Goal: Information Seeking & Learning: Learn about a topic

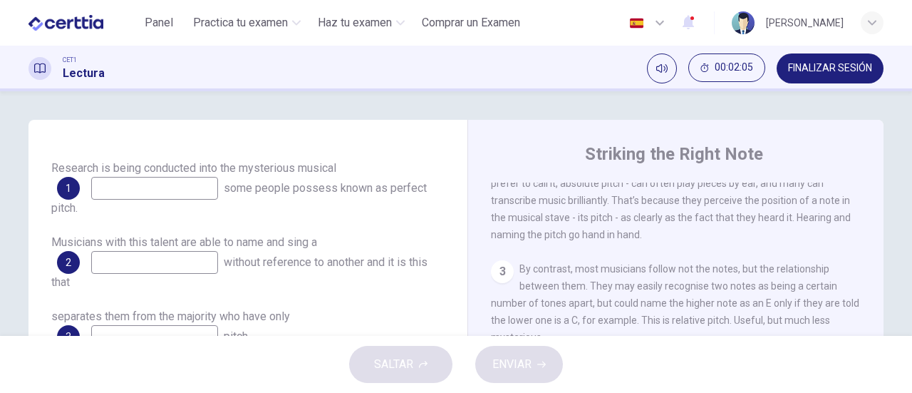
scroll to position [356, 0]
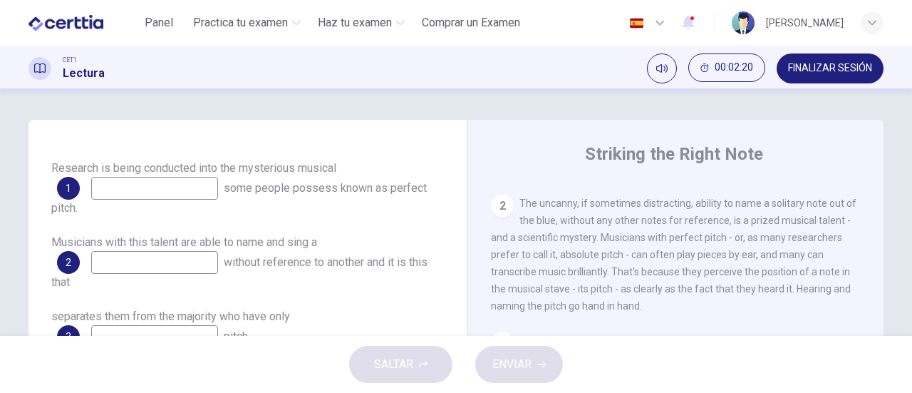
click at [209, 187] on input at bounding box center [154, 188] width 127 height 23
click at [208, 192] on input at bounding box center [154, 188] width 127 height 23
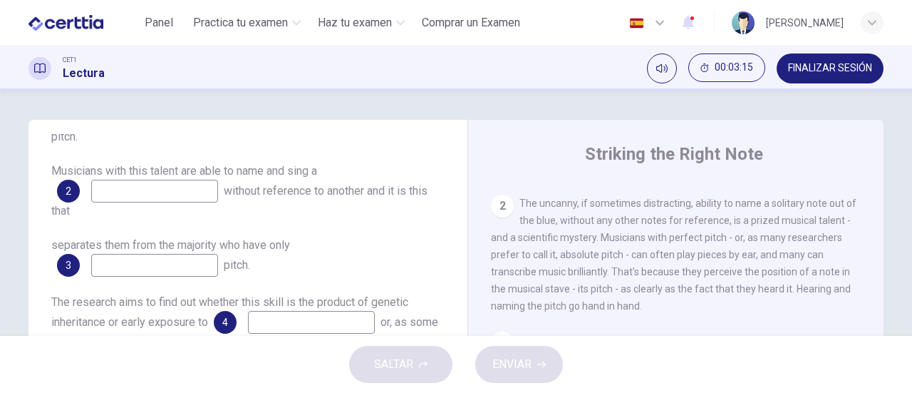
type input "****"
click at [184, 193] on input at bounding box center [154, 191] width 127 height 23
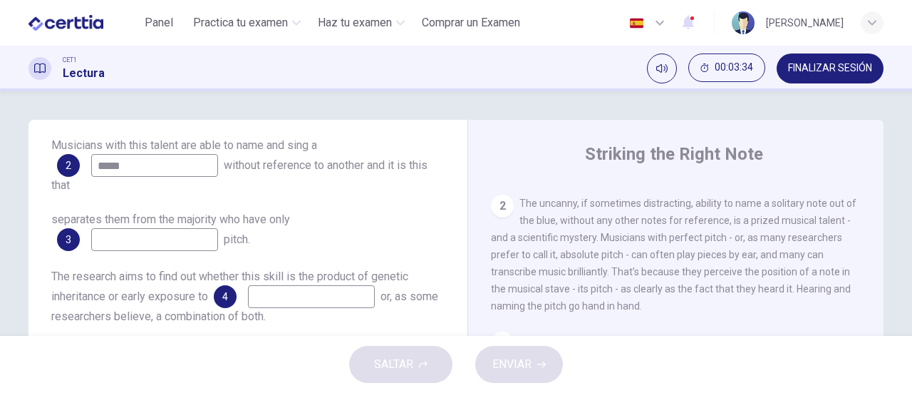
scroll to position [428, 0]
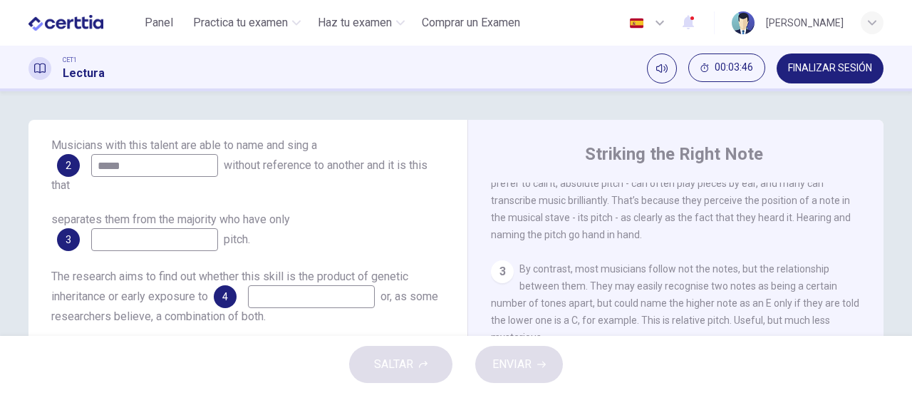
type input "*****"
click at [170, 239] on input at bounding box center [154, 239] width 127 height 23
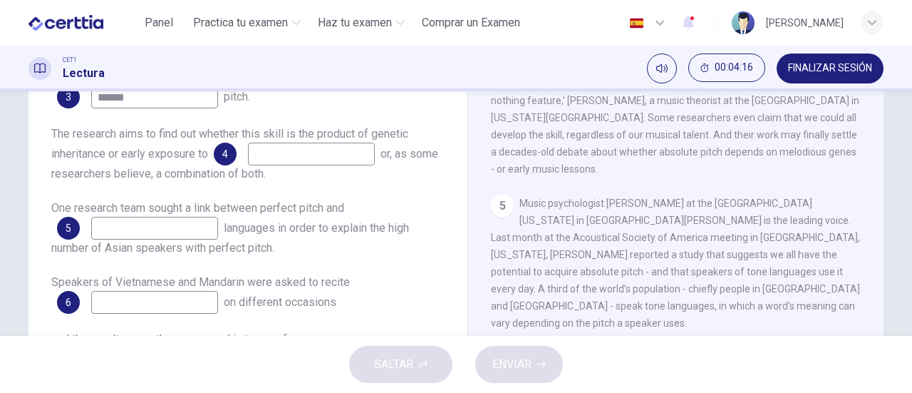
scroll to position [713, 0]
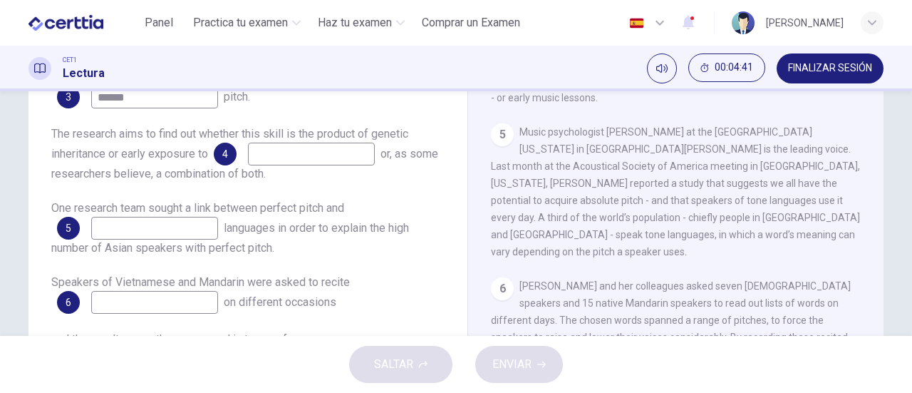
type input "******"
click at [331, 157] on input at bounding box center [311, 154] width 127 height 23
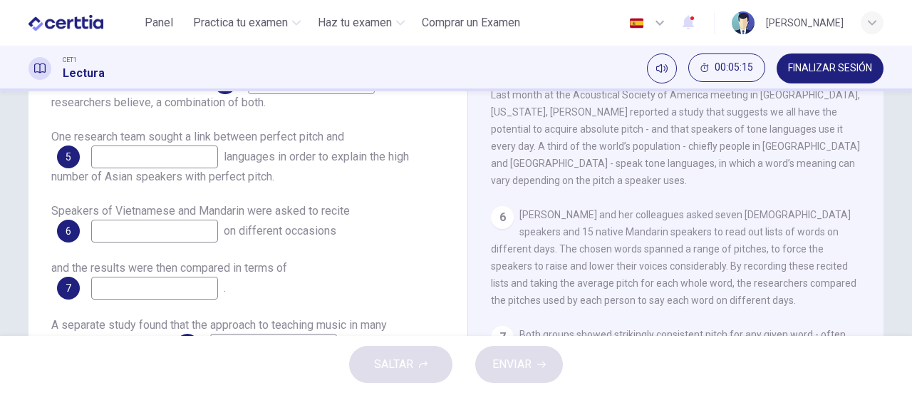
type input "**********"
click at [157, 155] on input at bounding box center [154, 156] width 127 height 23
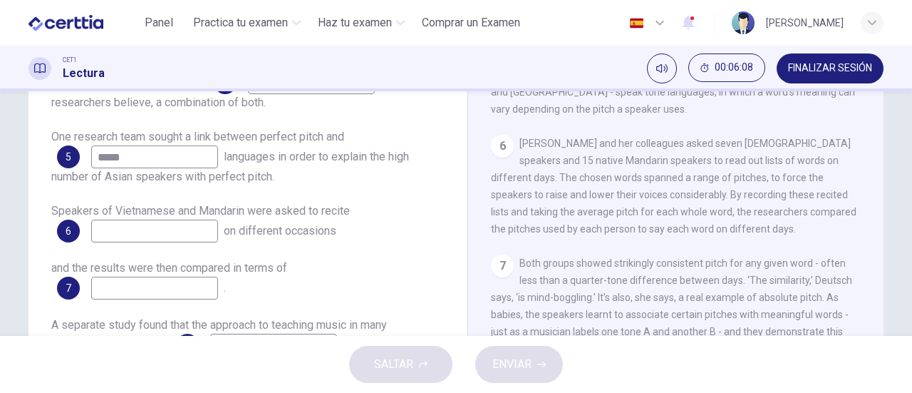
type input "*****"
click at [200, 227] on input at bounding box center [154, 230] width 127 height 23
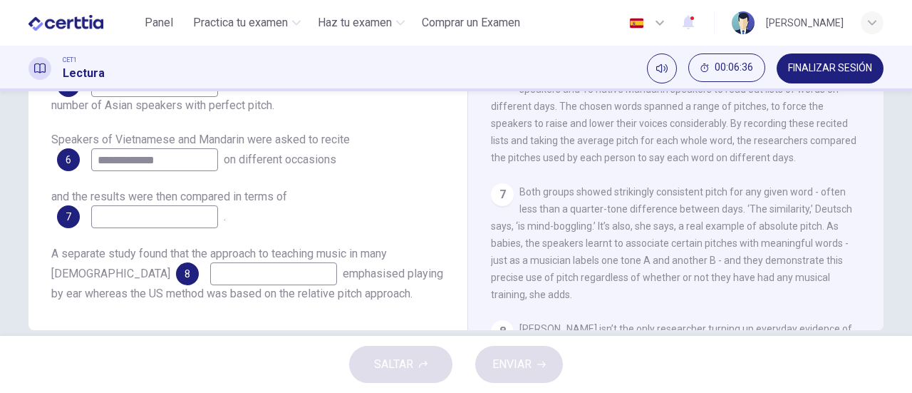
scroll to position [855, 0]
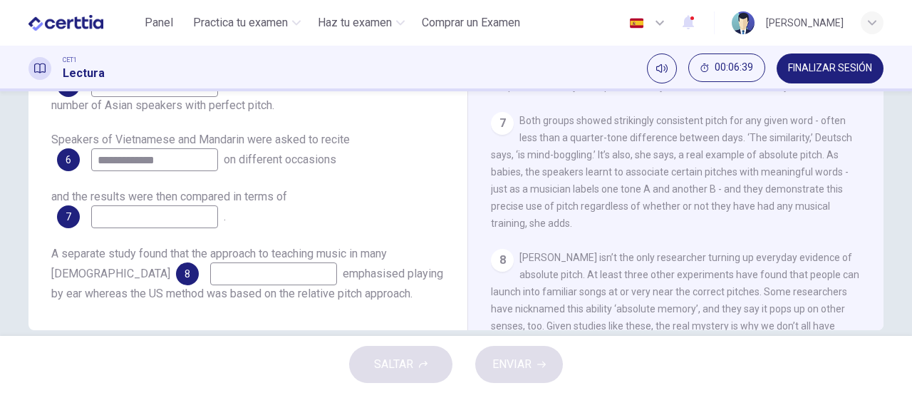
type input "**********"
click at [173, 212] on input at bounding box center [154, 216] width 127 height 23
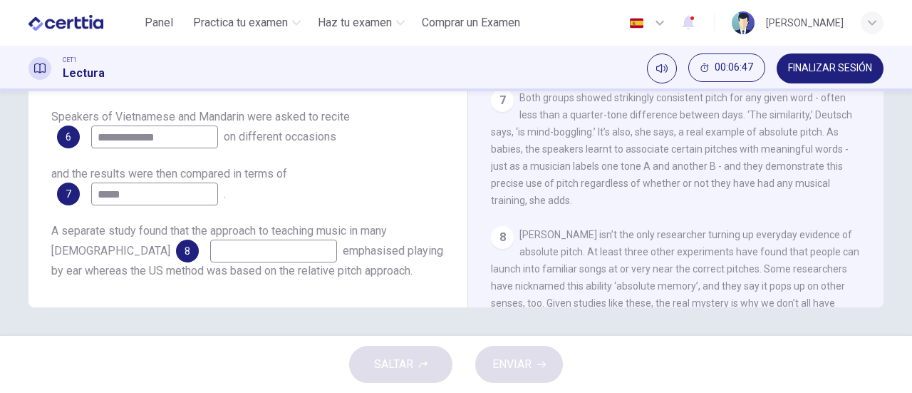
type input "*****"
click at [210, 256] on input at bounding box center [273, 250] width 127 height 23
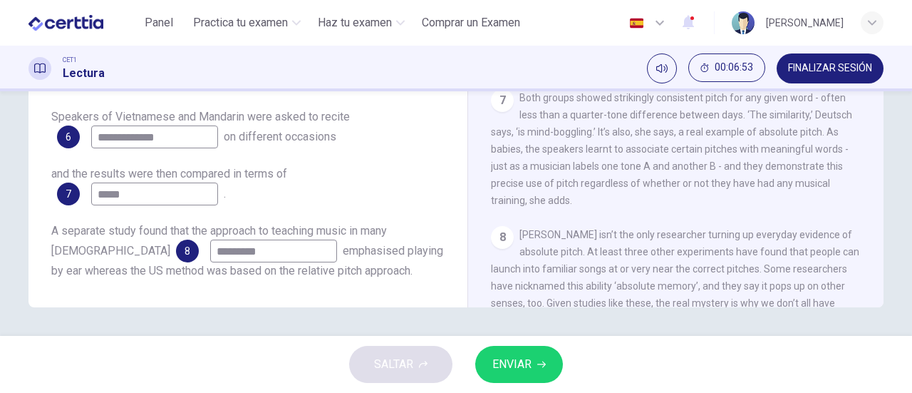
type input "*********"
click at [501, 361] on span "ENVIAR" at bounding box center [511, 364] width 39 height 20
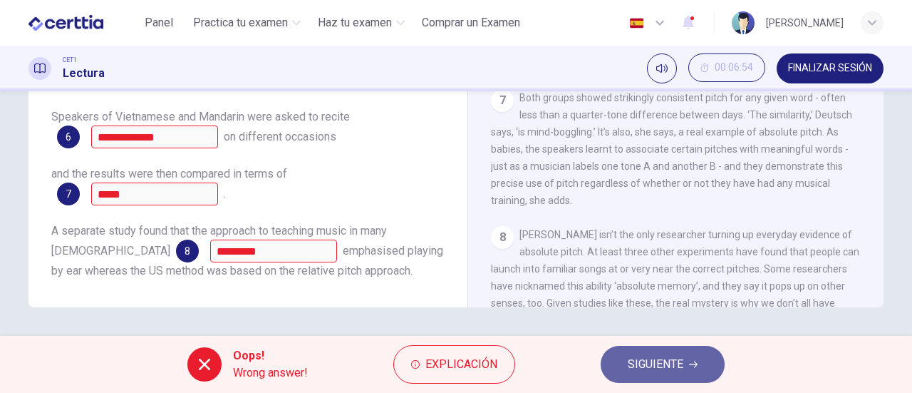
click at [620, 360] on button "SIGUIENTE" at bounding box center [663, 364] width 124 height 37
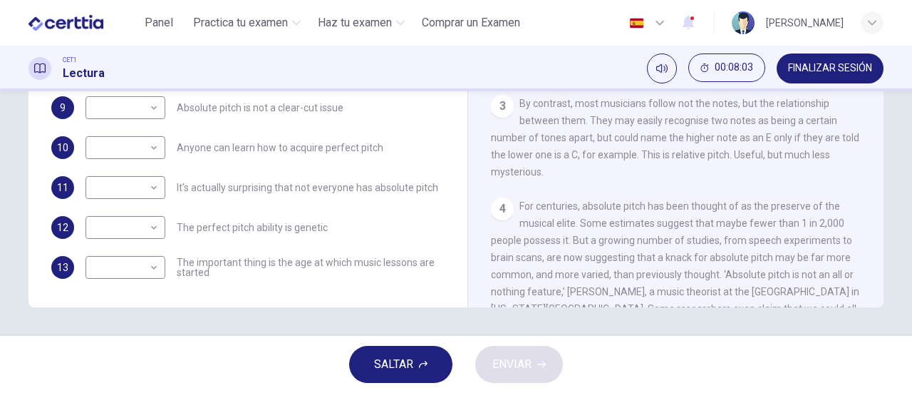
scroll to position [356, 0]
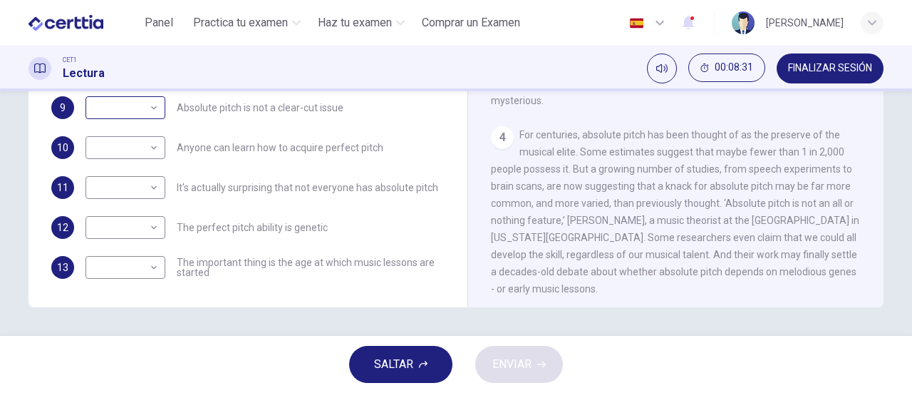
click at [152, 117] on body "Este sitio utiliza cookies, como se explica en nuestra Política de Privacidad .…" at bounding box center [456, 196] width 912 height 393
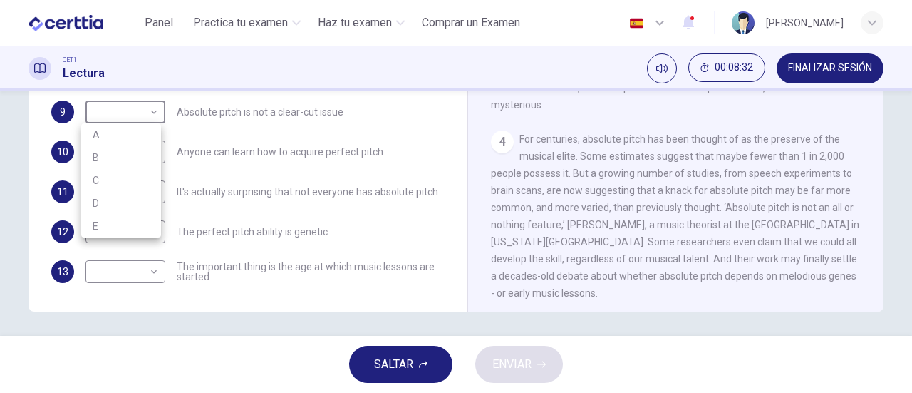
click at [133, 192] on li "D" at bounding box center [121, 203] width 80 height 23
type input "*"
click at [584, 160] on span "For centuries, absolute pitch has been thought of as the preserve of the musica…" at bounding box center [675, 215] width 368 height 165
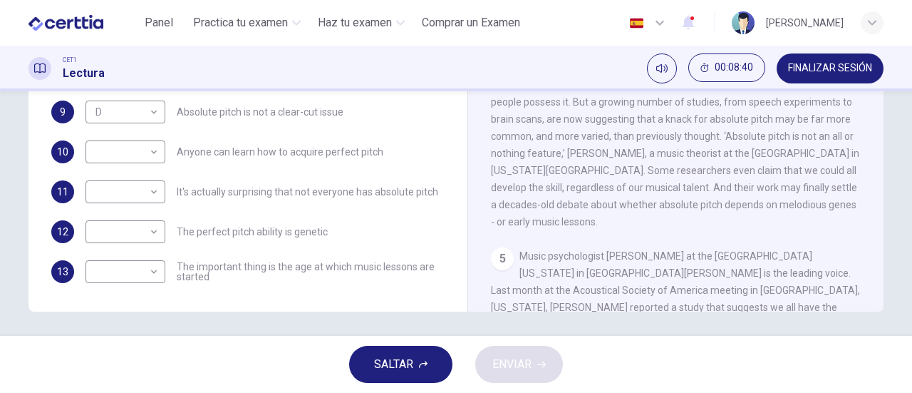
scroll to position [499, 0]
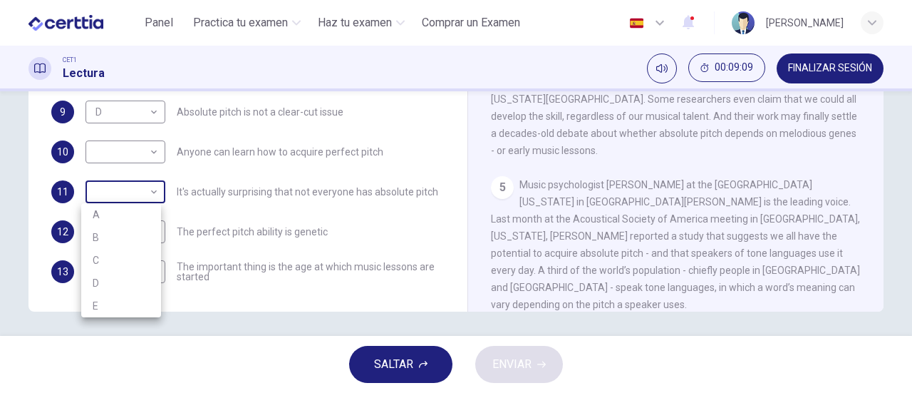
click at [150, 194] on body "Este sitio utiliza cookies, como se explica en nuestra Política de Privacidad .…" at bounding box center [456, 196] width 912 height 393
click at [133, 232] on li "B" at bounding box center [121, 237] width 80 height 23
type input "*"
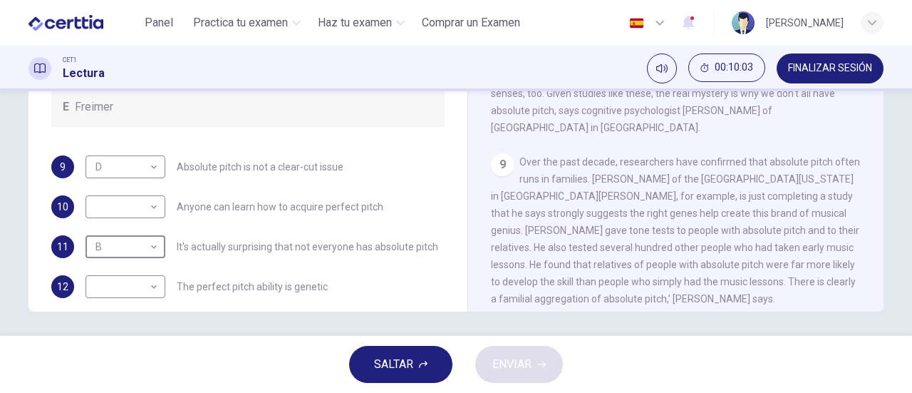
scroll to position [125, 0]
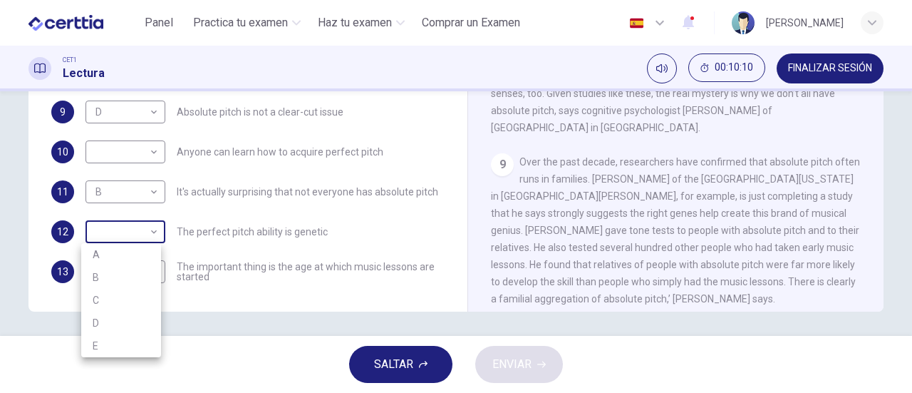
click at [147, 234] on body "Este sitio utiliza cookies, como se explica en nuestra Política de Privacidad .…" at bounding box center [456, 196] width 912 height 393
click at [125, 341] on li "E" at bounding box center [121, 345] width 80 height 23
type input "*"
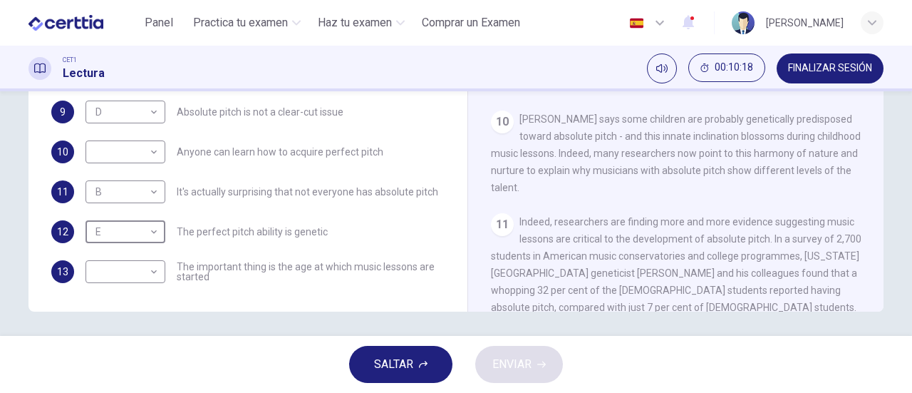
scroll to position [1354, 0]
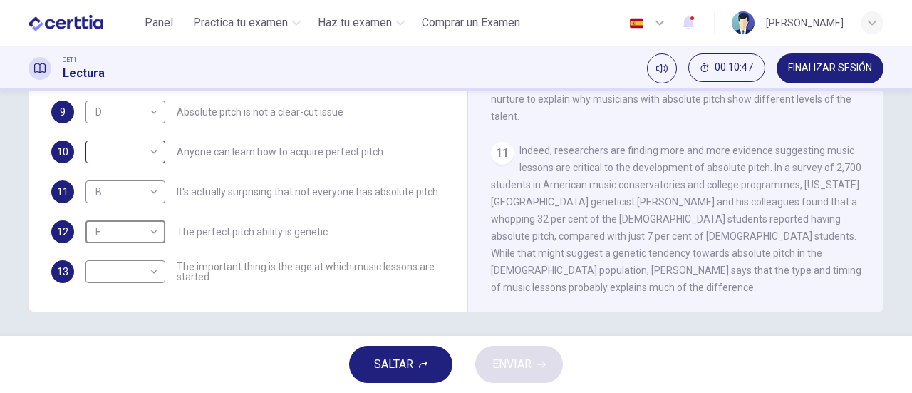
click at [150, 155] on body "Este sitio utiliza cookies, como se explica en nuestra Política de Privacidad .…" at bounding box center [456, 196] width 912 height 393
click at [131, 219] on li "C" at bounding box center [121, 220] width 80 height 23
type input "*"
click at [151, 270] on body "Este sitio utiliza cookies, como se explica en nuestra Política de Privacidad .…" at bounding box center [456, 196] width 912 height 393
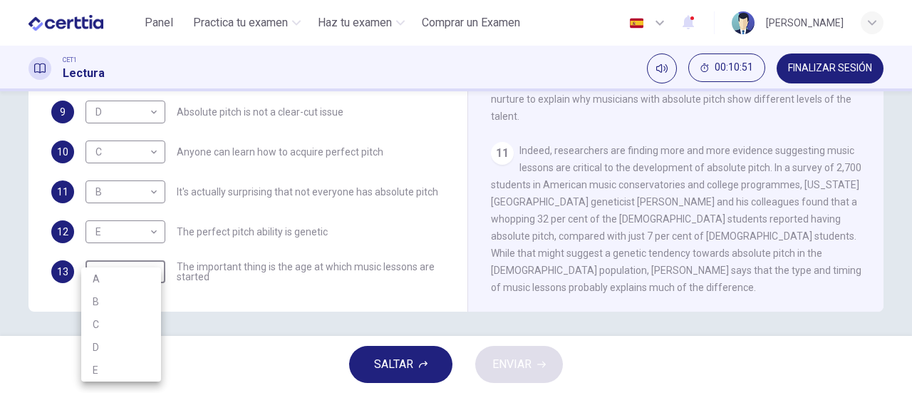
click at [140, 278] on li "A" at bounding box center [121, 278] width 80 height 23
type input "*"
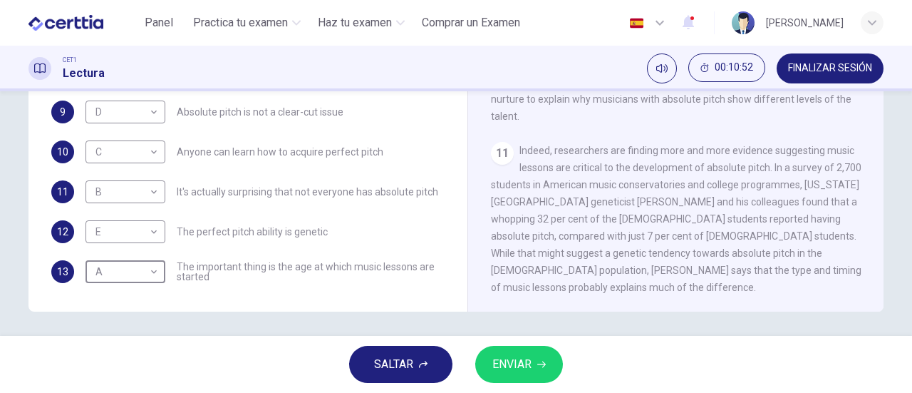
click at [510, 363] on span "ENVIAR" at bounding box center [511, 364] width 39 height 20
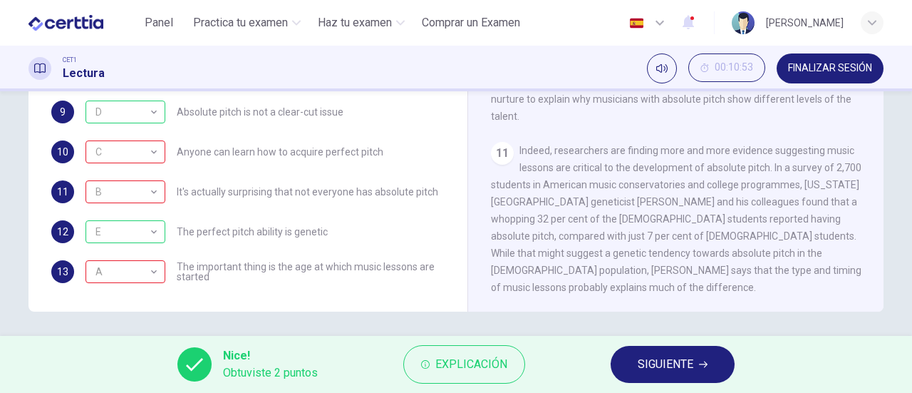
click at [650, 359] on span "SIGUIENTE" at bounding box center [666, 364] width 56 height 20
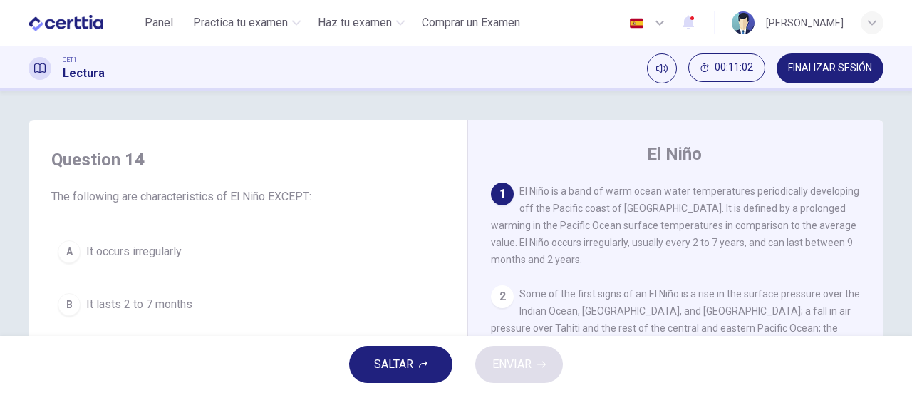
scroll to position [143, 0]
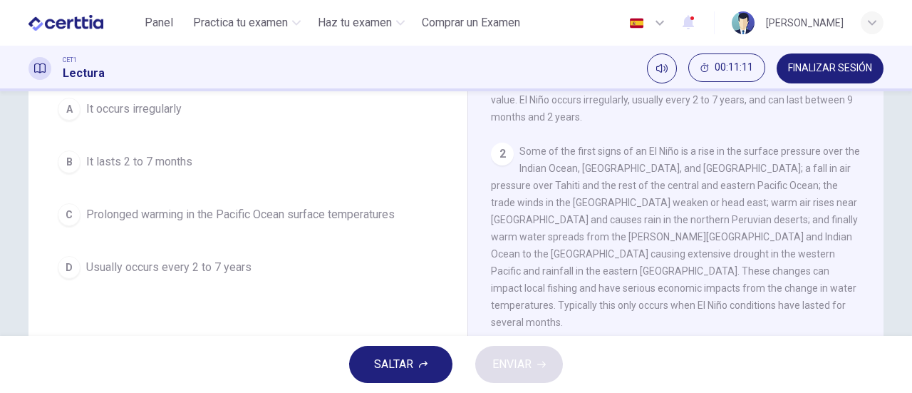
click at [69, 266] on div "D" at bounding box center [69, 267] width 23 height 23
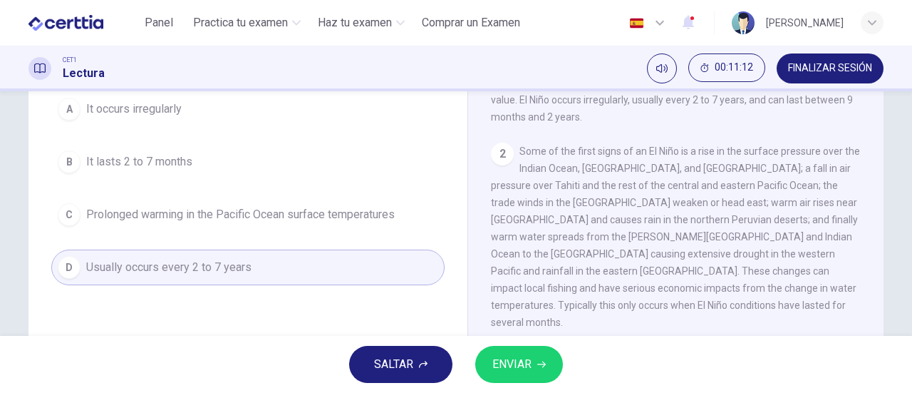
click at [527, 369] on span "ENVIAR" at bounding box center [511, 364] width 39 height 20
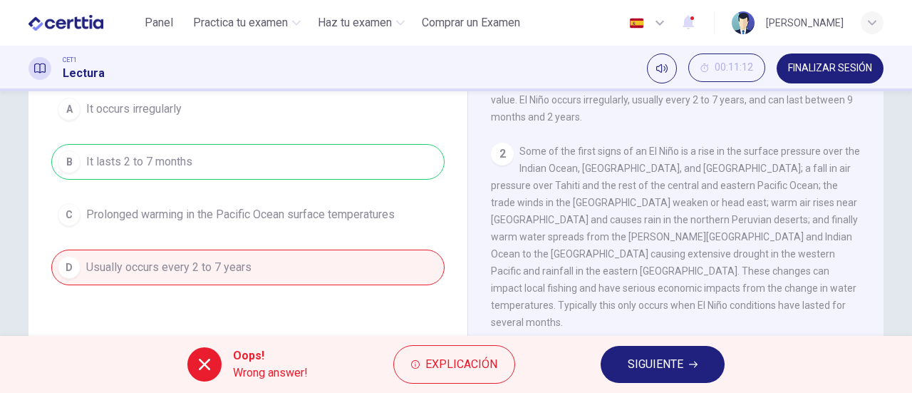
click at [668, 361] on span "SIGUIENTE" at bounding box center [656, 364] width 56 height 20
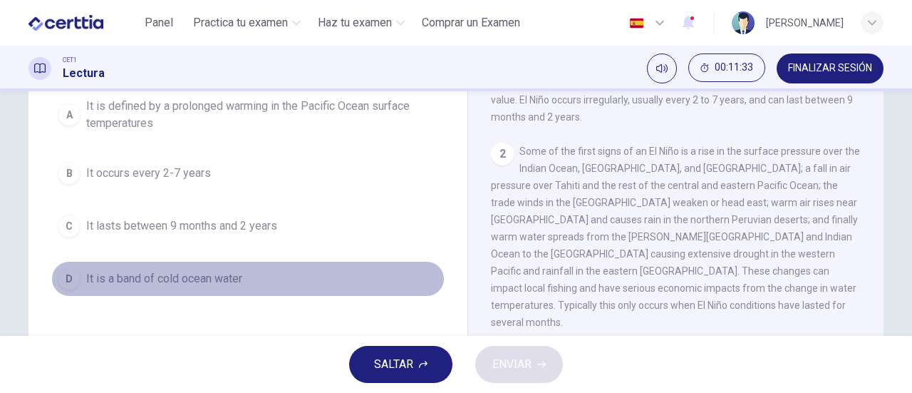
click at [207, 279] on span "It is a band of cold ocean water" at bounding box center [164, 278] width 156 height 17
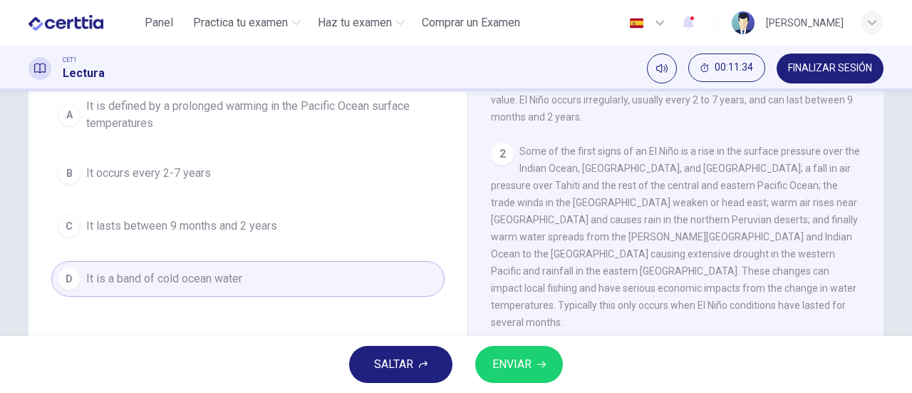
click at [514, 367] on span "ENVIAR" at bounding box center [511, 364] width 39 height 20
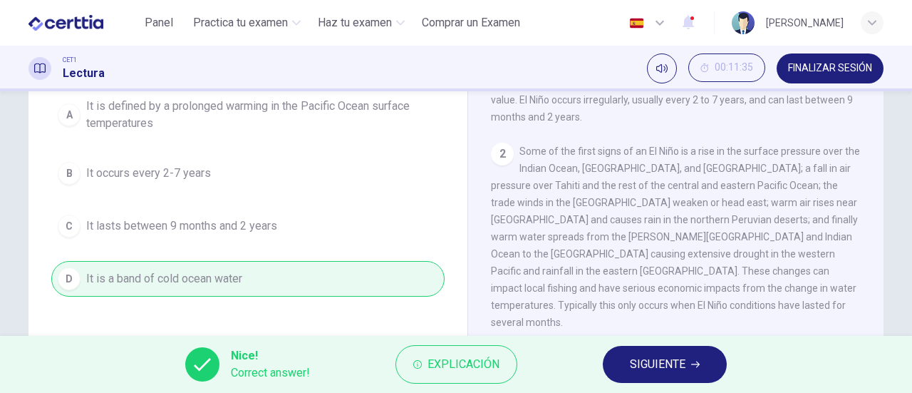
click at [671, 371] on span "SIGUIENTE" at bounding box center [658, 364] width 56 height 20
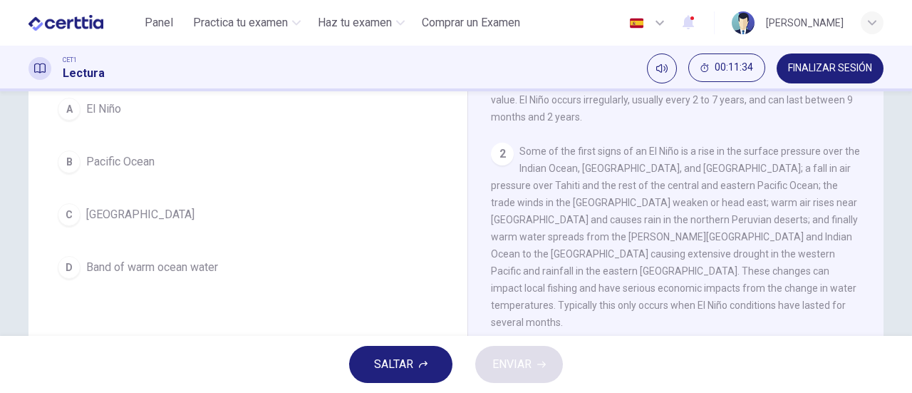
scroll to position [71, 0]
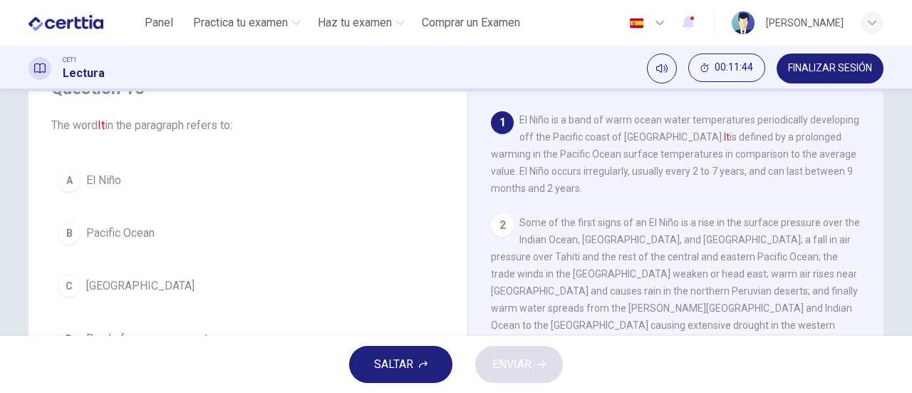
drag, startPoint x: 73, startPoint y: 175, endPoint x: 98, endPoint y: 180, distance: 26.1
click at [77, 177] on button "A El Niño" at bounding box center [247, 180] width 393 height 36
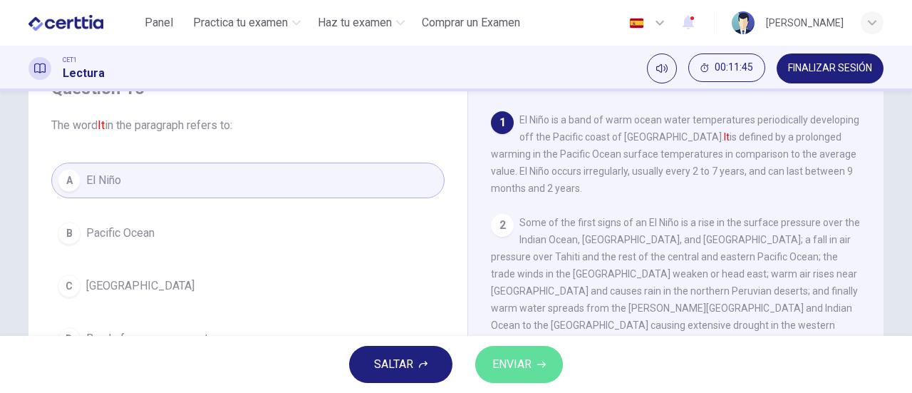
click at [538, 361] on icon "button" at bounding box center [541, 364] width 9 height 9
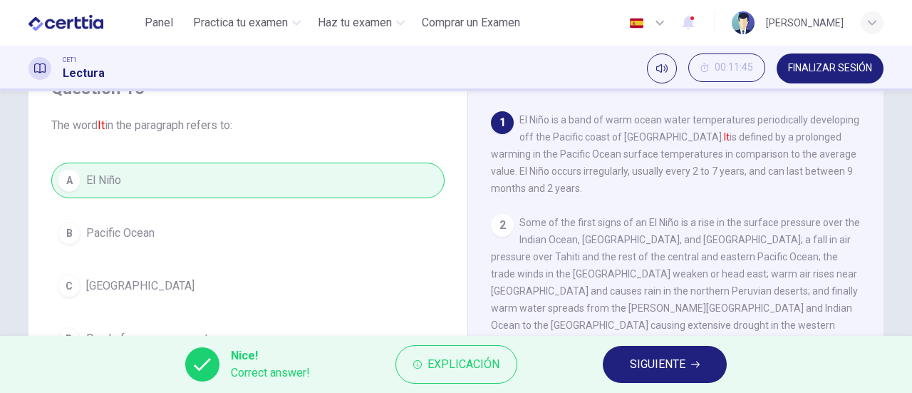
click at [634, 363] on span "SIGUIENTE" at bounding box center [658, 364] width 56 height 20
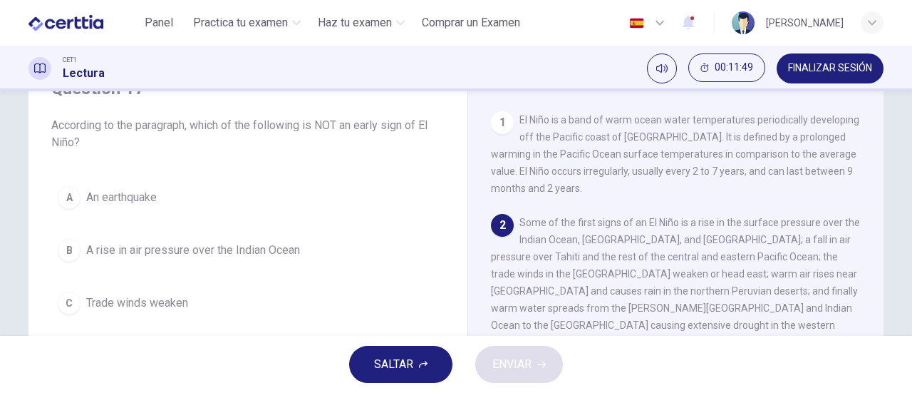
drag, startPoint x: 125, startPoint y: 200, endPoint x: 230, endPoint y: 216, distance: 105.9
click at [127, 202] on span "An earthquake" at bounding box center [121, 197] width 71 height 17
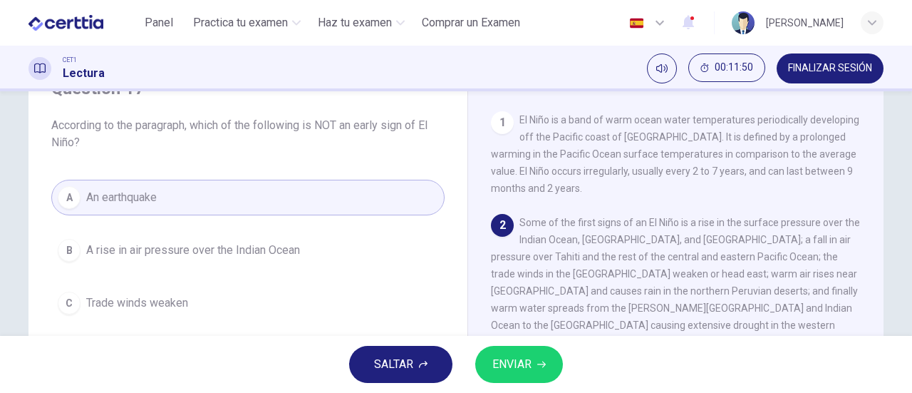
click at [519, 364] on span "ENVIAR" at bounding box center [511, 364] width 39 height 20
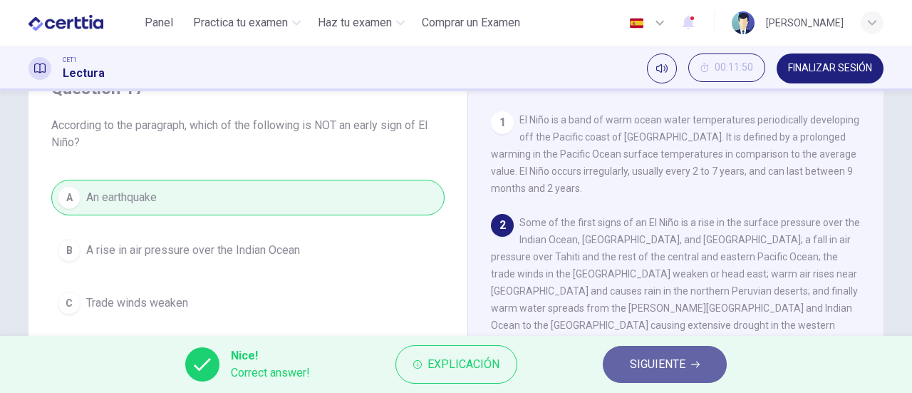
click at [663, 356] on span "SIGUIENTE" at bounding box center [658, 364] width 56 height 20
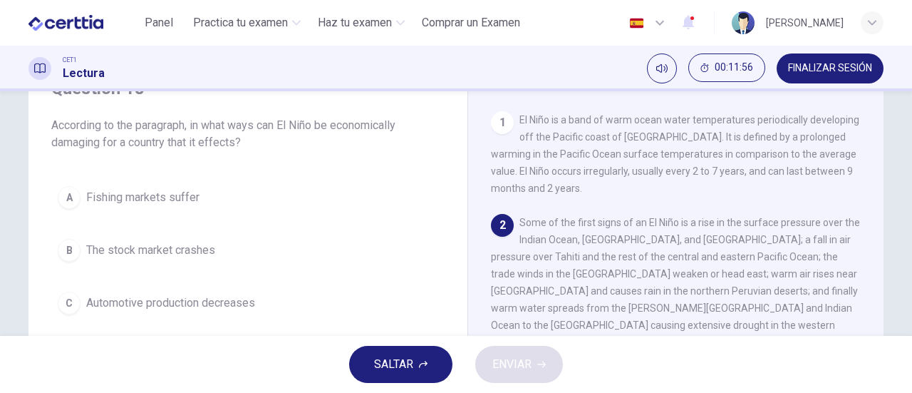
scroll to position [143, 0]
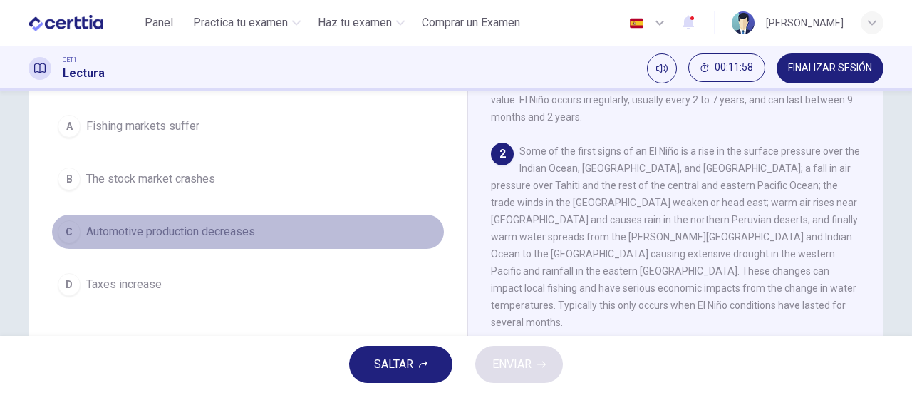
click at [228, 232] on span "Automotive production decreases" at bounding box center [170, 231] width 169 height 17
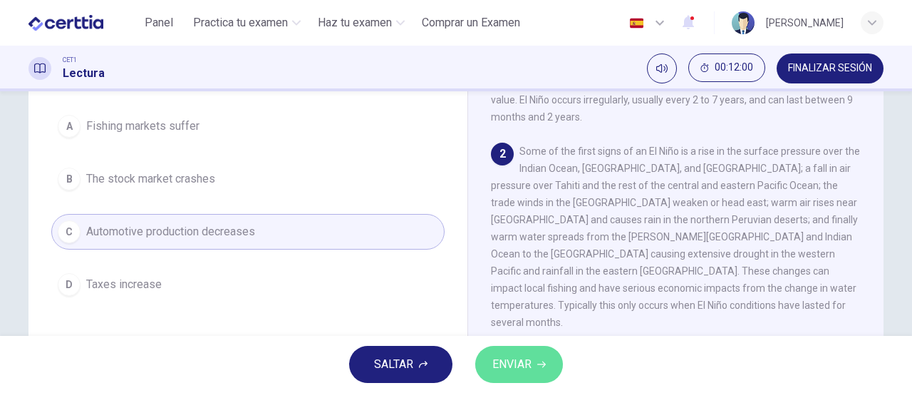
click at [496, 360] on span "ENVIAR" at bounding box center [511, 364] width 39 height 20
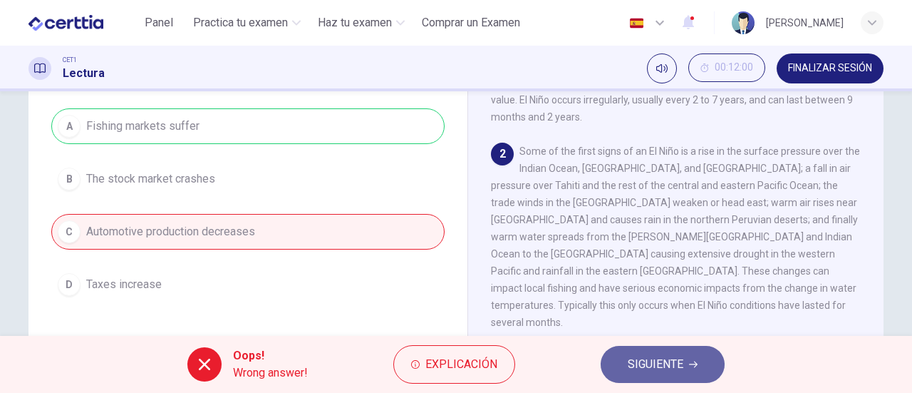
click at [702, 373] on button "SIGUIENTE" at bounding box center [663, 364] width 124 height 37
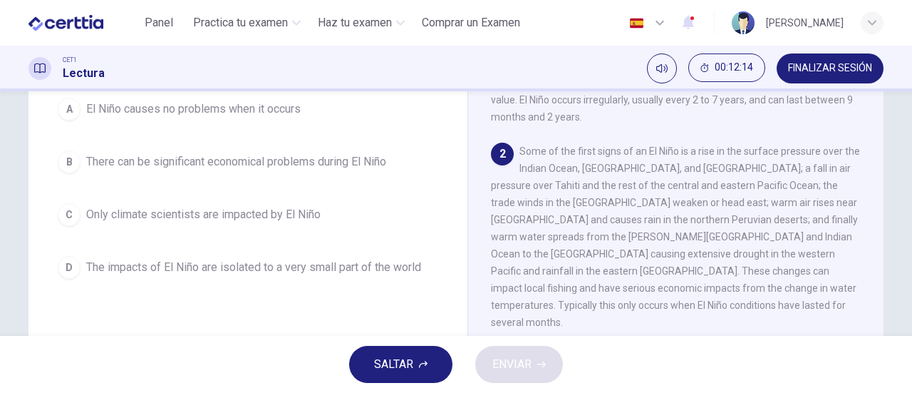
click at [154, 162] on span "There can be significant economical problems during El Niño" at bounding box center [236, 161] width 300 height 17
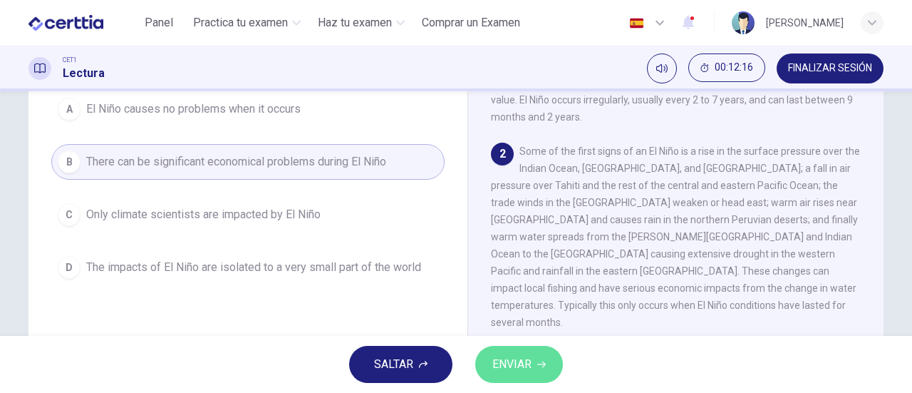
click at [527, 362] on span "ENVIAR" at bounding box center [511, 364] width 39 height 20
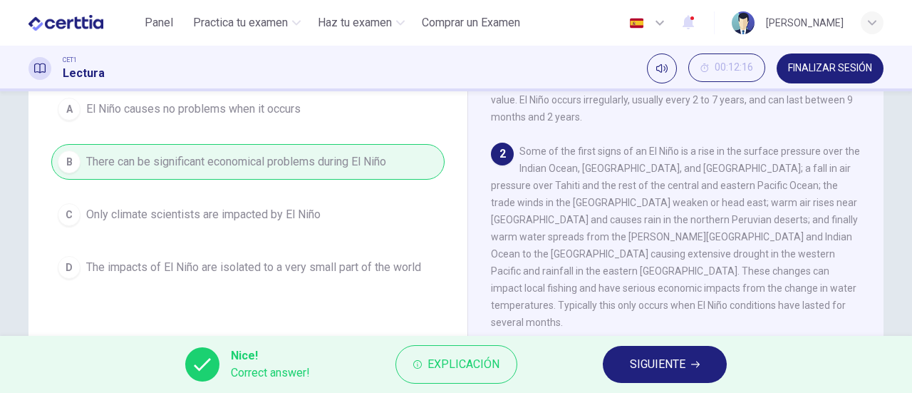
click at [681, 369] on span "SIGUIENTE" at bounding box center [658, 364] width 56 height 20
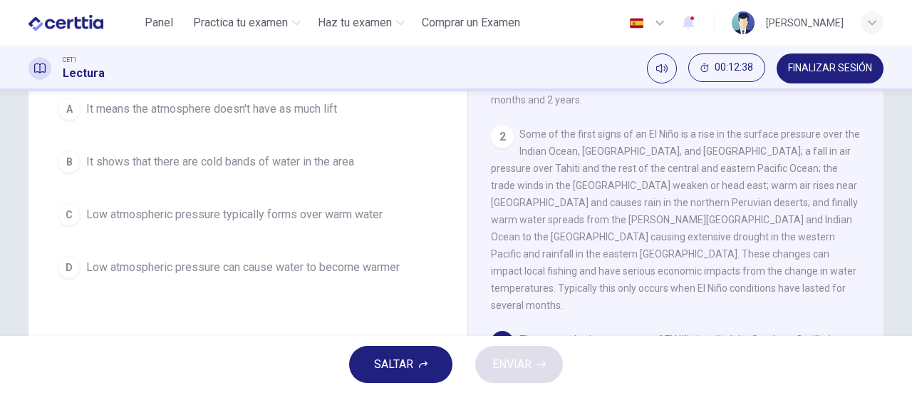
scroll to position [88, 0]
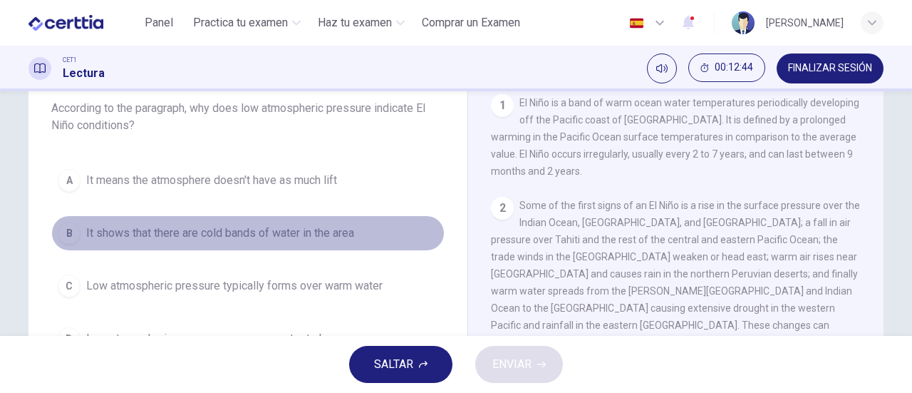
click at [269, 237] on span "It shows that there are cold bands of water in the area" at bounding box center [220, 232] width 268 height 17
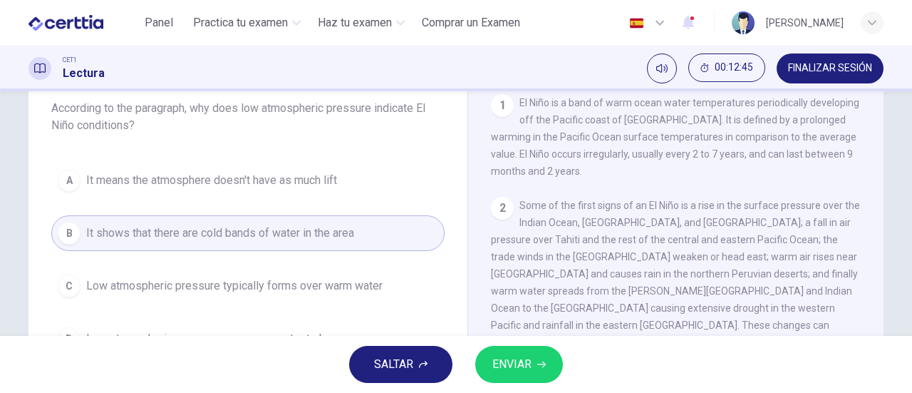
click at [517, 363] on span "ENVIAR" at bounding box center [511, 364] width 39 height 20
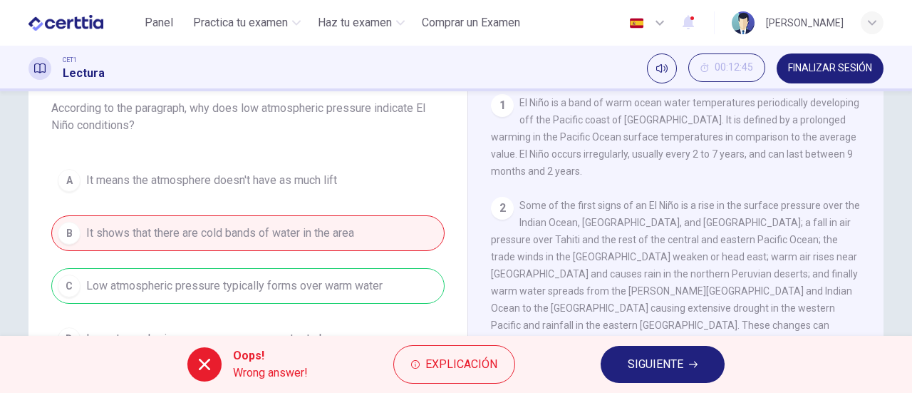
click at [670, 363] on span "SIGUIENTE" at bounding box center [656, 364] width 56 height 20
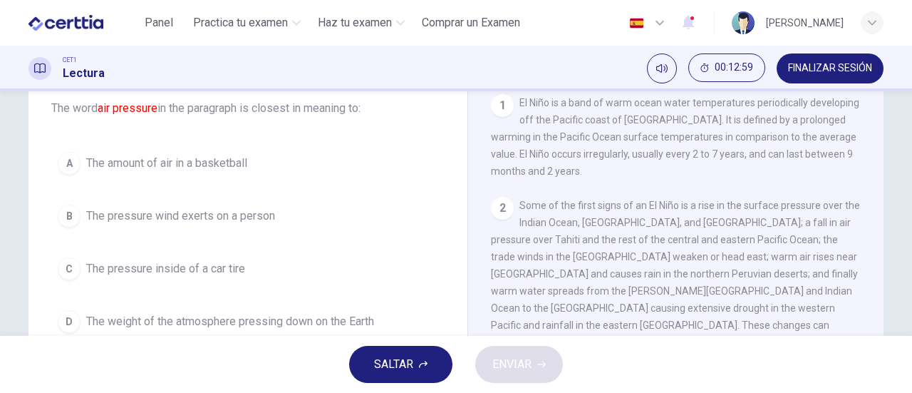
scroll to position [162, 0]
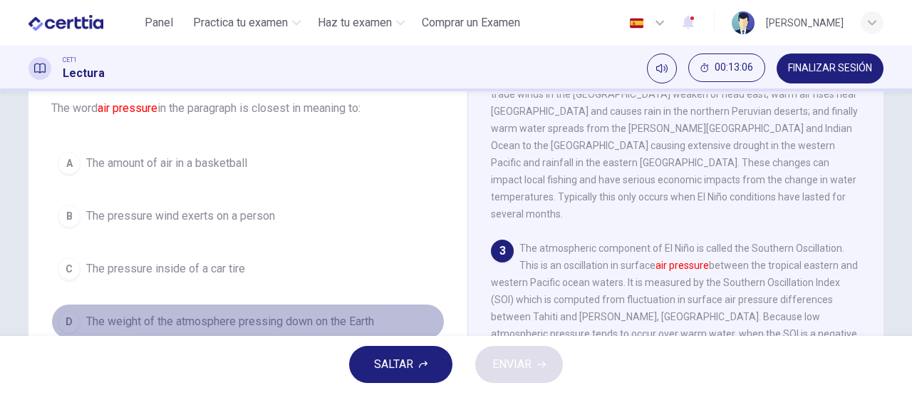
click at [292, 319] on span "The weight of the atmosphere pressing down on the Earth" at bounding box center [230, 321] width 288 height 17
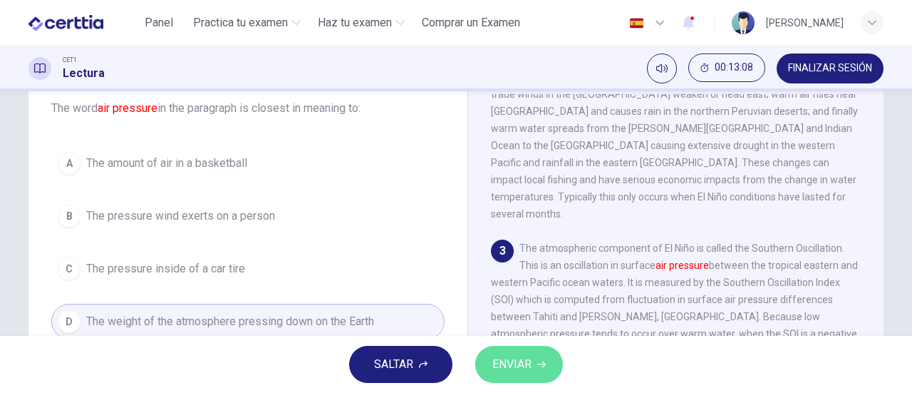
click at [529, 361] on span "ENVIAR" at bounding box center [511, 364] width 39 height 20
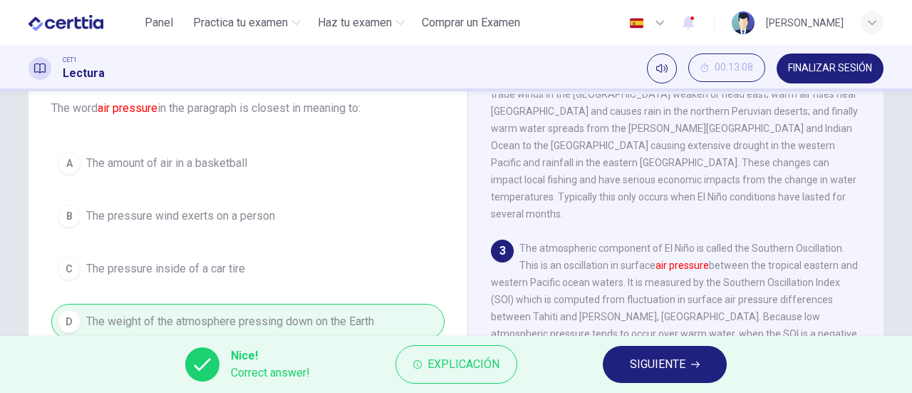
click at [666, 370] on span "SIGUIENTE" at bounding box center [658, 364] width 56 height 20
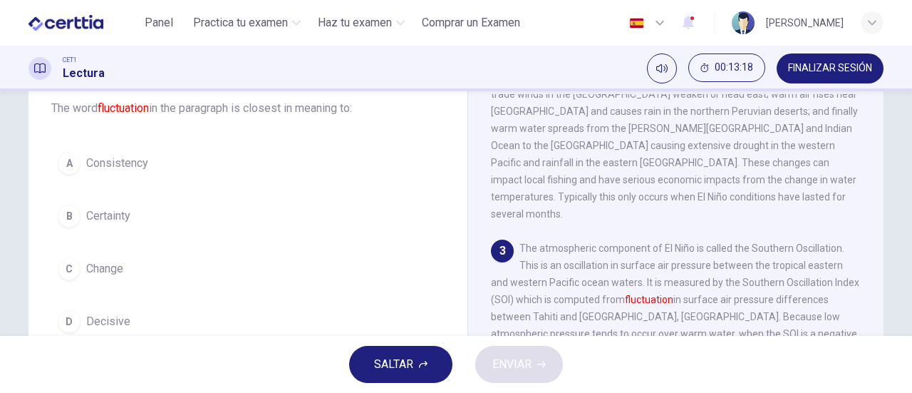
click at [123, 267] on button "C Change" at bounding box center [247, 269] width 393 height 36
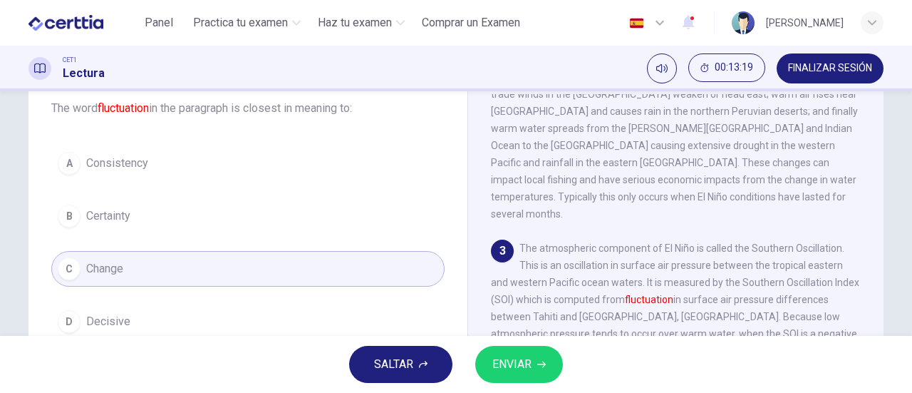
click at [493, 363] on span "ENVIAR" at bounding box center [511, 364] width 39 height 20
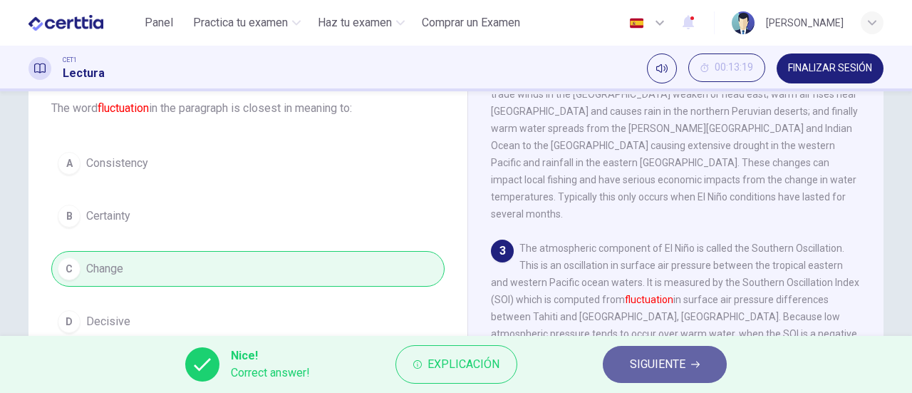
click at [679, 370] on span "SIGUIENTE" at bounding box center [658, 364] width 56 height 20
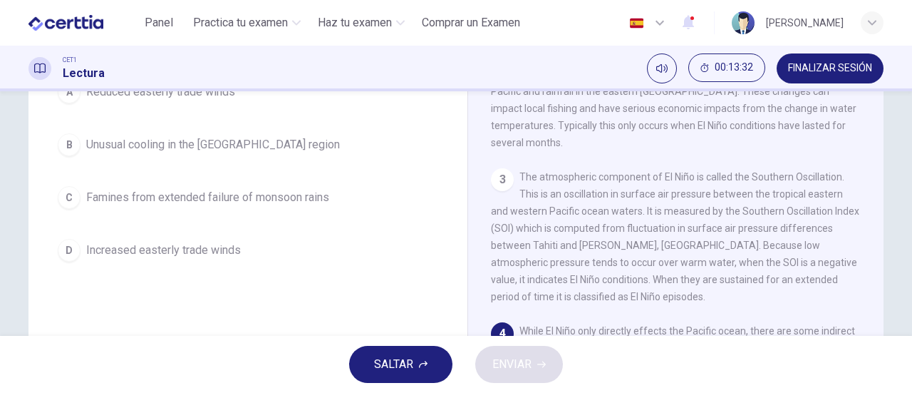
scroll to position [88, 0]
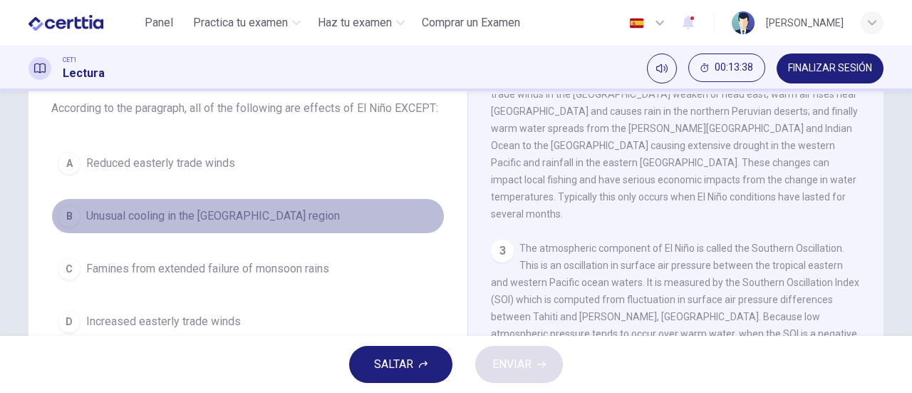
click at [95, 216] on span "Unusual cooling in the [GEOGRAPHIC_DATA] region" at bounding box center [213, 215] width 254 height 17
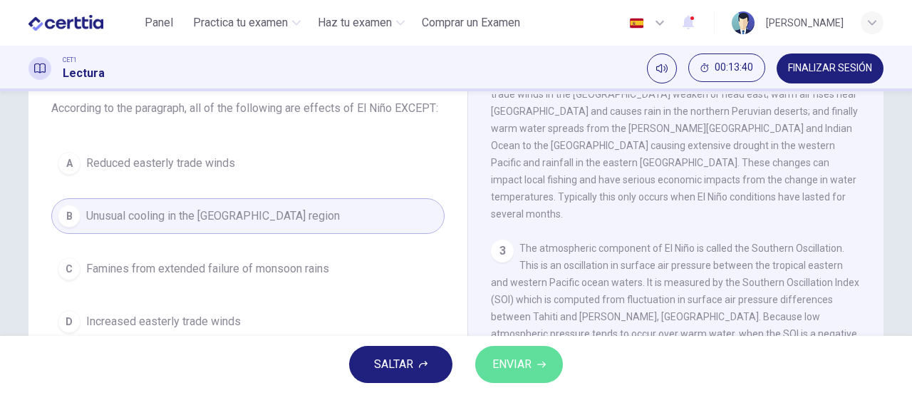
click at [529, 357] on span "ENVIAR" at bounding box center [511, 364] width 39 height 20
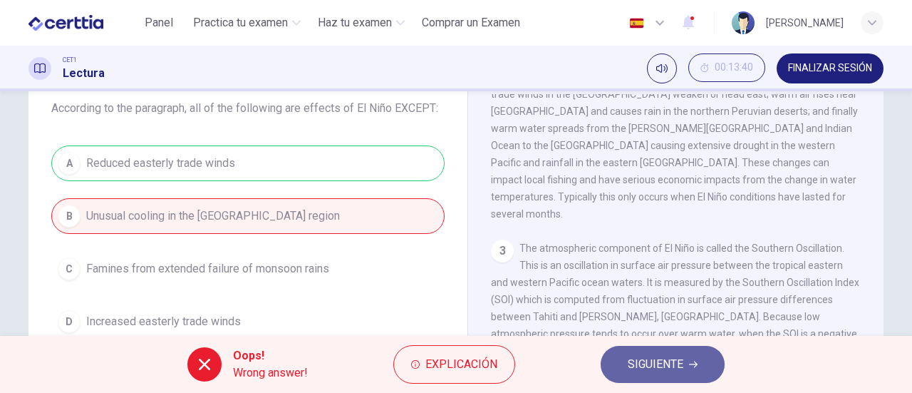
click at [657, 361] on span "SIGUIENTE" at bounding box center [656, 364] width 56 height 20
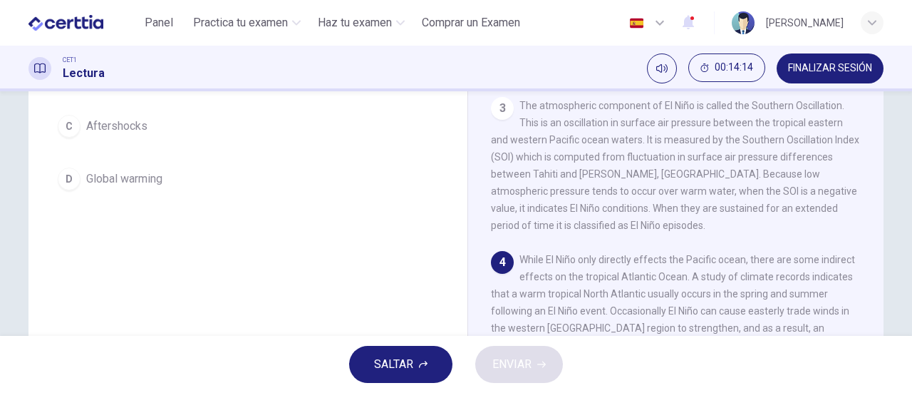
scroll to position [160, 0]
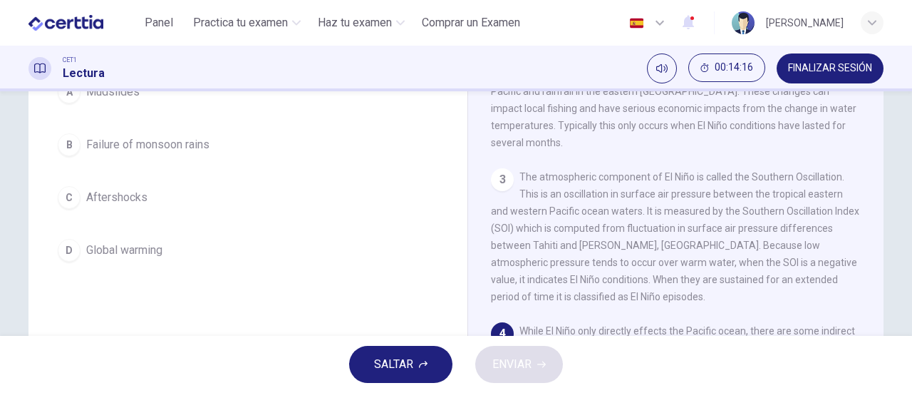
click at [154, 153] on span "Failure of monsoon rains" at bounding box center [147, 144] width 123 height 17
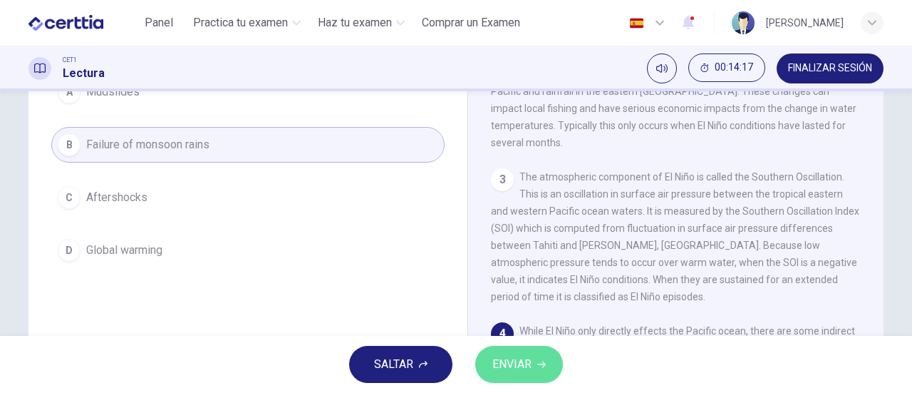
click at [512, 361] on span "ENVIAR" at bounding box center [511, 364] width 39 height 20
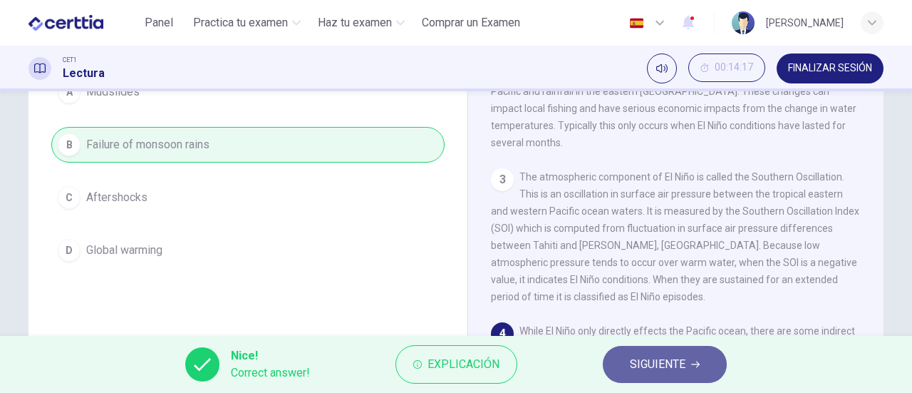
click at [673, 366] on span "SIGUIENTE" at bounding box center [658, 364] width 56 height 20
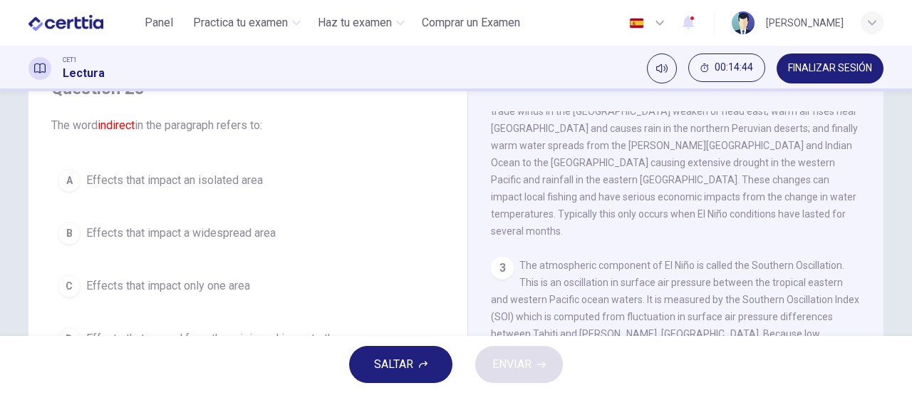
scroll to position [143, 0]
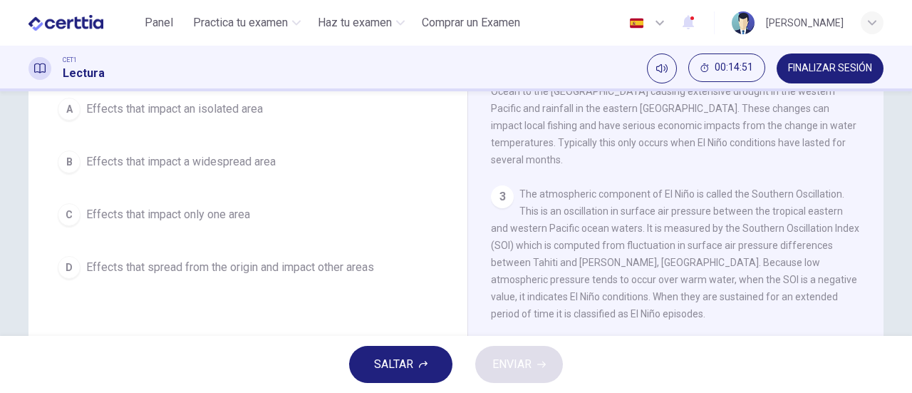
click at [328, 260] on span "Effects that spread from the origin and impact other areas" at bounding box center [230, 267] width 288 height 17
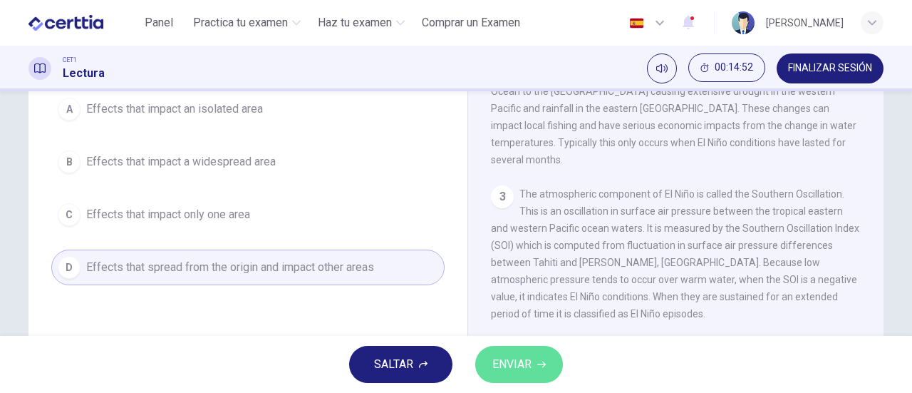
click at [515, 361] on span "ENVIAR" at bounding box center [511, 364] width 39 height 20
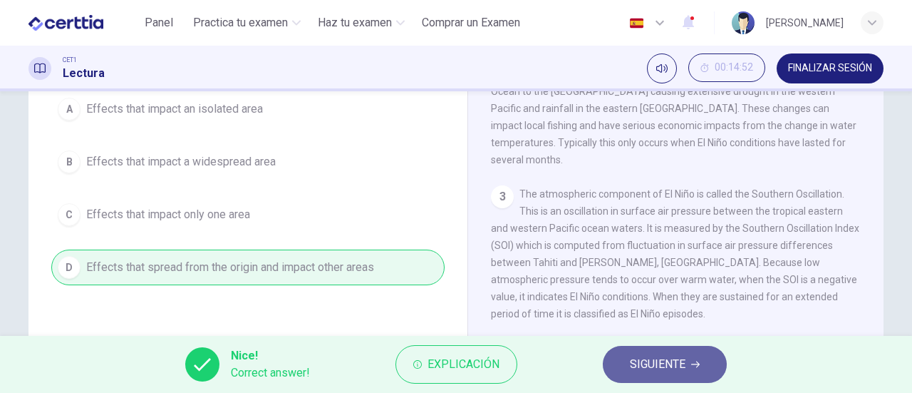
click at [663, 361] on span "SIGUIENTE" at bounding box center [658, 364] width 56 height 20
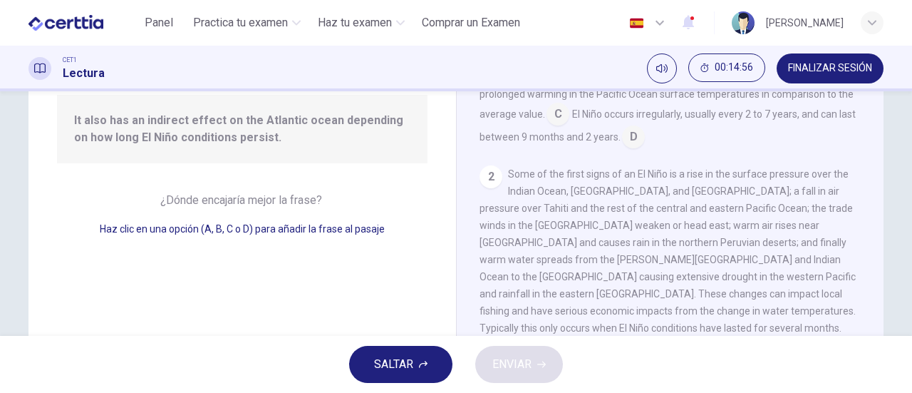
scroll to position [71, 0]
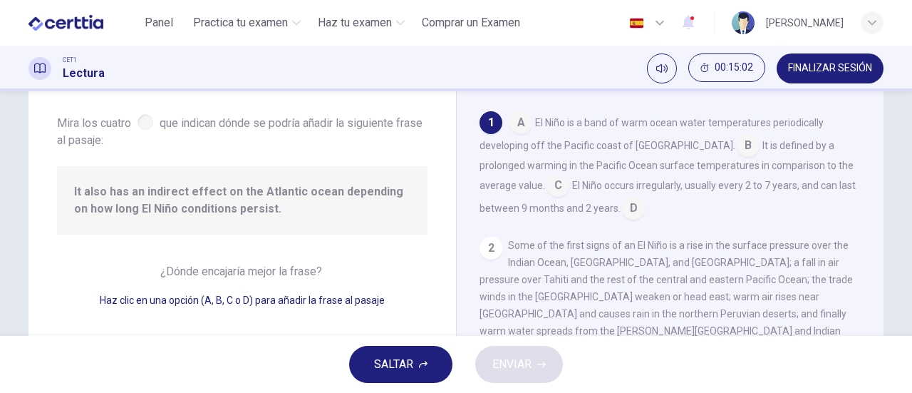
click at [737, 147] on input at bounding box center [748, 146] width 23 height 23
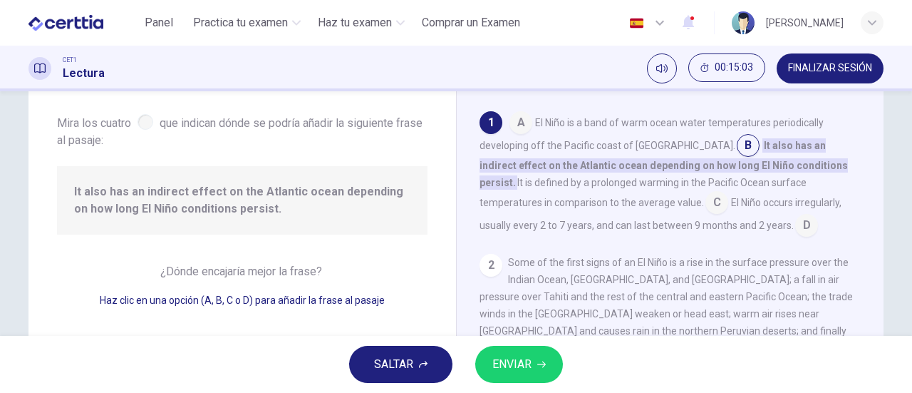
click at [517, 363] on span "ENVIAR" at bounding box center [511, 364] width 39 height 20
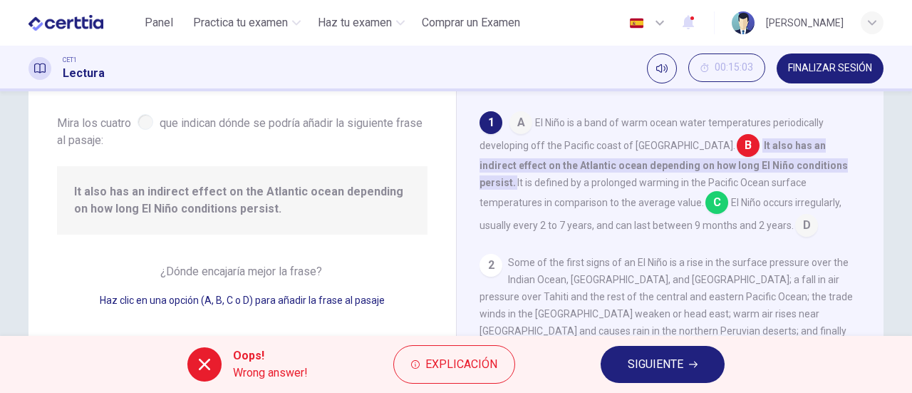
click at [693, 363] on icon "button" at bounding box center [693, 364] width 9 height 9
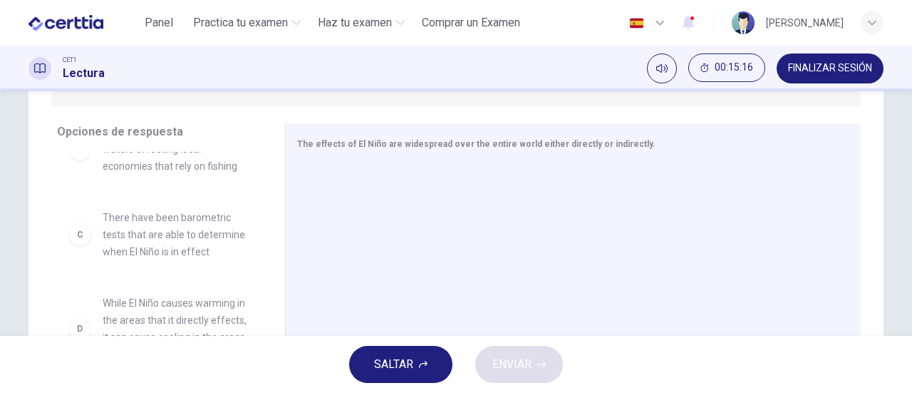
scroll to position [214, 0]
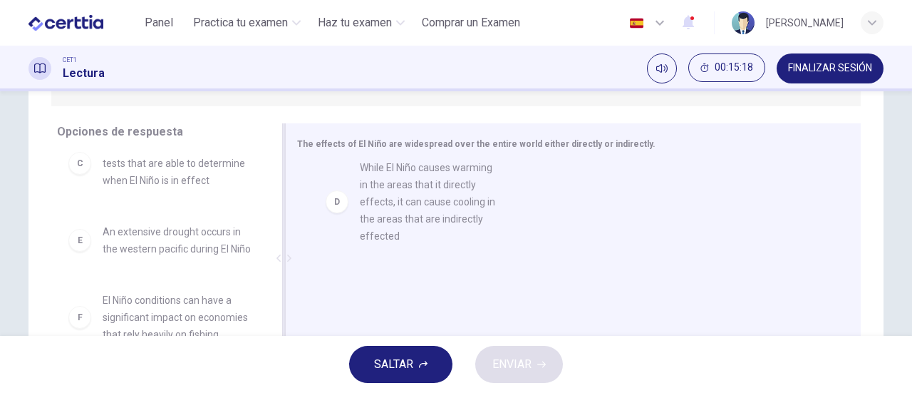
drag, startPoint x: 166, startPoint y: 261, endPoint x: 437, endPoint y: 193, distance: 279.3
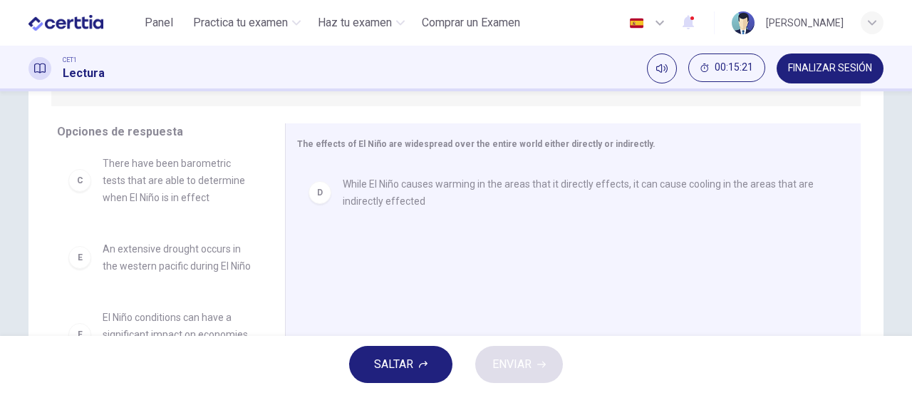
scroll to position [308, 0]
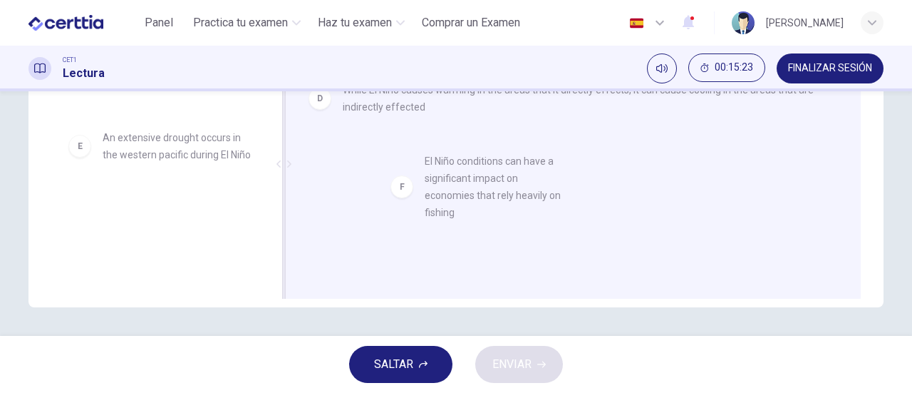
drag, startPoint x: 151, startPoint y: 224, endPoint x: 492, endPoint y: 175, distance: 344.1
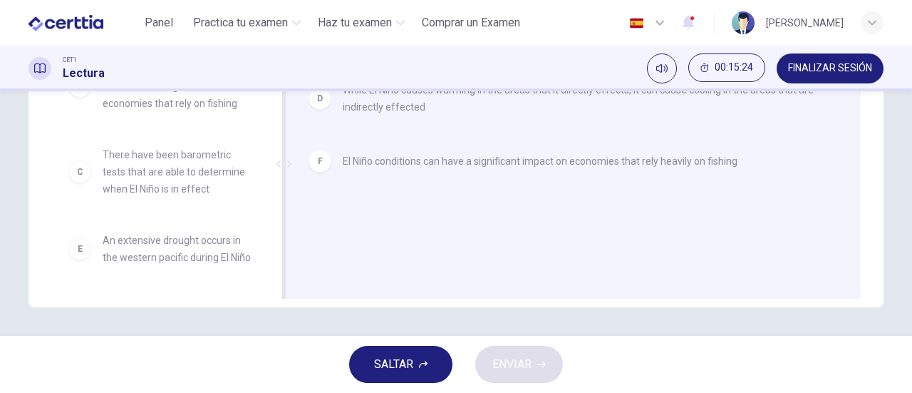
scroll to position [128, 0]
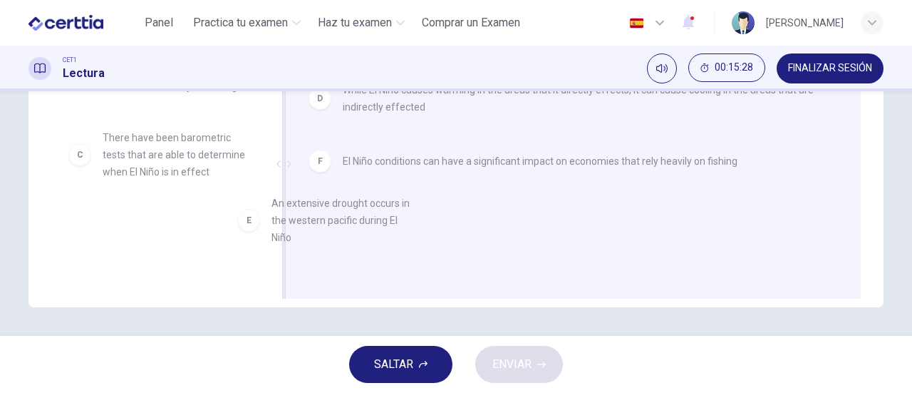
drag, startPoint x: 195, startPoint y: 236, endPoint x: 386, endPoint y: 210, distance: 192.7
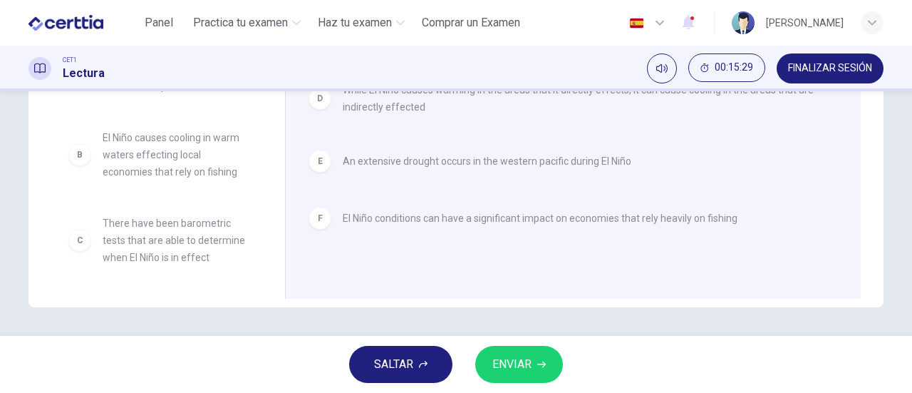
scroll to position [43, 0]
click at [516, 367] on span "ENVIAR" at bounding box center [511, 364] width 39 height 20
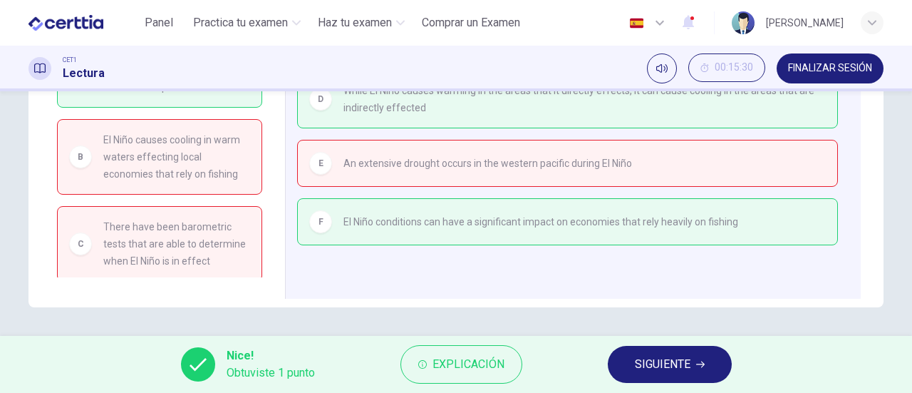
click at [668, 361] on span "SIGUIENTE" at bounding box center [663, 364] width 56 height 20
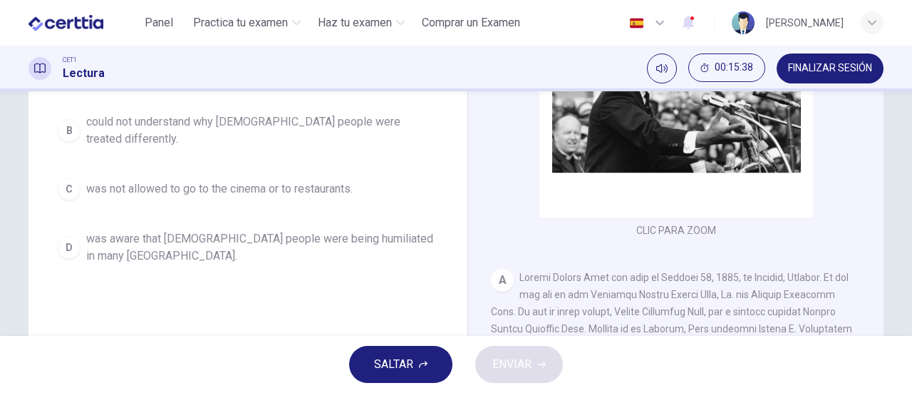
scroll to position [143, 0]
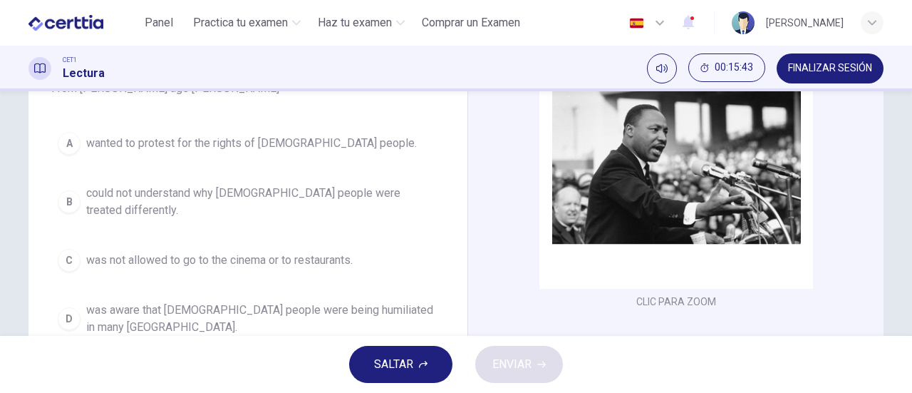
click at [245, 197] on span "could not understand why [DEMOGRAPHIC_DATA] people were treated differently." at bounding box center [262, 202] width 352 height 34
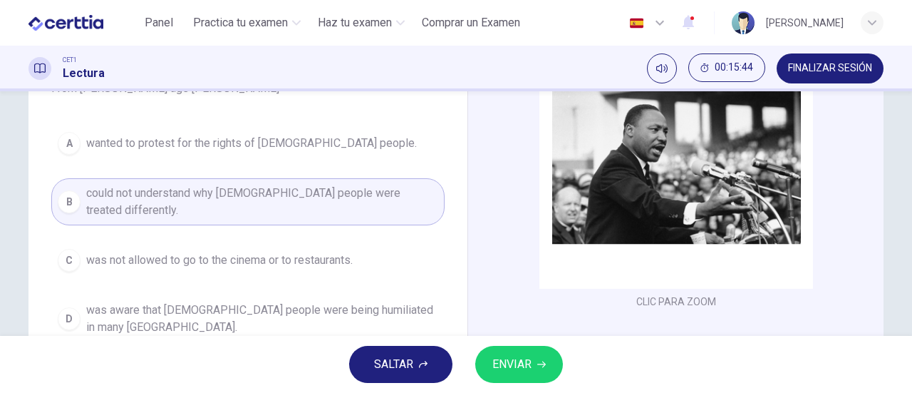
click at [544, 361] on icon "button" at bounding box center [541, 364] width 9 height 9
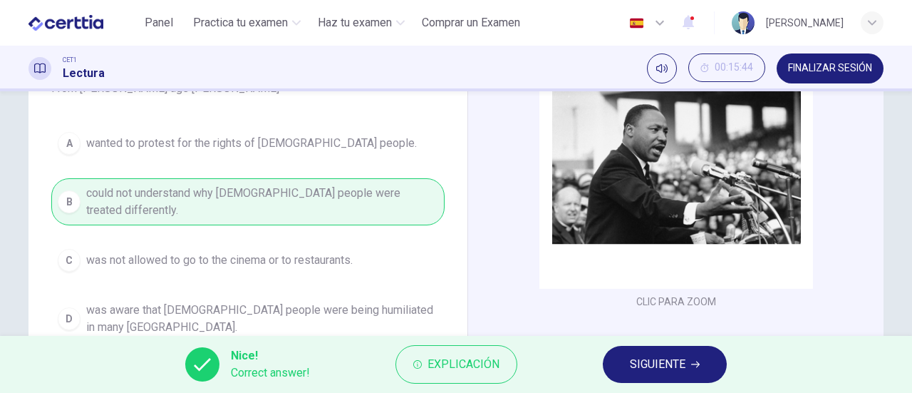
click at [648, 364] on span "SIGUIENTE" at bounding box center [658, 364] width 56 height 20
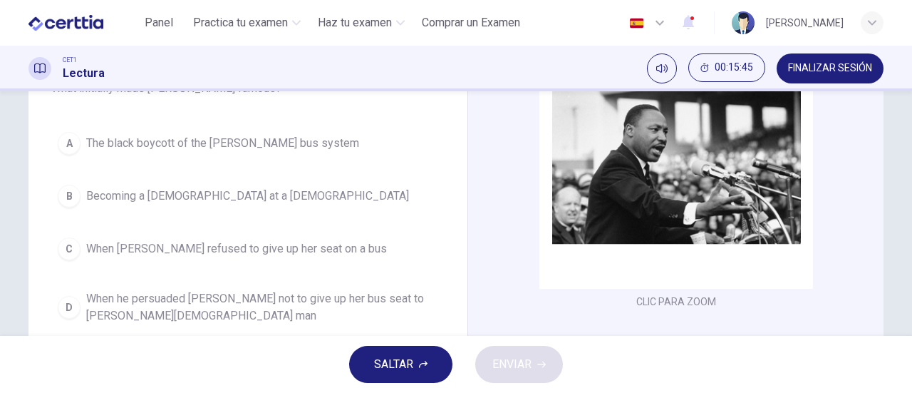
scroll to position [71, 0]
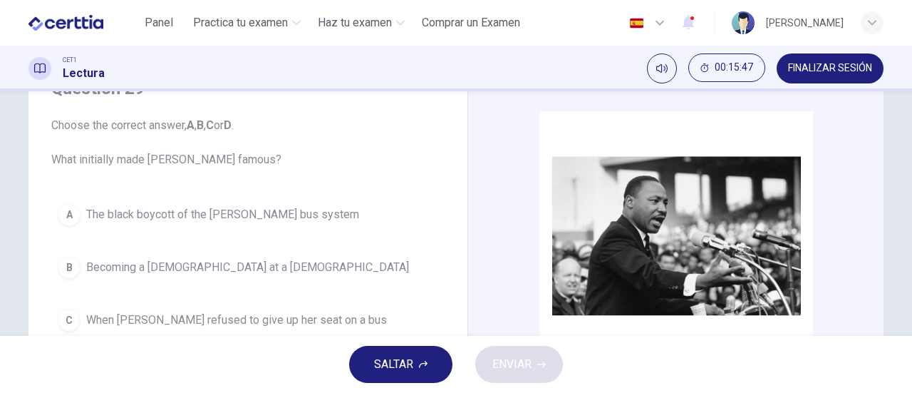
drag, startPoint x: 254, startPoint y: 214, endPoint x: 276, endPoint y: 217, distance: 22.3
click at [255, 214] on span "The black boycott of the [PERSON_NAME] bus system" at bounding box center [222, 214] width 273 height 17
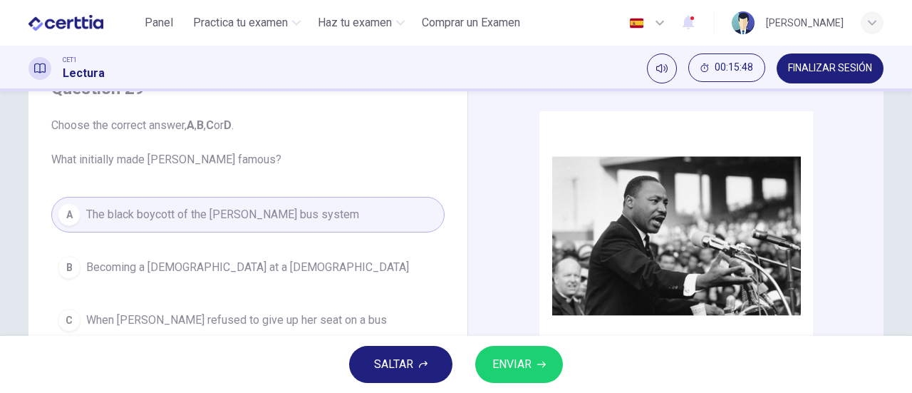
click at [499, 365] on span "ENVIAR" at bounding box center [511, 364] width 39 height 20
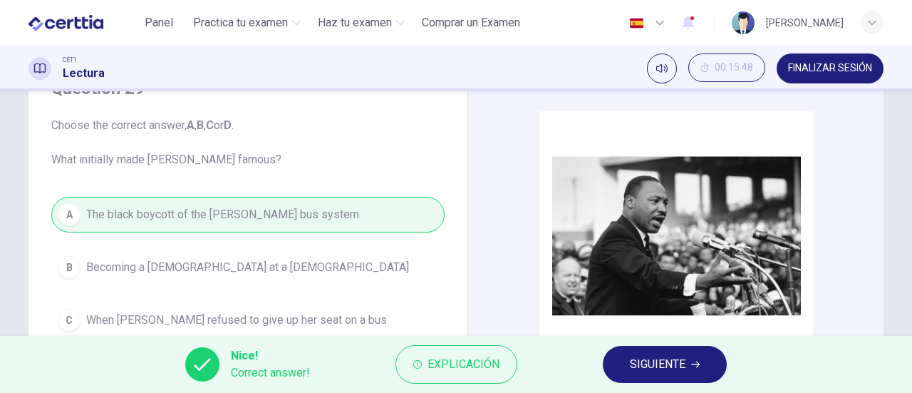
scroll to position [143, 0]
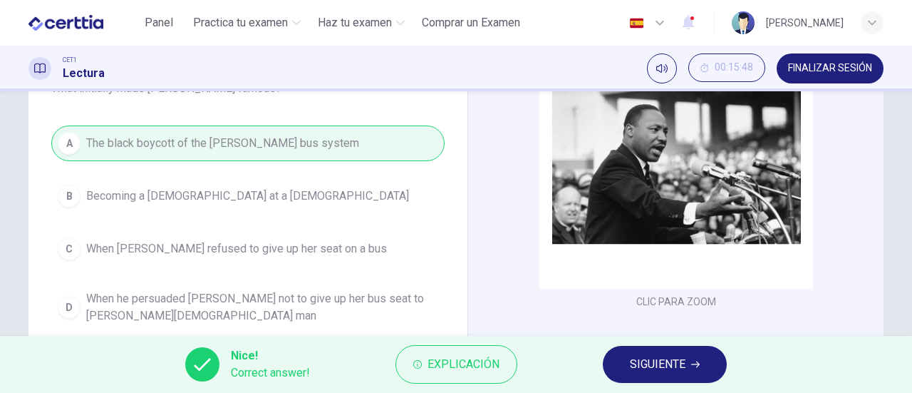
click at [632, 357] on span "SIGUIENTE" at bounding box center [658, 364] width 56 height 20
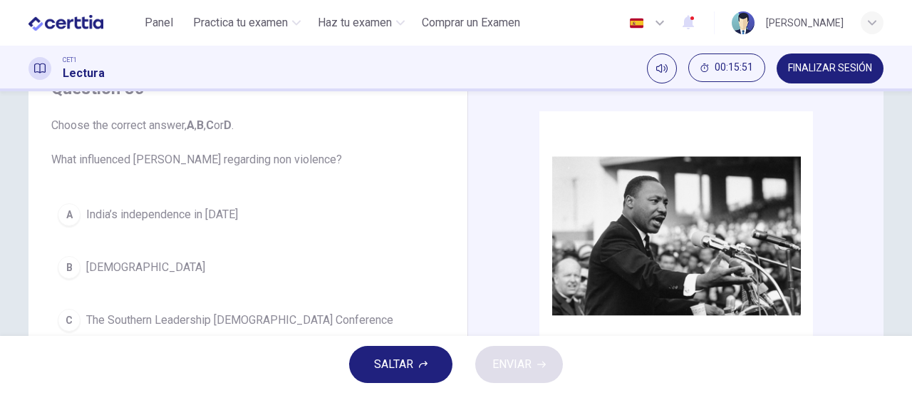
scroll to position [214, 0]
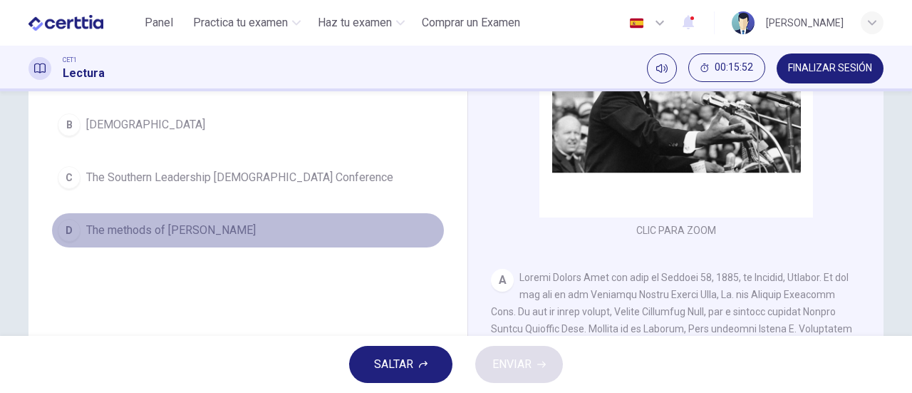
click at [160, 229] on span "The methods of [PERSON_NAME]" at bounding box center [171, 230] width 170 height 17
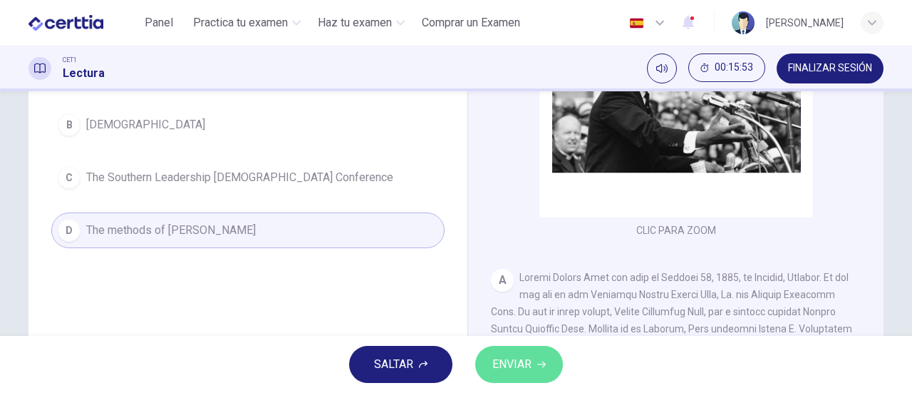
click at [520, 360] on span "ENVIAR" at bounding box center [511, 364] width 39 height 20
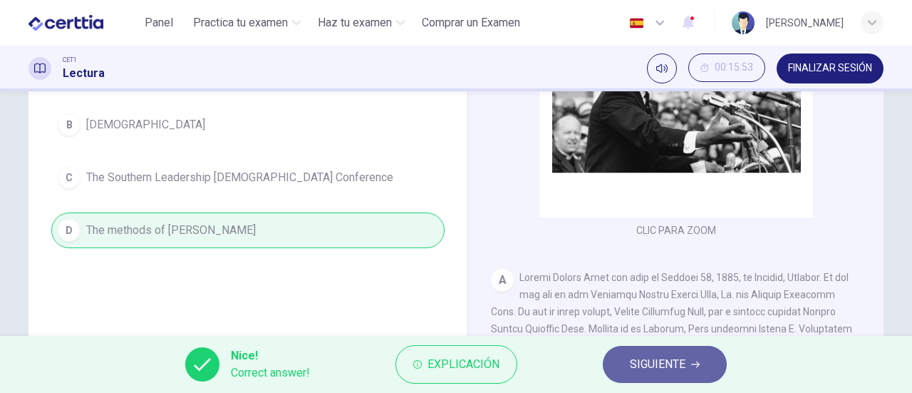
click at [687, 362] on button "SIGUIENTE" at bounding box center [665, 364] width 124 height 37
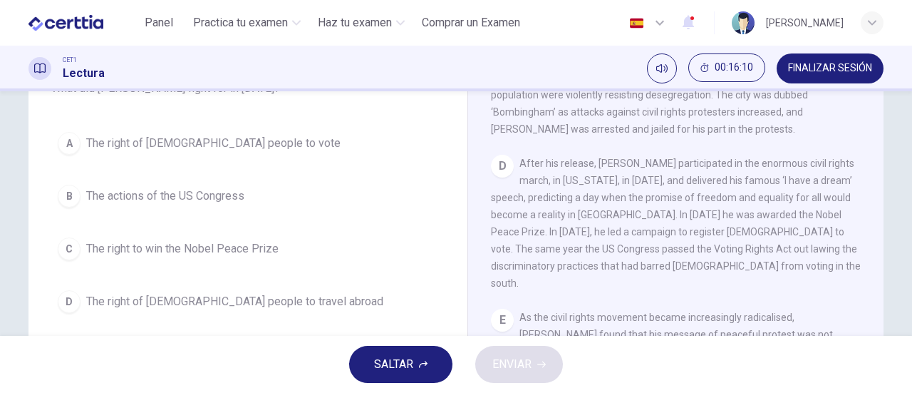
scroll to position [855, 0]
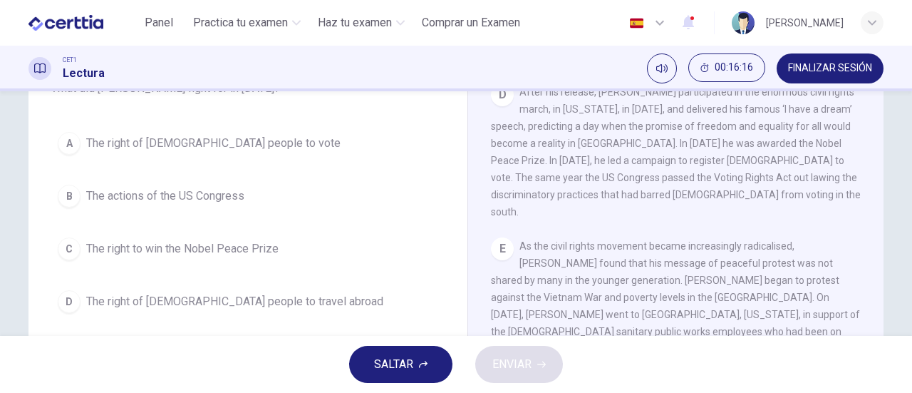
click at [194, 147] on span "The right of [DEMOGRAPHIC_DATA] people to vote" at bounding box center [213, 143] width 254 height 17
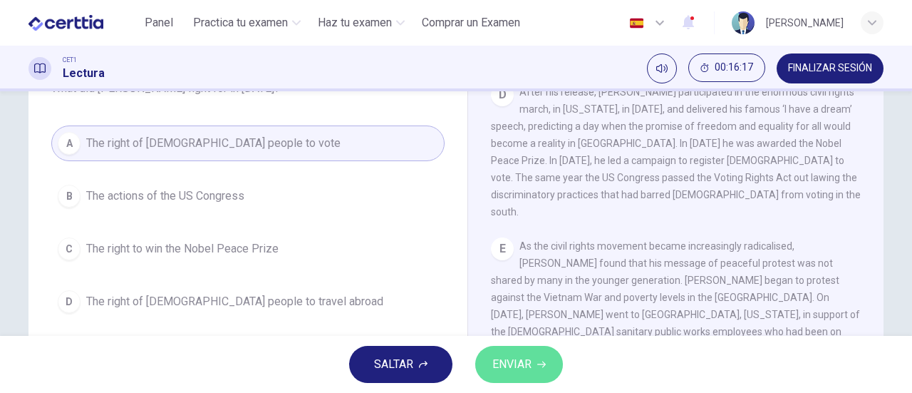
click at [522, 366] on span "ENVIAR" at bounding box center [511, 364] width 39 height 20
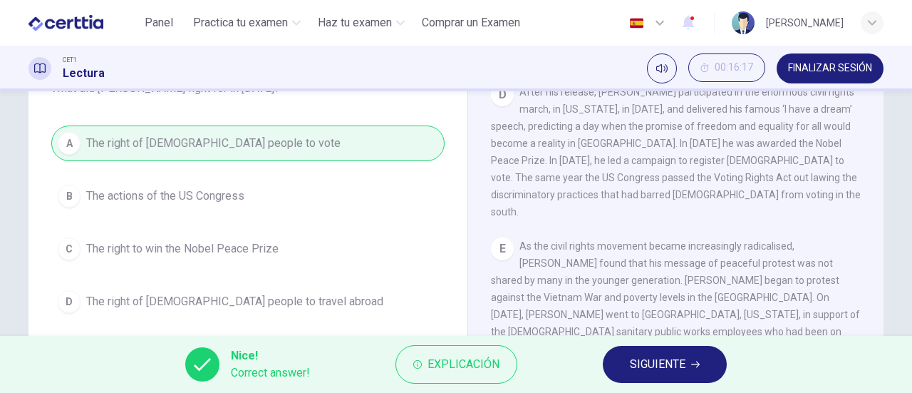
drag, startPoint x: 688, startPoint y: 360, endPoint x: 677, endPoint y: 361, distance: 10.8
click at [685, 361] on button "SIGUIENTE" at bounding box center [665, 364] width 124 height 37
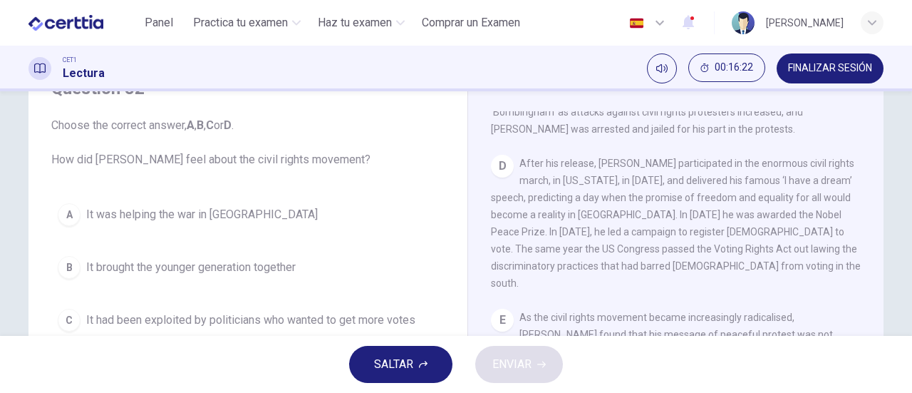
scroll to position [143, 0]
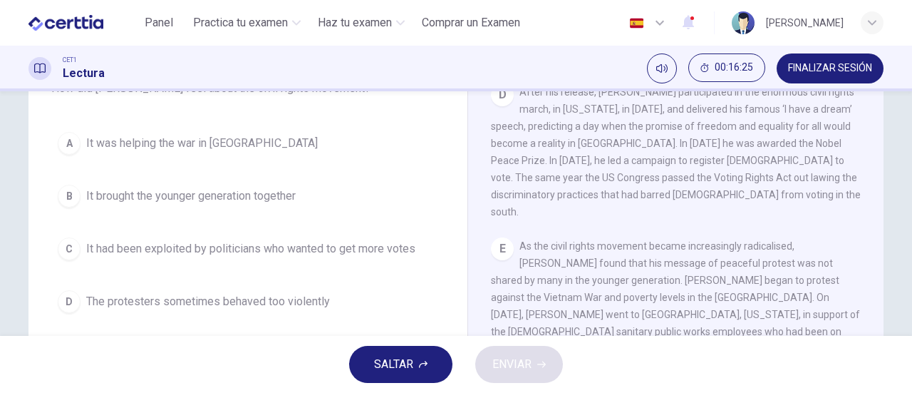
click at [234, 193] on span "It brought the younger generation together" at bounding box center [190, 195] width 209 height 17
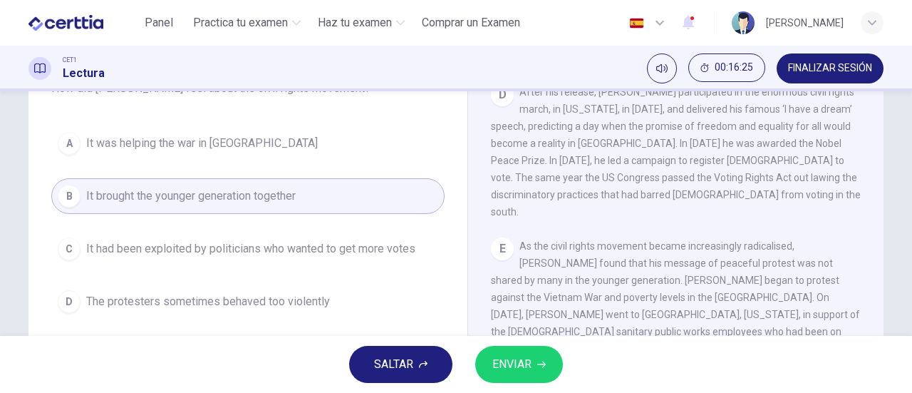
click at [533, 366] on button "ENVIAR" at bounding box center [519, 364] width 88 height 37
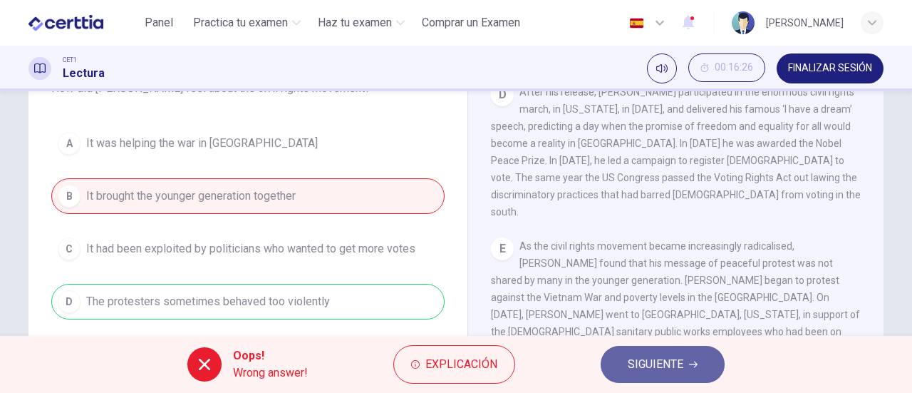
click at [674, 360] on span "SIGUIENTE" at bounding box center [656, 364] width 56 height 20
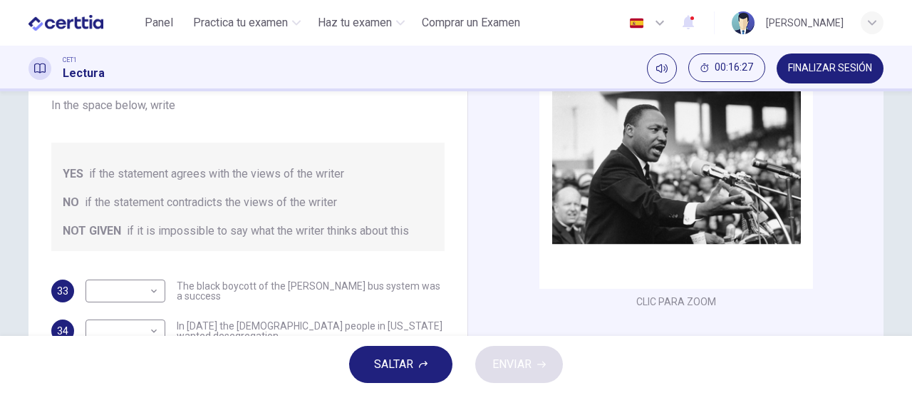
scroll to position [214, 0]
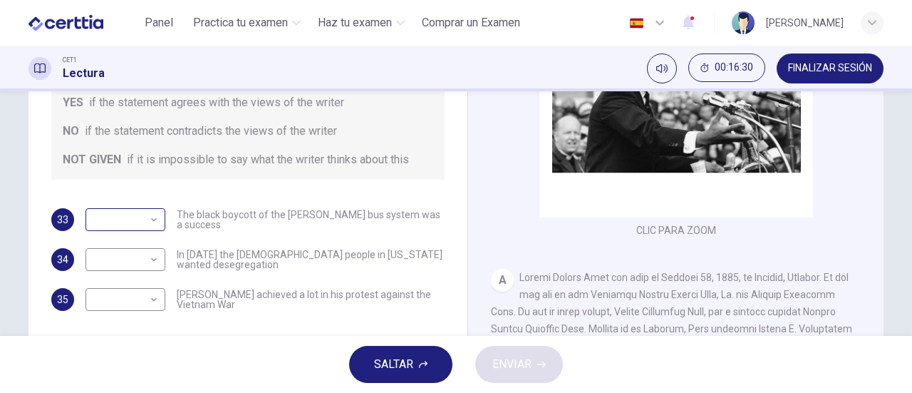
click at [150, 224] on body "Este sitio utiliza cookies, como se explica en nuestra Política de Privacidad .…" at bounding box center [456, 196] width 912 height 393
click at [127, 239] on li "YES" at bounding box center [121, 242] width 80 height 23
type input "***"
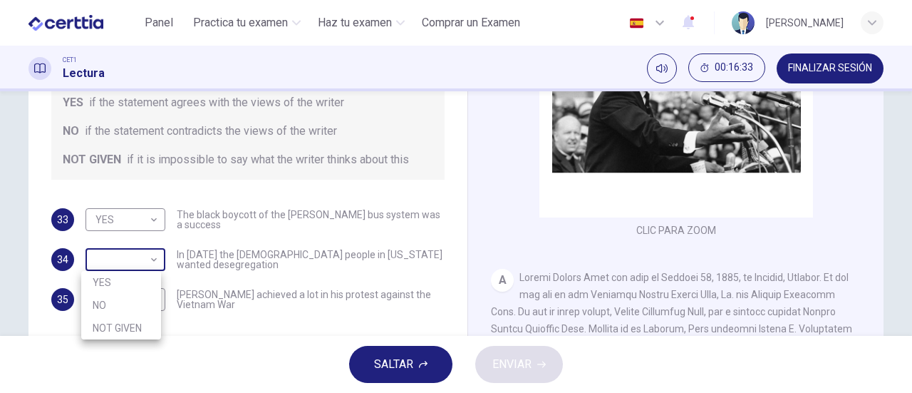
click at [153, 267] on body "Este sitio utiliza cookies, como se explica en nuestra Política de Privacidad .…" at bounding box center [456, 196] width 912 height 393
click at [103, 304] on li "NO" at bounding box center [121, 305] width 80 height 23
type input "**"
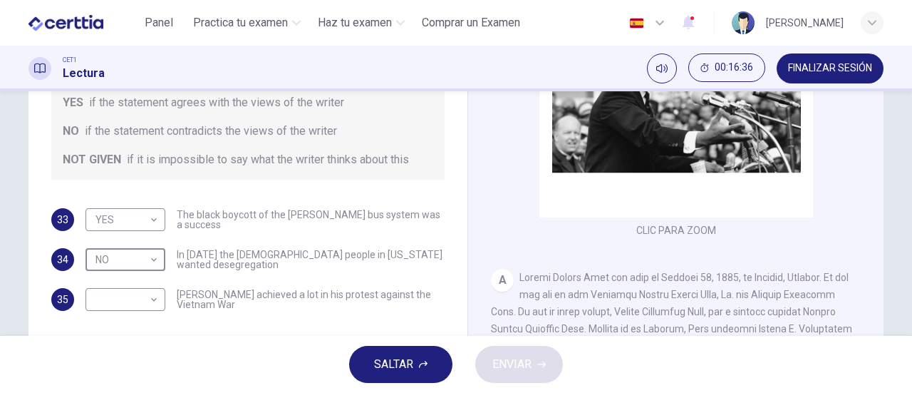
scroll to position [285, 0]
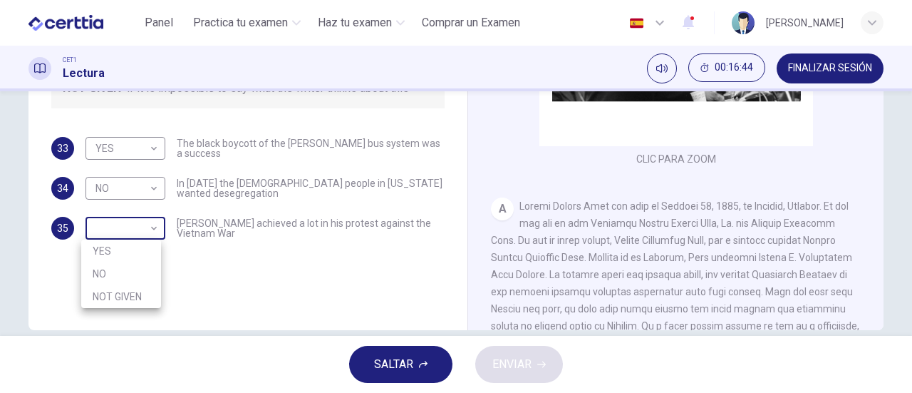
click at [148, 225] on body "Este sitio utiliza cookies, como se explica en nuestra Política de Privacidad .…" at bounding box center [456, 196] width 912 height 393
click at [132, 252] on li "YES" at bounding box center [121, 250] width 80 height 23
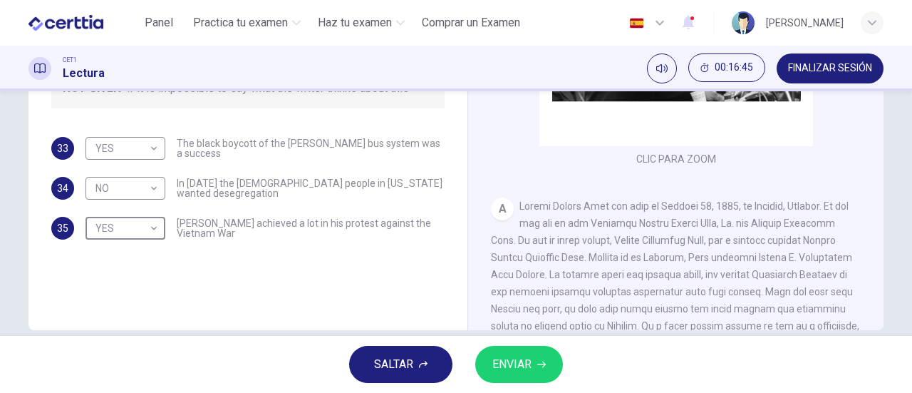
type input "***"
click at [517, 364] on span "ENVIAR" at bounding box center [511, 364] width 39 height 20
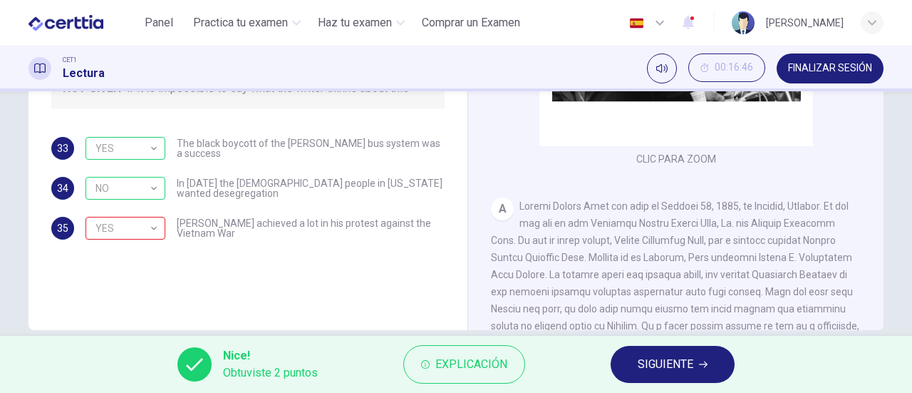
click at [663, 359] on span "SIGUIENTE" at bounding box center [666, 364] width 56 height 20
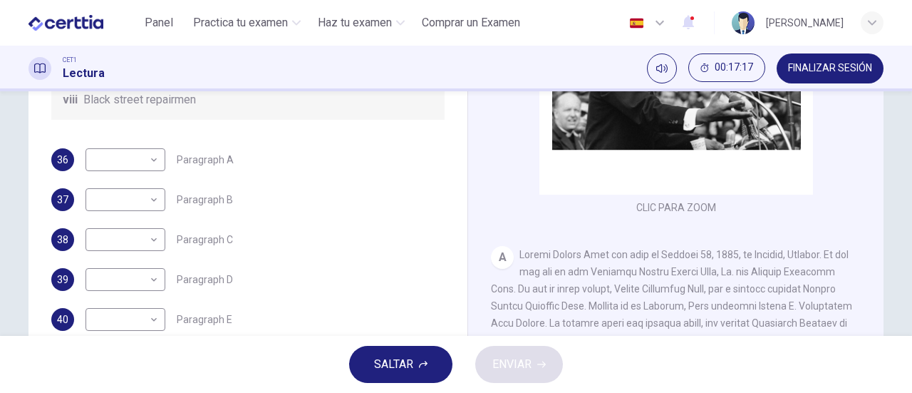
scroll to position [251, 0]
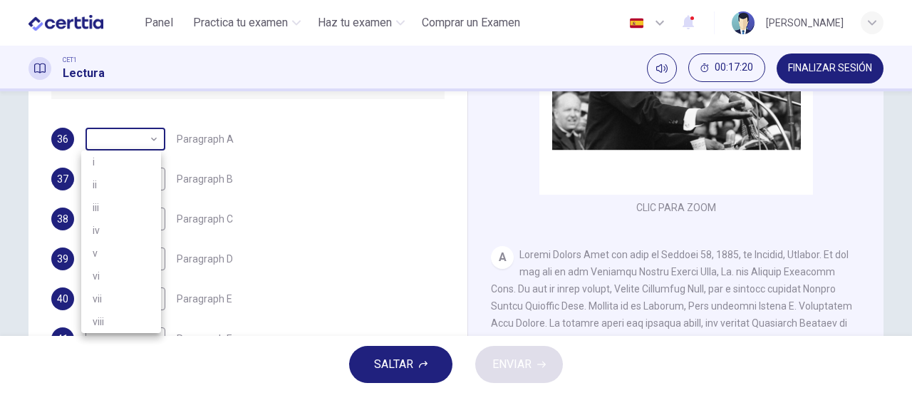
click at [153, 138] on body "Este sitio utiliza cookies, como se explica en nuestra Política de Privacidad .…" at bounding box center [456, 196] width 912 height 393
click at [120, 293] on li "vii" at bounding box center [121, 298] width 80 height 23
type input "***"
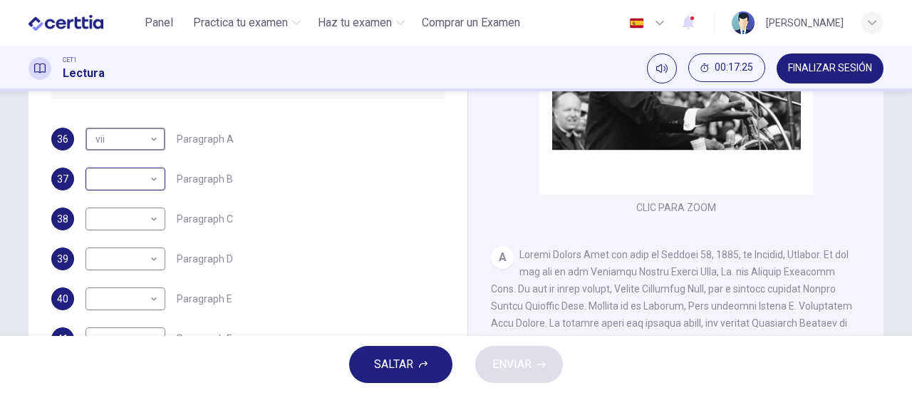
click at [151, 179] on body "Este sitio utiliza cookies, como se explica en nuestra Política de Privacidad .…" at bounding box center [456, 196] width 912 height 393
click at [135, 284] on li "v" at bounding box center [121, 292] width 80 height 23
type input "*"
click at [153, 221] on body "Este sitio utiliza cookies, como se explica en nuestra Política de Privacidad .…" at bounding box center [456, 196] width 912 height 393
click at [134, 277] on li "iv" at bounding box center [121, 278] width 80 height 23
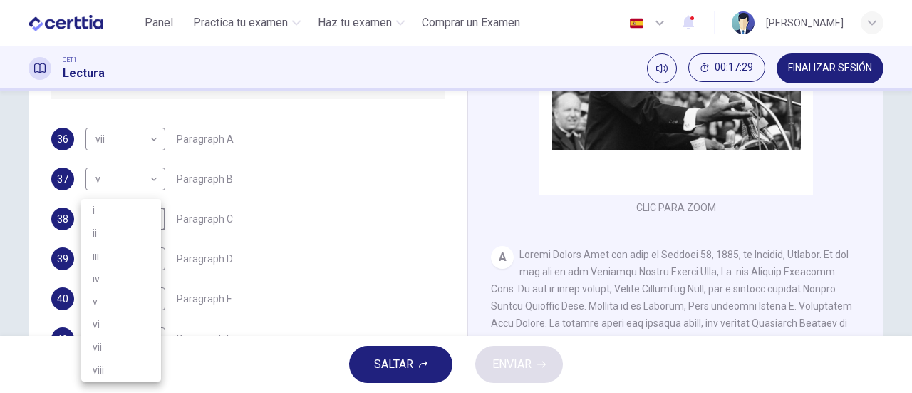
type input "**"
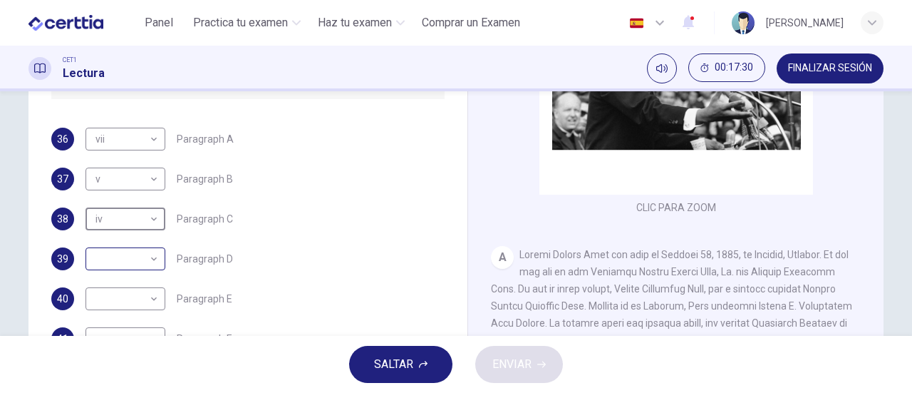
click at [151, 258] on body "Este sitio utiliza cookies, como se explica en nuestra Política de Privacidad .…" at bounding box center [456, 196] width 912 height 393
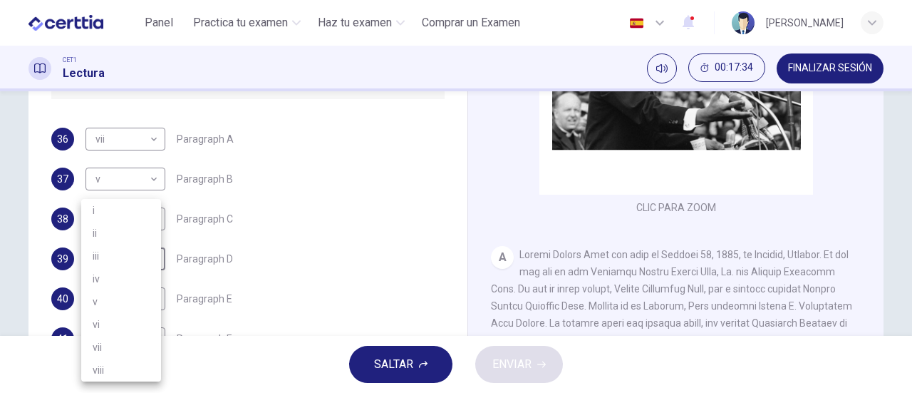
click at [113, 212] on li "i" at bounding box center [121, 210] width 80 height 23
type input "*"
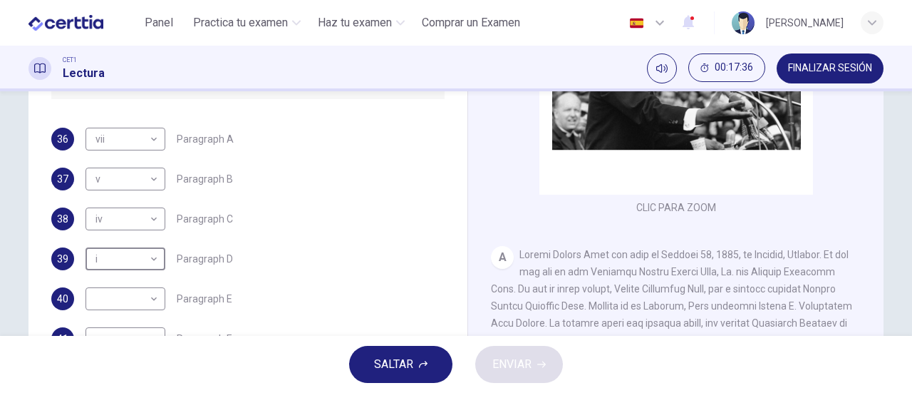
scroll to position [308, 0]
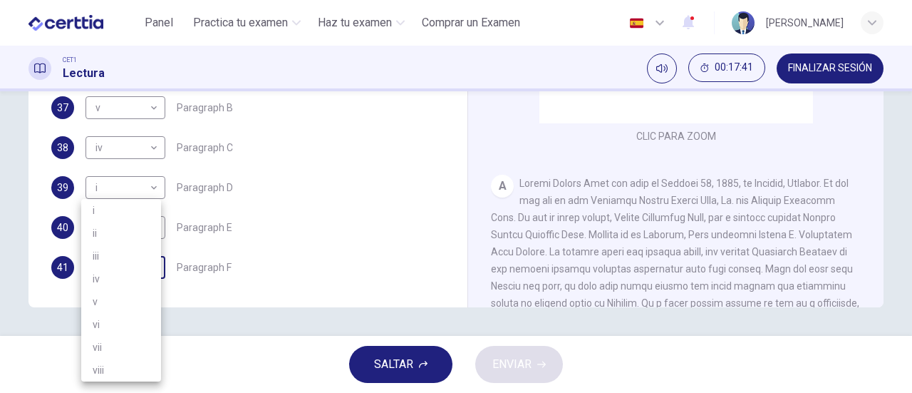
click at [150, 266] on body "Este sitio utiliza cookies, como se explica en nuestra Política de Privacidad .…" at bounding box center [456, 196] width 912 height 393
click at [118, 247] on li "iii" at bounding box center [121, 255] width 80 height 23
type input "***"
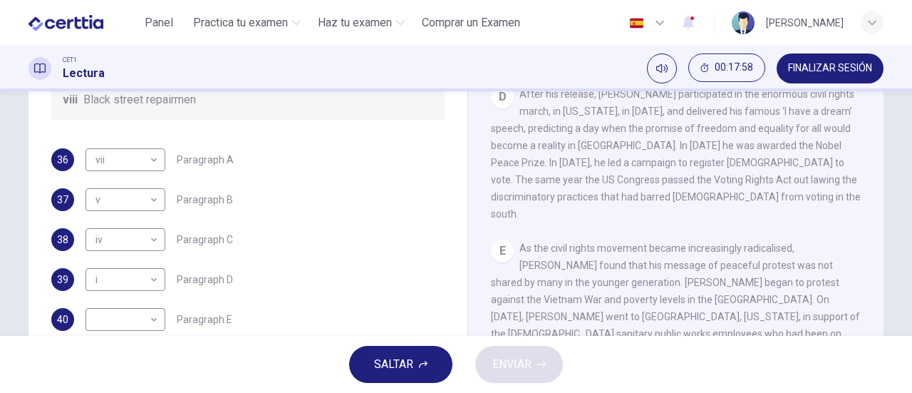
scroll to position [251, 0]
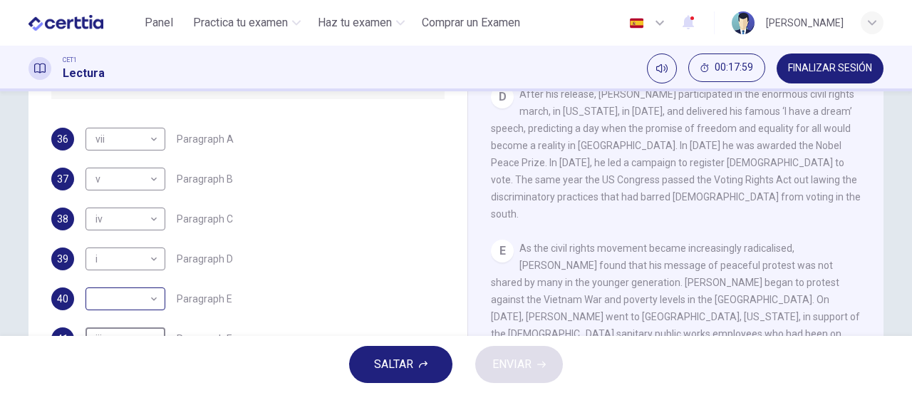
click at [151, 299] on body "Este sitio utiliza cookies, como se explica en nuestra Política de Privacidad .…" at bounding box center [456, 196] width 912 height 393
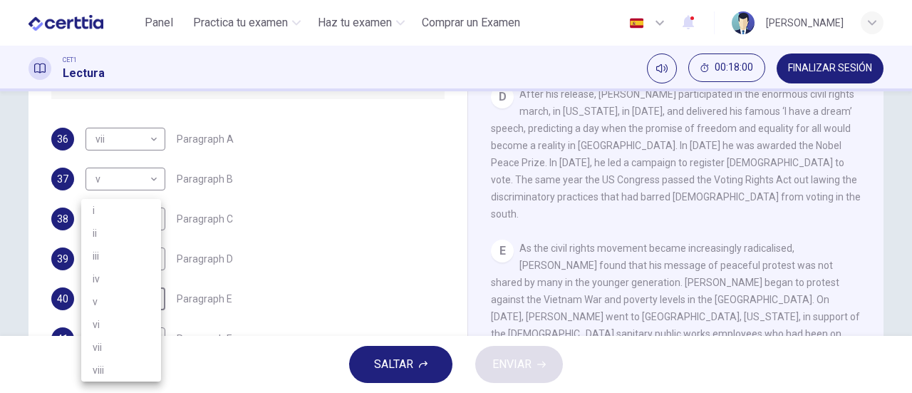
drag, startPoint x: 101, startPoint y: 238, endPoint x: 118, endPoint y: 234, distance: 16.8
click at [101, 237] on li "ii" at bounding box center [121, 233] width 80 height 23
type input "**"
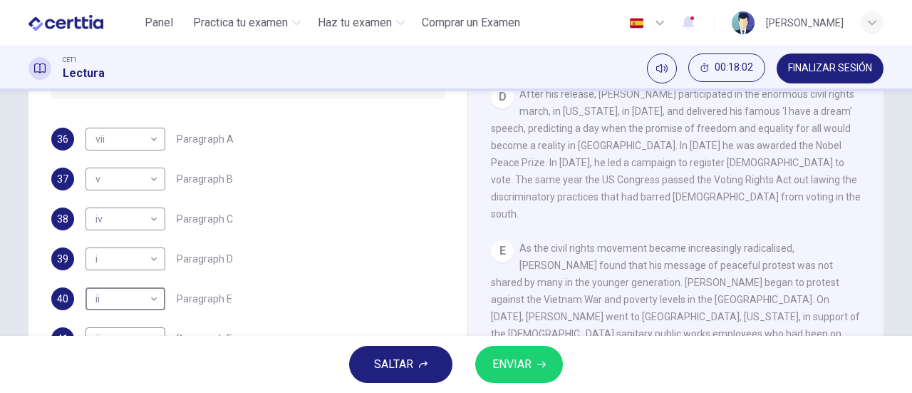
click at [514, 361] on span "ENVIAR" at bounding box center [511, 364] width 39 height 20
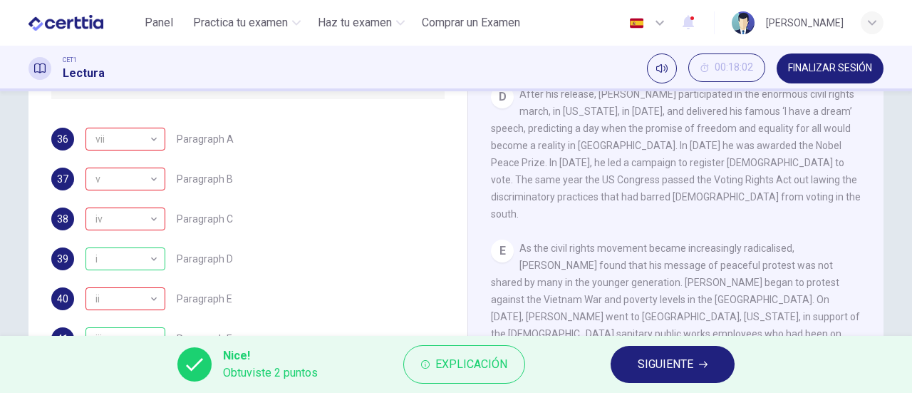
scroll to position [308, 0]
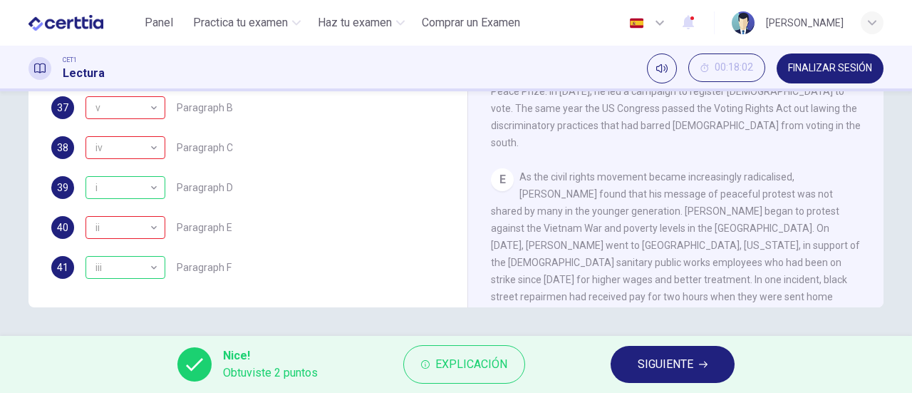
click at [652, 368] on span "SIGUIENTE" at bounding box center [666, 364] width 56 height 20
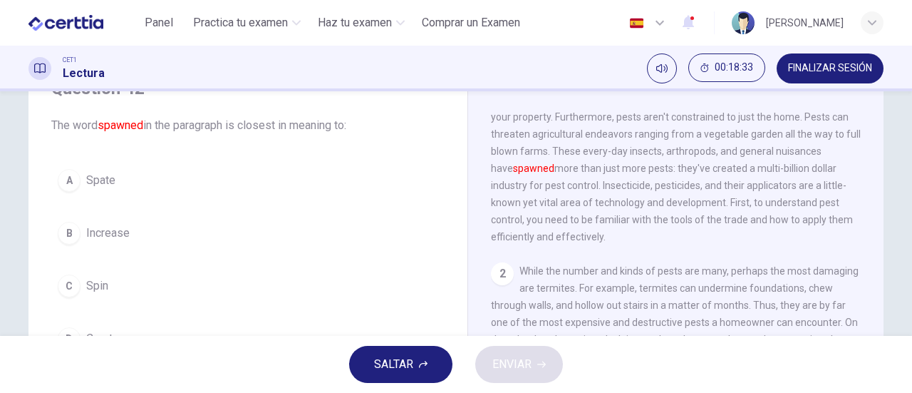
scroll to position [143, 0]
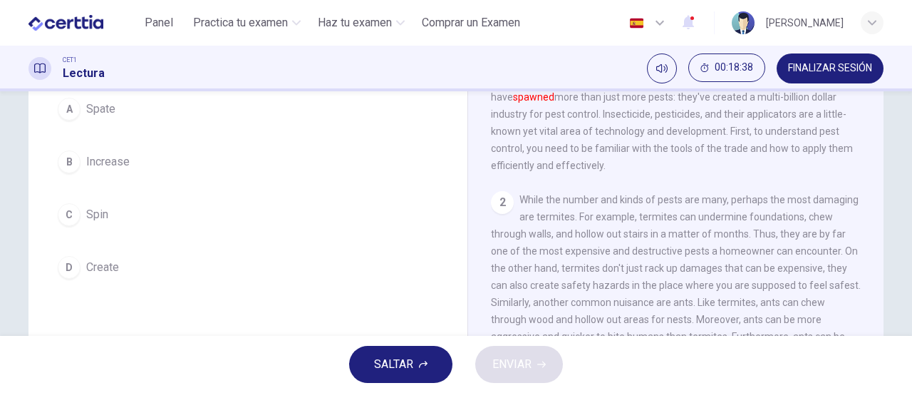
click at [89, 271] on span "Create" at bounding box center [102, 267] width 33 height 17
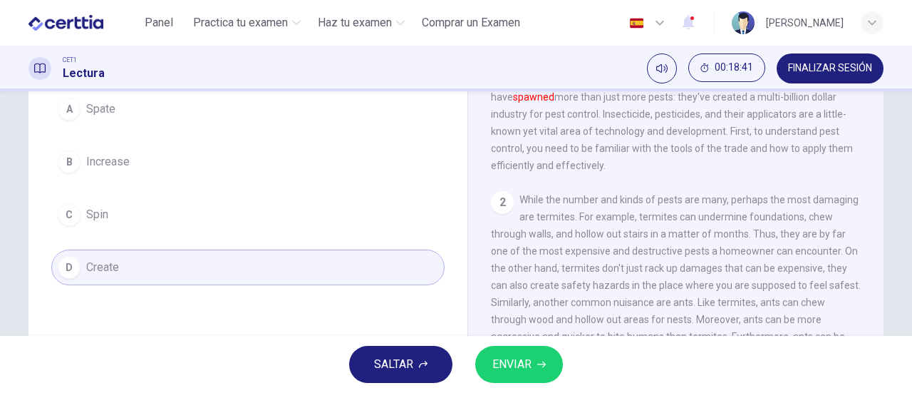
click at [507, 367] on span "ENVIAR" at bounding box center [511, 364] width 39 height 20
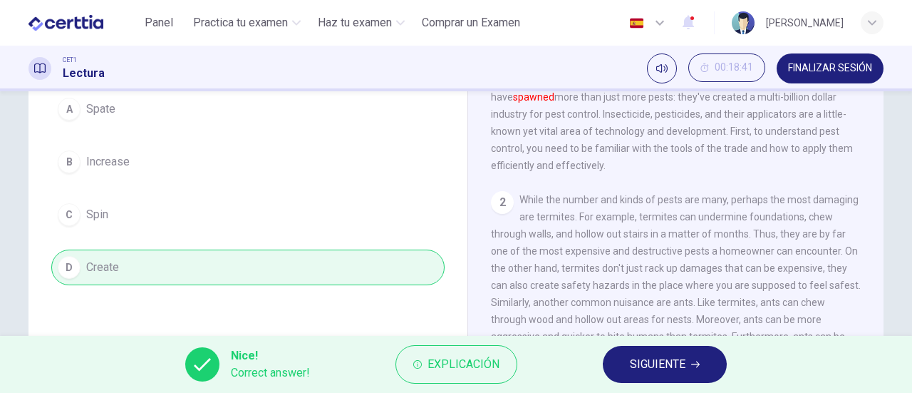
click at [656, 364] on span "SIGUIENTE" at bounding box center [658, 364] width 56 height 20
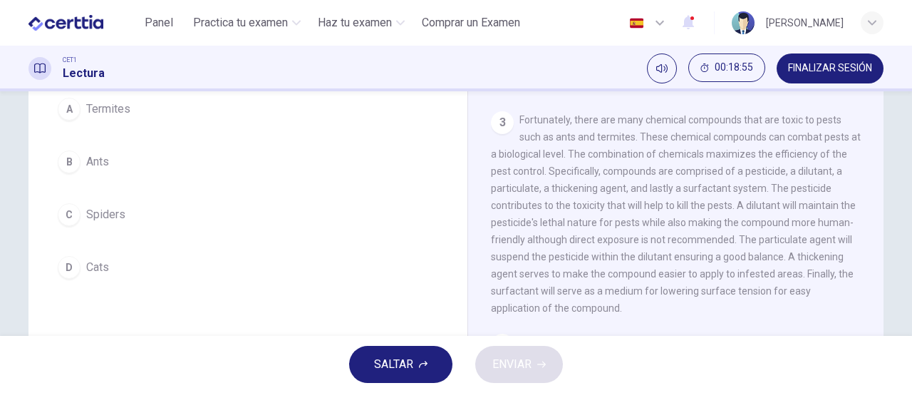
scroll to position [428, 0]
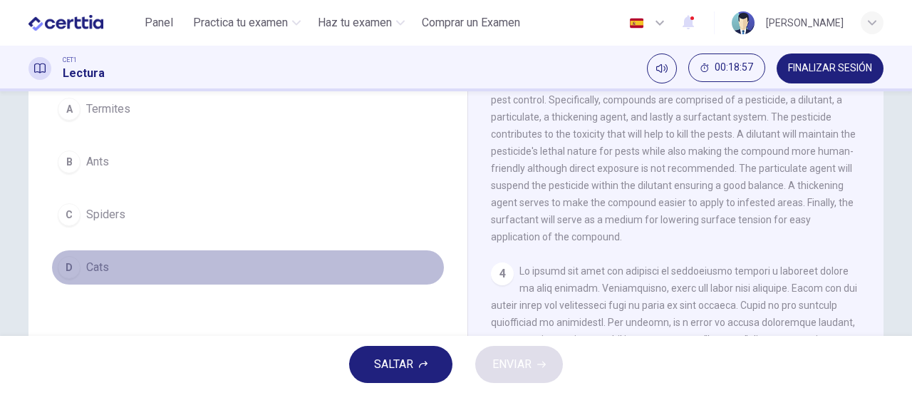
click at [92, 256] on button "D Cats" at bounding box center [247, 267] width 393 height 36
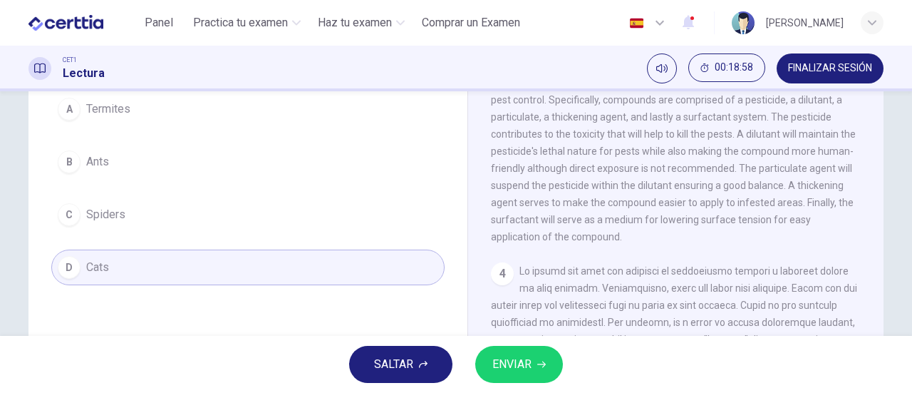
click at [509, 361] on span "ENVIAR" at bounding box center [511, 364] width 39 height 20
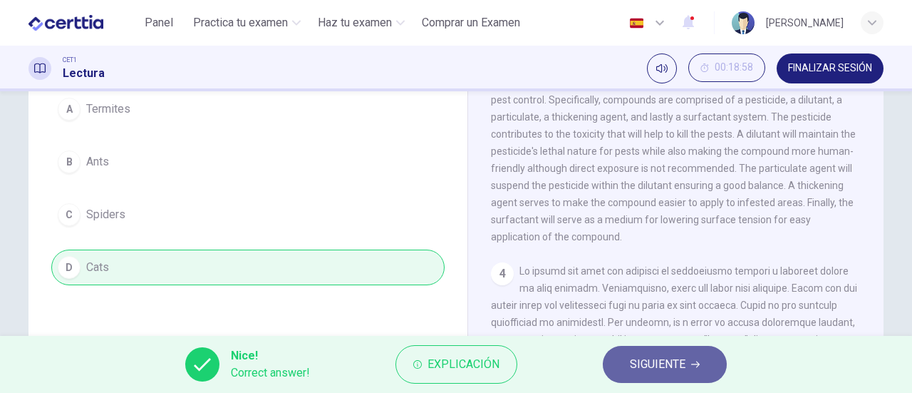
click at [658, 358] on span "SIGUIENTE" at bounding box center [658, 364] width 56 height 20
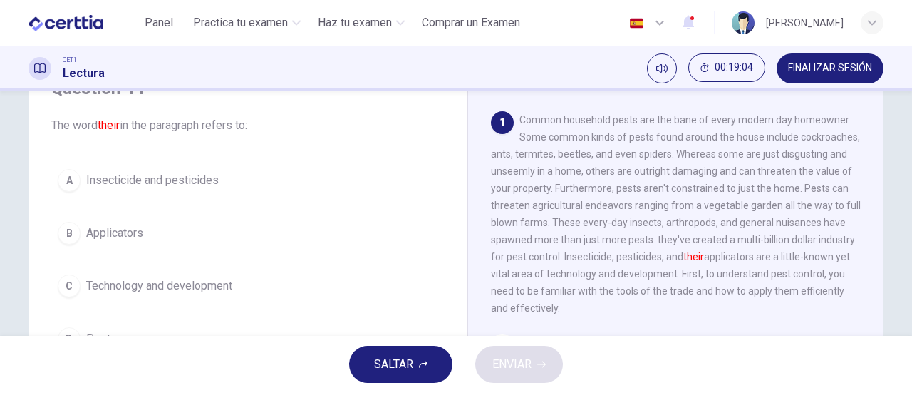
scroll to position [71, 0]
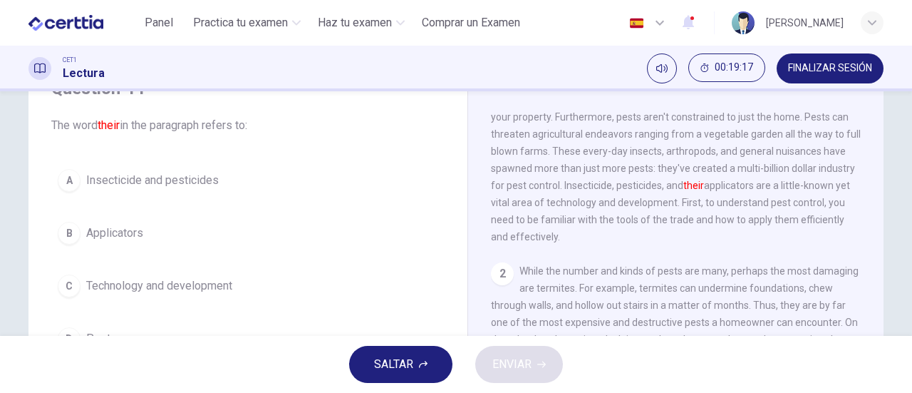
click at [113, 239] on span "Applicators" at bounding box center [114, 232] width 57 height 17
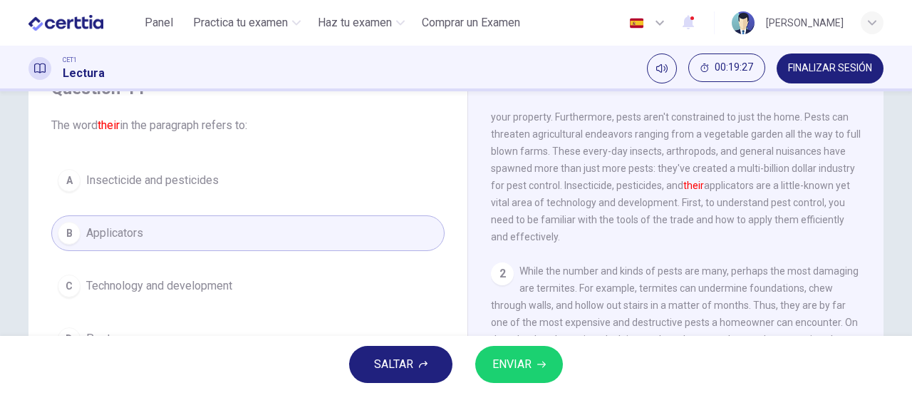
click at [176, 176] on span "Insecticide and pesticides" at bounding box center [152, 180] width 133 height 17
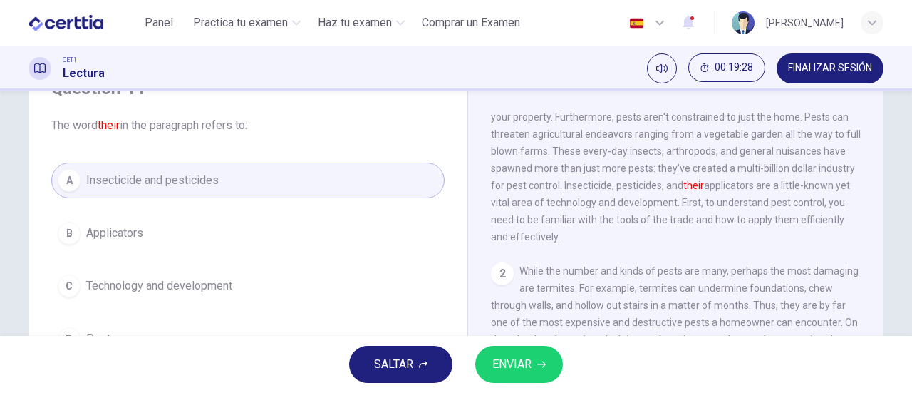
click at [509, 354] on span "ENVIAR" at bounding box center [511, 364] width 39 height 20
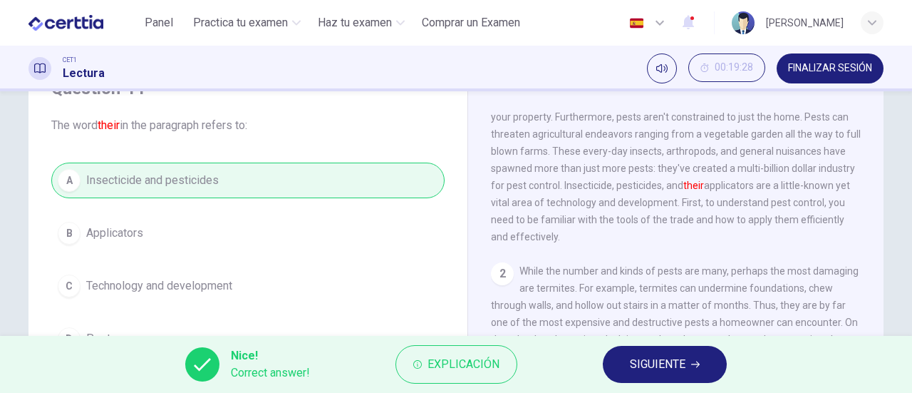
click at [653, 371] on span "SIGUIENTE" at bounding box center [658, 364] width 56 height 20
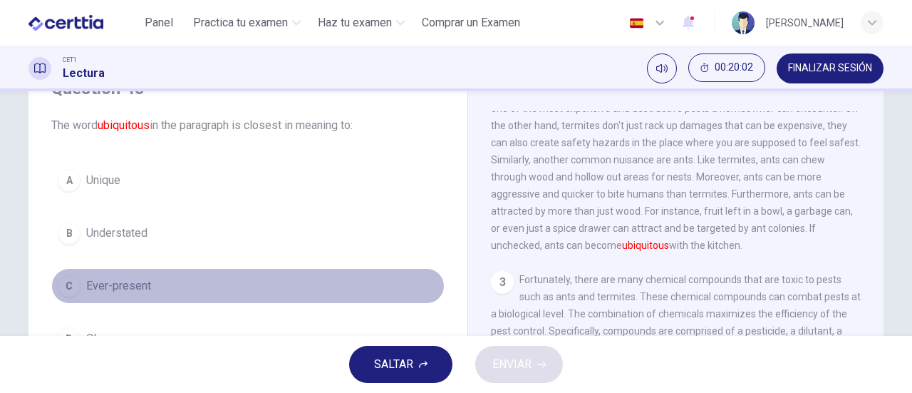
click at [138, 283] on span "Ever-present" at bounding box center [118, 285] width 65 height 17
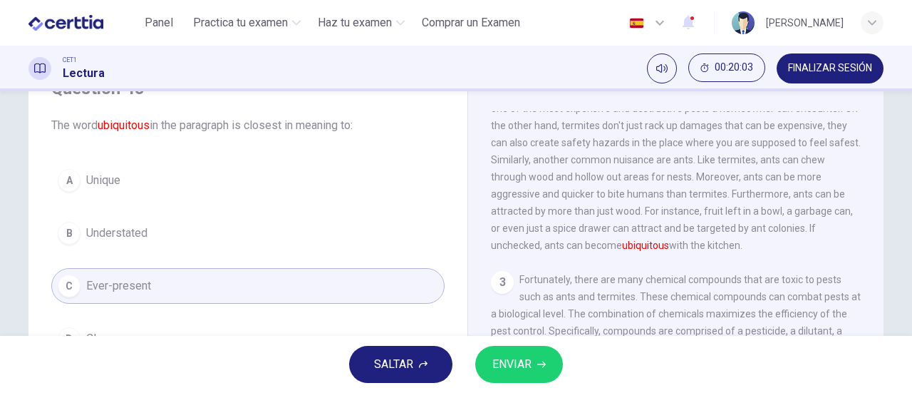
click at [505, 364] on span "ENVIAR" at bounding box center [511, 364] width 39 height 20
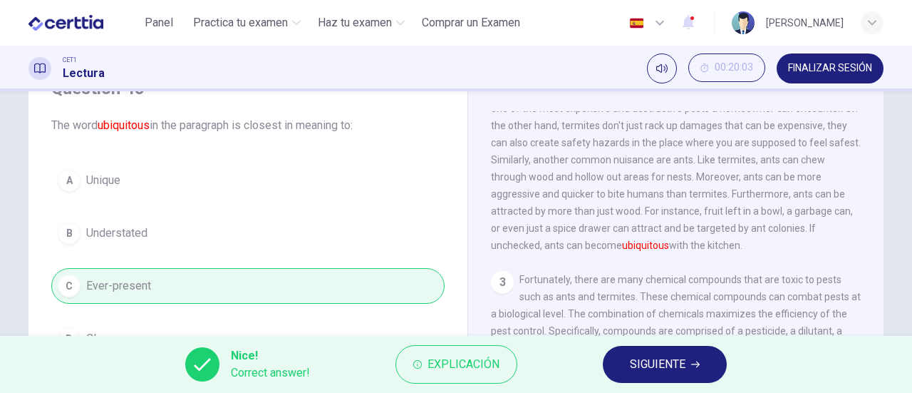
click at [675, 363] on span "SIGUIENTE" at bounding box center [658, 364] width 56 height 20
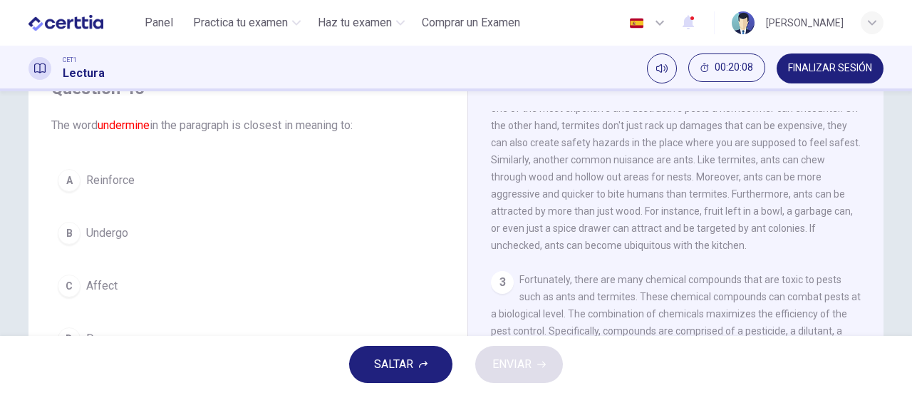
scroll to position [143, 0]
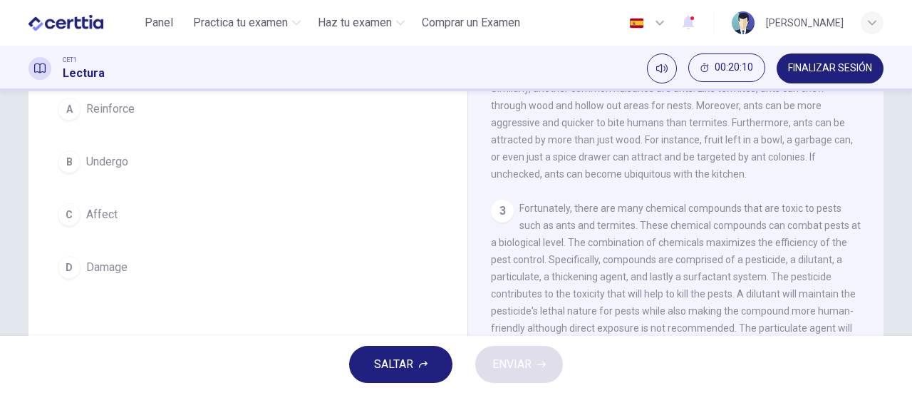
click at [88, 269] on span "Damage" at bounding box center [106, 267] width 41 height 17
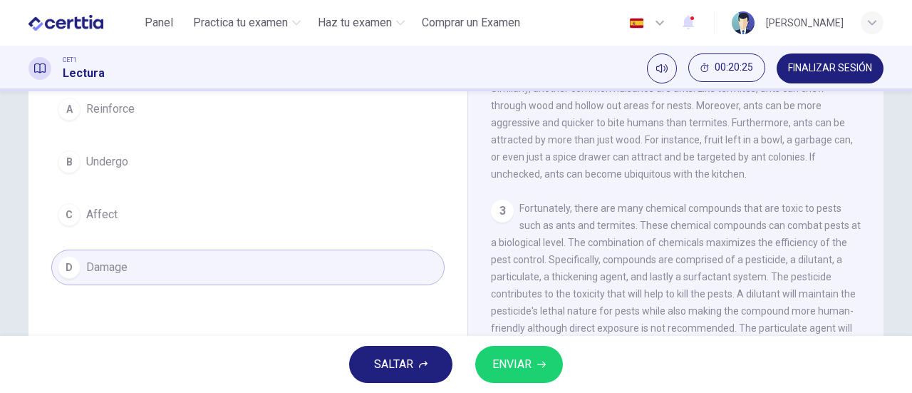
click at [101, 213] on span "Affect" at bounding box center [101, 214] width 31 height 17
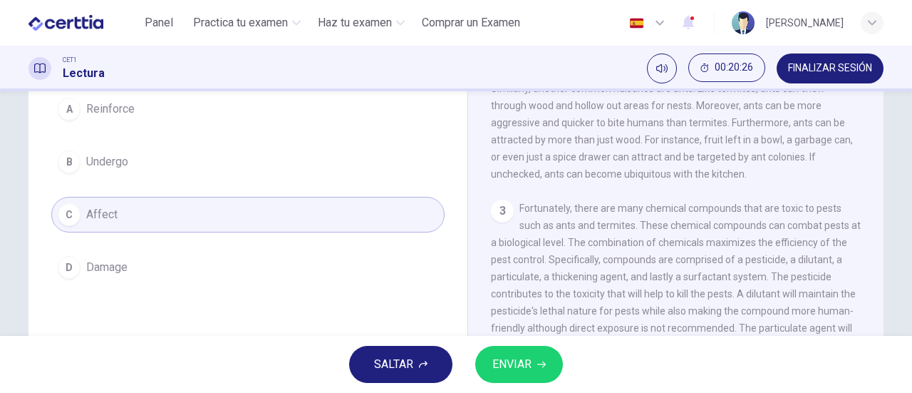
click at [522, 360] on span "ENVIAR" at bounding box center [511, 364] width 39 height 20
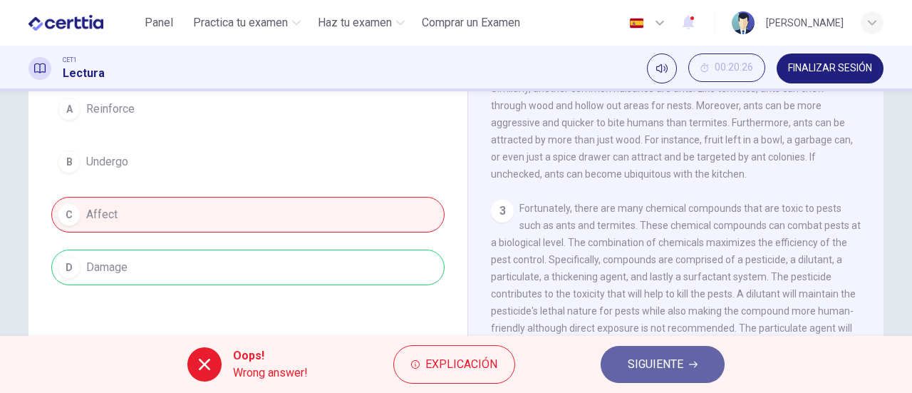
click at [641, 373] on span "SIGUIENTE" at bounding box center [656, 364] width 56 height 20
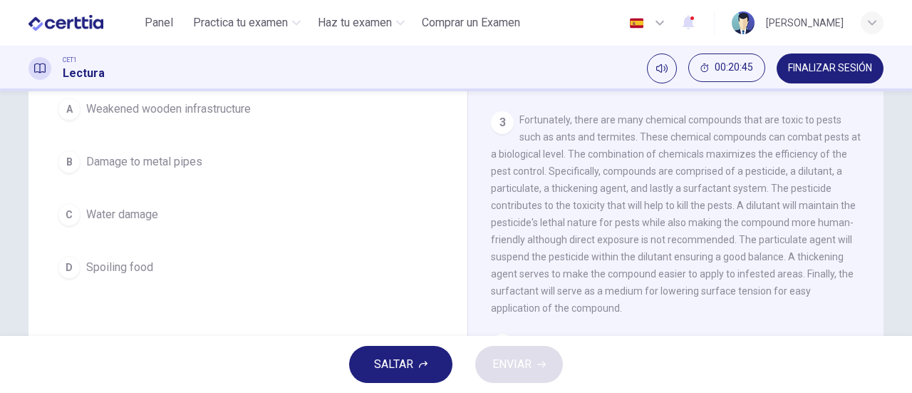
scroll to position [88, 0]
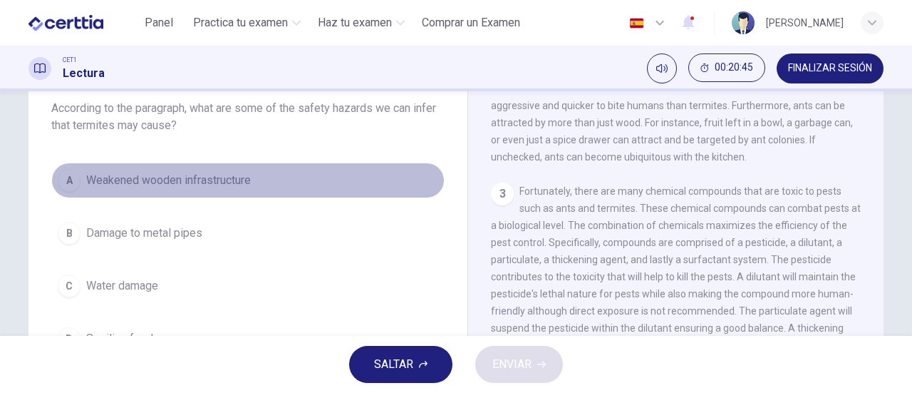
click at [173, 177] on span "Weakened wooden infrastructure" at bounding box center [168, 180] width 165 height 17
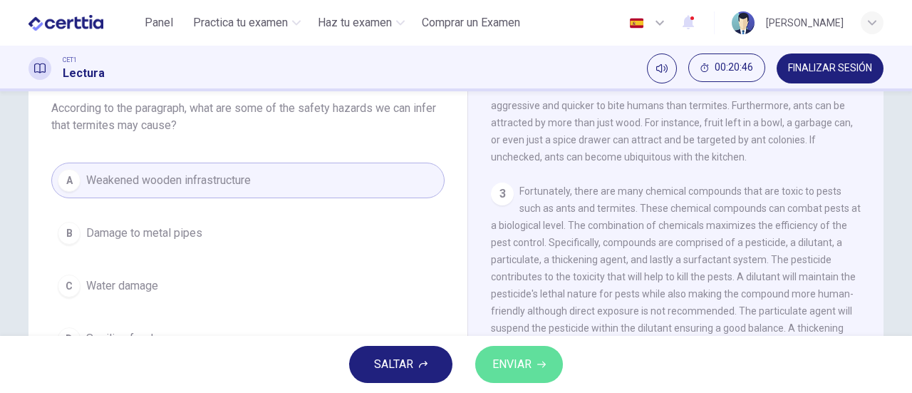
click at [517, 363] on span "ENVIAR" at bounding box center [511, 364] width 39 height 20
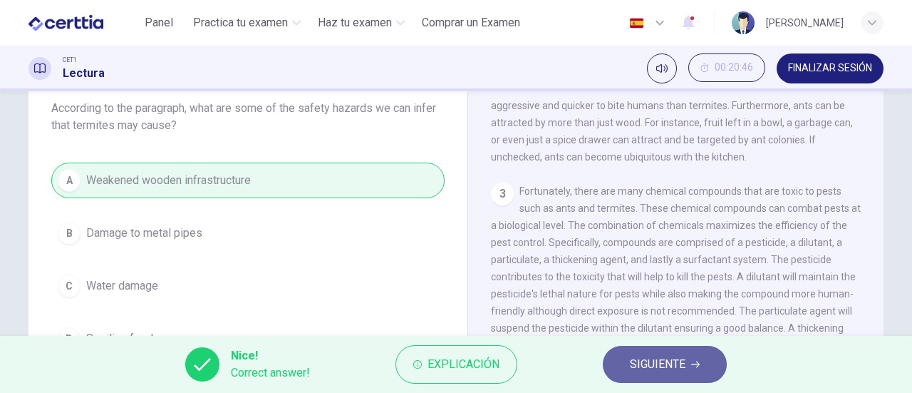
click at [648, 363] on span "SIGUIENTE" at bounding box center [658, 364] width 56 height 20
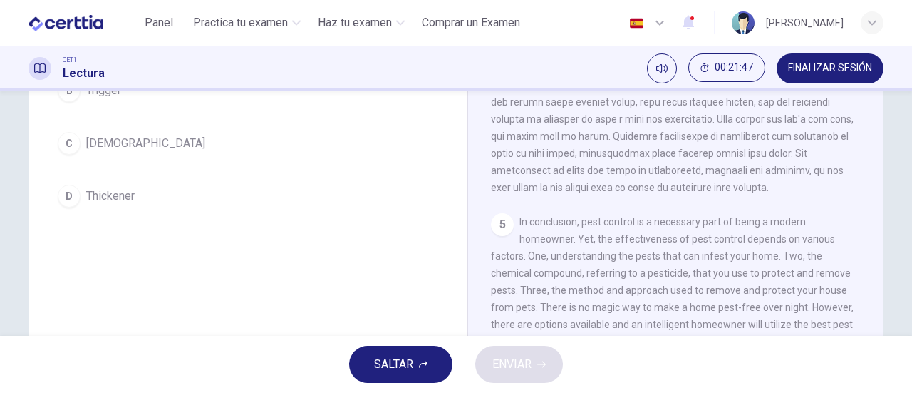
scroll to position [160, 0]
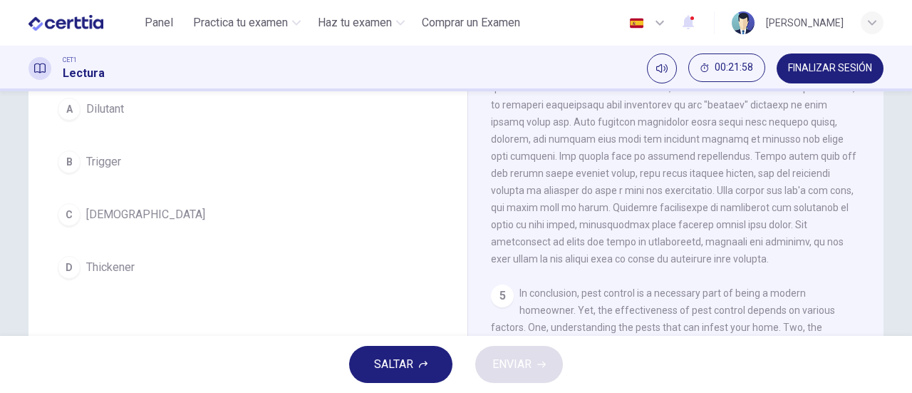
click at [108, 209] on span "[DEMOGRAPHIC_DATA]" at bounding box center [145, 214] width 119 height 17
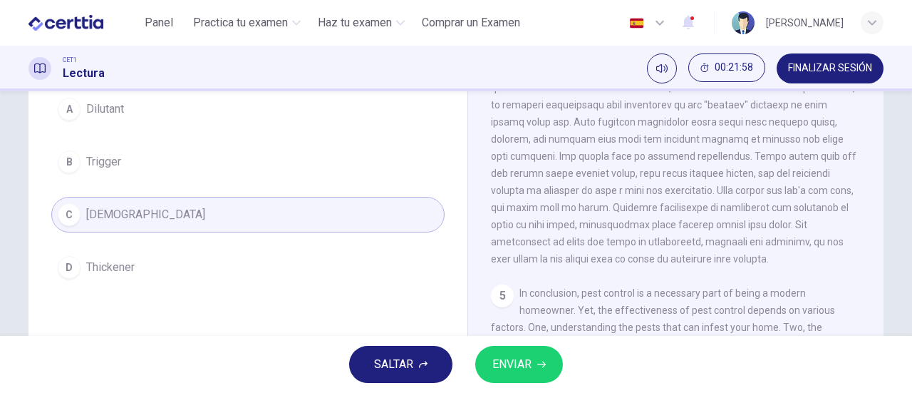
click at [508, 364] on span "ENVIAR" at bounding box center [511, 364] width 39 height 20
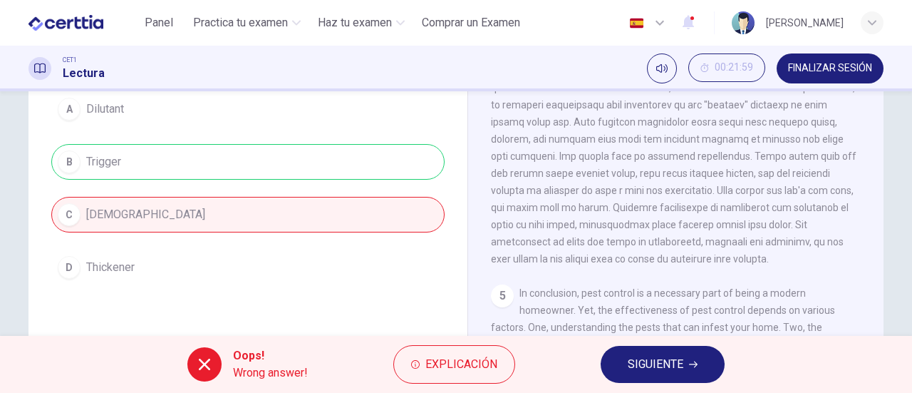
click at [645, 365] on span "SIGUIENTE" at bounding box center [656, 364] width 56 height 20
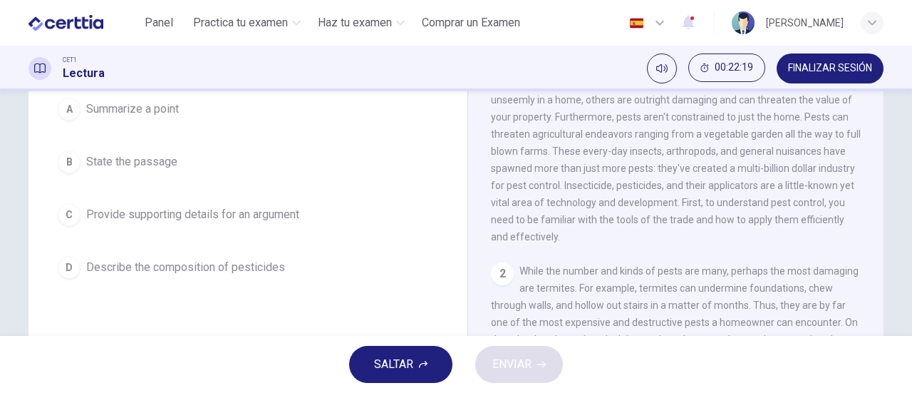
scroll to position [214, 0]
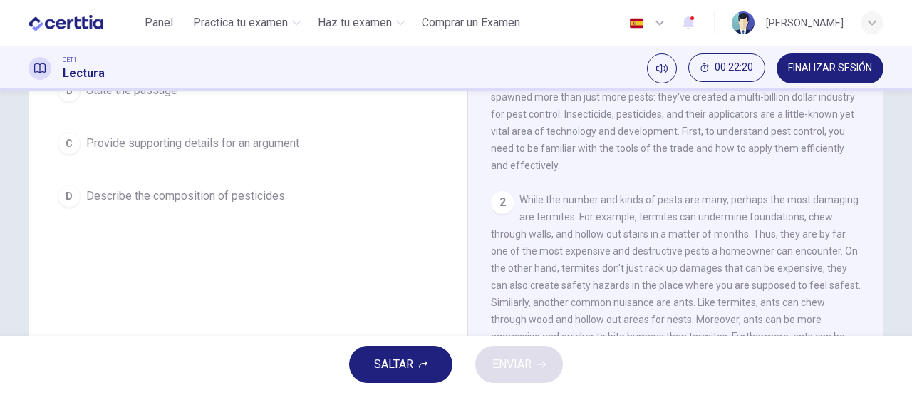
click at [218, 192] on span "Describe the composition of pesticides" at bounding box center [185, 195] width 199 height 17
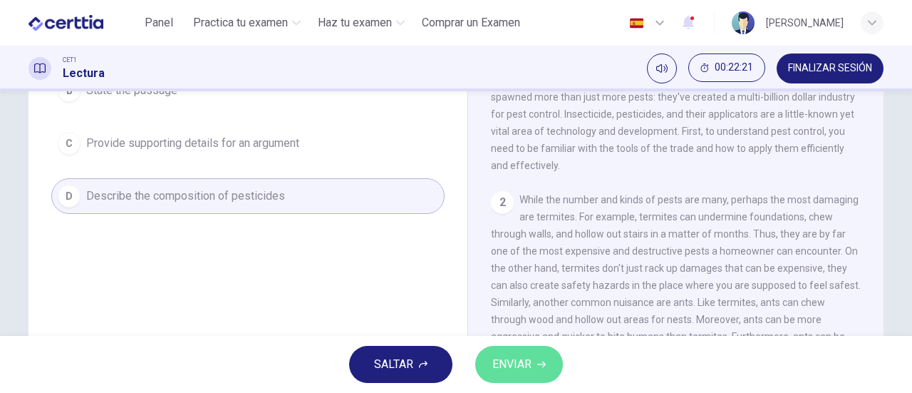
click at [536, 361] on button "ENVIAR" at bounding box center [519, 364] width 88 height 37
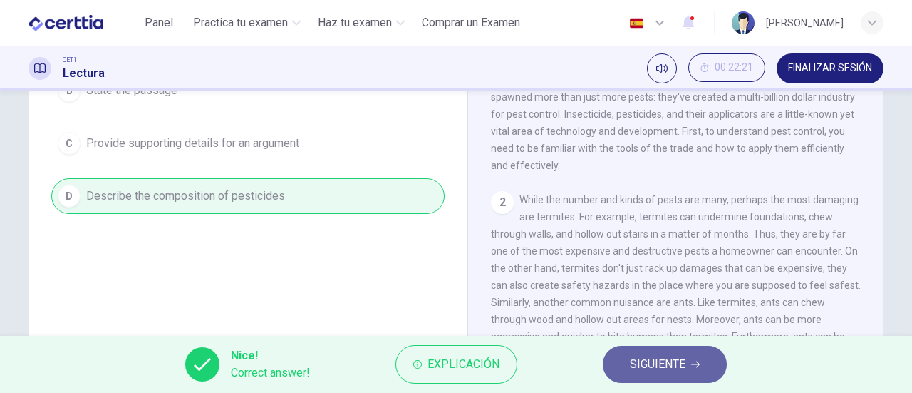
click at [641, 365] on span "SIGUIENTE" at bounding box center [658, 364] width 56 height 20
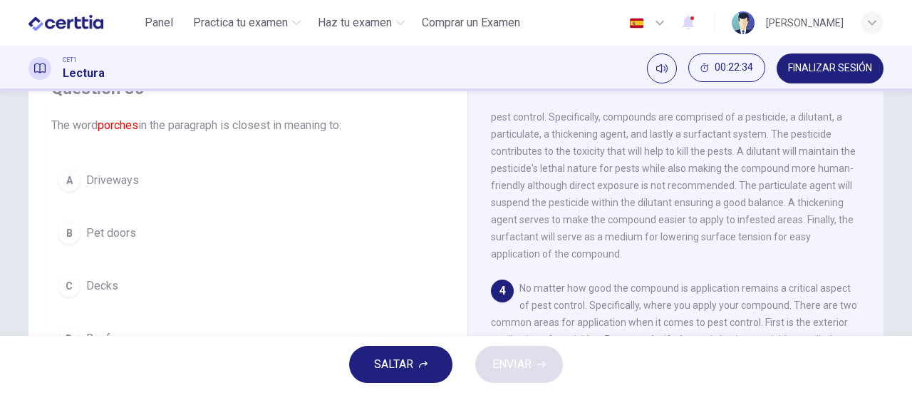
scroll to position [690, 0]
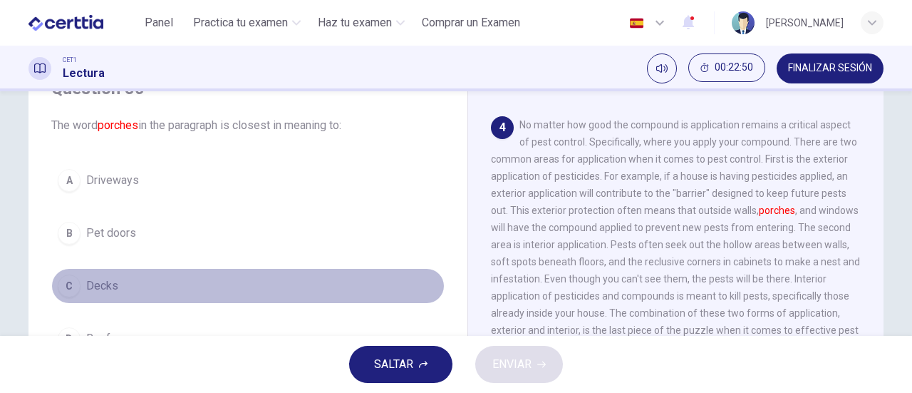
click at [103, 284] on span "Decks" at bounding box center [102, 285] width 32 height 17
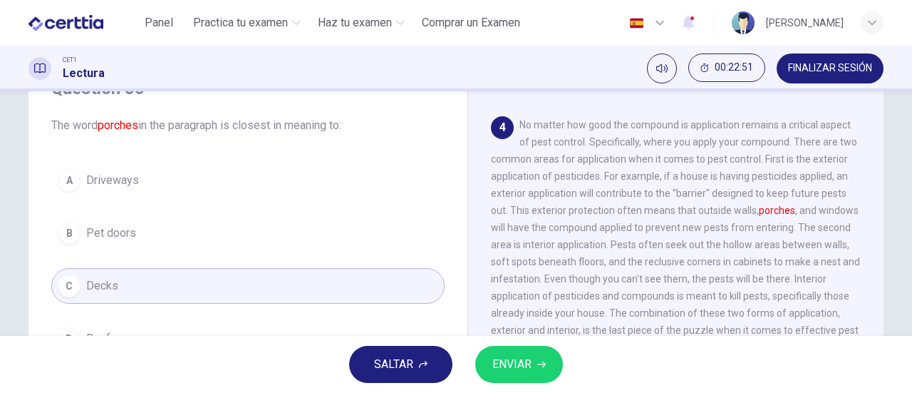
click at [514, 361] on span "ENVIAR" at bounding box center [511, 364] width 39 height 20
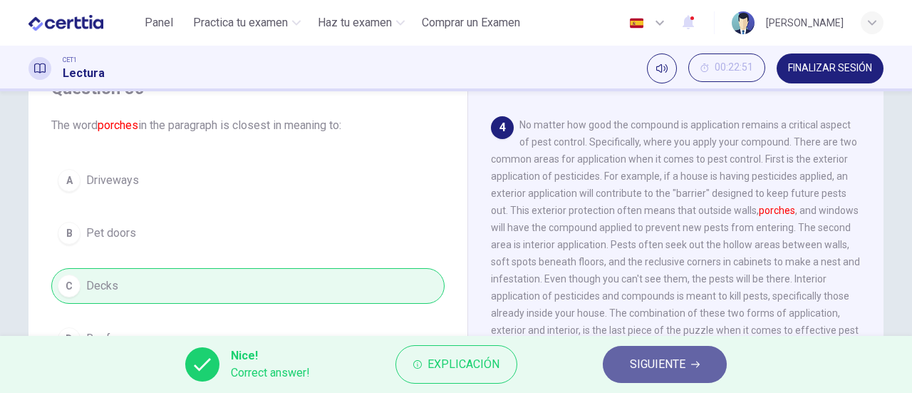
click at [648, 366] on span "SIGUIENTE" at bounding box center [658, 364] width 56 height 20
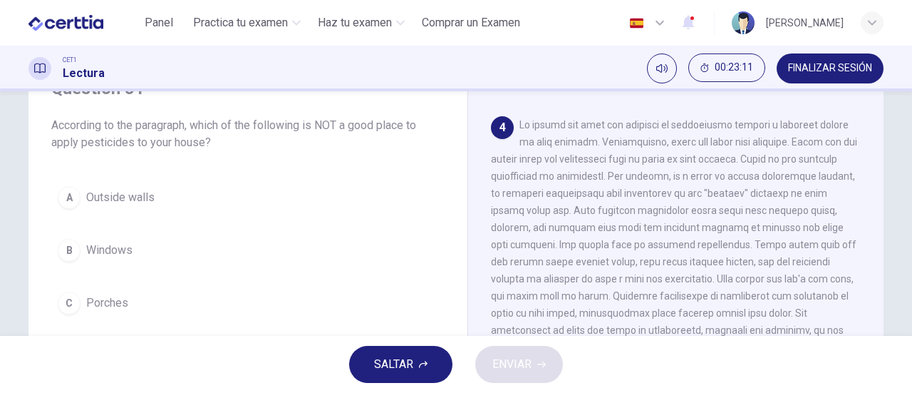
scroll to position [143, 0]
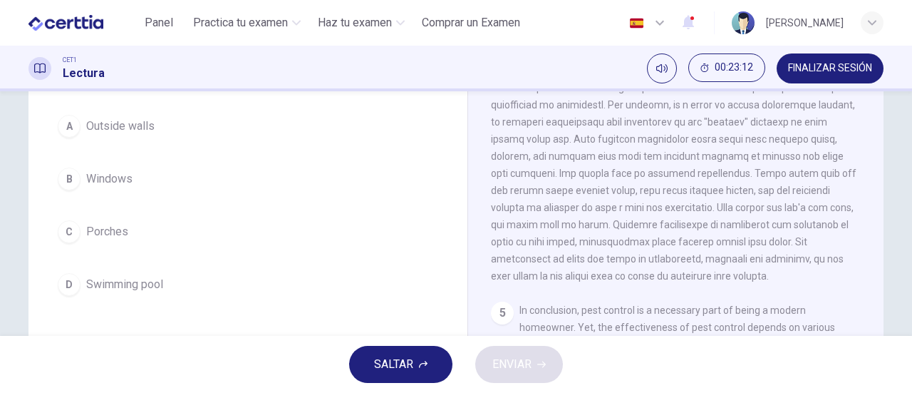
drag, startPoint x: 66, startPoint y: 289, endPoint x: 74, endPoint y: 286, distance: 9.0
click at [68, 289] on div "D" at bounding box center [69, 284] width 23 height 23
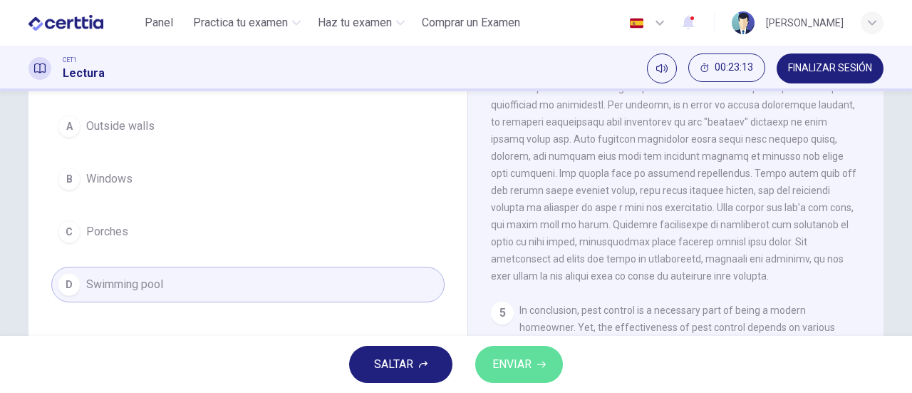
click at [506, 366] on span "ENVIAR" at bounding box center [511, 364] width 39 height 20
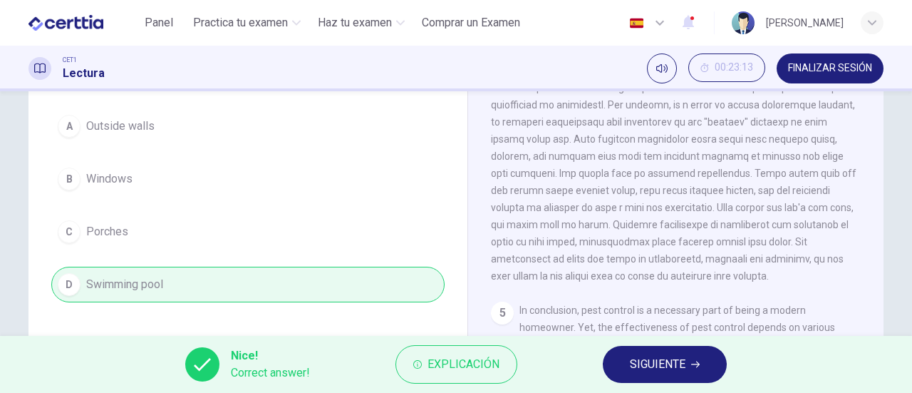
click at [637, 376] on button "SIGUIENTE" at bounding box center [665, 364] width 124 height 37
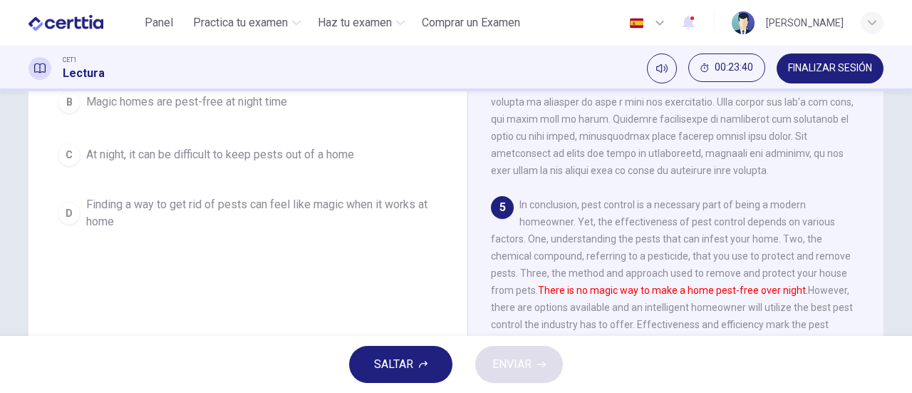
scroll to position [177, 0]
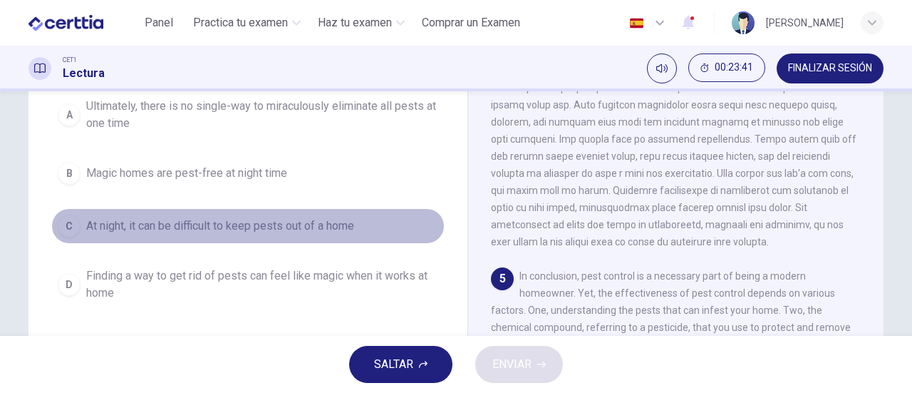
click at [302, 234] on span "At night, it can be difficult to keep pests out of a home" at bounding box center [220, 225] width 268 height 17
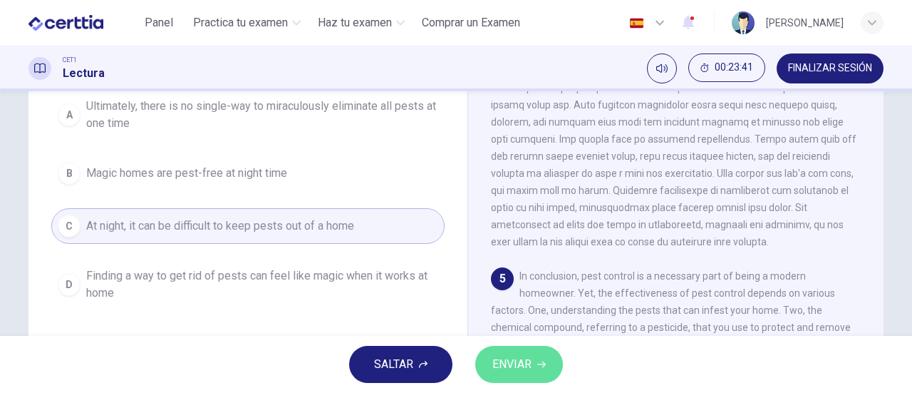
click at [524, 350] on button "ENVIAR" at bounding box center [519, 364] width 88 height 37
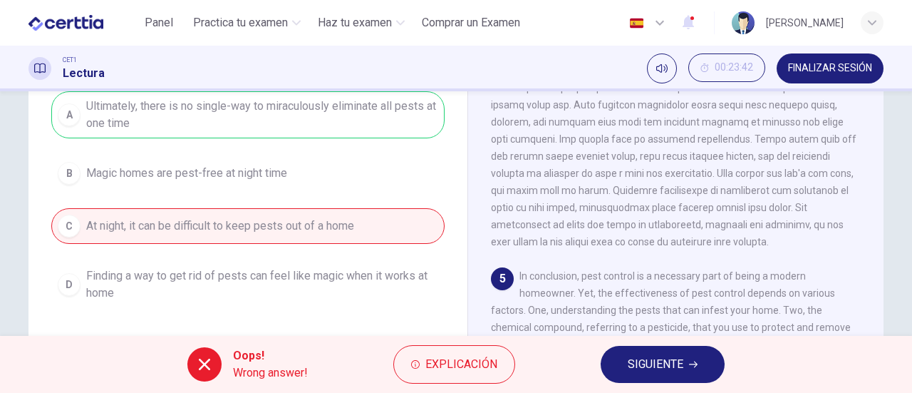
click at [670, 360] on span "SIGUIENTE" at bounding box center [656, 364] width 56 height 20
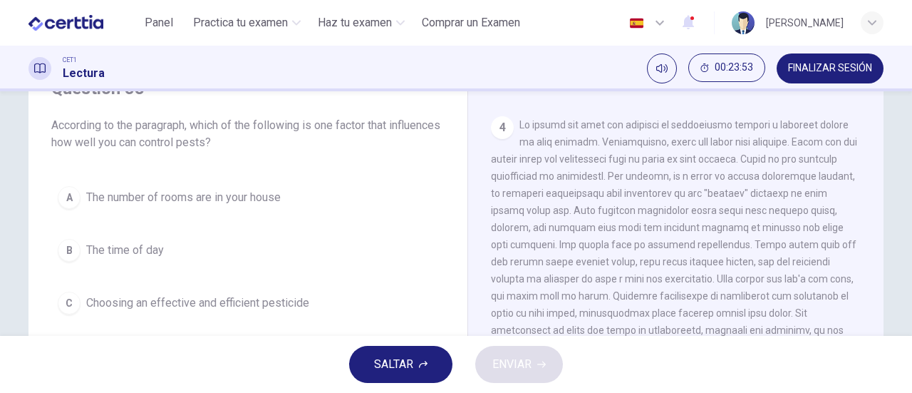
scroll to position [143, 0]
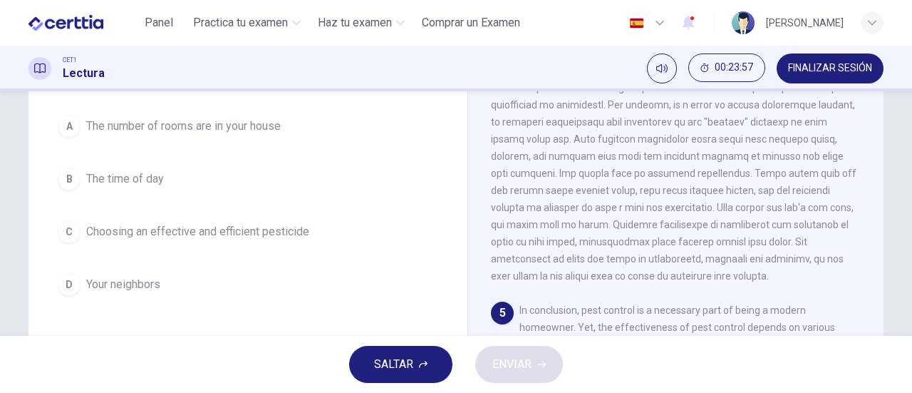
click at [241, 229] on span "Choosing an effective and efficient pesticide" at bounding box center [197, 231] width 223 height 17
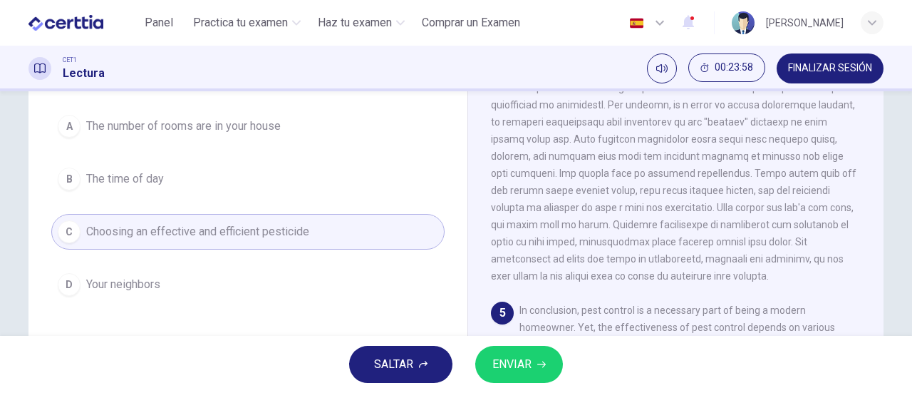
click at [520, 359] on span "ENVIAR" at bounding box center [511, 364] width 39 height 20
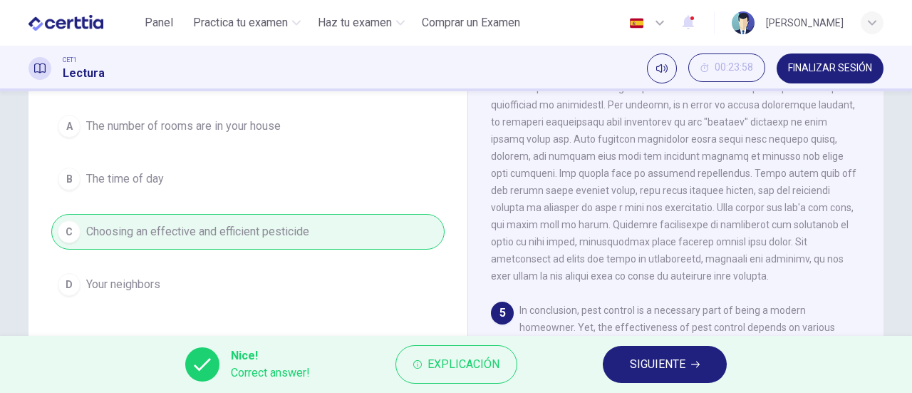
click at [658, 360] on span "SIGUIENTE" at bounding box center [658, 364] width 56 height 20
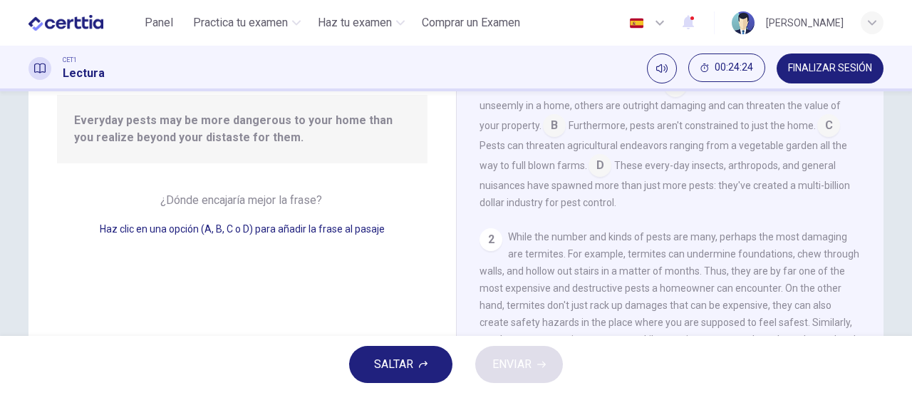
click at [598, 166] on input at bounding box center [600, 166] width 23 height 23
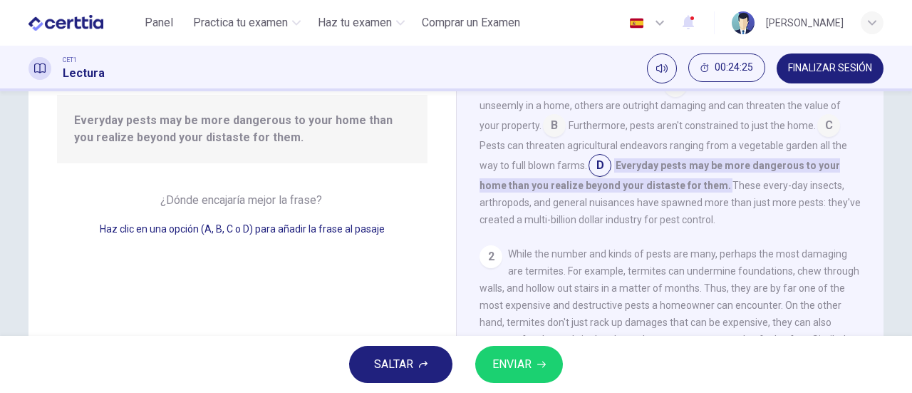
click at [521, 358] on span "ENVIAR" at bounding box center [511, 364] width 39 height 20
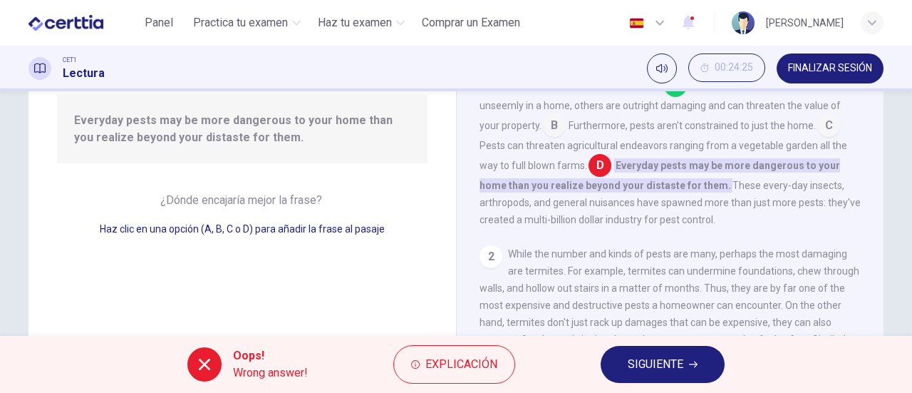
click at [595, 165] on input at bounding box center [600, 166] width 23 height 23
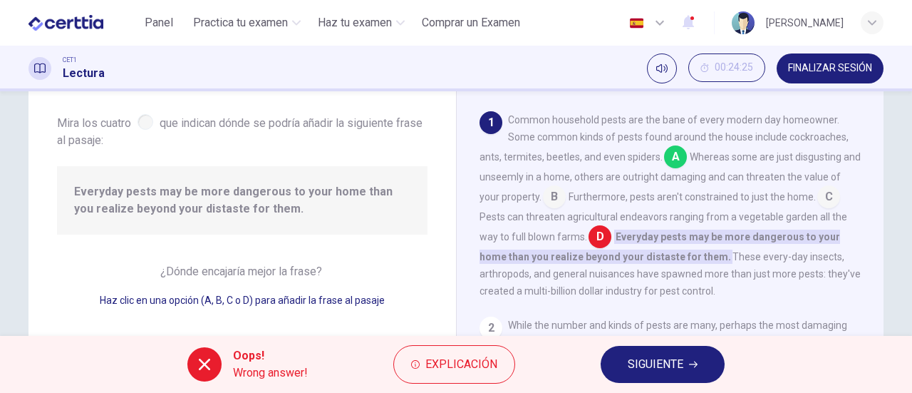
click at [673, 360] on span "SIGUIENTE" at bounding box center [656, 364] width 56 height 20
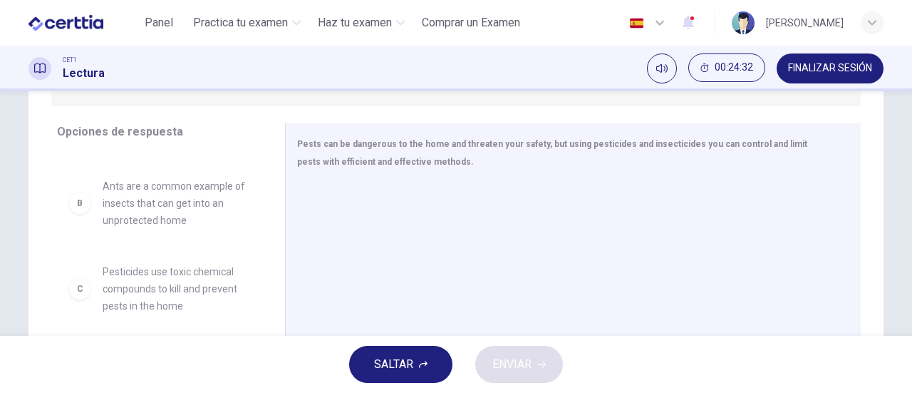
scroll to position [143, 0]
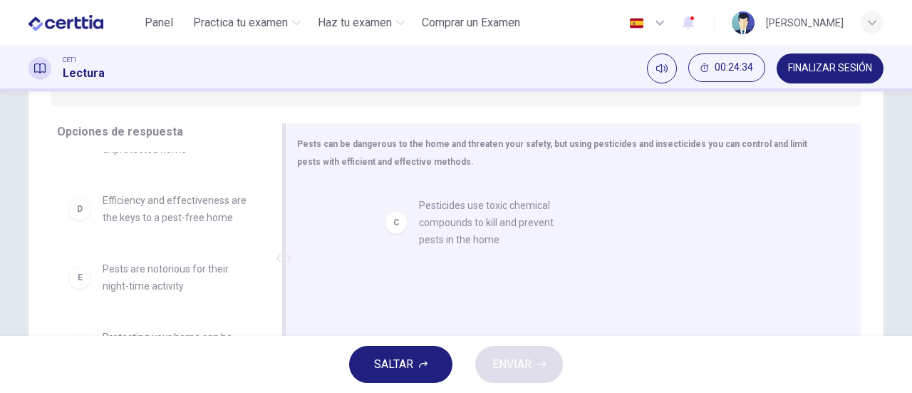
drag, startPoint x: 371, startPoint y: 224, endPoint x: 512, endPoint y: 224, distance: 141.1
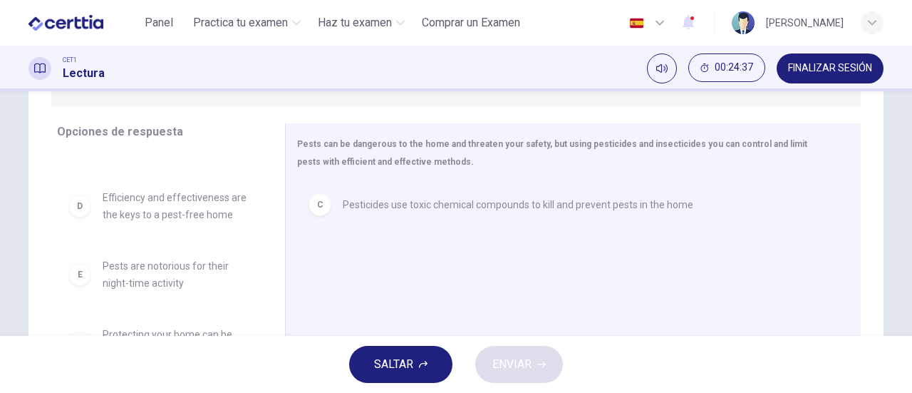
scroll to position [308, 0]
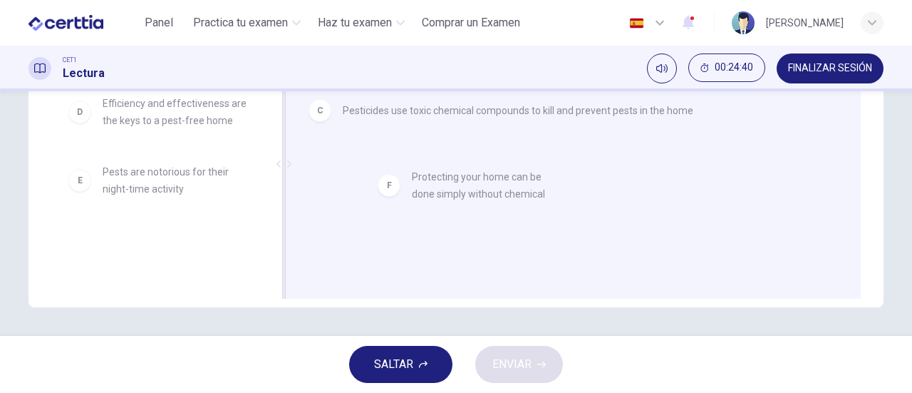
drag, startPoint x: 194, startPoint y: 260, endPoint x: 517, endPoint y: 195, distance: 329.2
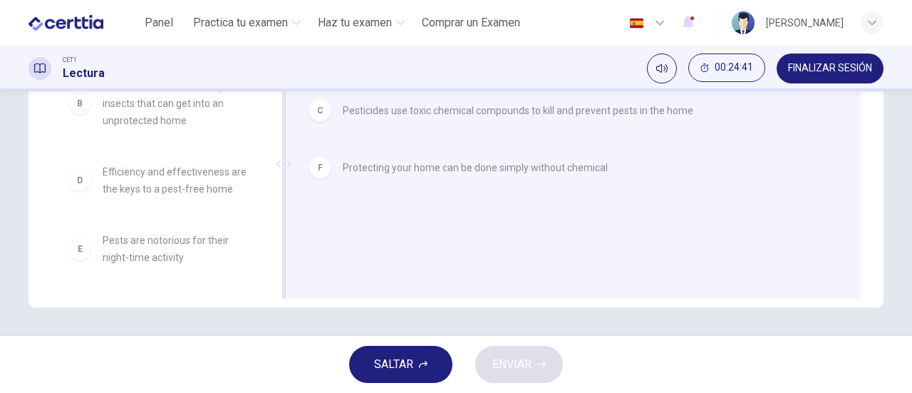
scroll to position [77, 0]
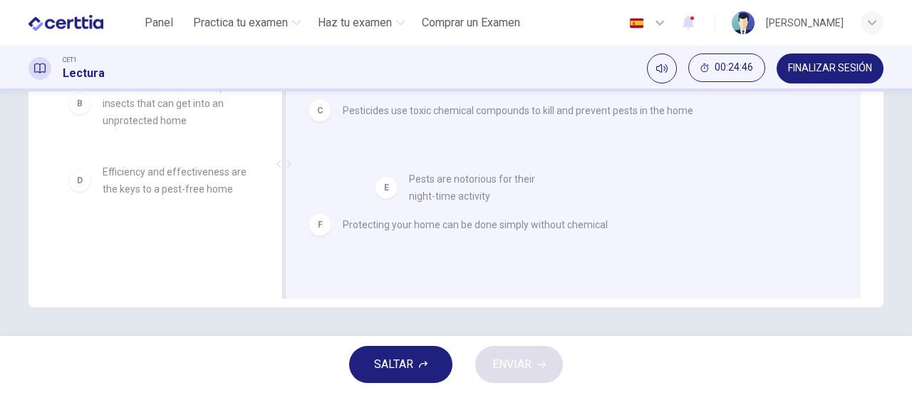
drag, startPoint x: 140, startPoint y: 254, endPoint x: 457, endPoint y: 191, distance: 323.9
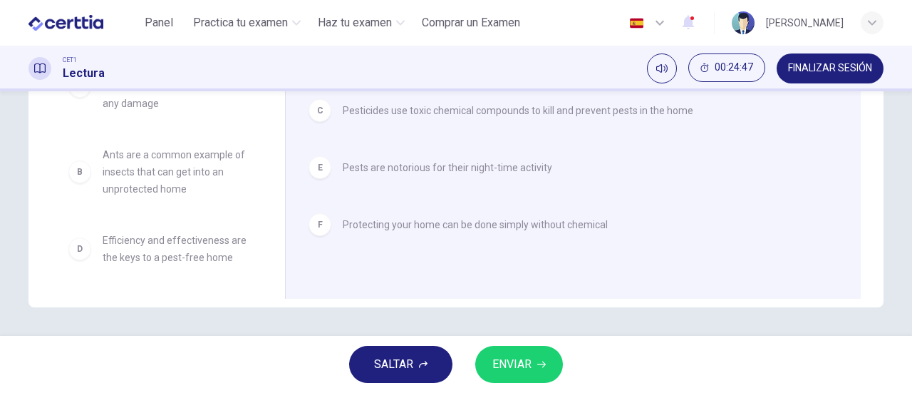
scroll to position [9, 0]
click at [530, 358] on span "ENVIAR" at bounding box center [511, 364] width 39 height 20
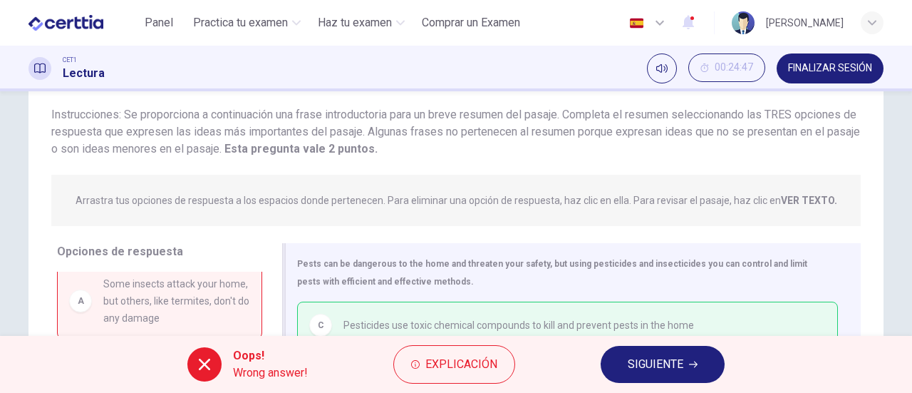
scroll to position [308, 0]
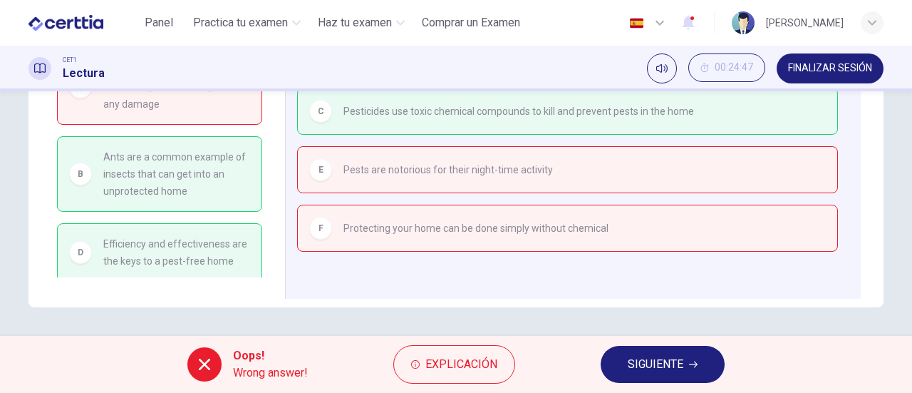
click at [650, 354] on button "SIGUIENTE" at bounding box center [663, 364] width 124 height 37
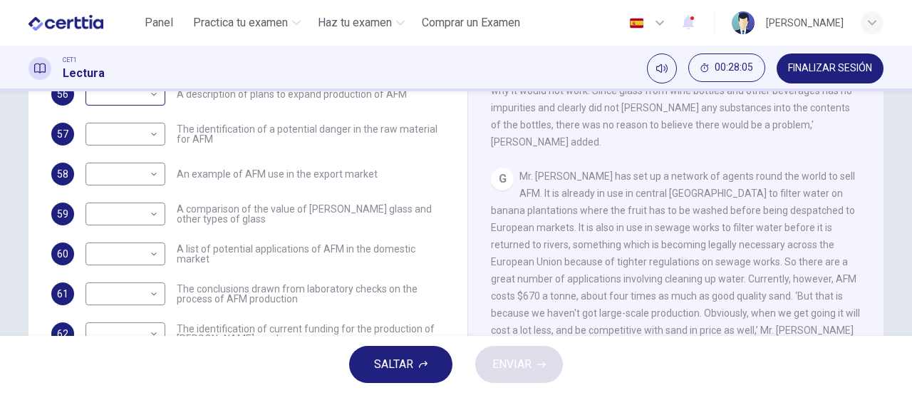
scroll to position [165, 0]
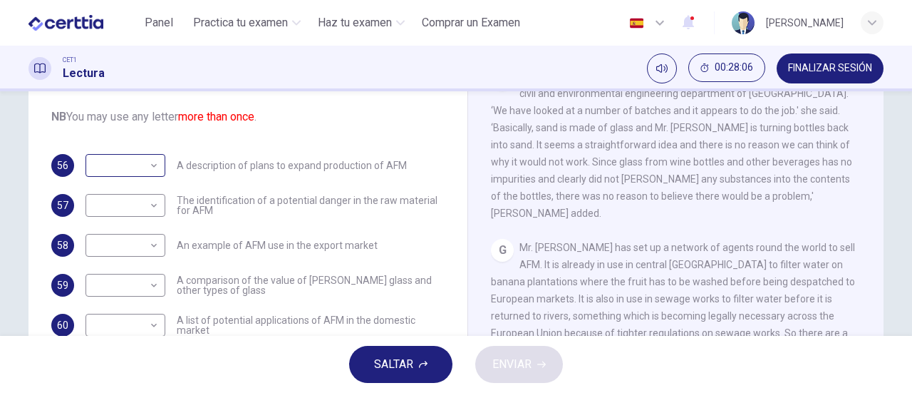
click at [144, 170] on body "Este sitio utiliza cookies, como se explica en nuestra Política de Privacidad .…" at bounding box center [456, 196] width 912 height 393
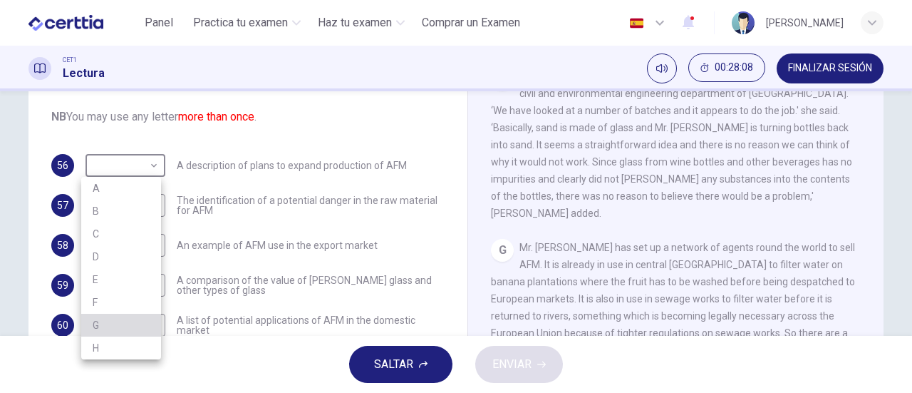
click at [111, 334] on li "G" at bounding box center [121, 325] width 80 height 23
click at [144, 163] on body "Este sitio utiliza cookies, como se explica en nuestra Política de Privacidad .…" at bounding box center [456, 196] width 912 height 393
click at [106, 345] on li "H" at bounding box center [121, 347] width 80 height 23
type input "*"
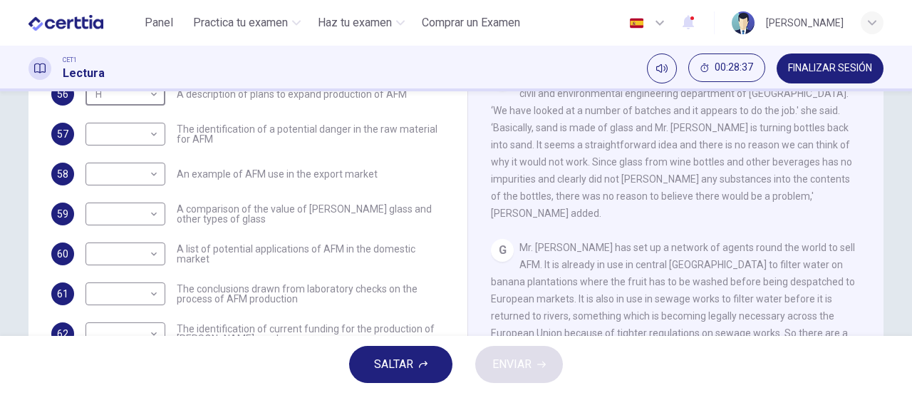
scroll to position [1181, 0]
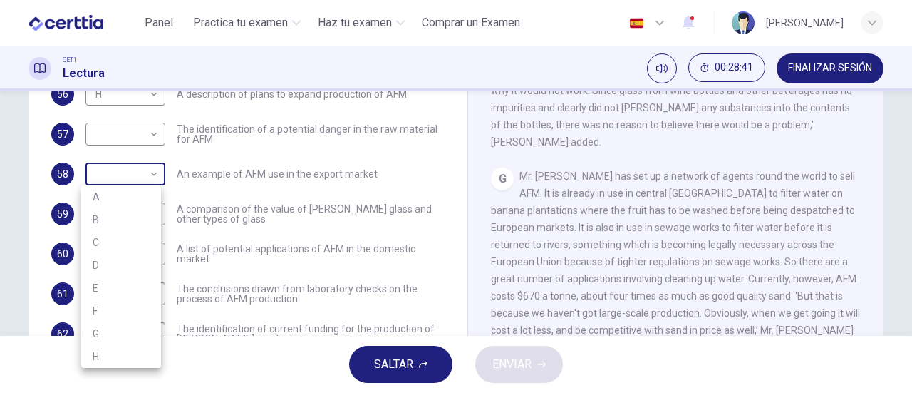
click at [154, 173] on body "Este sitio utiliza cookies, como se explica en nuestra Política de Privacidad .…" at bounding box center [456, 196] width 912 height 393
click at [120, 327] on li "G" at bounding box center [121, 333] width 80 height 23
type input "*"
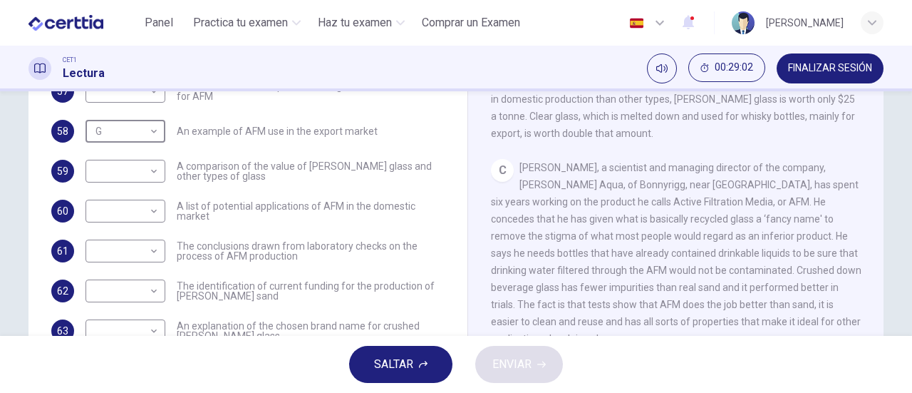
scroll to position [683, 0]
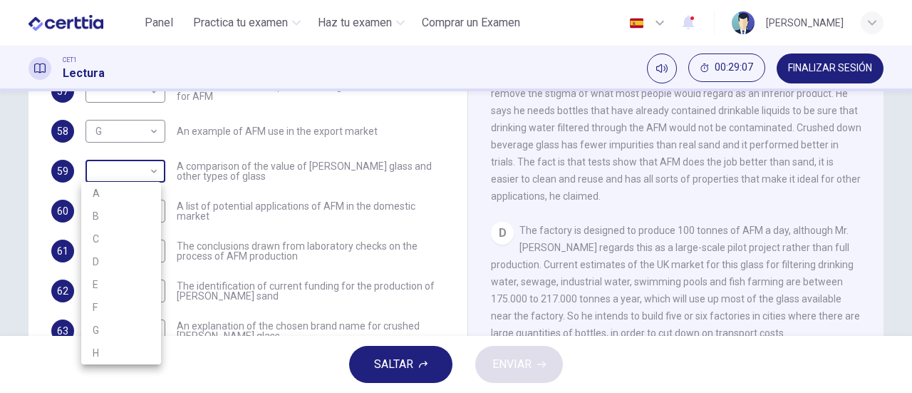
click at [144, 172] on body "Este sitio utiliza cookies, como se explica en nuestra Política de Privacidad .…" at bounding box center [456, 196] width 912 height 393
click at [125, 254] on li "D" at bounding box center [121, 261] width 80 height 23
type input "*"
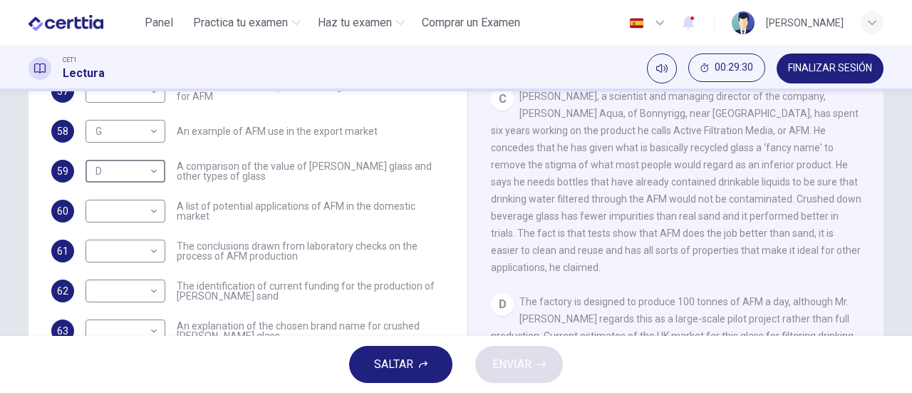
scroll to position [540, 0]
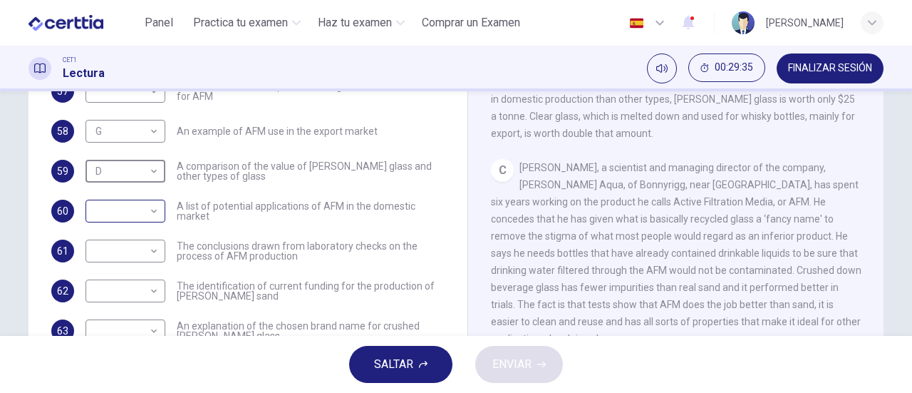
click at [153, 212] on body "Este sitio utiliza cookies, como se explica en nuestra Política de Privacidad .…" at bounding box center [456, 196] width 912 height 393
click at [133, 259] on li "C" at bounding box center [121, 255] width 80 height 23
type input "*"
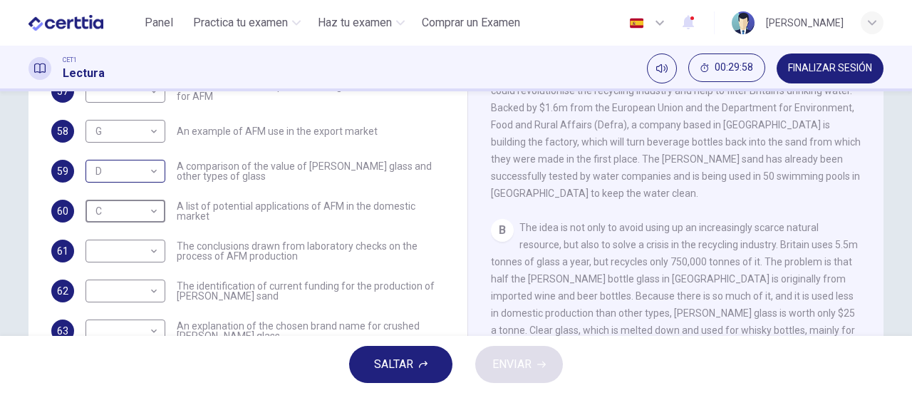
click at [152, 169] on body "Este sitio utiliza cookies, como se explica en nuestra Política de Privacidad .…" at bounding box center [456, 196] width 912 height 393
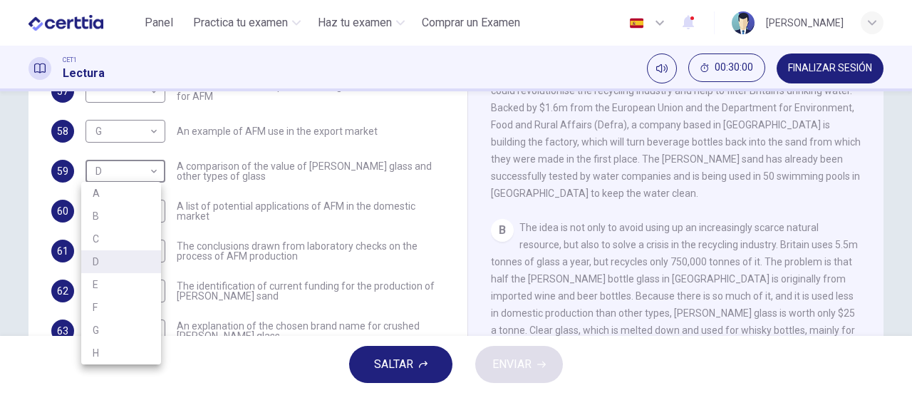
click at [123, 210] on li "B" at bounding box center [121, 215] width 80 height 23
type input "*"
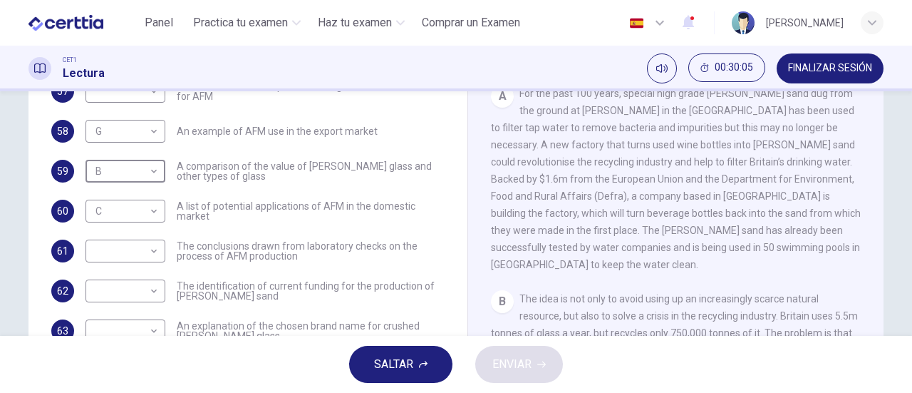
scroll to position [184, 0]
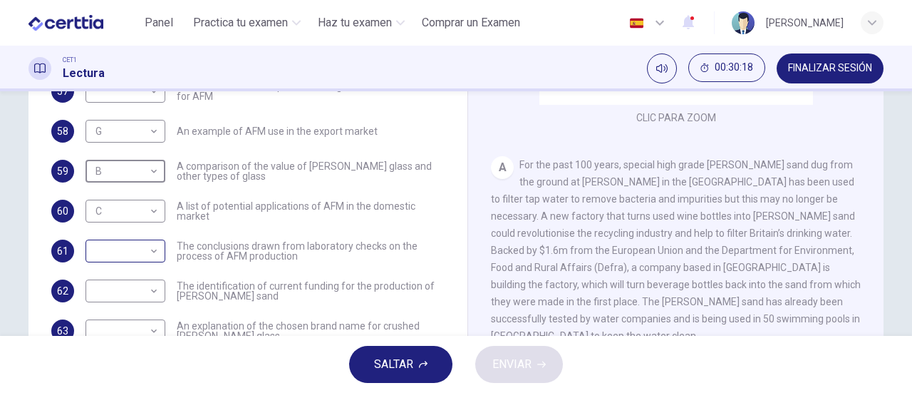
click at [150, 257] on body "Este sitio utiliza cookies, como se explica en nuestra Política de Privacidad .…" at bounding box center [456, 196] width 912 height 393
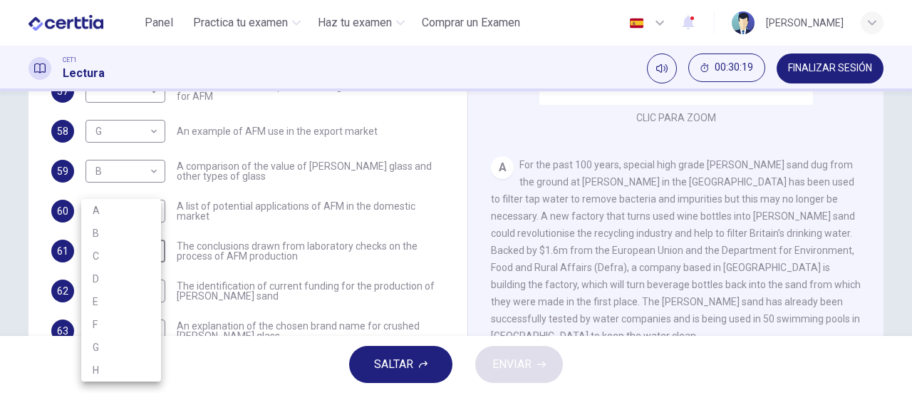
drag, startPoint x: 101, startPoint y: 212, endPoint x: 113, endPoint y: 211, distance: 11.5
click at [101, 212] on li "A" at bounding box center [121, 210] width 80 height 23
type input "*"
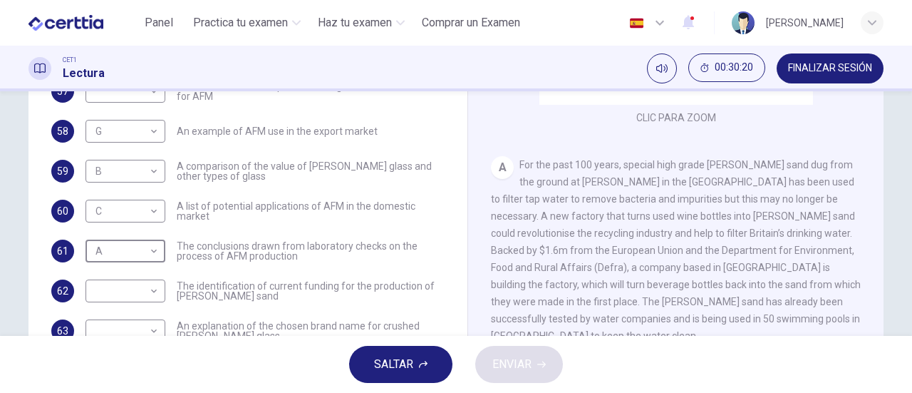
scroll to position [237, 0]
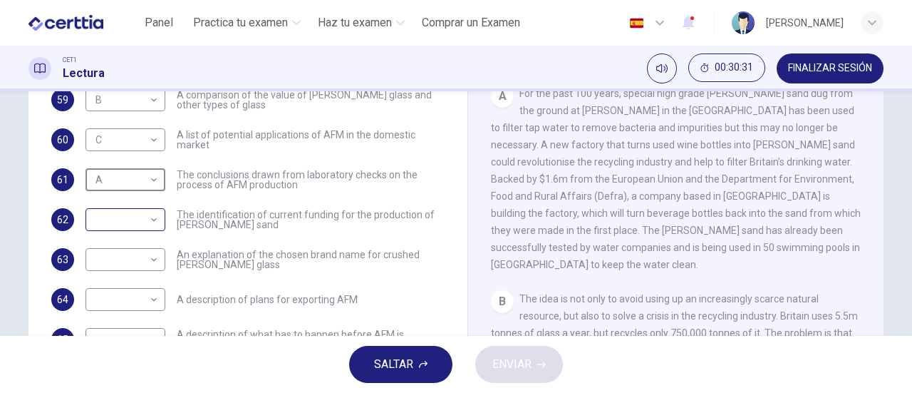
click at [152, 224] on body "Este sitio utiliza cookies, como se explica en nuestra Política de Privacidad .…" at bounding box center [456, 196] width 912 height 393
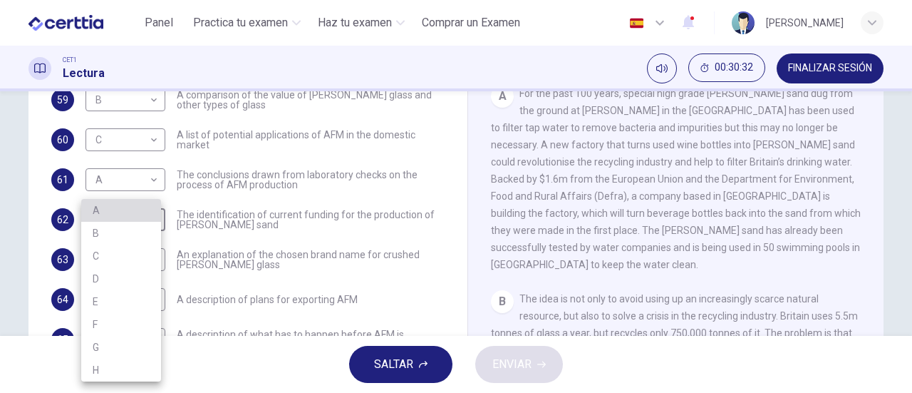
click at [108, 209] on li "A" at bounding box center [121, 210] width 80 height 23
type input "*"
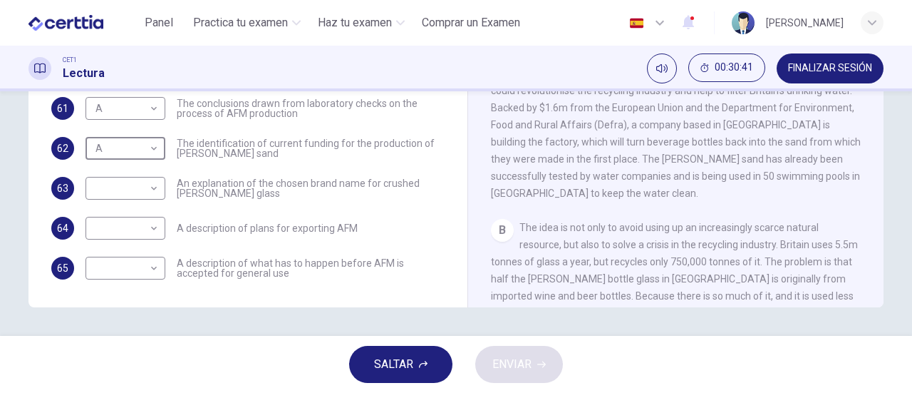
scroll to position [398, 0]
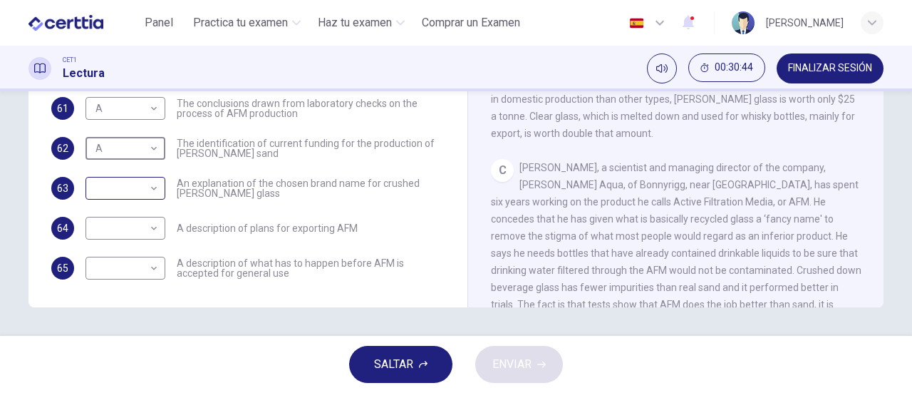
click at [151, 195] on body "Este sitio utiliza cookies, como se explica en nuestra Política de Privacidad .…" at bounding box center [456, 196] width 912 height 393
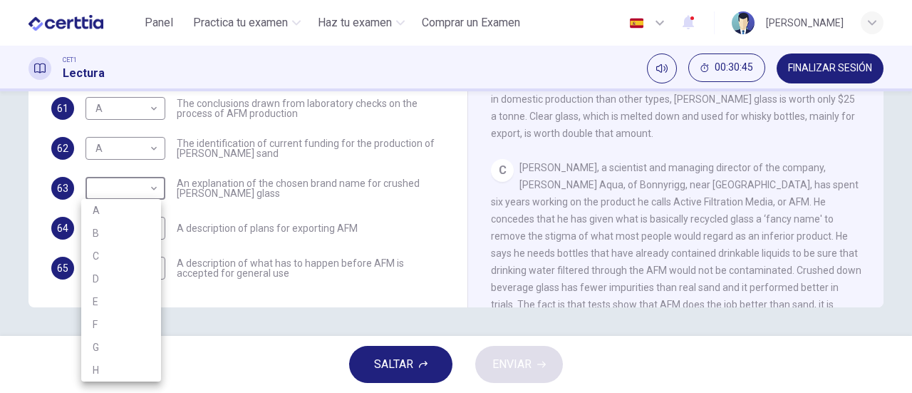
click at [125, 253] on li "C" at bounding box center [121, 255] width 80 height 23
type input "*"
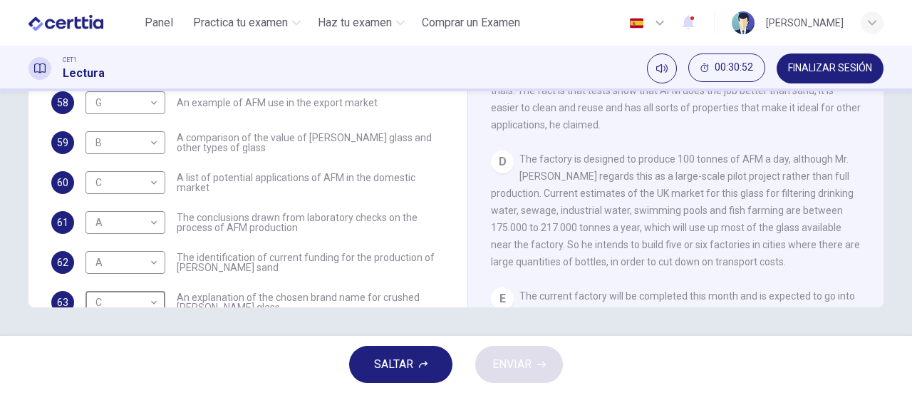
scroll to position [114, 0]
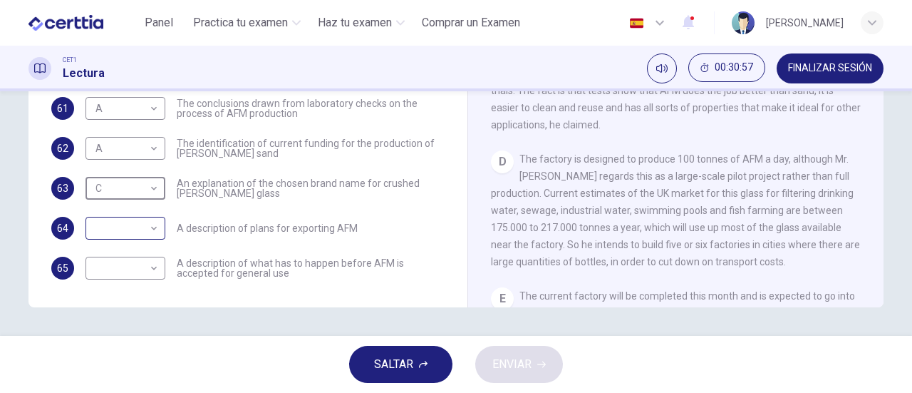
click at [149, 227] on body "Este sitio utiliza cookies, como se explica en nuestra Política de Privacidad .…" at bounding box center [456, 196] width 912 height 393
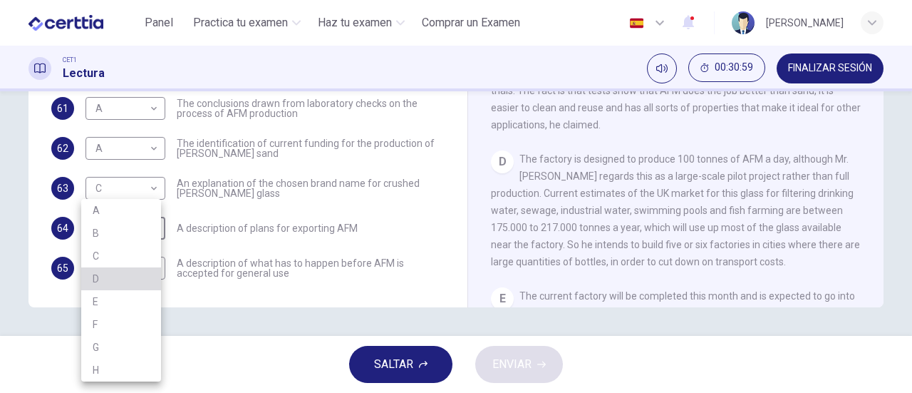
click at [105, 281] on li "D" at bounding box center [121, 278] width 80 height 23
type input "*"
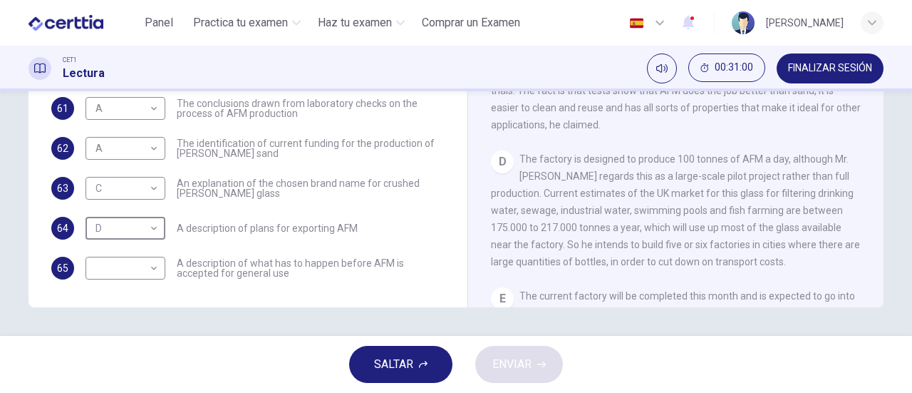
drag, startPoint x: 777, startPoint y: 214, endPoint x: 749, endPoint y: 219, distance: 28.8
click at [774, 214] on div "D The factory is designed to produce 100 tonnes of AFM a day, although Mr. [PER…" at bounding box center [676, 210] width 371 height 120
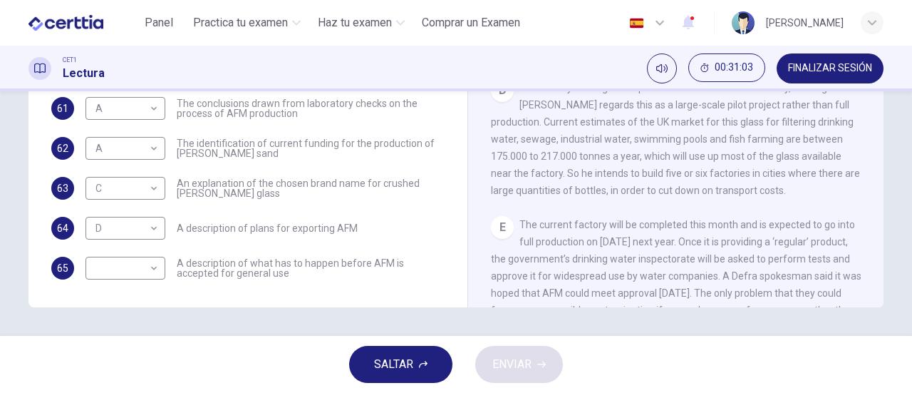
scroll to position [754, 0]
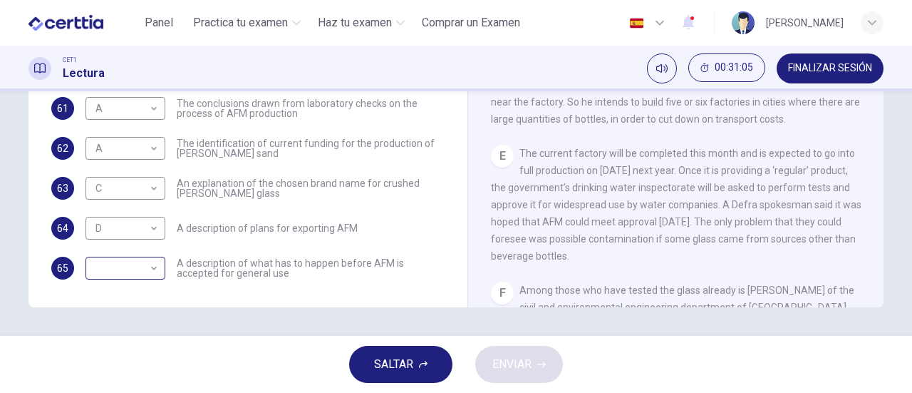
click at [147, 267] on body "Este sitio utiliza cookies, como se explica en nuestra Política de Privacidad .…" at bounding box center [456, 196] width 912 height 393
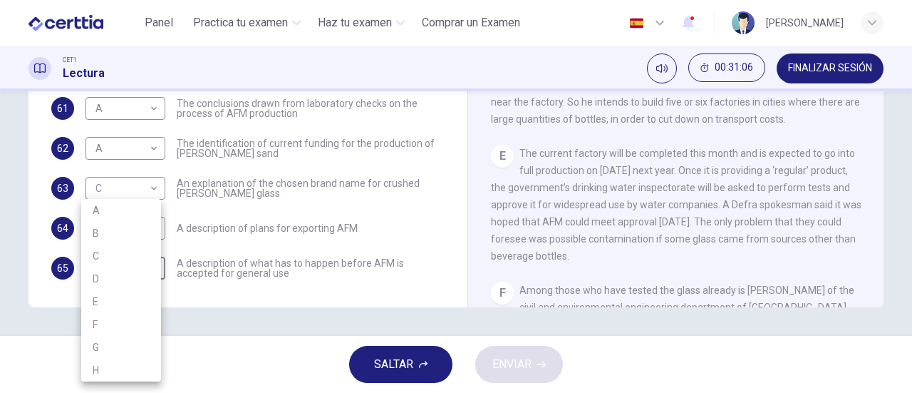
click at [118, 292] on li "E" at bounding box center [121, 301] width 80 height 23
type input "*"
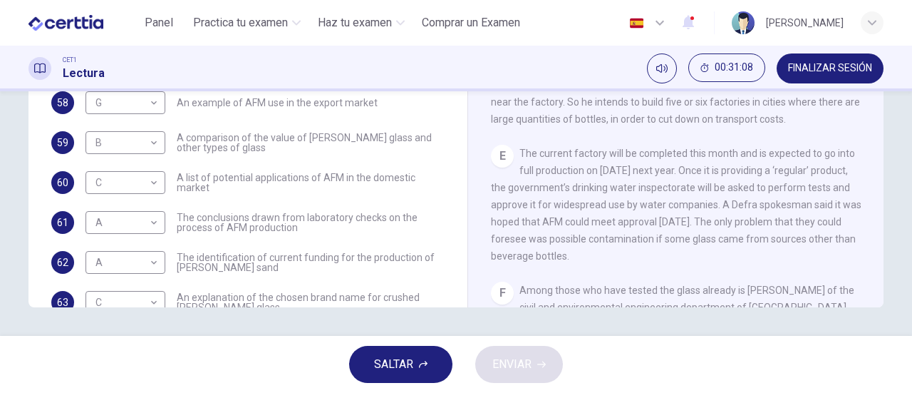
scroll to position [165, 0]
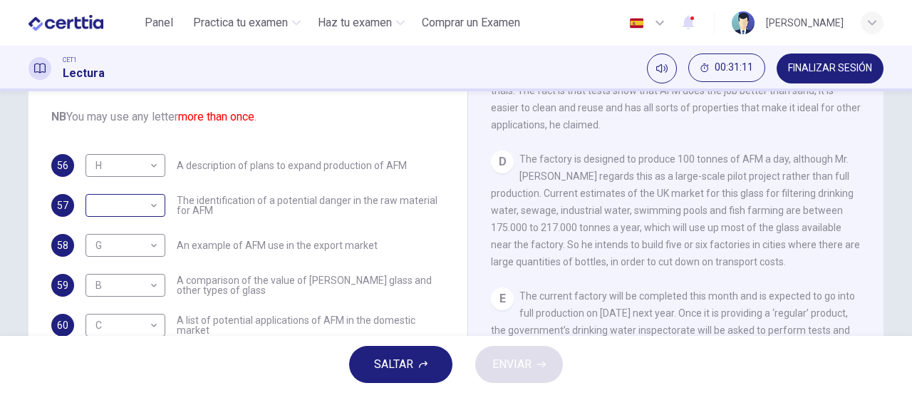
click at [150, 202] on body "Este sitio utiliza cookies, como se explica en nuestra Política de Privacidad .…" at bounding box center [456, 196] width 912 height 393
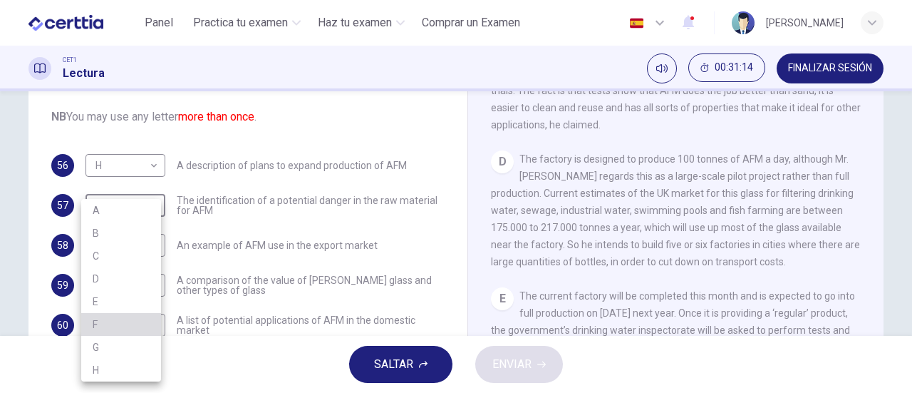
drag, startPoint x: 105, startPoint y: 326, endPoint x: 155, endPoint y: 320, distance: 49.5
click at [107, 324] on li "F" at bounding box center [121, 324] width 80 height 23
type input "*"
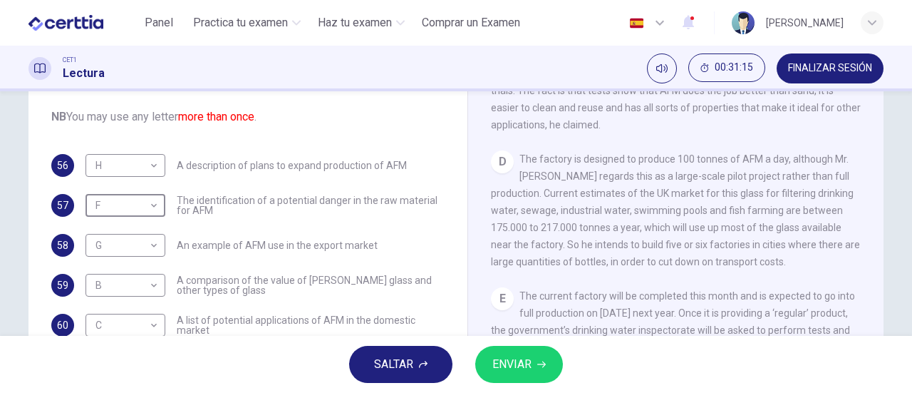
click at [524, 364] on span "ENVIAR" at bounding box center [511, 364] width 39 height 20
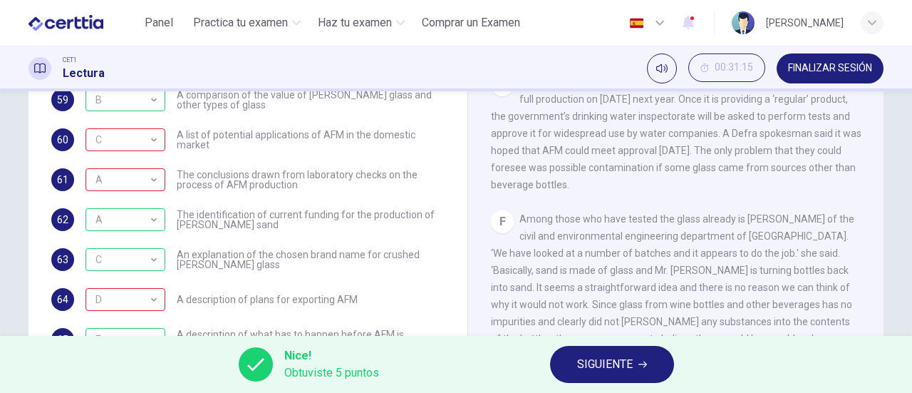
scroll to position [308, 0]
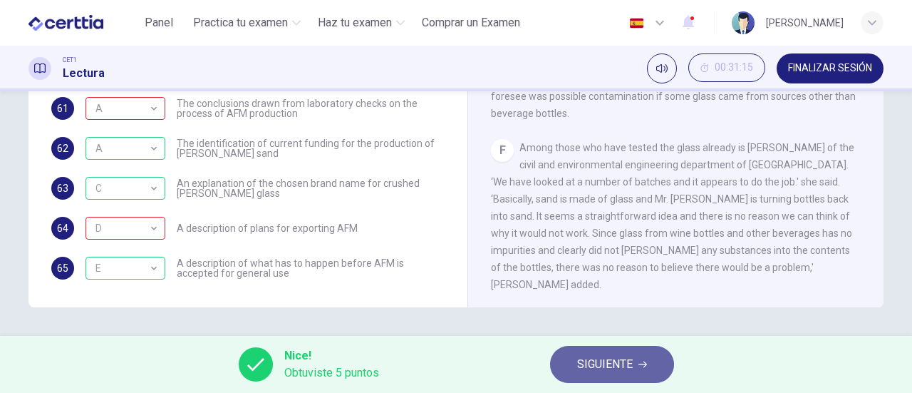
click at [604, 373] on span "SIGUIENTE" at bounding box center [605, 364] width 56 height 20
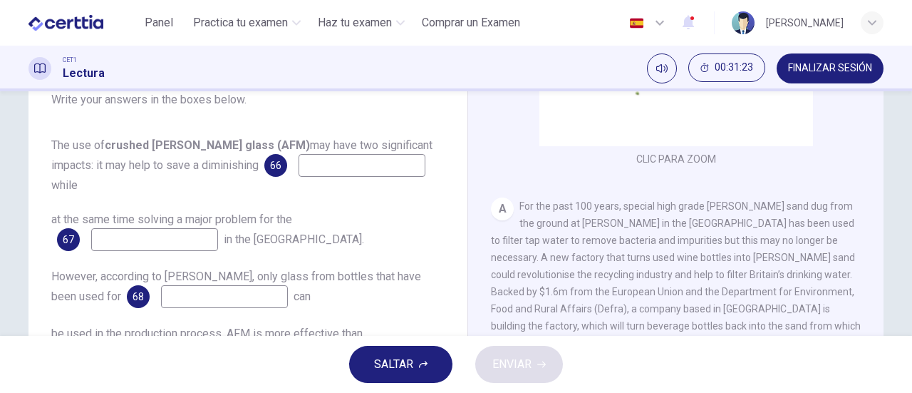
scroll to position [214, 0]
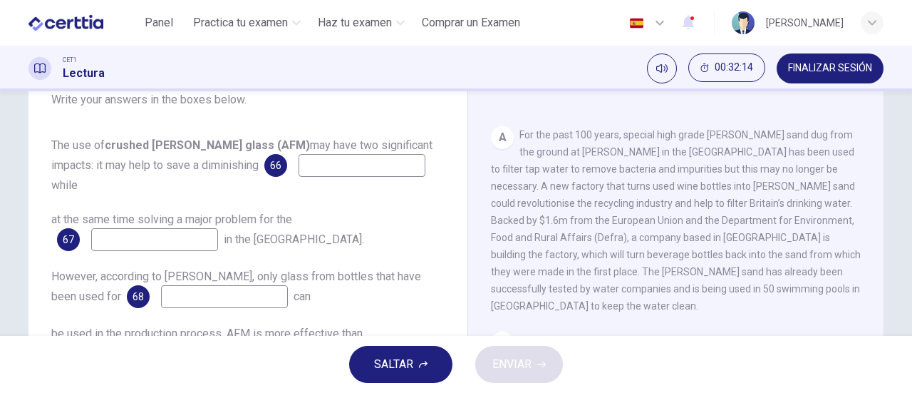
click at [299, 158] on input at bounding box center [362, 165] width 127 height 23
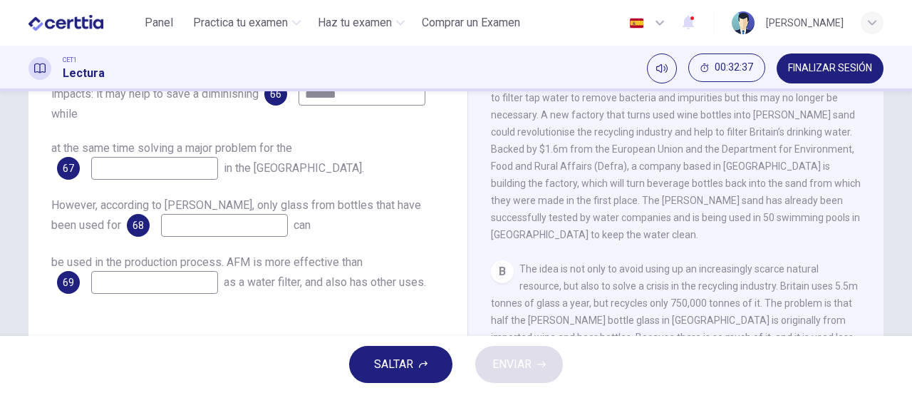
type input "*******"
click at [143, 157] on input at bounding box center [154, 168] width 127 height 23
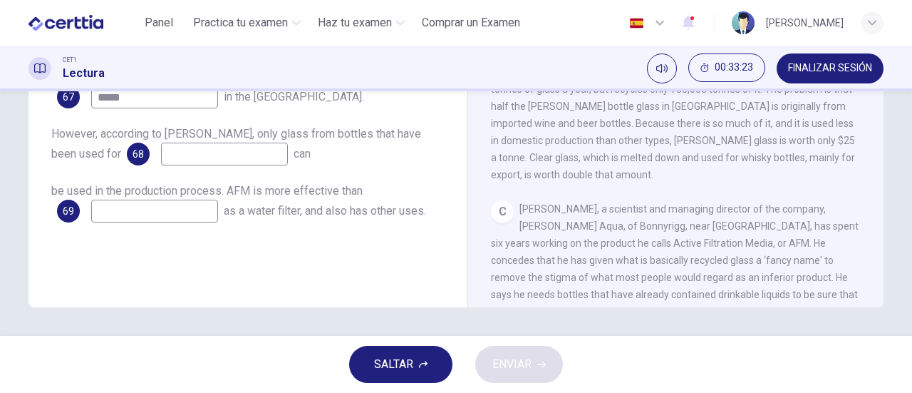
scroll to position [428, 0]
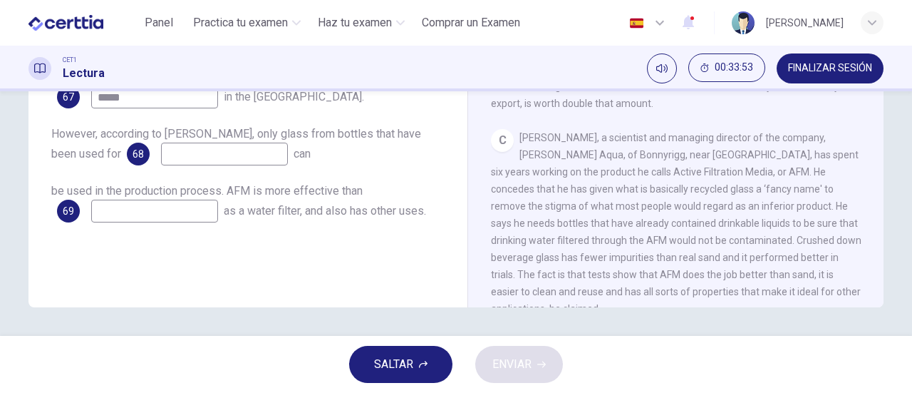
type input "*****"
click at [197, 143] on input at bounding box center [224, 154] width 127 height 23
type input "**********"
click at [144, 200] on input at bounding box center [154, 211] width 127 height 23
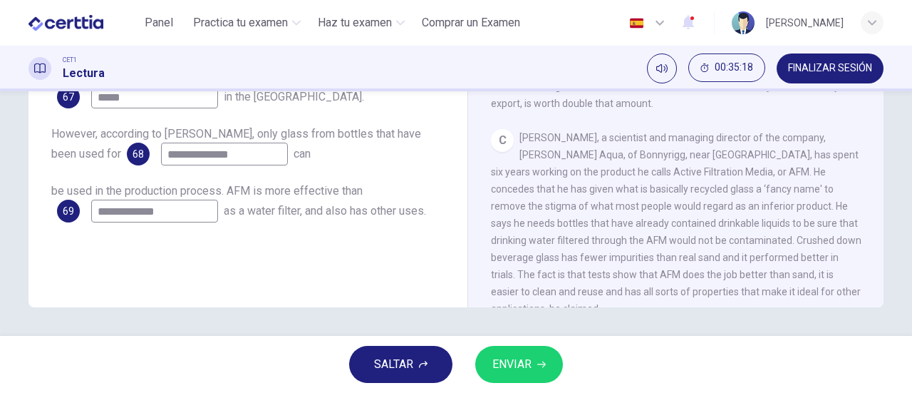
type input "**********"
click at [539, 365] on icon "button" at bounding box center [541, 364] width 9 height 9
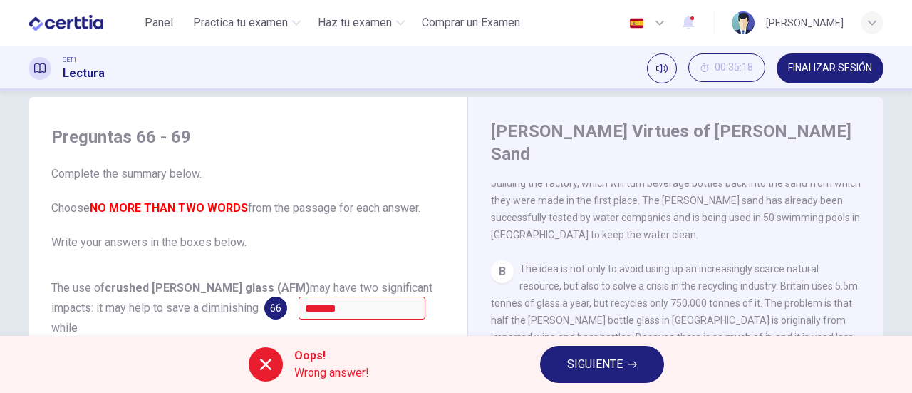
scroll to position [237, 0]
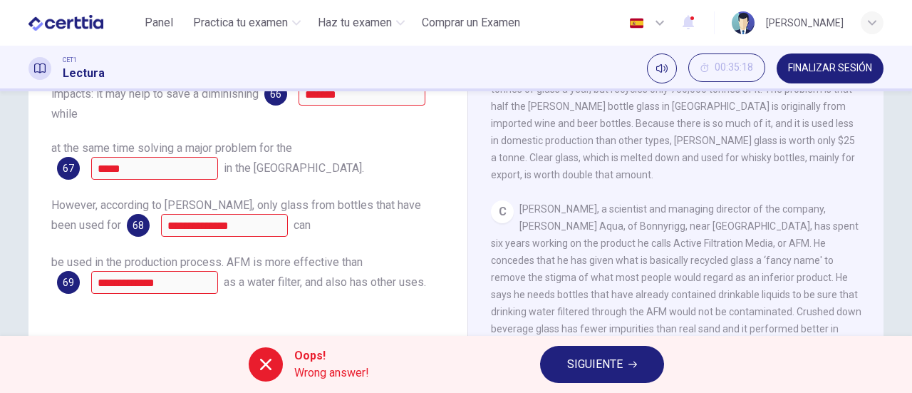
click at [599, 360] on span "SIGUIENTE" at bounding box center [595, 364] width 56 height 20
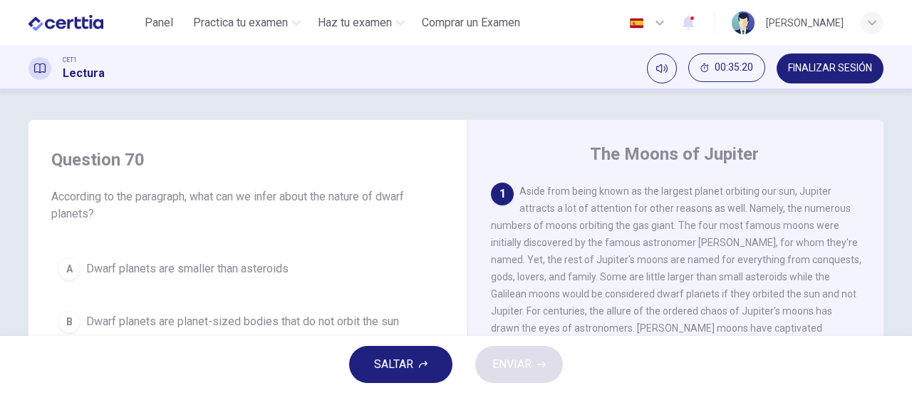
scroll to position [71, 0]
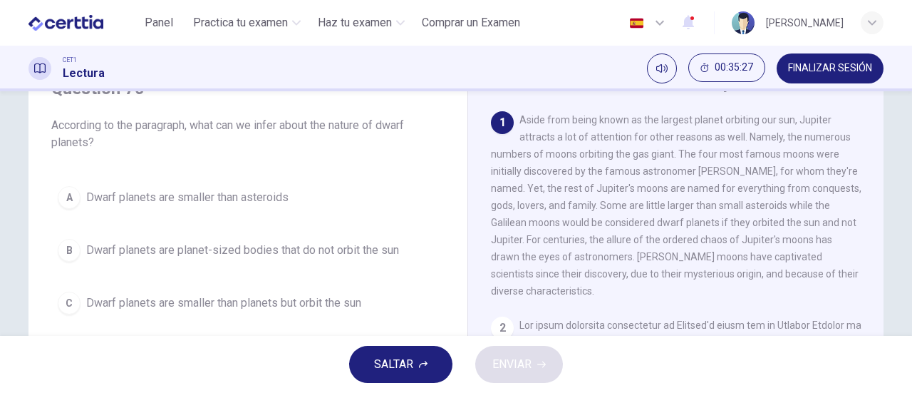
click at [382, 361] on span "SALTAR" at bounding box center [393, 364] width 39 height 20
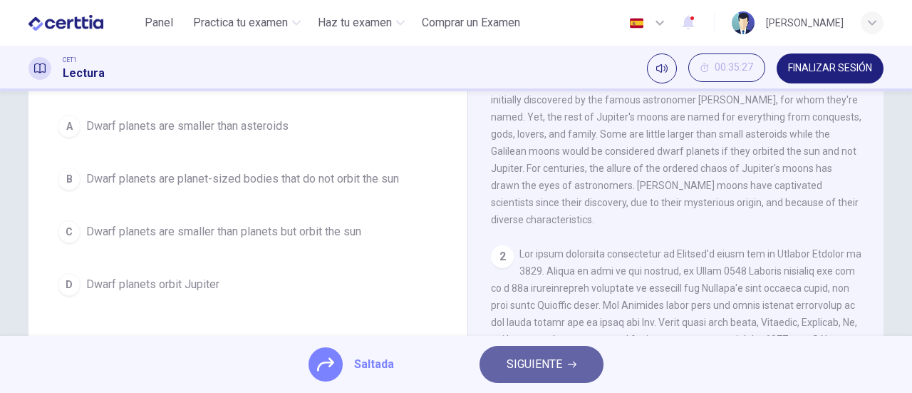
click at [523, 363] on span "SIGUIENTE" at bounding box center [535, 364] width 56 height 20
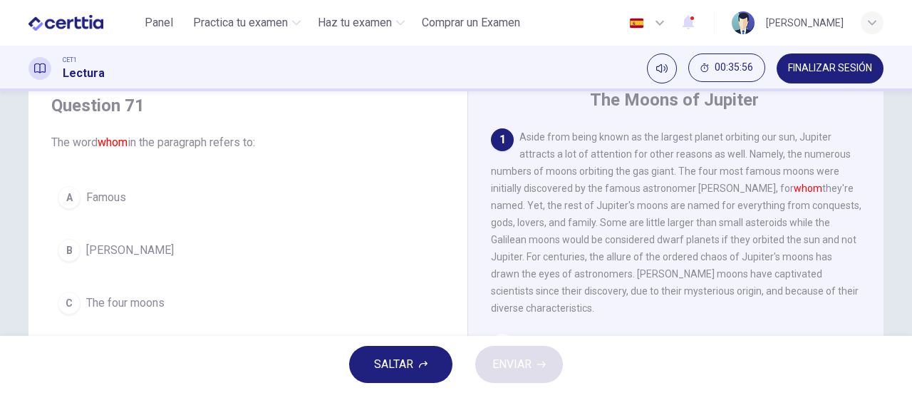
scroll to position [125, 0]
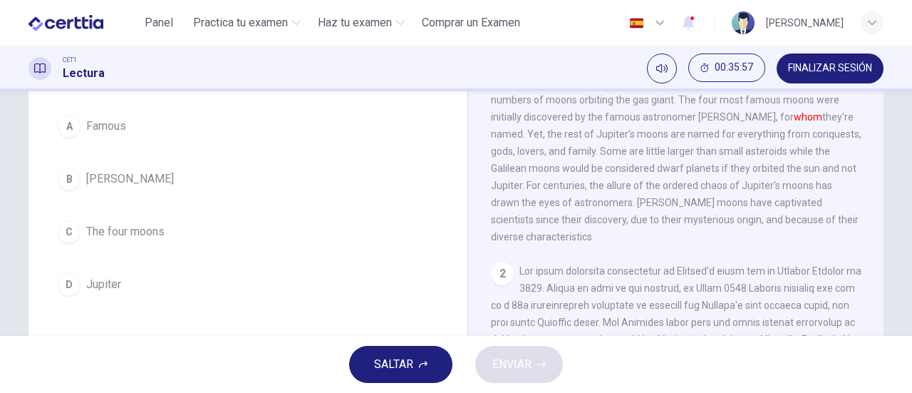
click at [103, 238] on span "The four moons" at bounding box center [125, 231] width 78 height 17
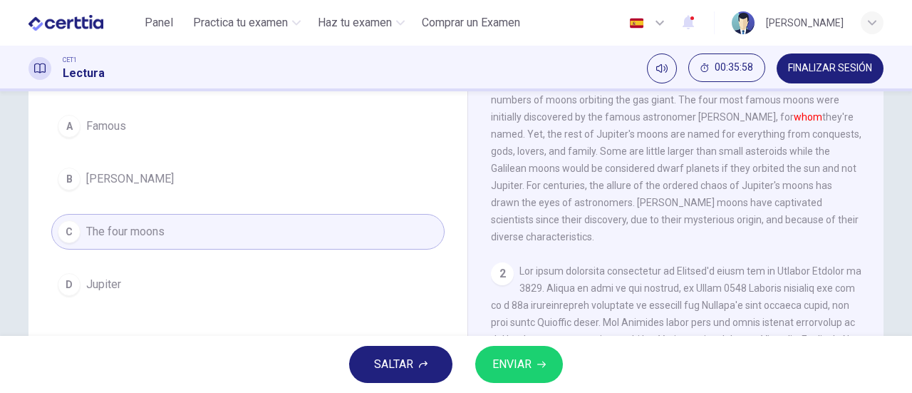
click at [509, 361] on span "ENVIAR" at bounding box center [511, 364] width 39 height 20
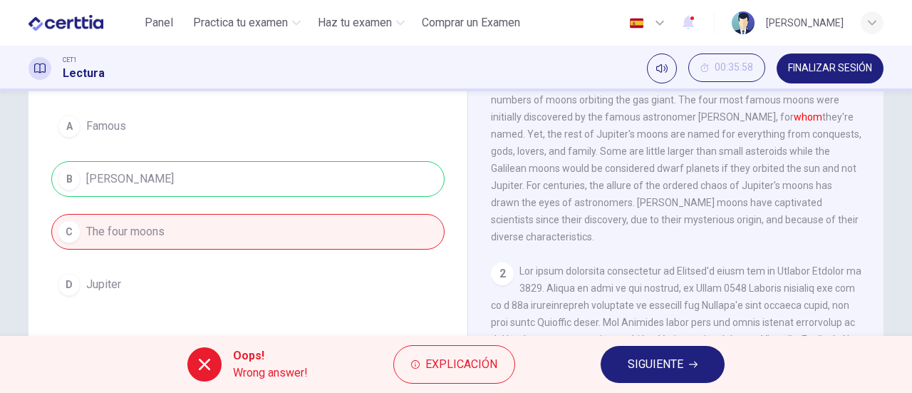
click at [664, 354] on span "SIGUIENTE" at bounding box center [656, 364] width 56 height 20
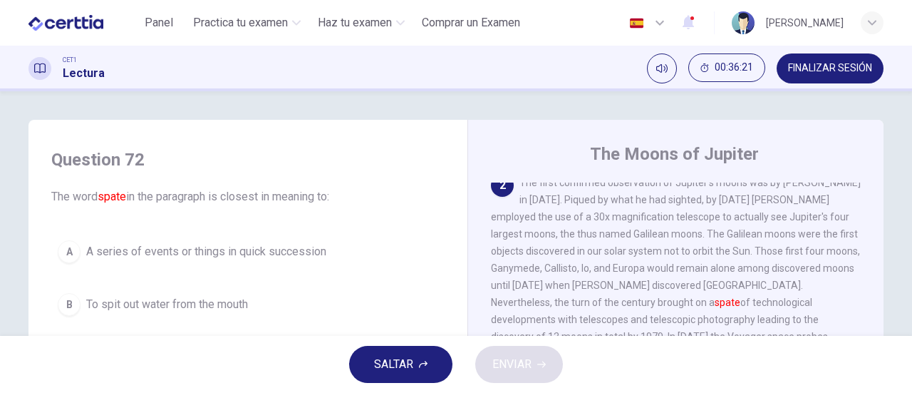
scroll to position [285, 0]
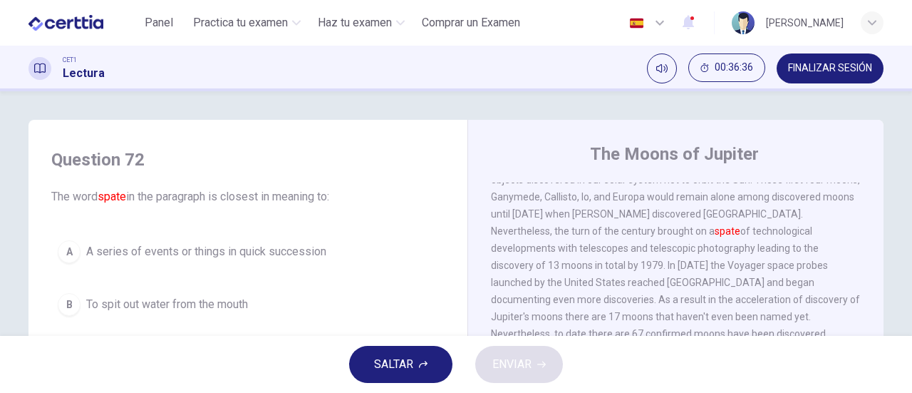
click at [178, 253] on span "A series of events or things in quick succession" at bounding box center [206, 251] width 240 height 17
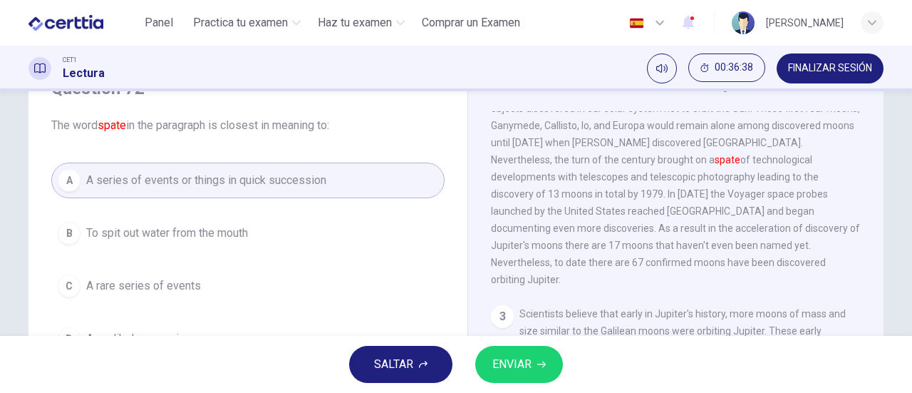
scroll to position [143, 0]
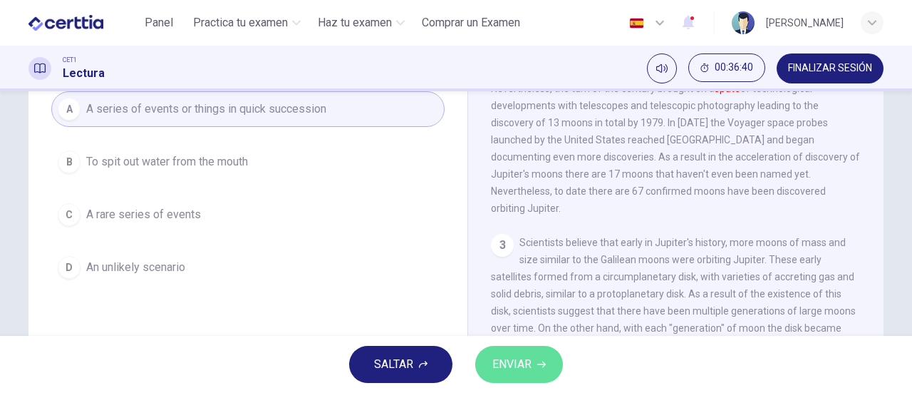
click at [510, 368] on span "ENVIAR" at bounding box center [511, 364] width 39 height 20
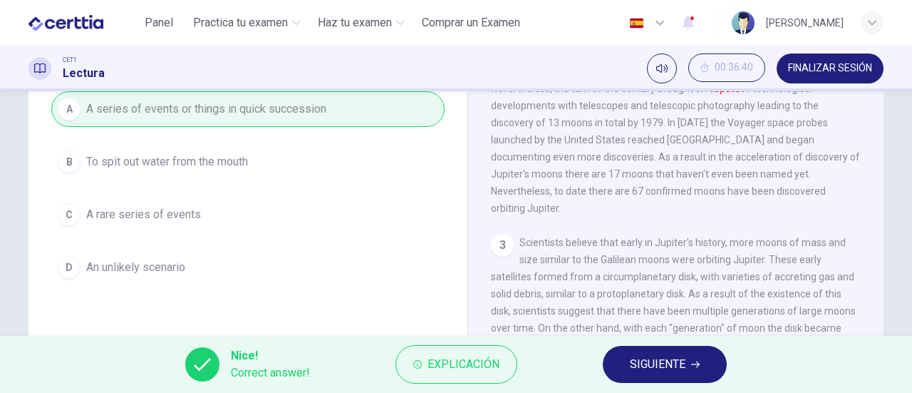
drag, startPoint x: 659, startPoint y: 348, endPoint x: 662, endPoint y: 357, distance: 9.7
click at [662, 356] on button "SIGUIENTE" at bounding box center [665, 364] width 124 height 37
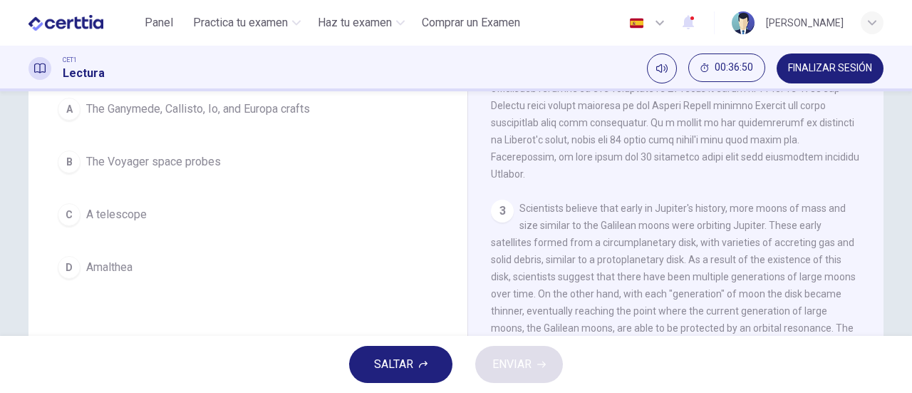
scroll to position [88, 0]
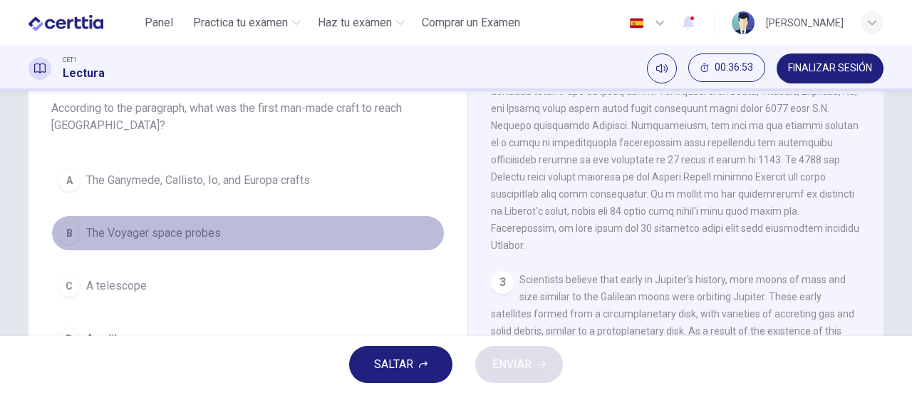
click at [165, 234] on span "The Voyager space probes" at bounding box center [153, 232] width 135 height 17
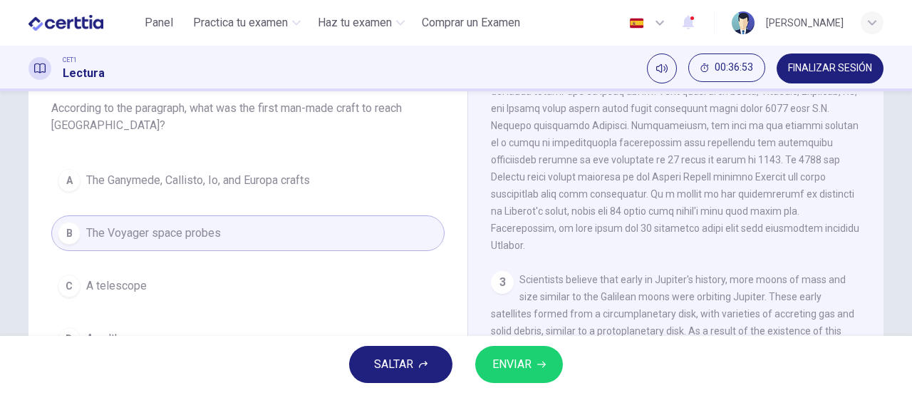
click at [529, 360] on span "ENVIAR" at bounding box center [511, 364] width 39 height 20
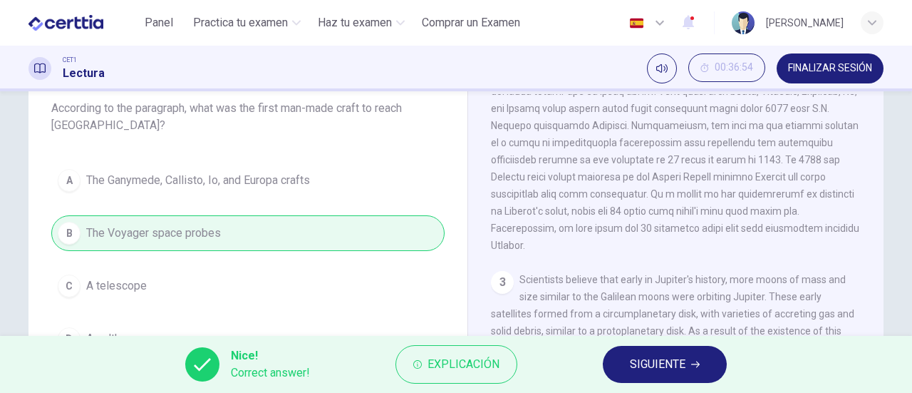
click at [640, 357] on span "SIGUIENTE" at bounding box center [658, 364] width 56 height 20
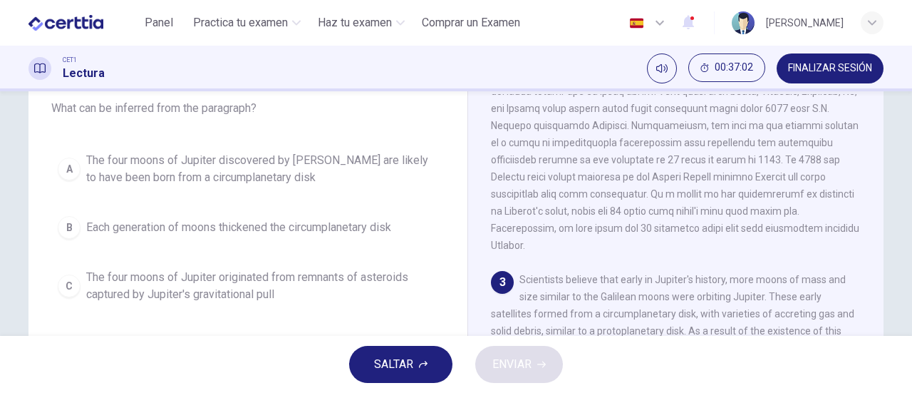
scroll to position [160, 0]
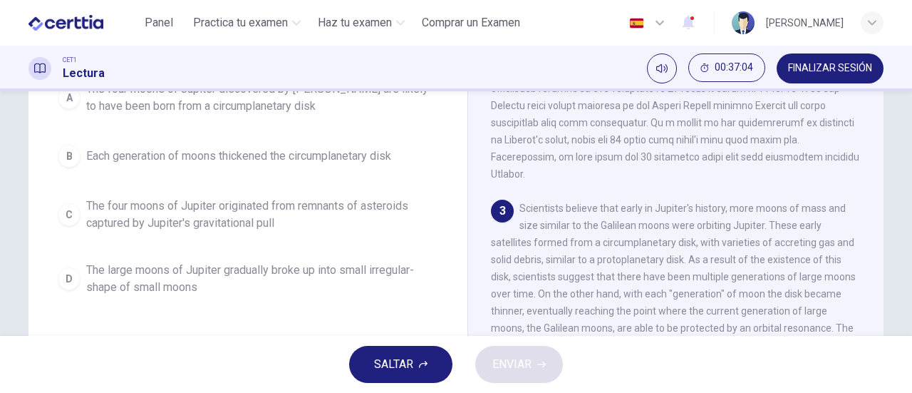
drag, startPoint x: 257, startPoint y: 210, endPoint x: 281, endPoint y: 215, distance: 24.7
click at [259, 212] on span "The four moons of Jupiter originated from remnants of asteroids captured by Jup…" at bounding box center [262, 214] width 352 height 34
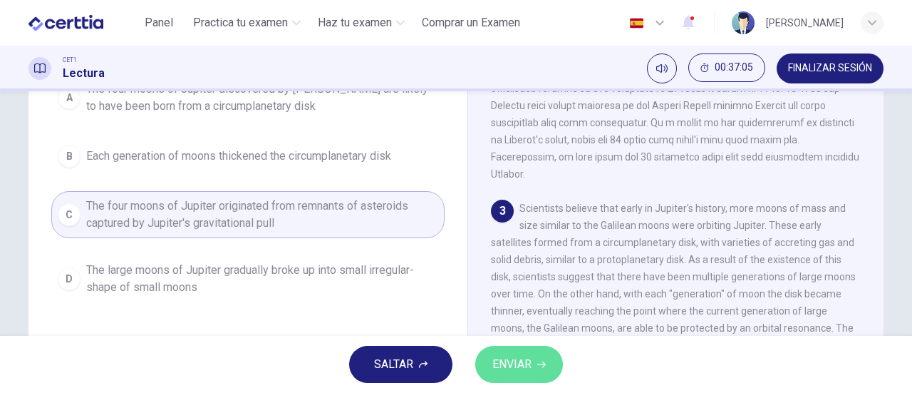
click at [502, 365] on span "ENVIAR" at bounding box center [511, 364] width 39 height 20
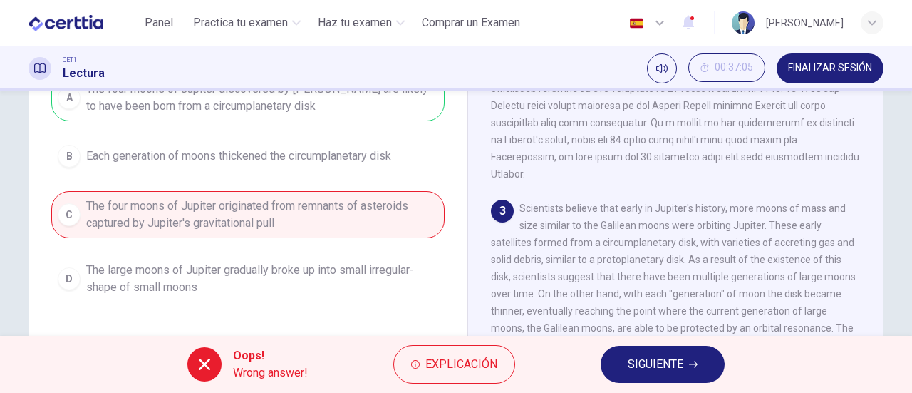
click at [626, 358] on button "SIGUIENTE" at bounding box center [663, 364] width 124 height 37
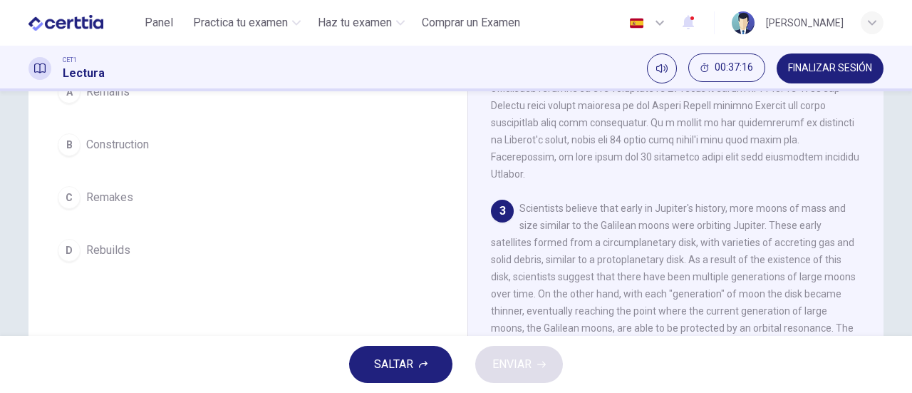
scroll to position [88, 0]
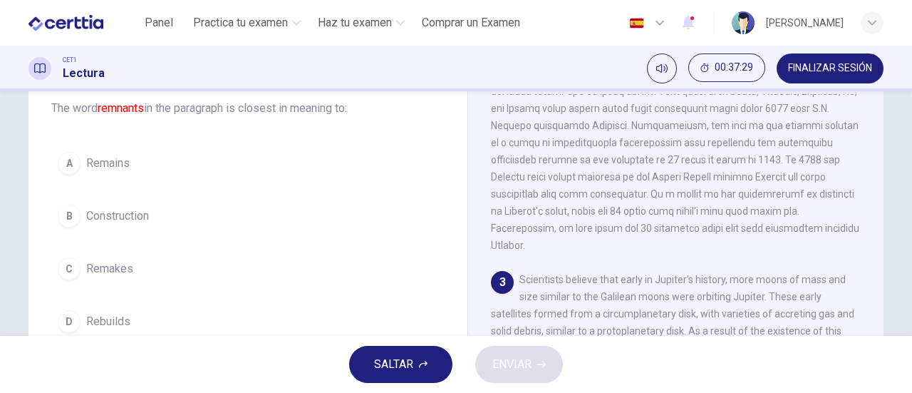
click at [133, 167] on button "A Remains" at bounding box center [247, 163] width 393 height 36
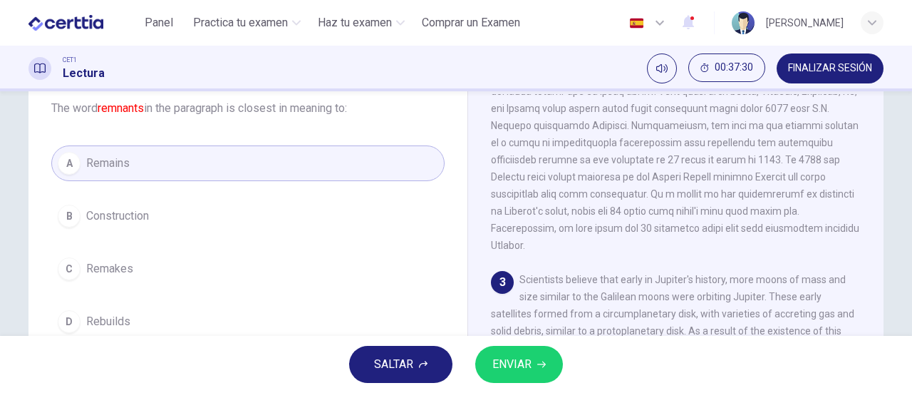
click at [533, 353] on button "ENVIAR" at bounding box center [519, 364] width 88 height 37
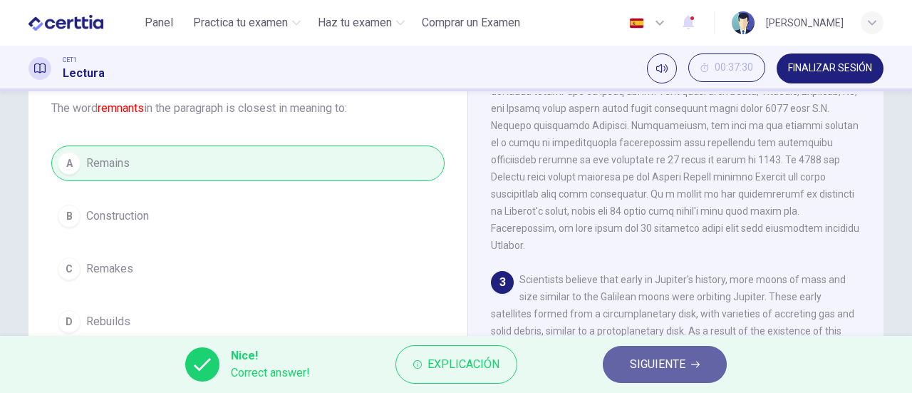
click at [641, 362] on span "SIGUIENTE" at bounding box center [658, 364] width 56 height 20
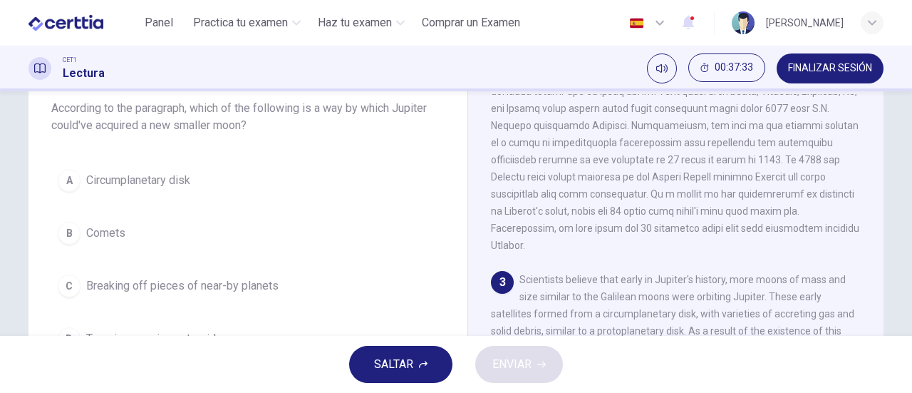
scroll to position [160, 0]
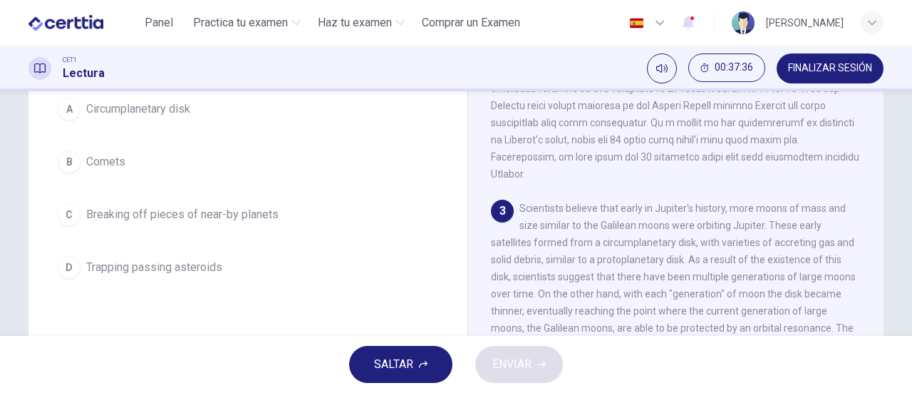
click at [112, 158] on span "Comets" at bounding box center [105, 161] width 39 height 17
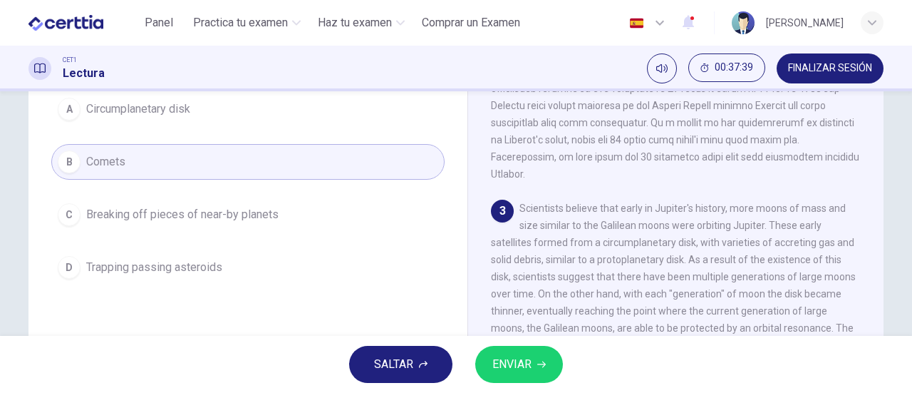
click at [533, 369] on button "ENVIAR" at bounding box center [519, 364] width 88 height 37
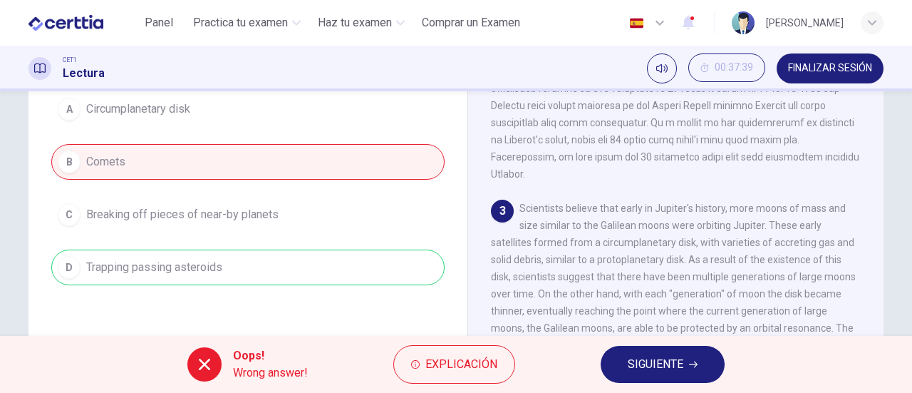
click at [651, 361] on span "SIGUIENTE" at bounding box center [656, 364] width 56 height 20
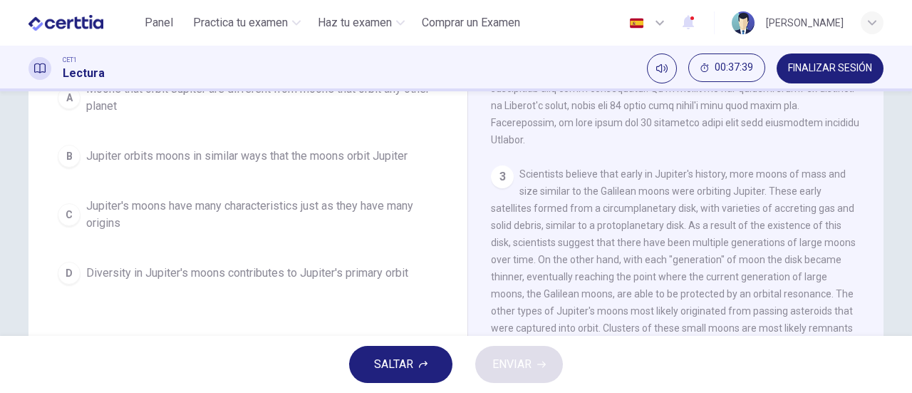
scroll to position [123, 0]
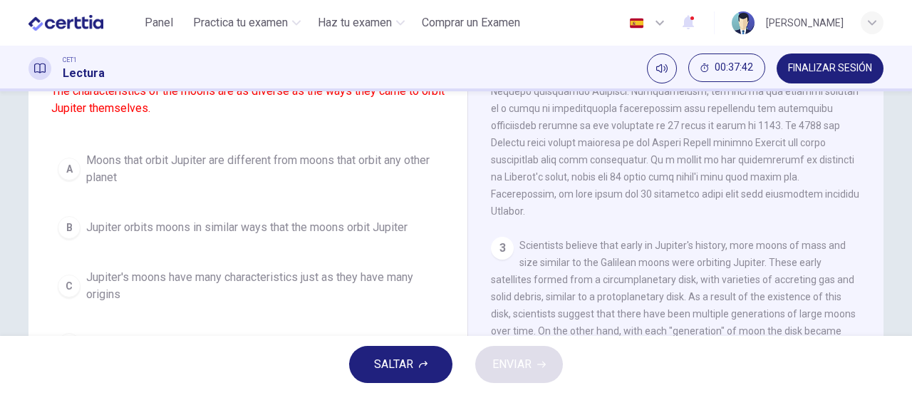
click at [408, 351] on button "SALTAR" at bounding box center [400, 364] width 103 height 37
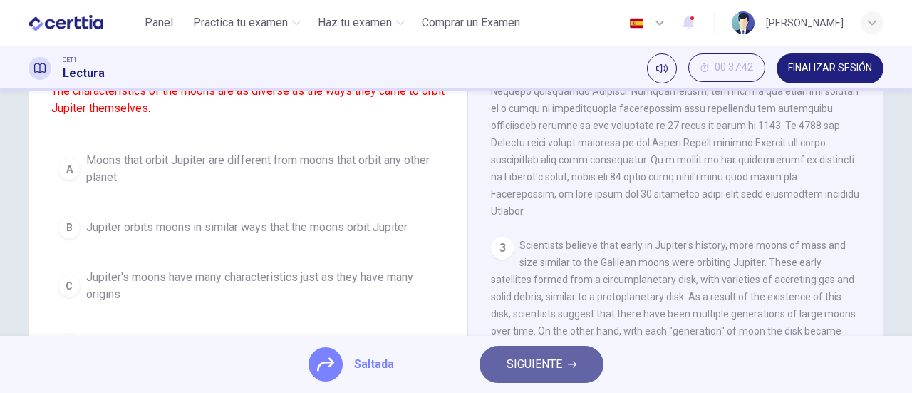
click at [534, 359] on span "SIGUIENTE" at bounding box center [535, 364] width 56 height 20
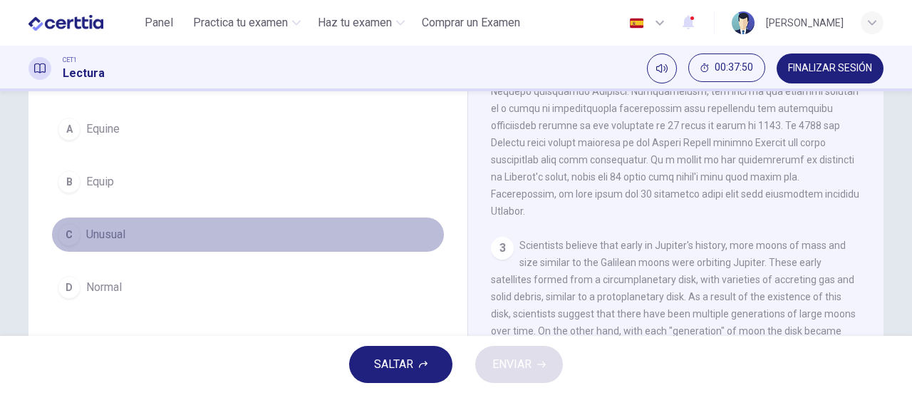
drag, startPoint x: 107, startPoint y: 227, endPoint x: 123, endPoint y: 234, distance: 17.2
click at [106, 227] on span "Unusual" at bounding box center [105, 234] width 39 height 17
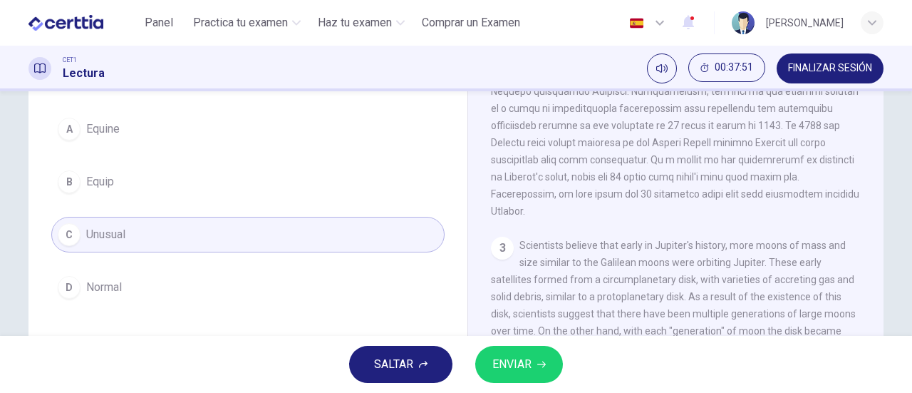
click at [504, 362] on span "ENVIAR" at bounding box center [511, 364] width 39 height 20
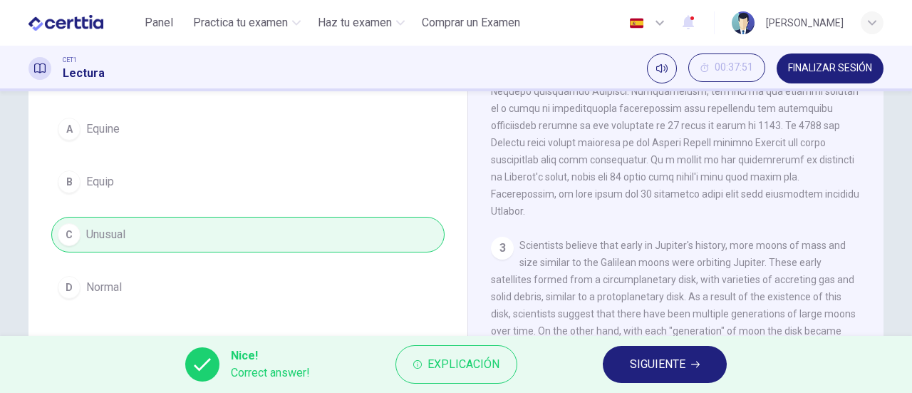
click at [657, 363] on span "SIGUIENTE" at bounding box center [658, 364] width 56 height 20
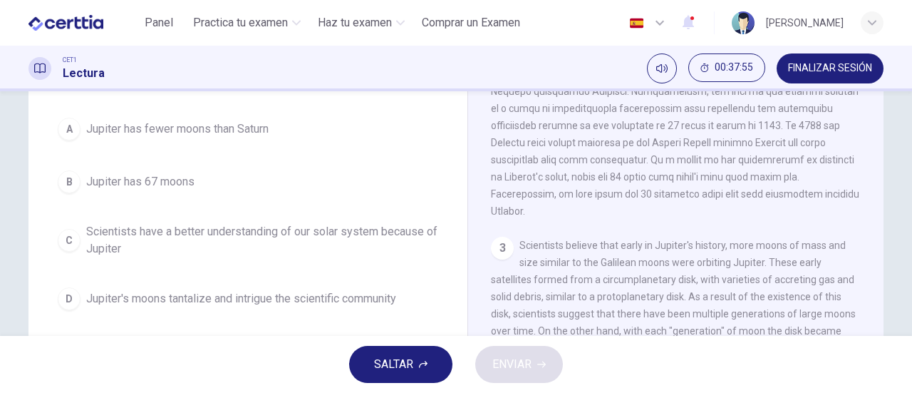
drag, startPoint x: 174, startPoint y: 183, endPoint x: 192, endPoint y: 185, distance: 18.6
click at [174, 185] on span "Jupiter has 67 moons" at bounding box center [140, 181] width 108 height 17
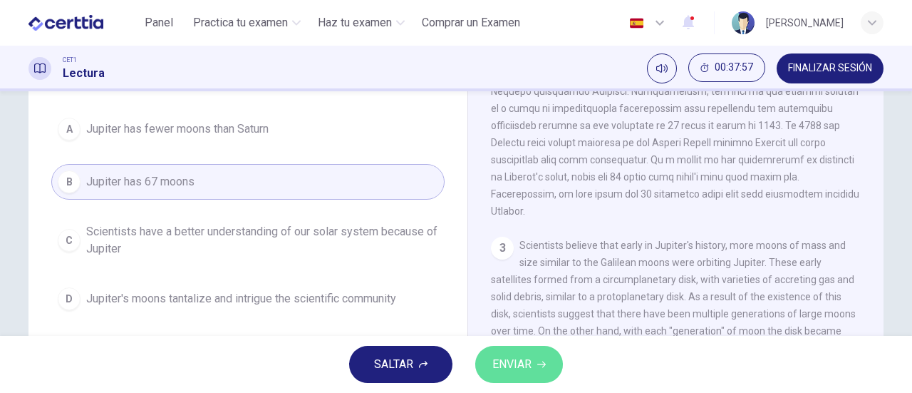
click at [504, 356] on span "ENVIAR" at bounding box center [511, 364] width 39 height 20
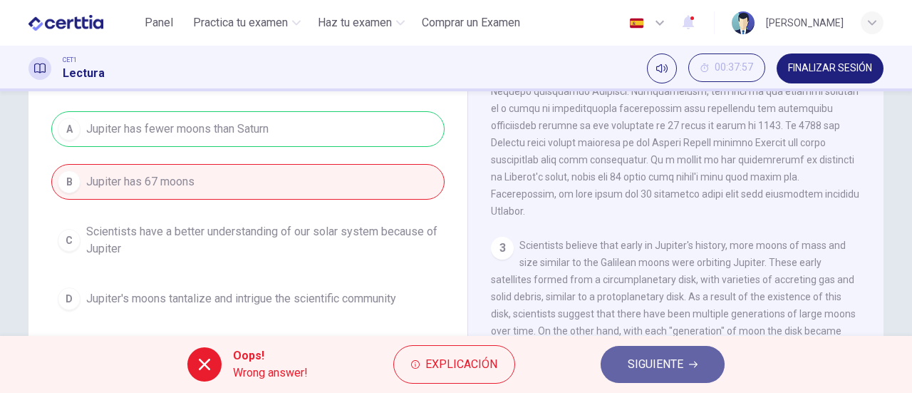
click at [665, 362] on span "SIGUIENTE" at bounding box center [656, 364] width 56 height 20
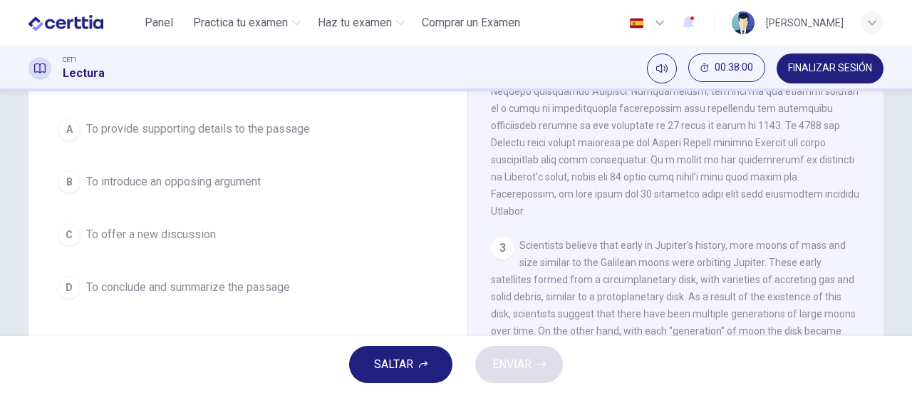
click at [401, 358] on span "SALTAR" at bounding box center [393, 364] width 39 height 20
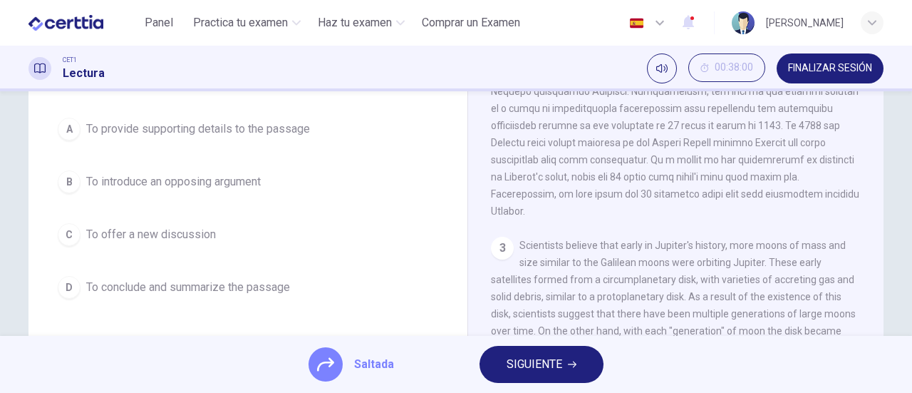
click at [565, 370] on button "SIGUIENTE" at bounding box center [542, 364] width 124 height 37
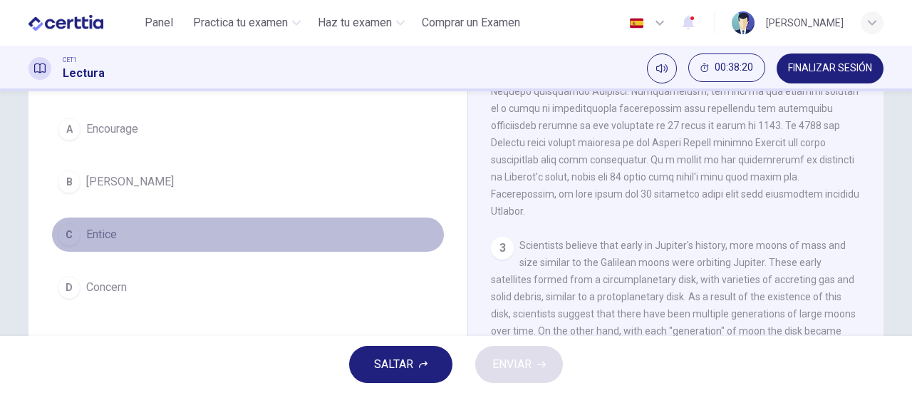
drag, startPoint x: 91, startPoint y: 226, endPoint x: 156, endPoint y: 232, distance: 65.2
click at [107, 230] on span "Entice" at bounding box center [101, 234] width 31 height 17
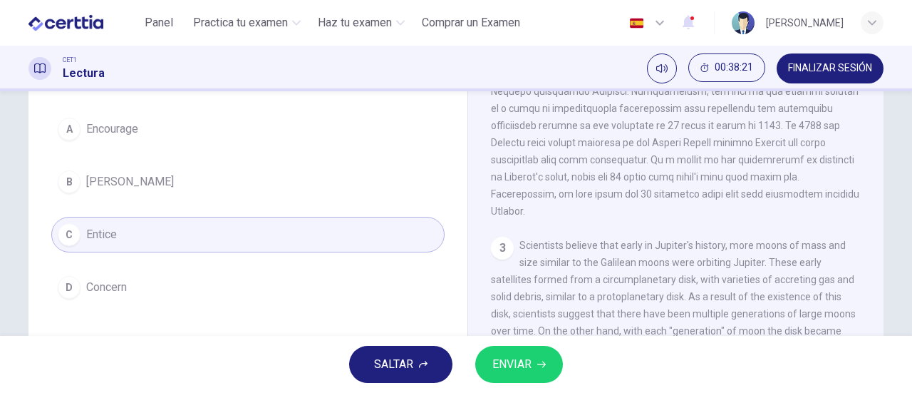
click at [532, 367] on button "ENVIAR" at bounding box center [519, 364] width 88 height 37
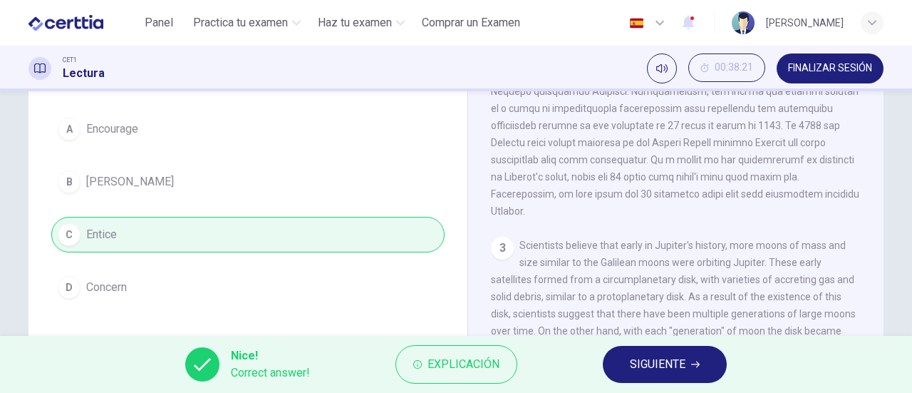
click at [659, 361] on span "SIGUIENTE" at bounding box center [658, 364] width 56 height 20
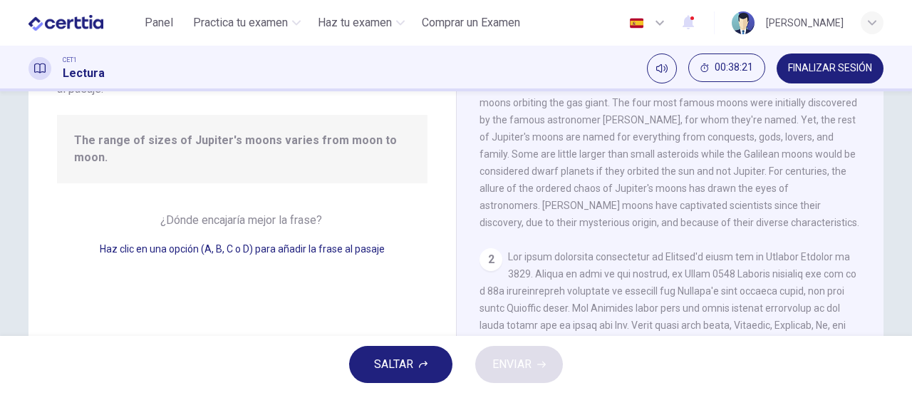
scroll to position [559, 0]
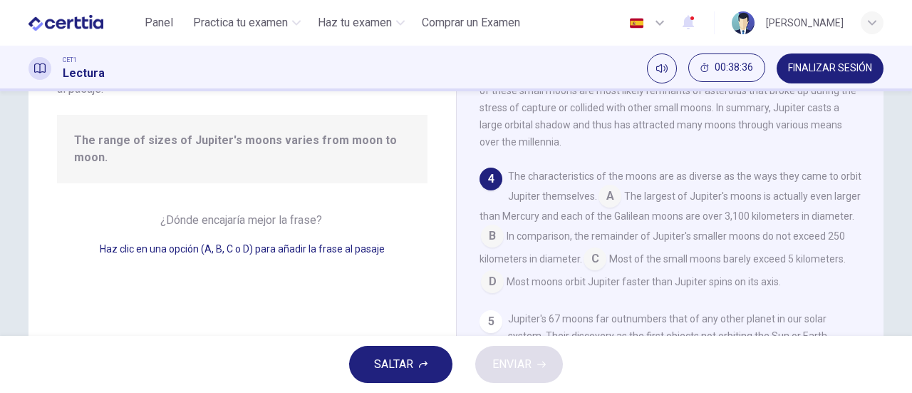
click at [504, 249] on input at bounding box center [492, 237] width 23 height 23
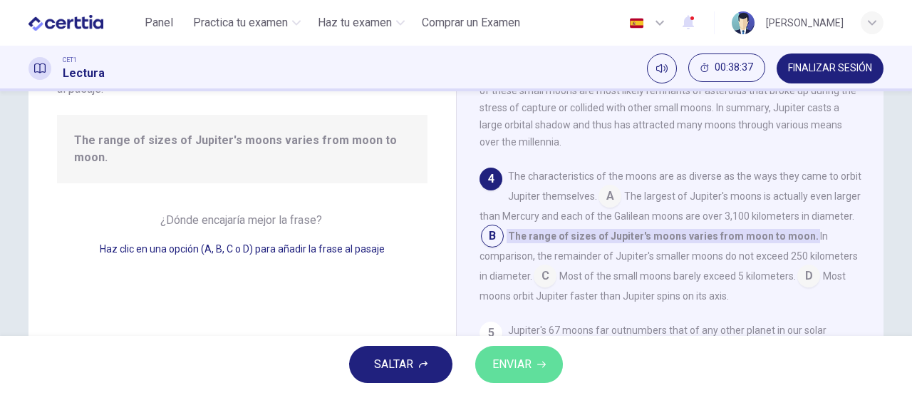
click at [547, 363] on button "ENVIAR" at bounding box center [519, 364] width 88 height 37
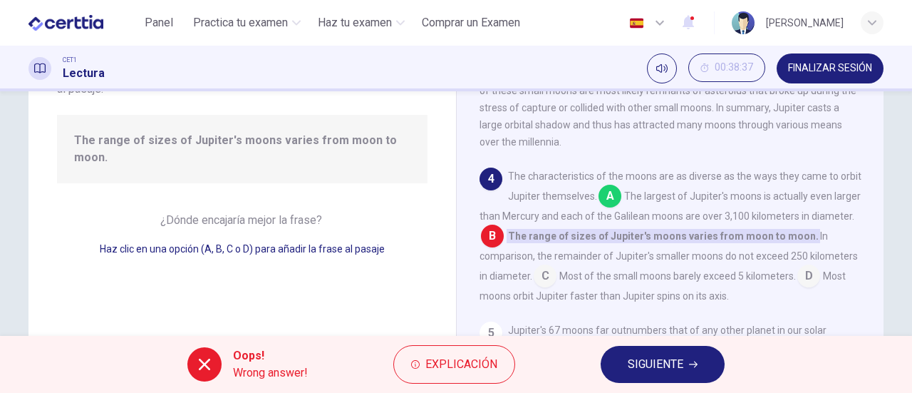
click at [663, 363] on span "SIGUIENTE" at bounding box center [656, 364] width 56 height 20
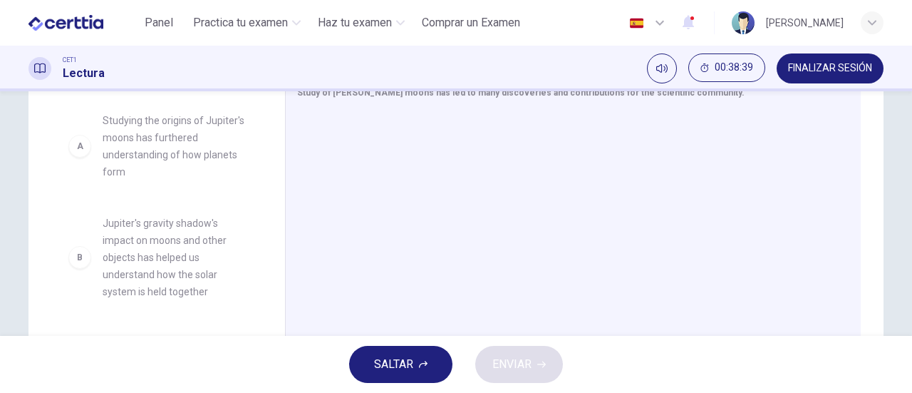
scroll to position [71, 0]
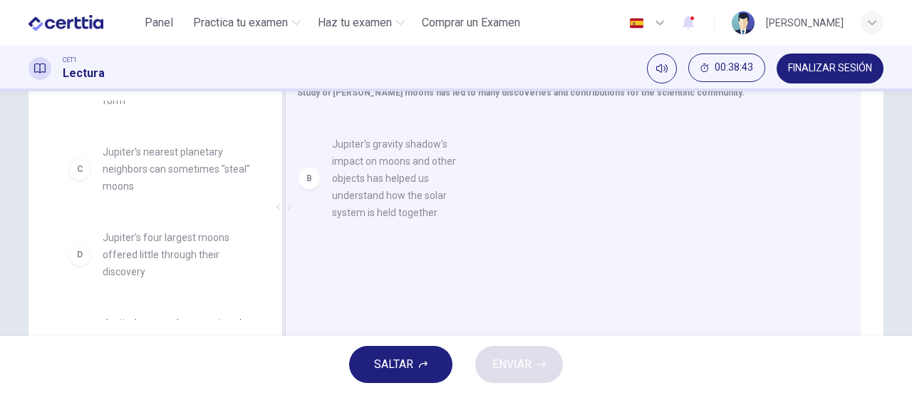
drag, startPoint x: 181, startPoint y: 202, endPoint x: 426, endPoint y: 195, distance: 245.2
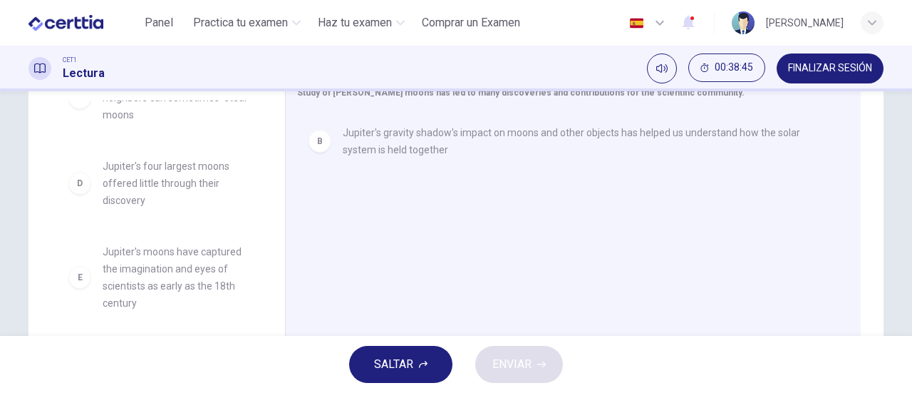
scroll to position [214, 0]
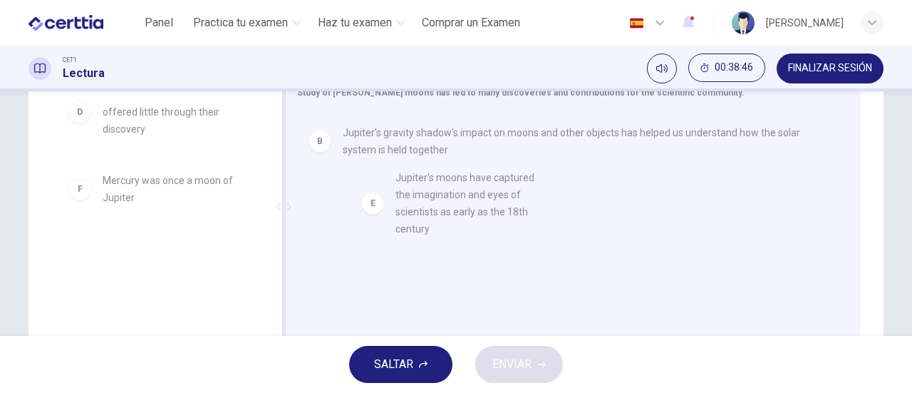
drag, startPoint x: 177, startPoint y: 209, endPoint x: 490, endPoint y: 206, distance: 313.5
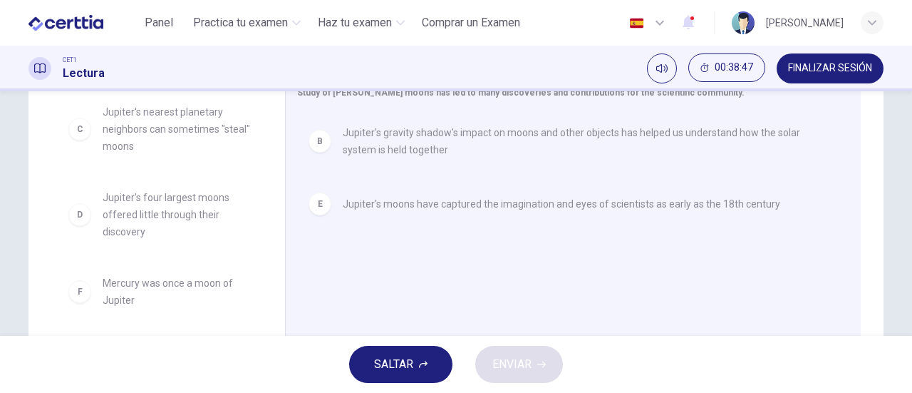
scroll to position [111, 0]
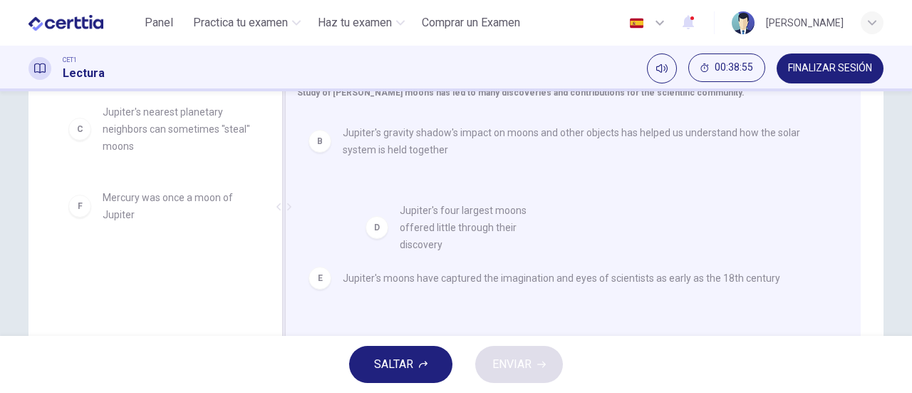
drag, startPoint x: 184, startPoint y: 214, endPoint x: 504, endPoint y: 229, distance: 321.0
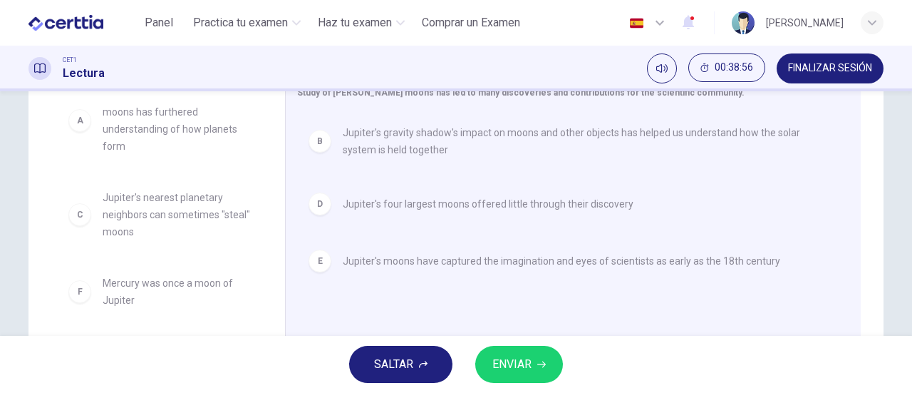
scroll to position [26, 0]
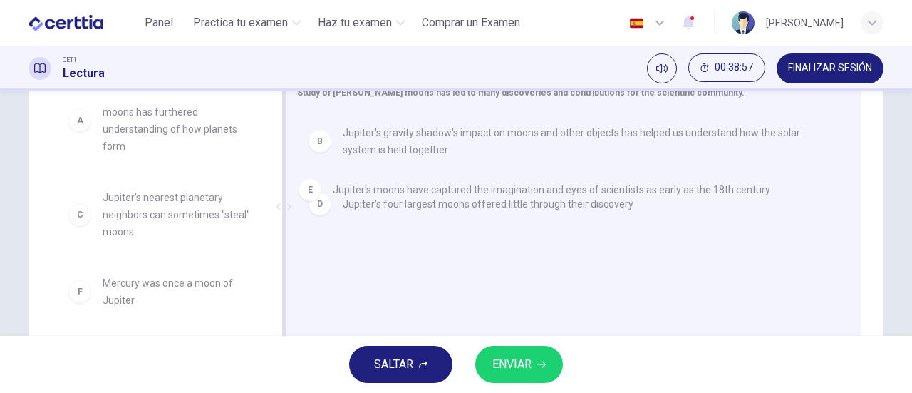
drag, startPoint x: 436, startPoint y: 264, endPoint x: 428, endPoint y: 181, distance: 83.8
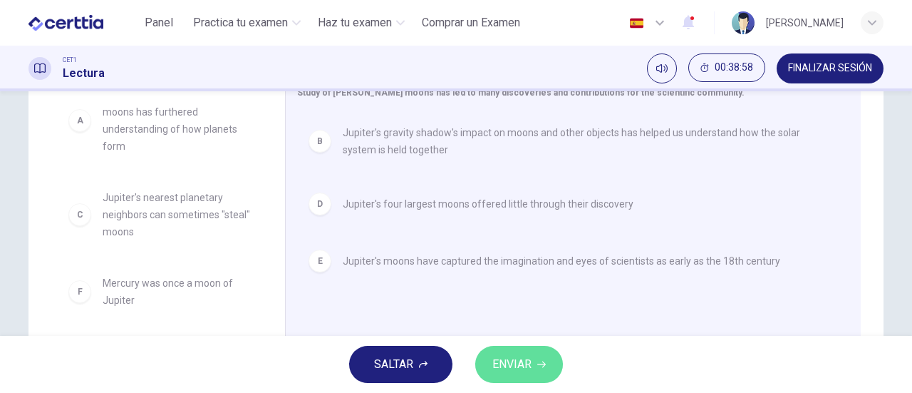
click at [518, 353] on button "ENVIAR" at bounding box center [519, 364] width 88 height 37
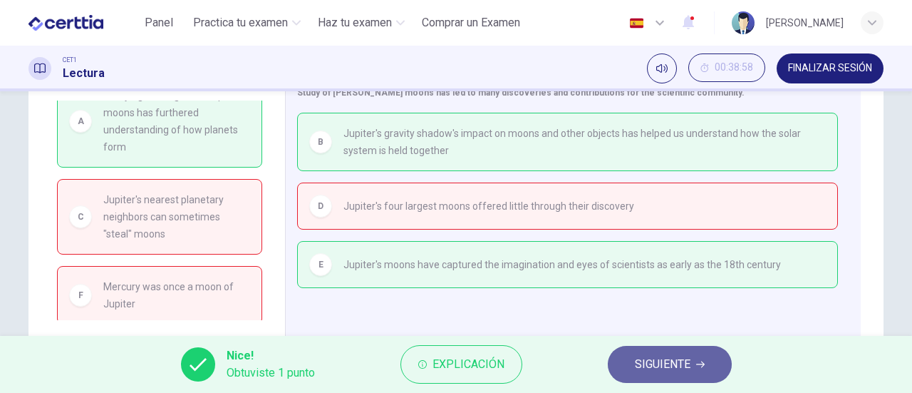
click at [672, 361] on span "SIGUIENTE" at bounding box center [663, 364] width 56 height 20
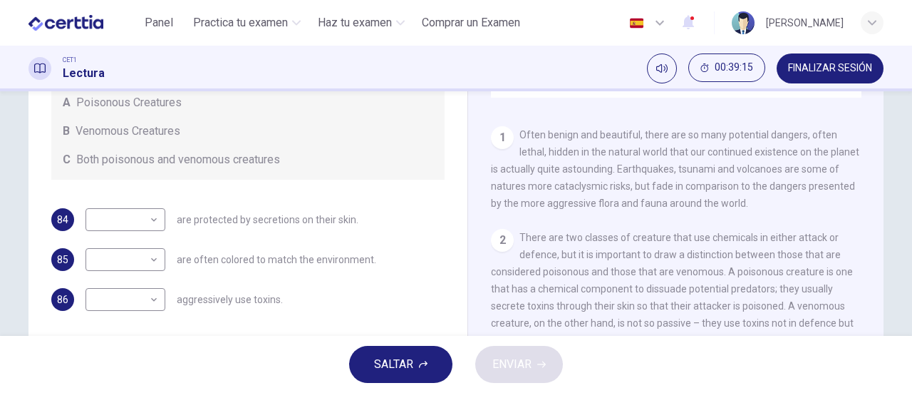
scroll to position [214, 0]
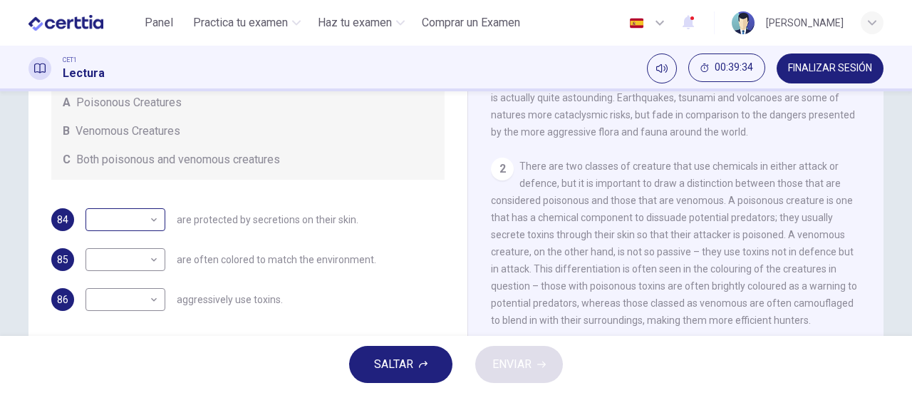
click at [147, 222] on body "Este sitio utiliza cookies, como se explica en nuestra Política de Privacidad .…" at bounding box center [456, 196] width 912 height 393
click at [137, 243] on li "A" at bounding box center [121, 242] width 80 height 23
type input "*"
click at [150, 263] on body "Este sitio utiliza cookies, como se explica en nuestra Política de Privacidad .…" at bounding box center [456, 196] width 912 height 393
click at [126, 275] on li "A" at bounding box center [121, 282] width 80 height 23
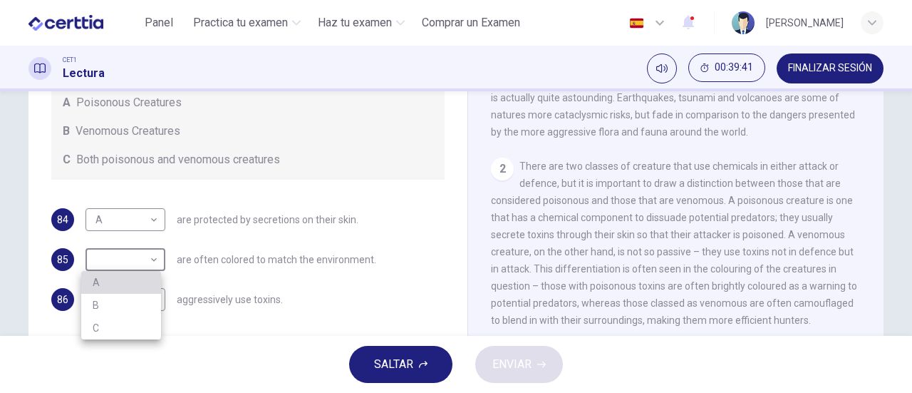
type input "*"
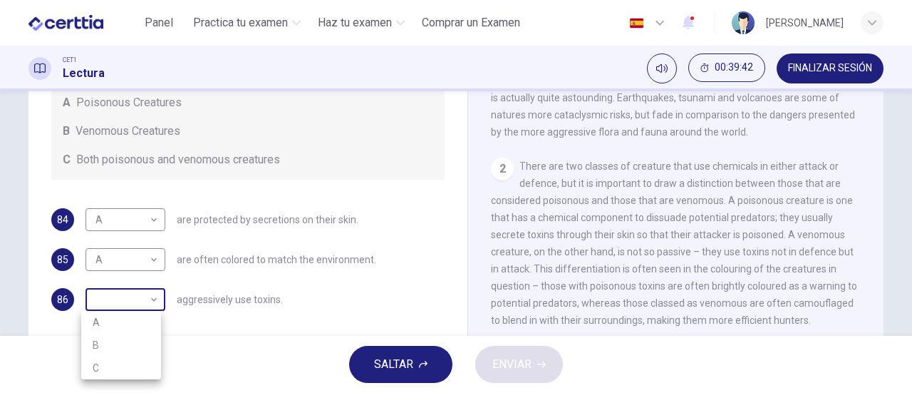
click at [149, 301] on body "Este sitio utiliza cookies, como se explica en nuestra Política de Privacidad .…" at bounding box center [456, 196] width 912 height 393
click at [128, 367] on li "C" at bounding box center [121, 367] width 80 height 23
type input "*"
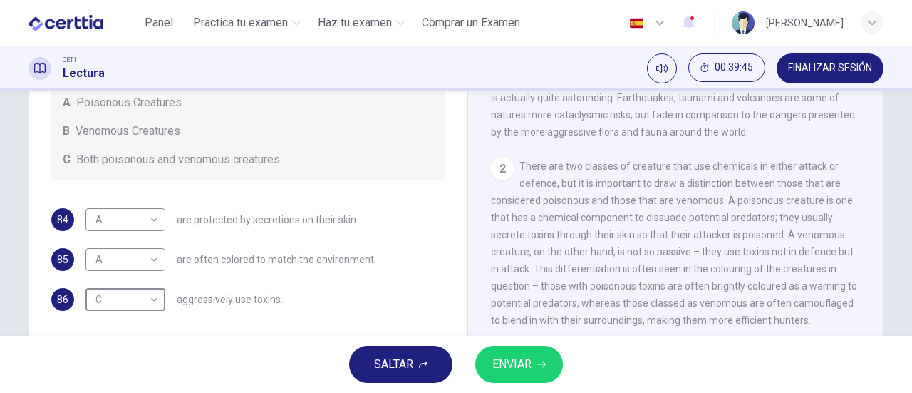
click at [515, 359] on span "ENVIAR" at bounding box center [511, 364] width 39 height 20
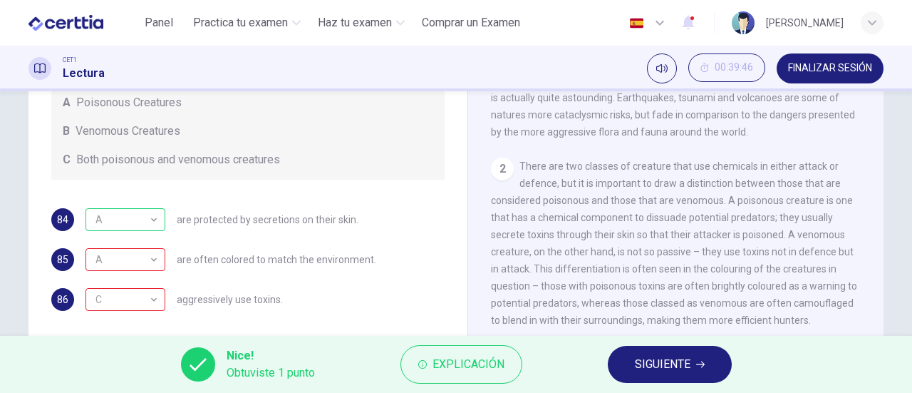
scroll to position [285, 0]
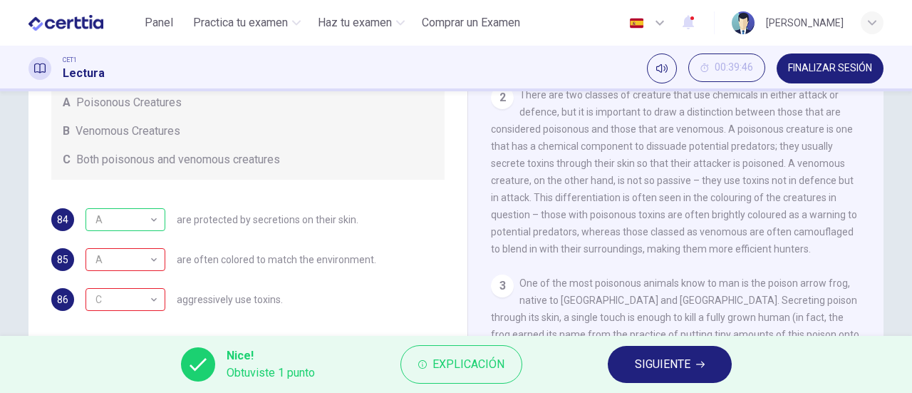
click at [664, 371] on span "SIGUIENTE" at bounding box center [663, 364] width 56 height 20
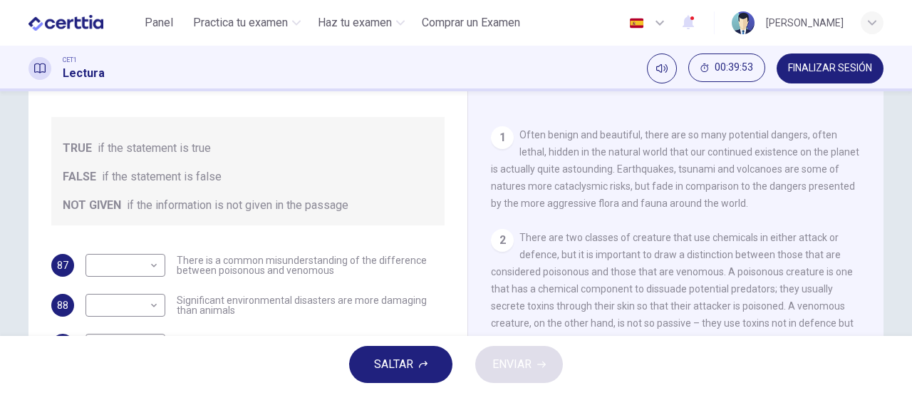
scroll to position [143, 0]
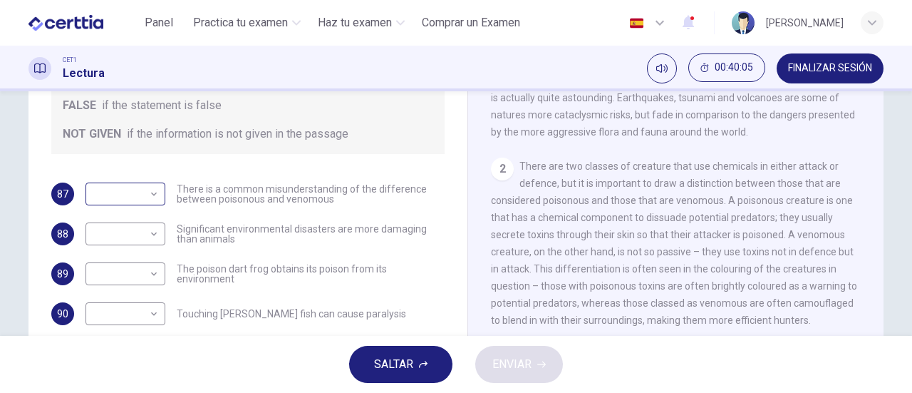
click at [152, 195] on body "Este sitio utiliza cookies, como se explica en nuestra Política de Privacidad .…" at bounding box center [456, 196] width 912 height 393
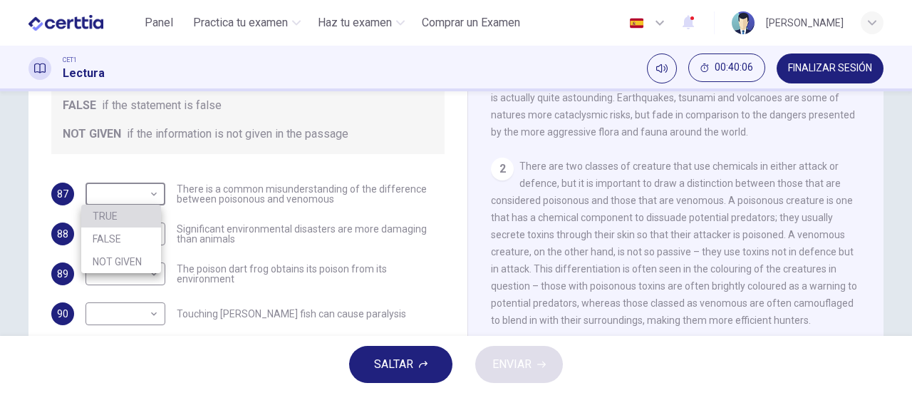
click at [140, 212] on li "TRUE" at bounding box center [121, 215] width 80 height 23
type input "****"
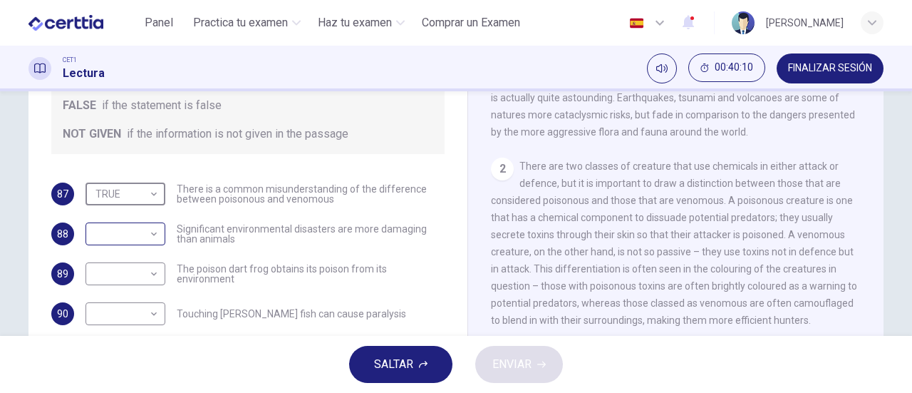
click at [150, 236] on body "Este sitio utiliza cookies, como se explica en nuestra Política de Privacidad .…" at bounding box center [456, 196] width 912 height 393
click at [138, 280] on li "FALSE" at bounding box center [121, 278] width 80 height 23
type input "*****"
click at [155, 272] on body "Este sitio utiliza cookies, como se explica en nuestra Política de Privacidad .…" at bounding box center [456, 196] width 912 height 393
click at [133, 294] on li "TRUE" at bounding box center [121, 295] width 80 height 23
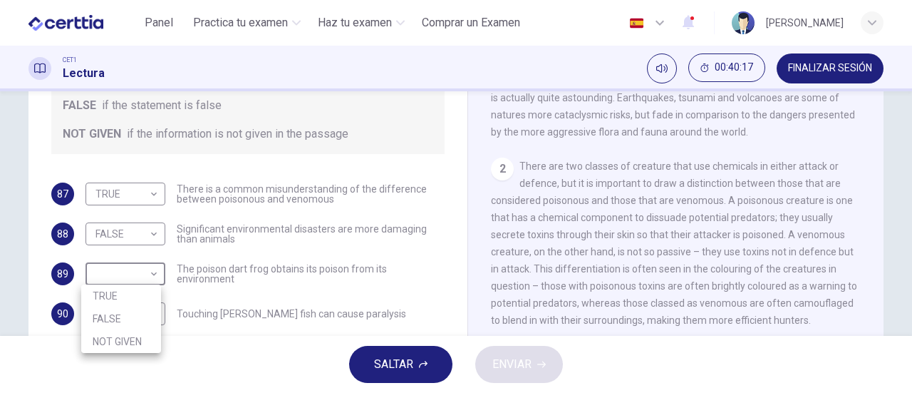
type input "****"
click at [150, 314] on body "Este sitio utiliza cookies, como se explica en nuestra Política de Privacidad .…" at bounding box center [456, 196] width 912 height 393
click at [135, 365] on li "NOT GIVEN" at bounding box center [121, 369] width 80 height 23
type input "*********"
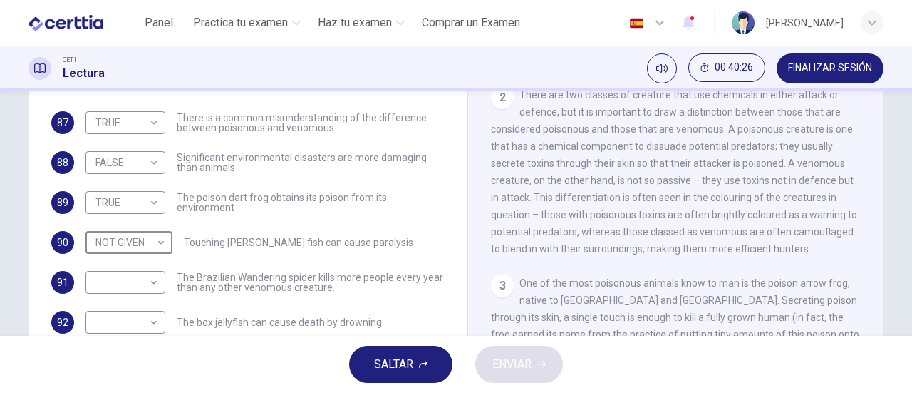
scroll to position [308, 0]
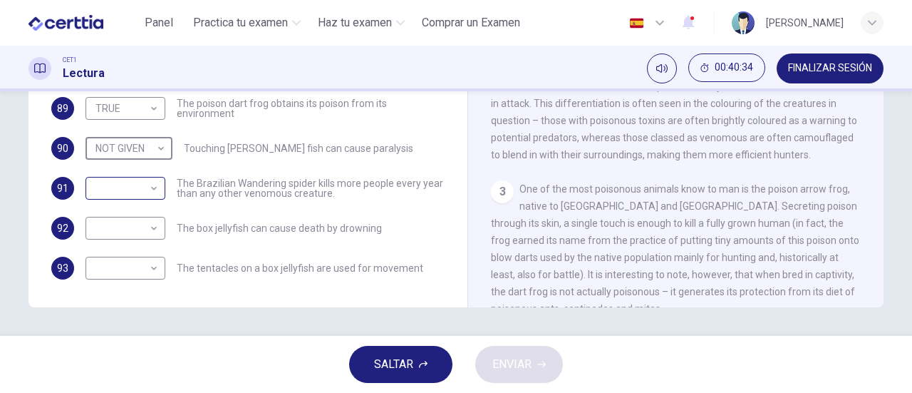
click at [152, 185] on body "Este sitio utiliza cookies, como se explica en nuestra Política de Privacidad .…" at bounding box center [456, 196] width 912 height 393
click at [138, 212] on li "TRUE" at bounding box center [121, 210] width 80 height 23
type input "****"
click at [147, 227] on body "Este sitio utiliza cookies, como se explica en nuestra Política de Privacidad .…" at bounding box center [456, 196] width 912 height 393
click at [143, 244] on li "TRUE" at bounding box center [121, 250] width 80 height 23
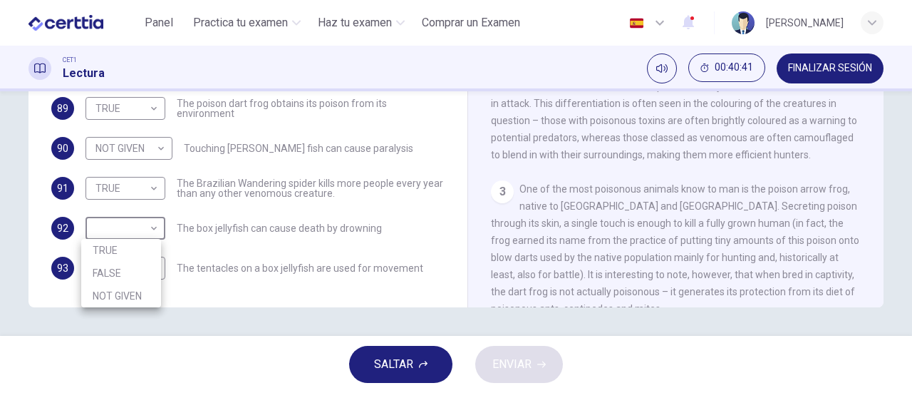
type input "****"
click at [147, 267] on body "Este sitio utiliza cookies, como se explica en nuestra Política de Privacidad .…" at bounding box center [456, 196] width 912 height 393
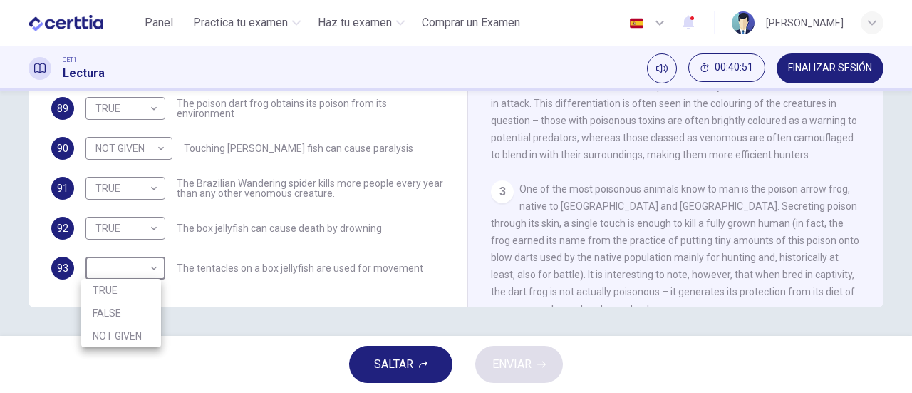
click at [145, 283] on li "TRUE" at bounding box center [121, 290] width 80 height 23
type input "****"
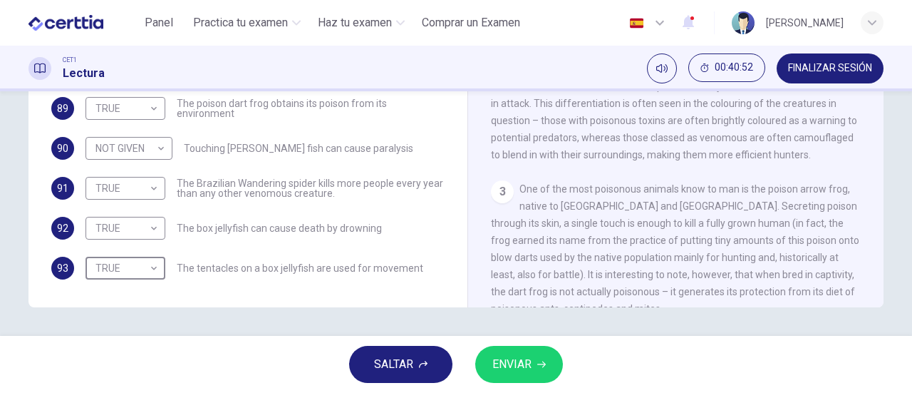
click at [528, 362] on span "ENVIAR" at bounding box center [511, 364] width 39 height 20
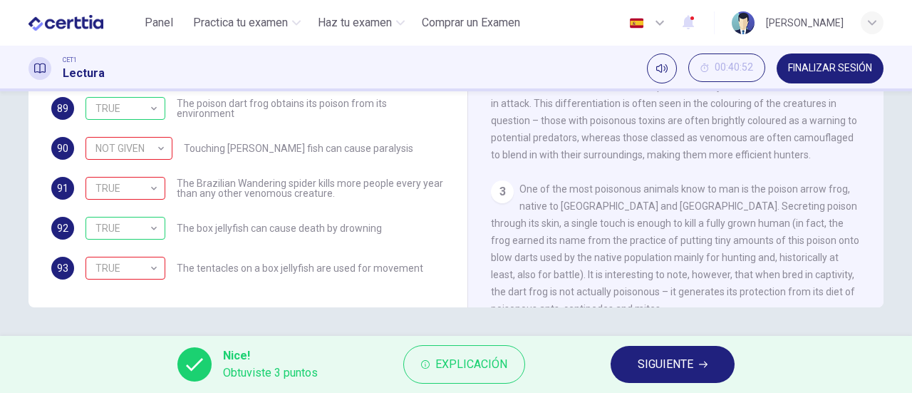
scroll to position [214, 0]
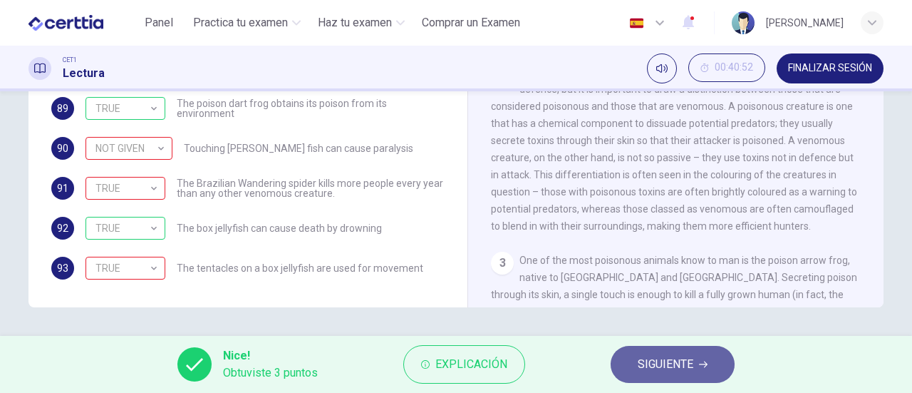
click at [675, 363] on span "SIGUIENTE" at bounding box center [666, 364] width 56 height 20
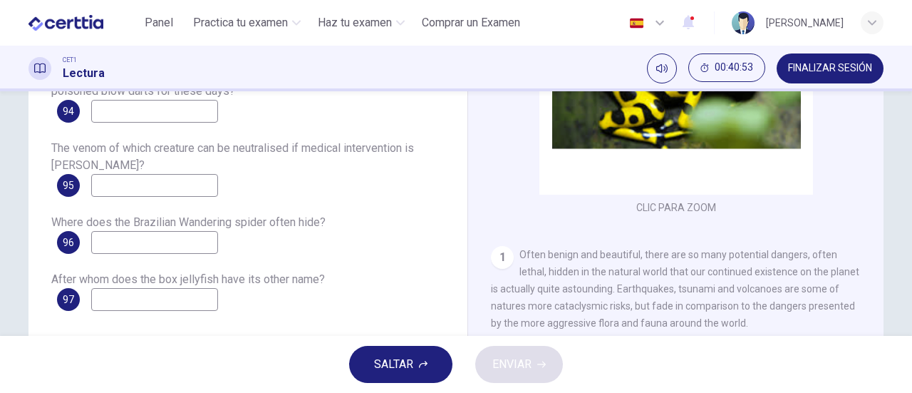
scroll to position [165, 0]
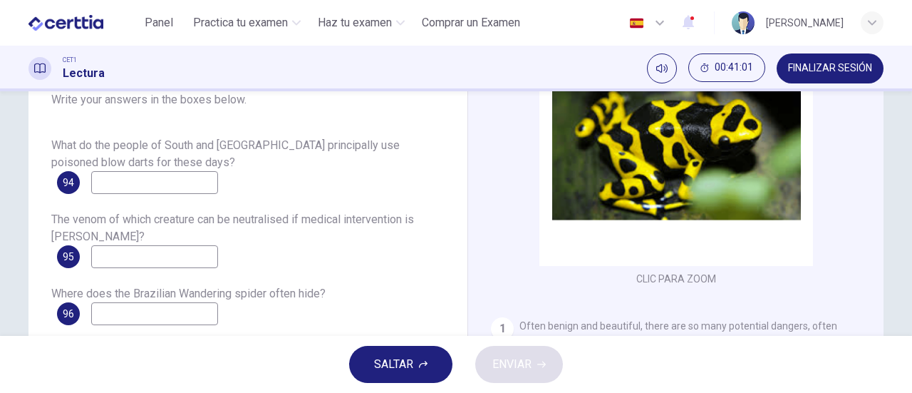
drag, startPoint x: 173, startPoint y: 183, endPoint x: 209, endPoint y: 185, distance: 36.4
click at [173, 183] on input at bounding box center [154, 182] width 127 height 23
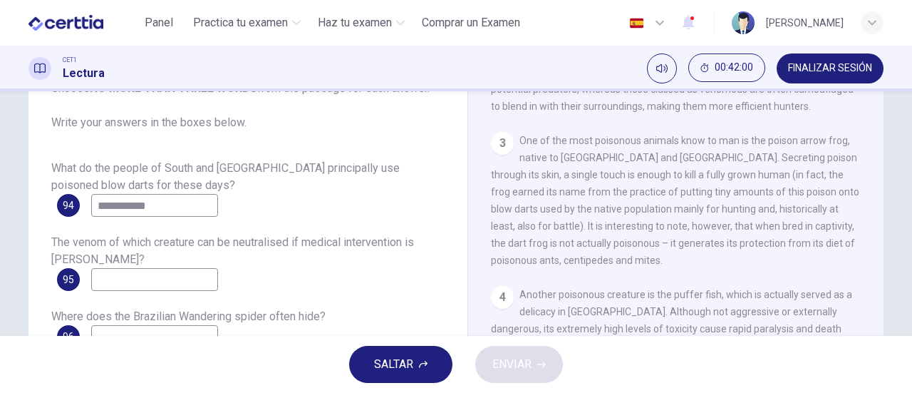
scroll to position [214, 0]
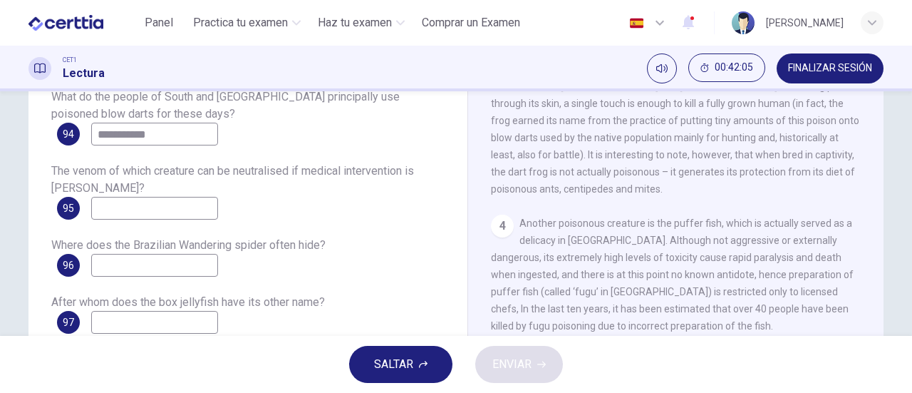
type input "**********"
click at [145, 209] on input at bounding box center [154, 208] width 127 height 23
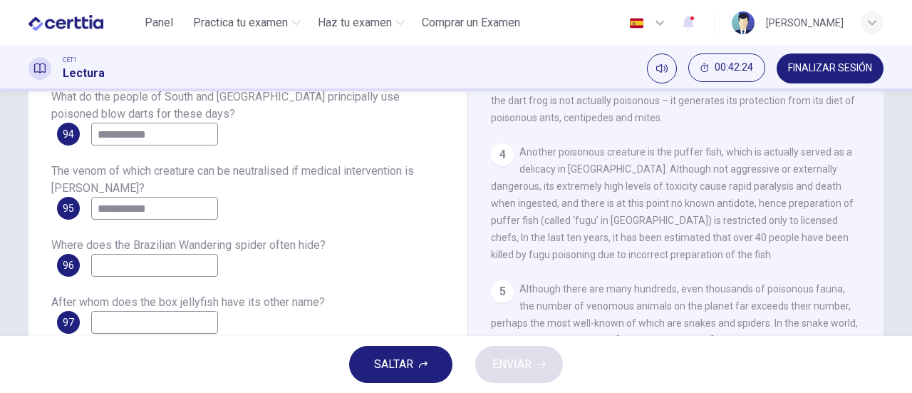
scroll to position [285, 0]
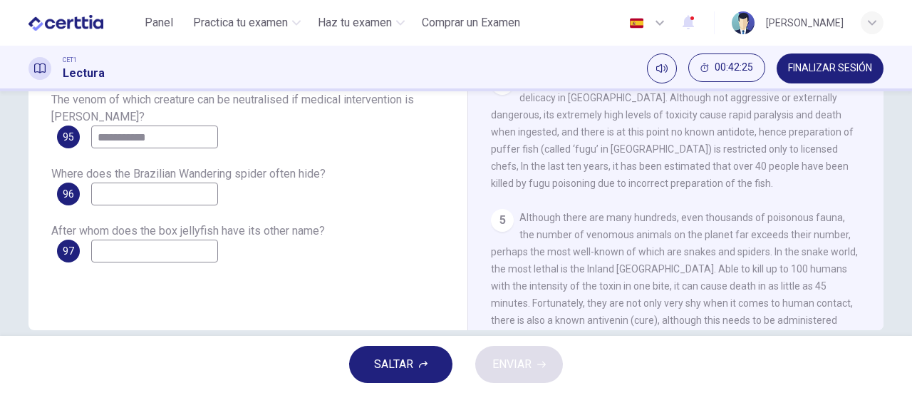
type input "**********"
click at [204, 191] on input at bounding box center [154, 193] width 127 height 23
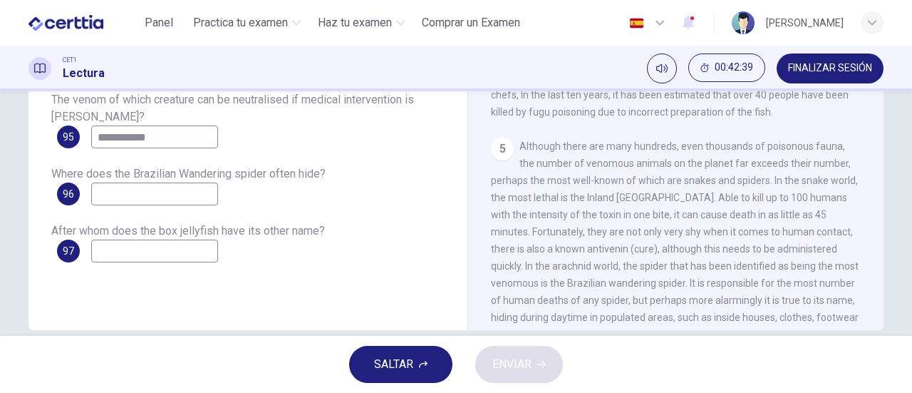
scroll to position [713, 0]
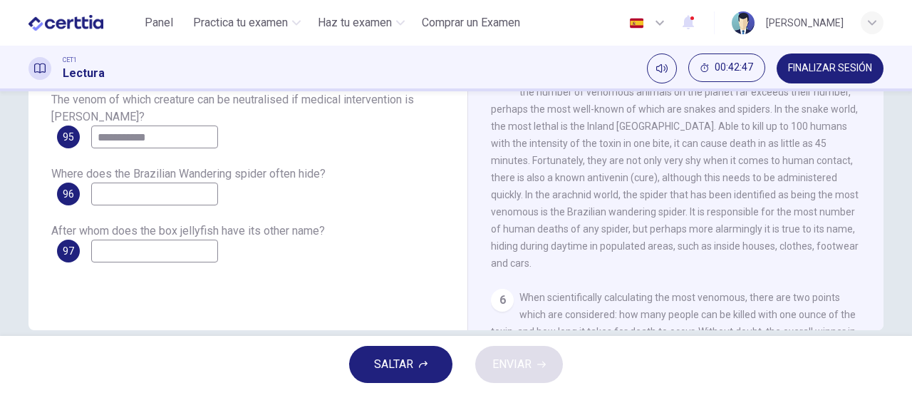
click at [147, 192] on input at bounding box center [154, 193] width 127 height 23
type input "**********"
drag, startPoint x: 194, startPoint y: 244, endPoint x: 190, endPoint y: 265, distance: 21.1
click at [194, 244] on input at bounding box center [154, 250] width 127 height 23
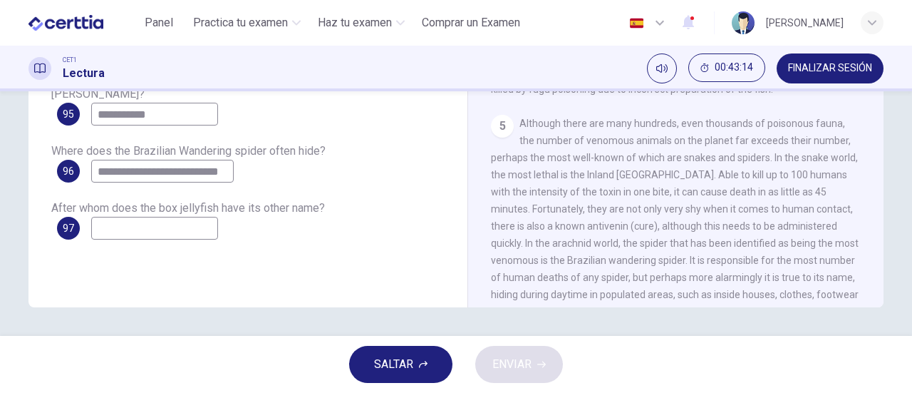
scroll to position [570, 0]
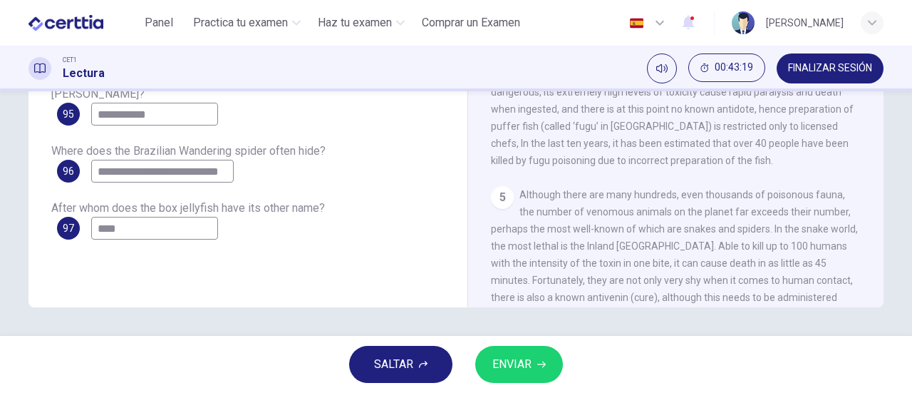
type input "****"
click at [517, 364] on span "ENVIAR" at bounding box center [511, 364] width 39 height 20
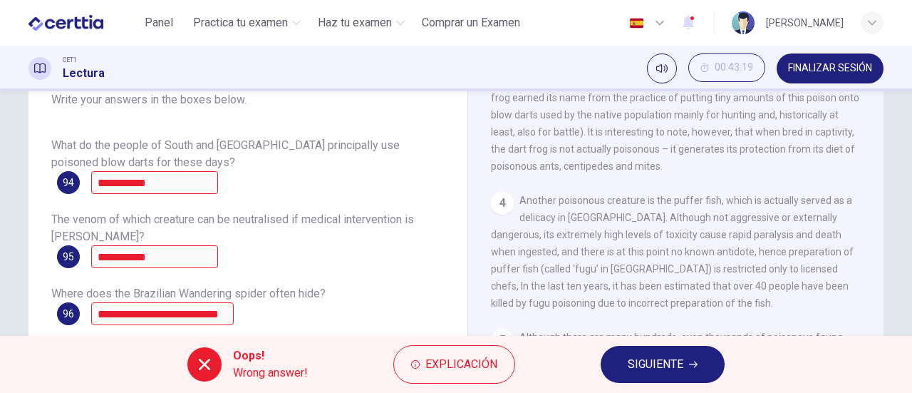
scroll to position [308, 0]
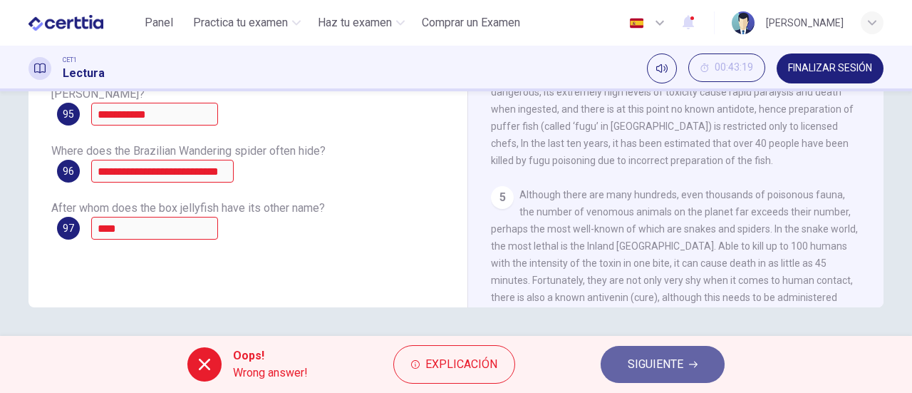
click at [665, 375] on button "SIGUIENTE" at bounding box center [663, 364] width 124 height 37
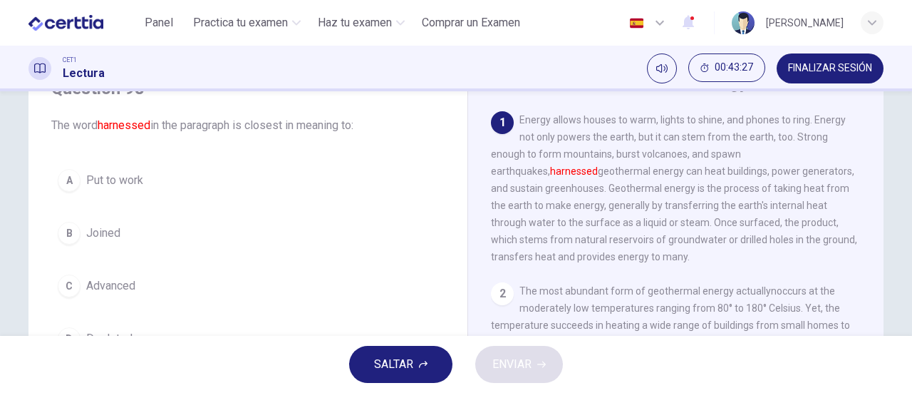
scroll to position [143, 0]
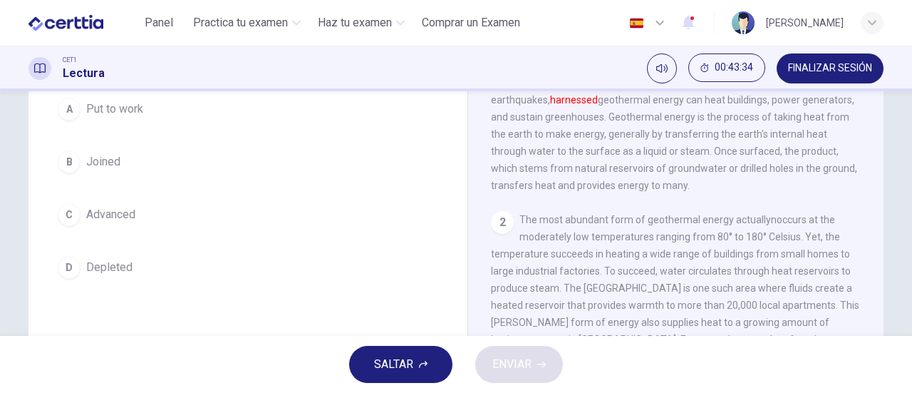
click at [103, 115] on span "Put to work" at bounding box center [114, 108] width 57 height 17
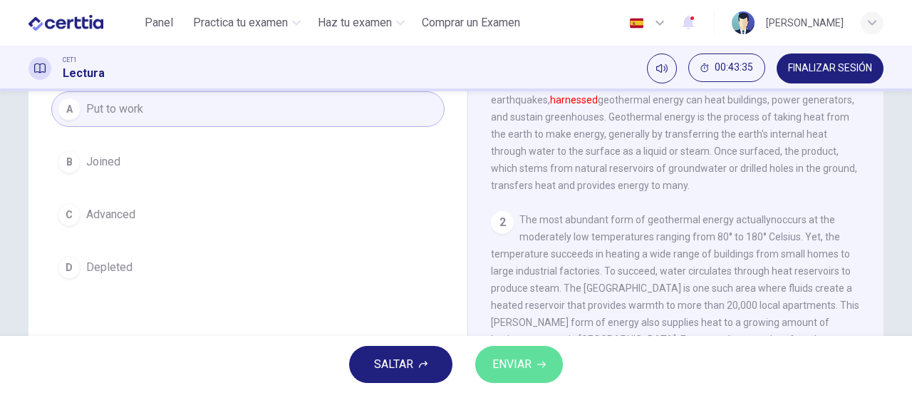
click at [546, 360] on button "ENVIAR" at bounding box center [519, 364] width 88 height 37
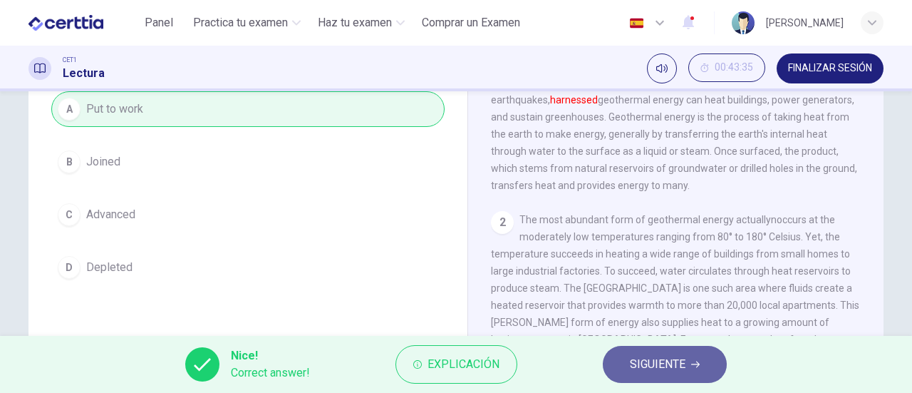
click at [667, 366] on span "SIGUIENTE" at bounding box center [658, 364] width 56 height 20
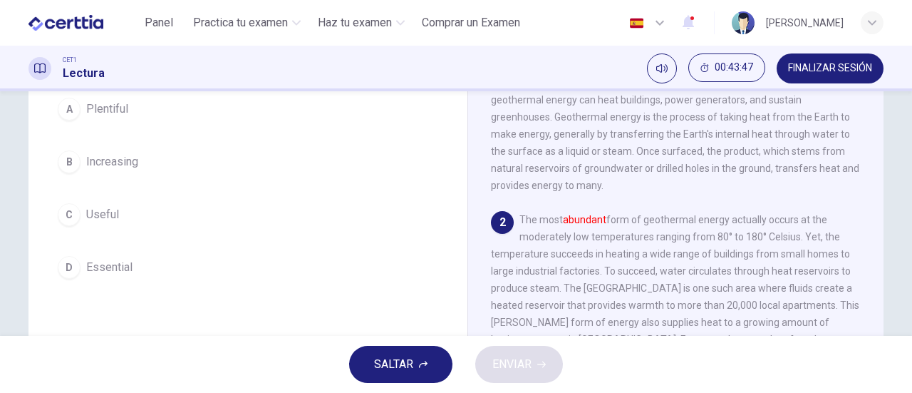
scroll to position [71, 0]
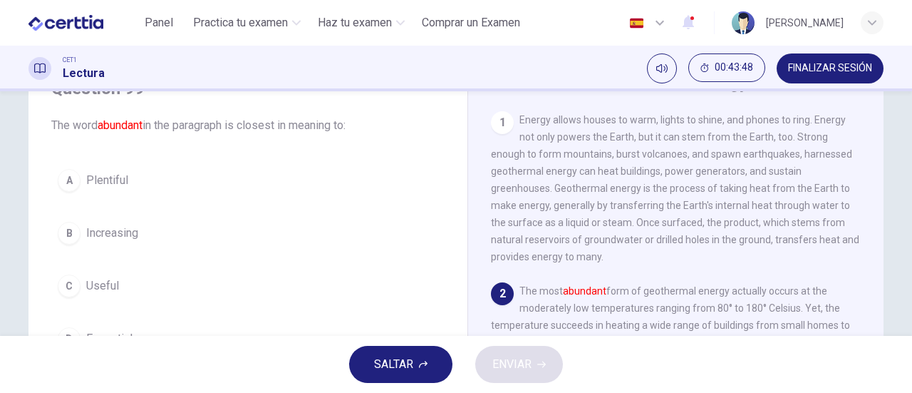
click at [98, 185] on span "Plentiful" at bounding box center [107, 180] width 42 height 17
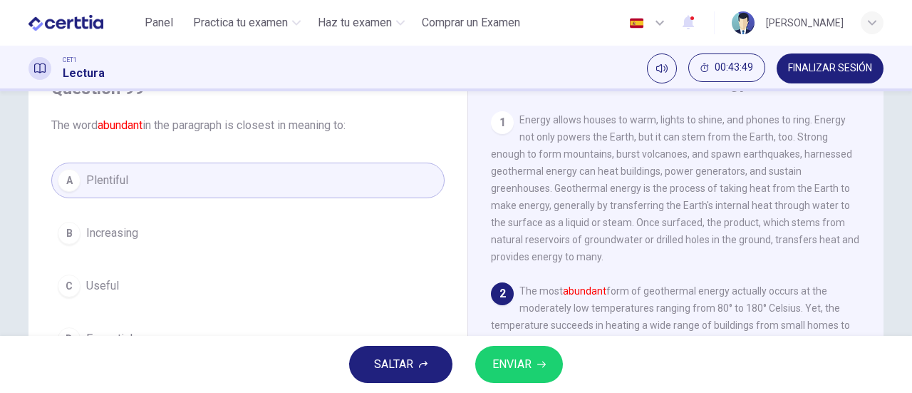
click at [511, 361] on span "ENVIAR" at bounding box center [511, 364] width 39 height 20
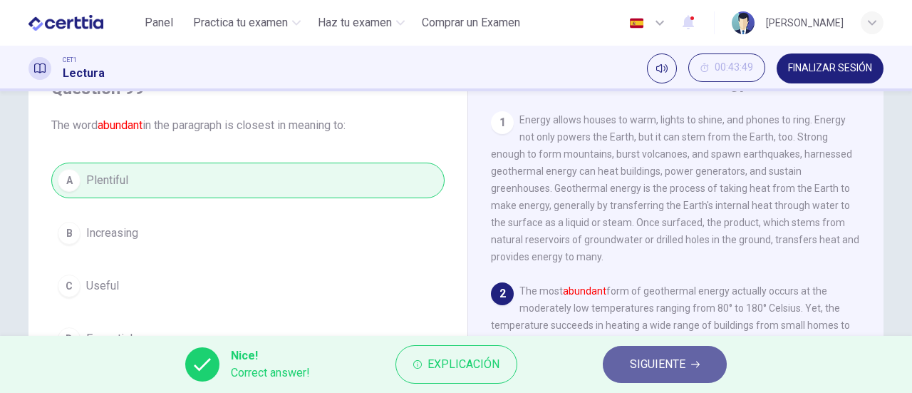
click at [685, 361] on span "SIGUIENTE" at bounding box center [658, 364] width 56 height 20
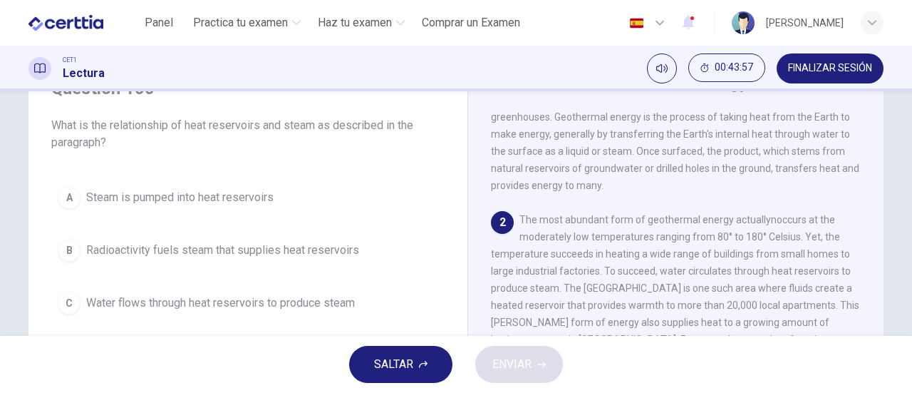
click at [231, 202] on span "Steam is pumped into heat reservoirs" at bounding box center [179, 197] width 187 height 17
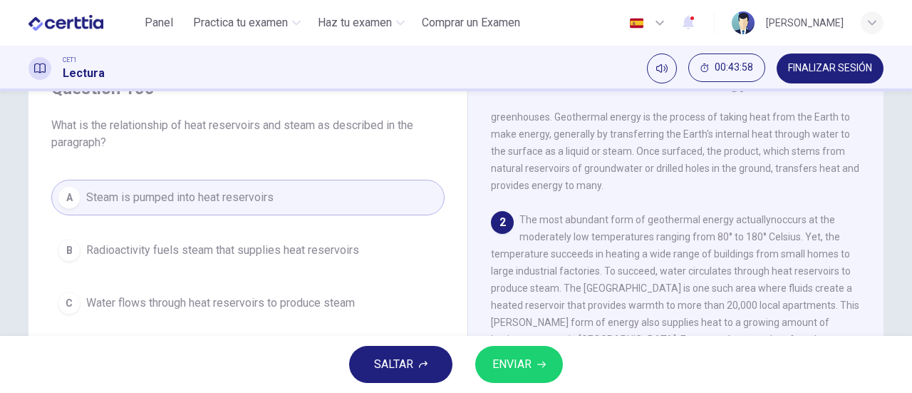
click at [513, 361] on span "ENVIAR" at bounding box center [511, 364] width 39 height 20
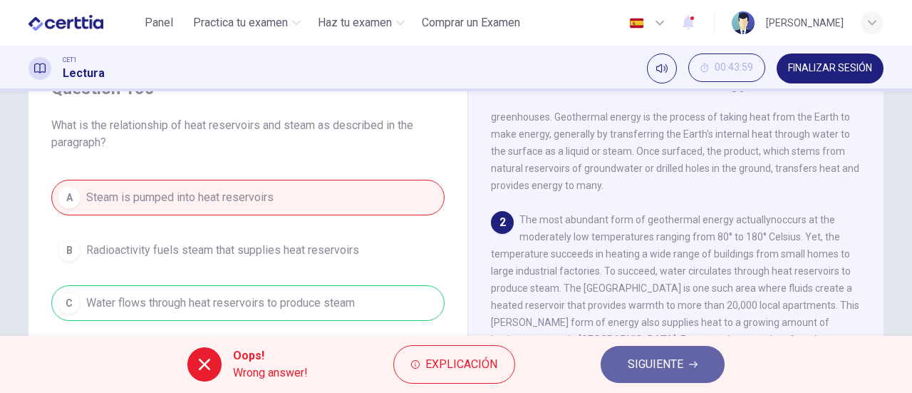
click at [631, 373] on span "SIGUIENTE" at bounding box center [656, 364] width 56 height 20
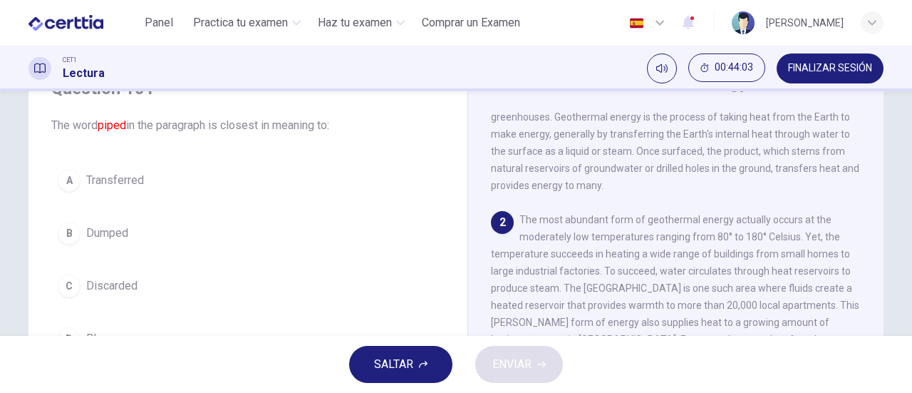
scroll to position [143, 0]
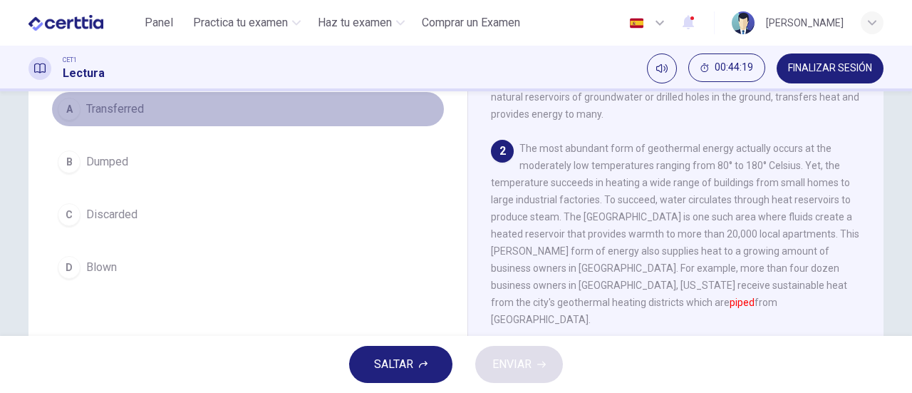
drag, startPoint x: 117, startPoint y: 113, endPoint x: 218, endPoint y: 130, distance: 102.5
click at [118, 113] on span "Transferred" at bounding box center [115, 108] width 58 height 17
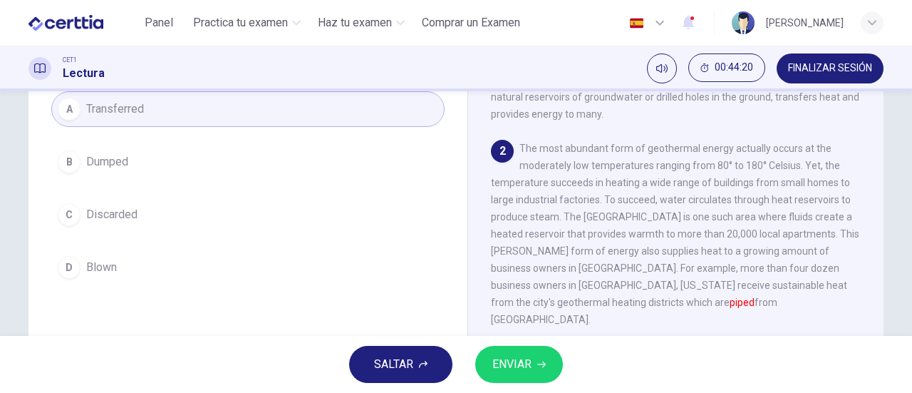
click at [516, 356] on span "ENVIAR" at bounding box center [511, 364] width 39 height 20
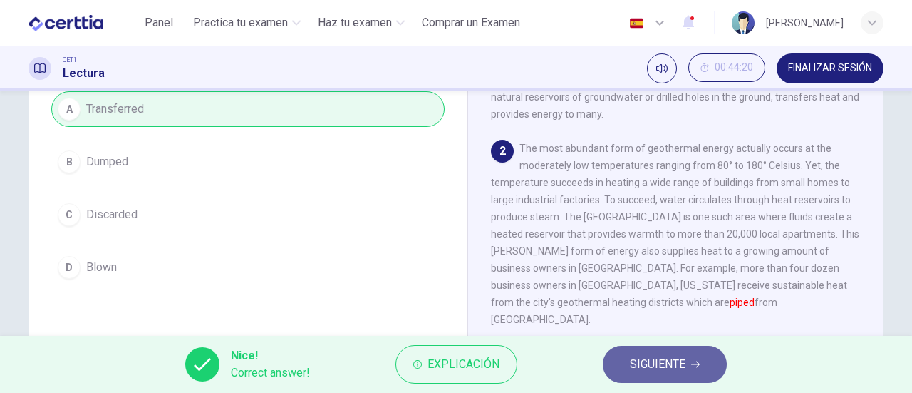
click at [659, 363] on span "SIGUIENTE" at bounding box center [658, 364] width 56 height 20
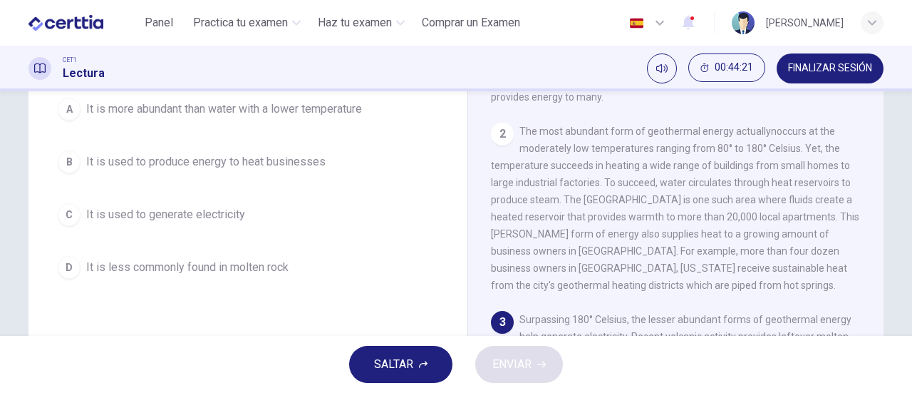
scroll to position [88, 0]
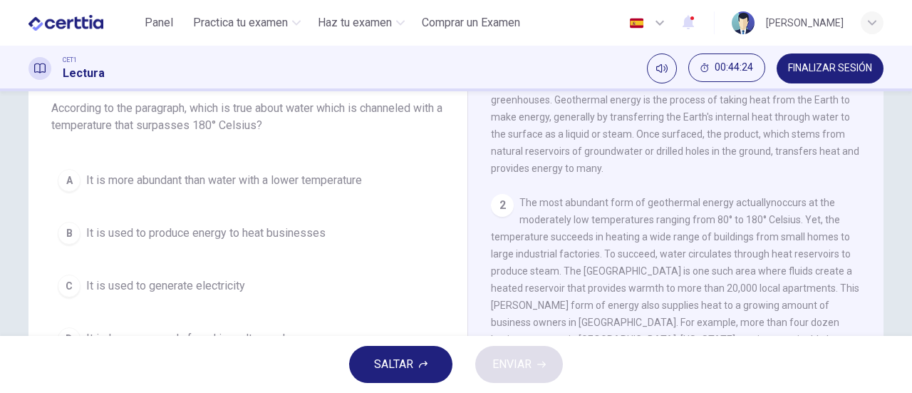
drag, startPoint x: 346, startPoint y: 176, endPoint x: 384, endPoint y: 195, distance: 42.1
click at [346, 177] on span "It is more abundant than water with a lower temperature" at bounding box center [224, 180] width 276 height 17
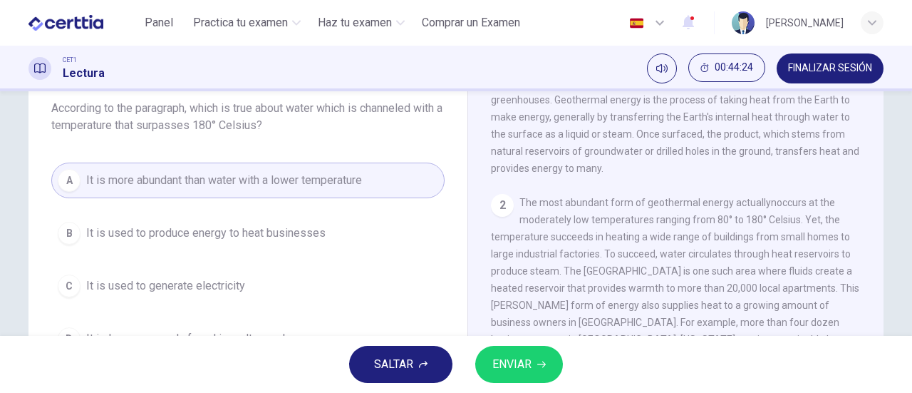
click at [527, 361] on span "ENVIAR" at bounding box center [511, 364] width 39 height 20
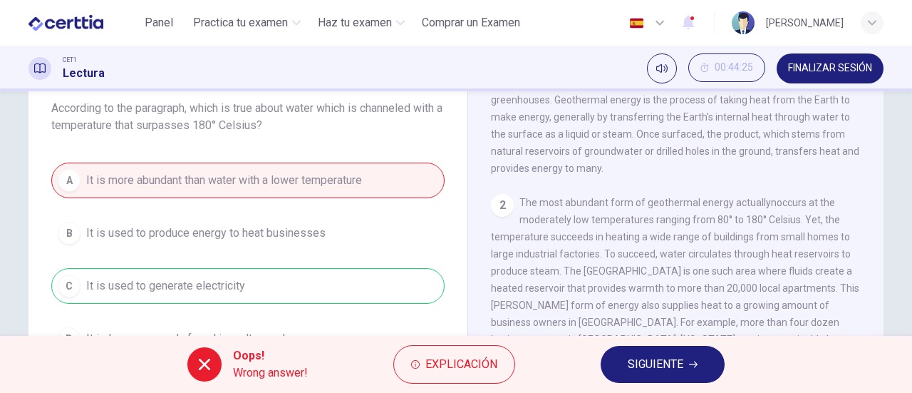
click at [648, 374] on span "SIGUIENTE" at bounding box center [656, 364] width 56 height 20
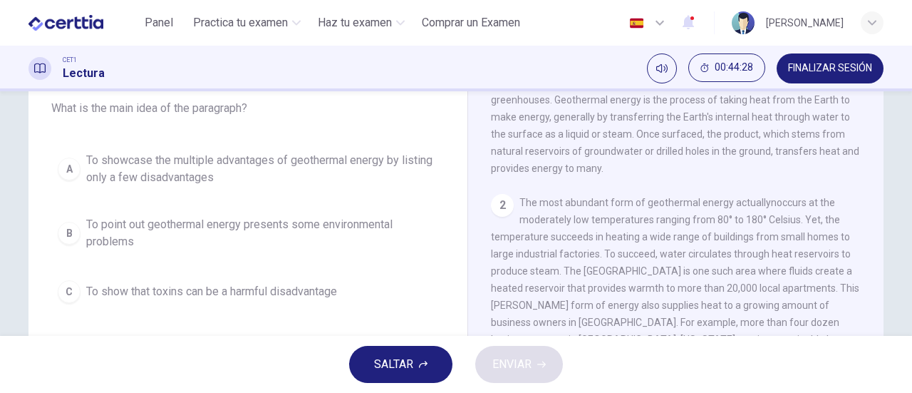
scroll to position [160, 0]
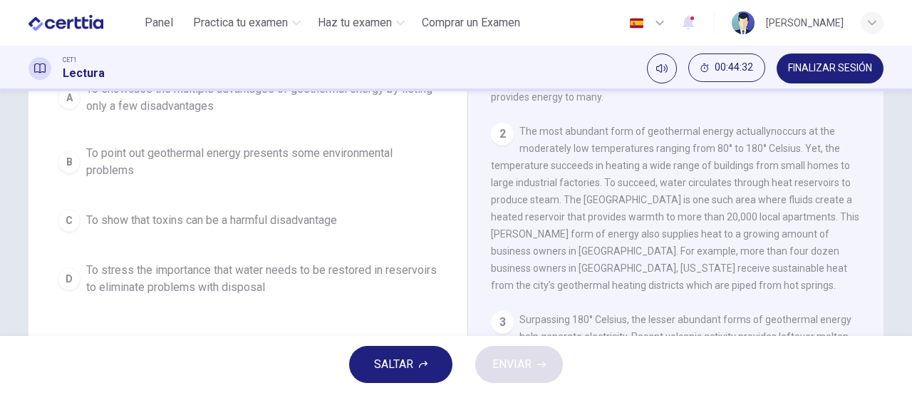
drag, startPoint x: 288, startPoint y: 220, endPoint x: 305, endPoint y: 222, distance: 17.2
click at [288, 220] on span "To show that toxins can be a harmful disadvantage" at bounding box center [211, 220] width 251 height 17
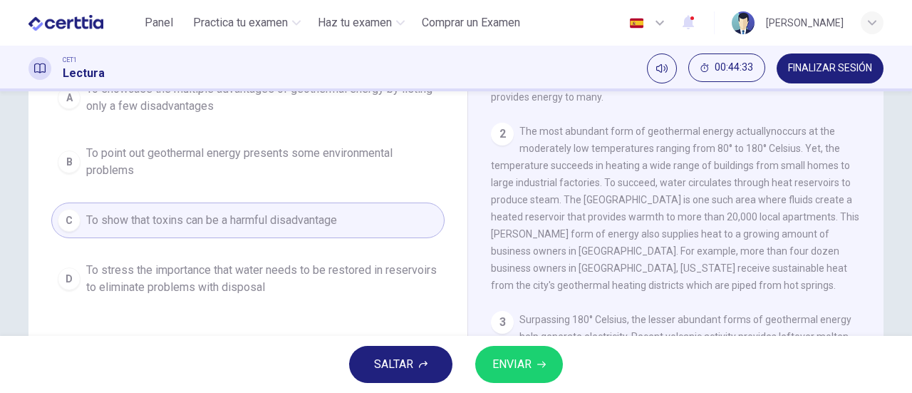
click at [538, 357] on button "ENVIAR" at bounding box center [519, 364] width 88 height 37
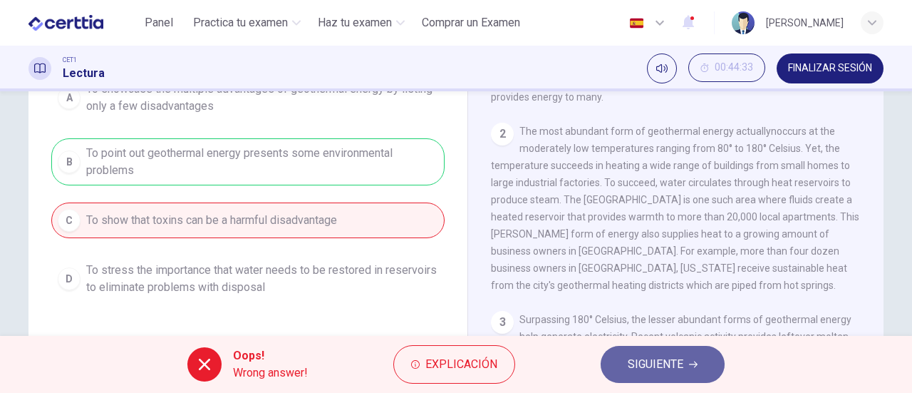
click at [633, 367] on span "SIGUIENTE" at bounding box center [656, 364] width 56 height 20
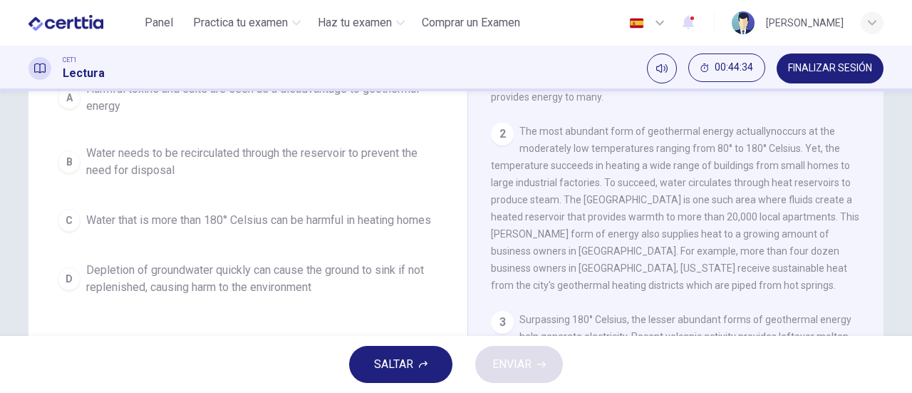
scroll to position [88, 0]
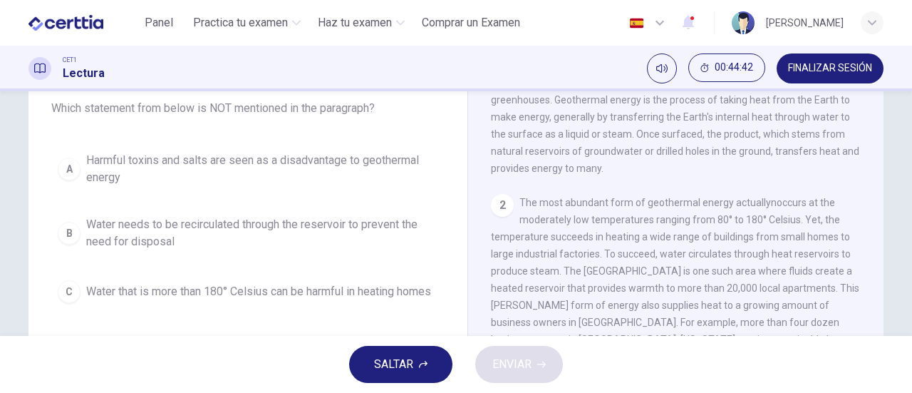
click at [229, 222] on span "Water needs to be recirculated through the reservoir to prevent the need for di…" at bounding box center [262, 233] width 352 height 34
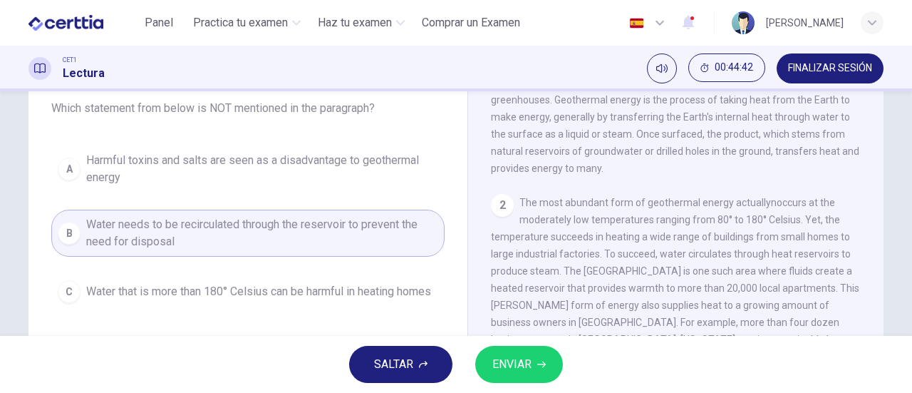
click at [532, 363] on button "ENVIAR" at bounding box center [519, 364] width 88 height 37
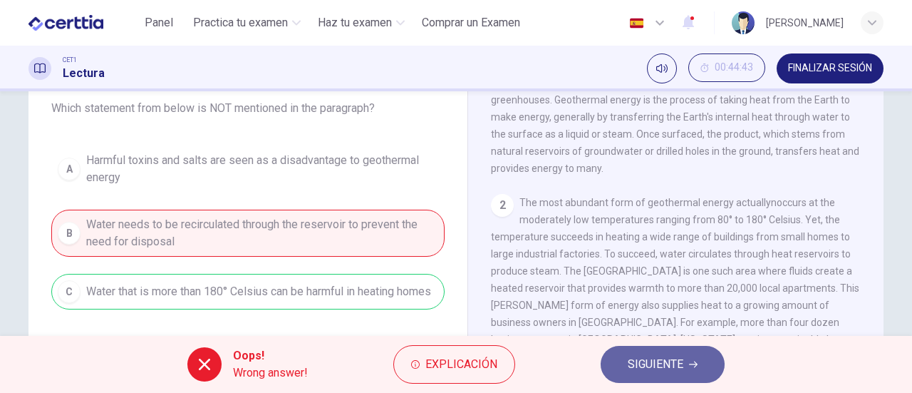
click at [640, 370] on span "SIGUIENTE" at bounding box center [656, 364] width 56 height 20
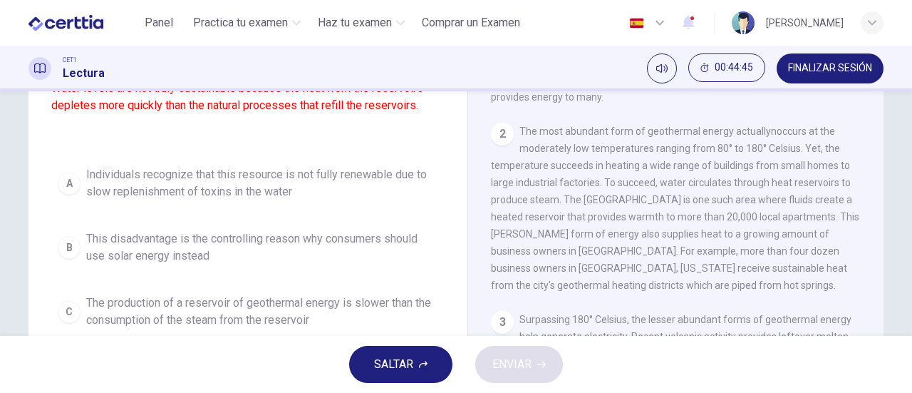
scroll to position [231, 0]
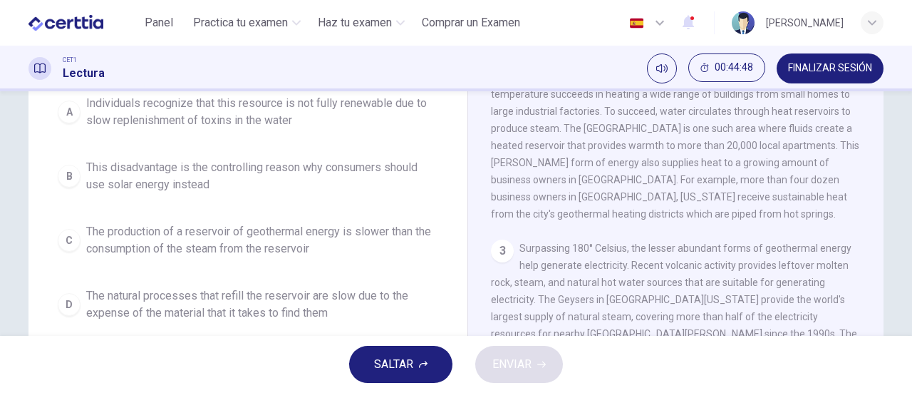
click at [262, 241] on span "The production of a reservoir of geothermal energy is slower than the consumpti…" at bounding box center [262, 240] width 352 height 34
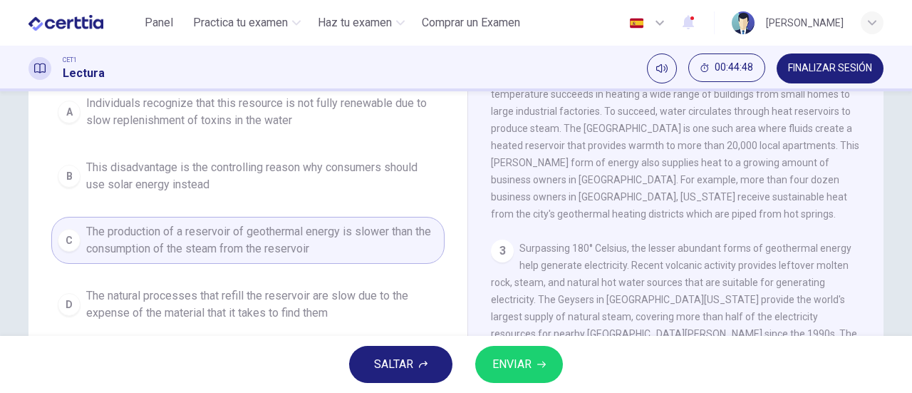
click at [499, 358] on span "ENVIAR" at bounding box center [511, 364] width 39 height 20
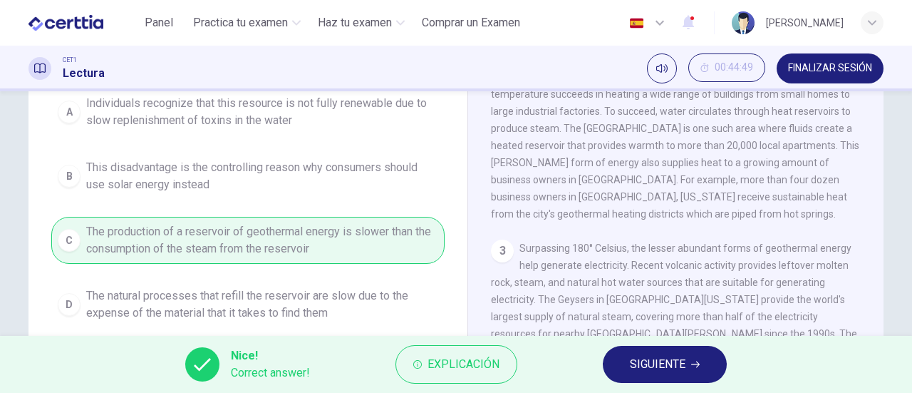
click at [643, 364] on span "SIGUIENTE" at bounding box center [658, 364] width 56 height 20
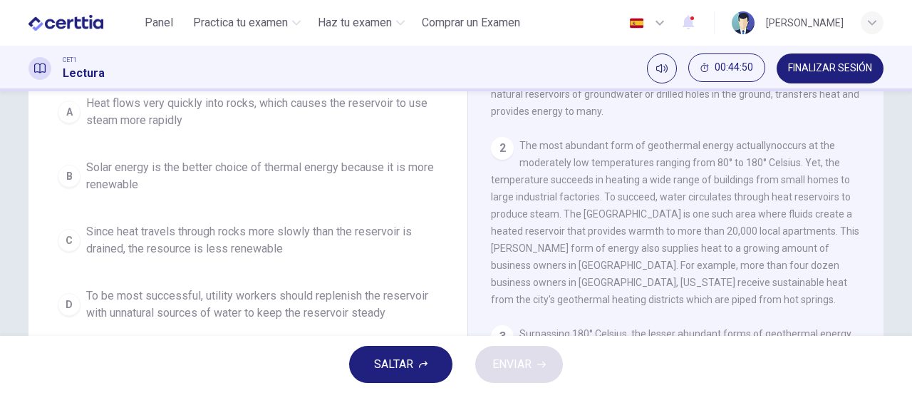
scroll to position [74, 0]
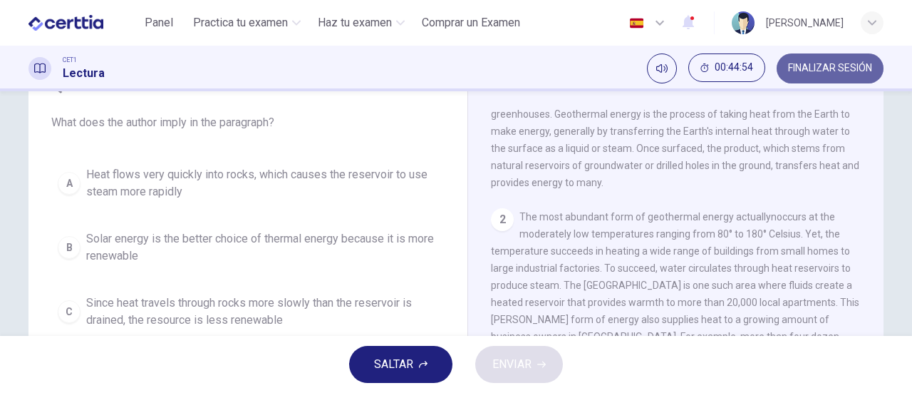
drag, startPoint x: 832, startPoint y: 61, endPoint x: 522, endPoint y: 63, distance: 310.7
click at [833, 62] on button "FINALIZAR SESIÓN" at bounding box center [830, 68] width 107 height 30
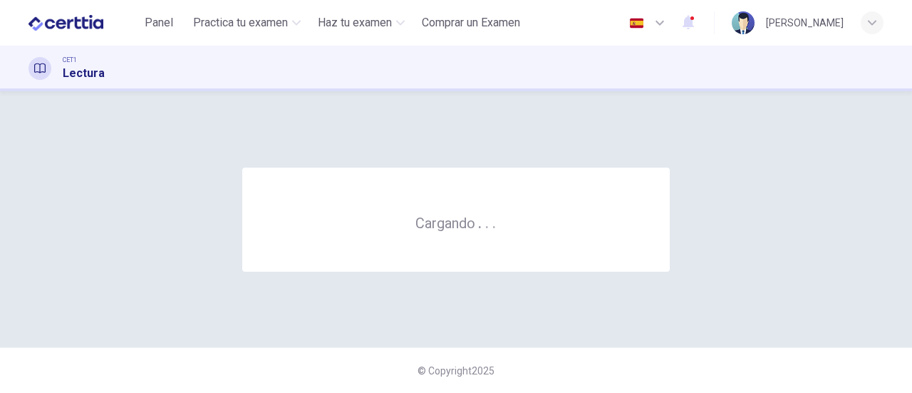
scroll to position [0, 0]
